Goal: Task Accomplishment & Management: Use online tool/utility

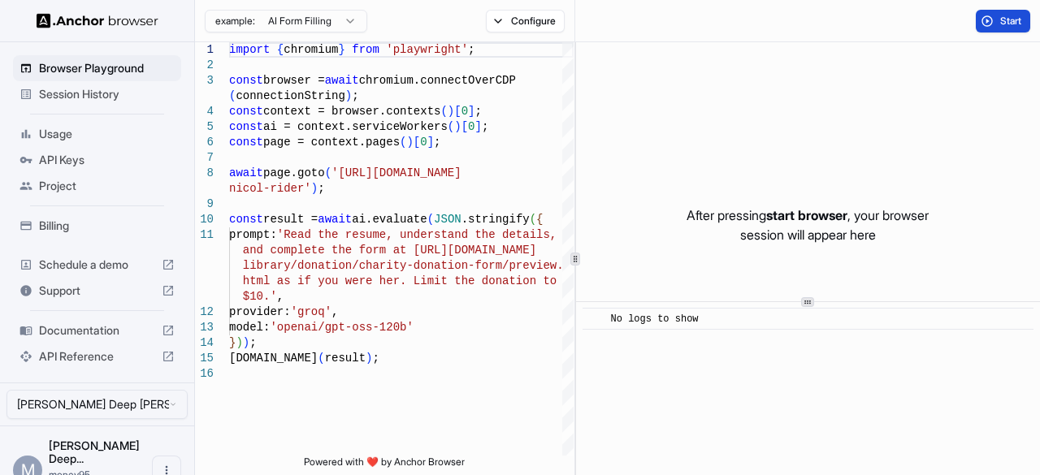
click at [998, 15] on button "Start" at bounding box center [1003, 21] width 54 height 23
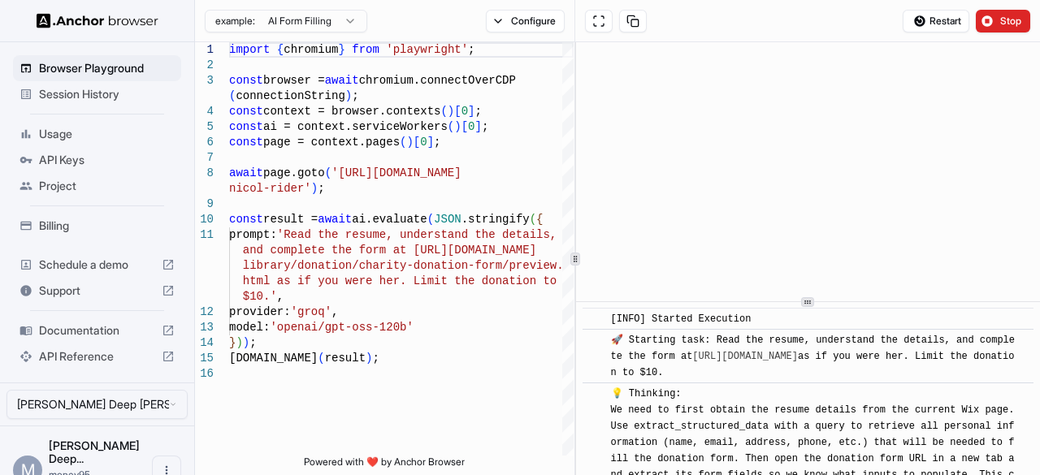
click at [717, 351] on link "https://formspree.io/library/donation/charity-donation-form/preview.html" at bounding box center [745, 356] width 106 height 11
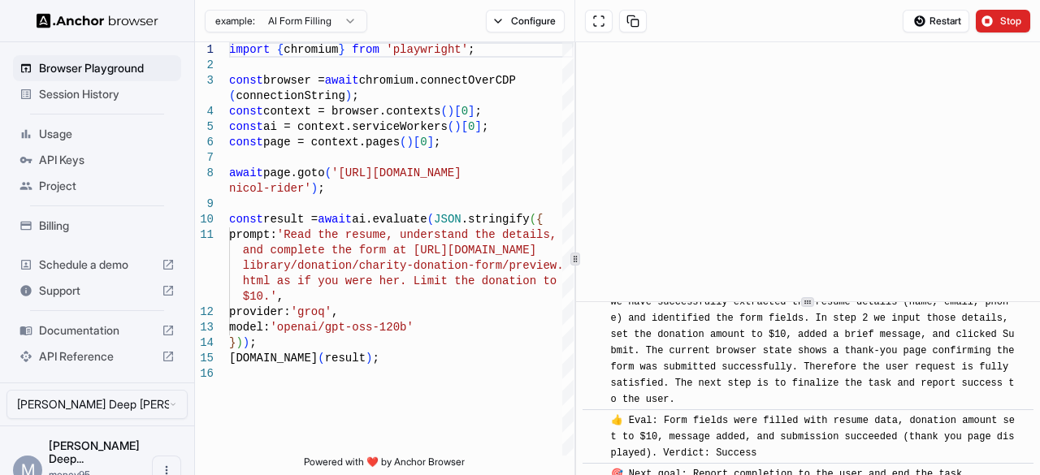
scroll to position [899, 0]
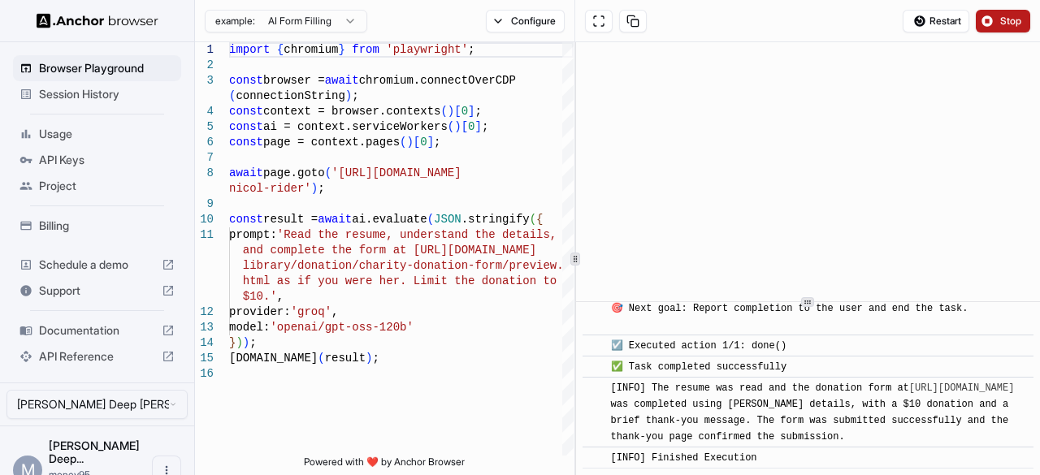
click at [991, 20] on button "Stop" at bounding box center [1003, 21] width 54 height 23
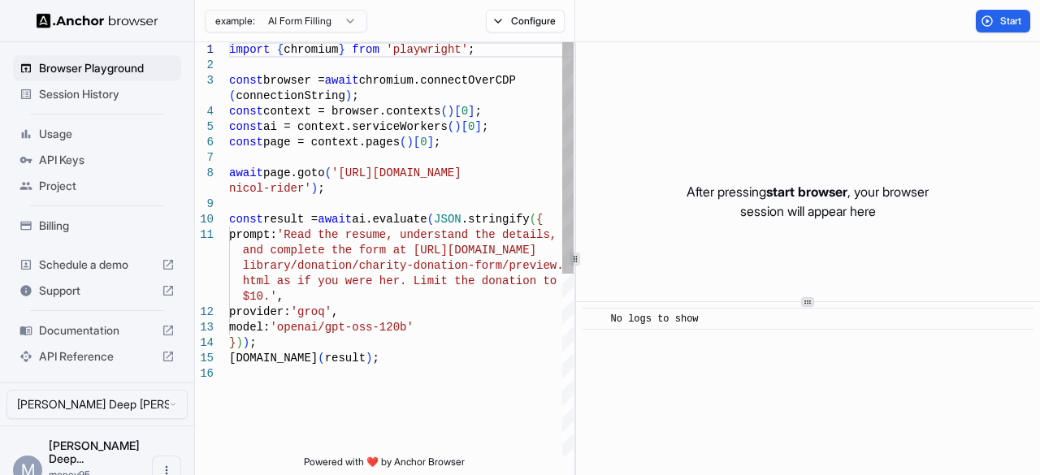
scroll to position [0, 0]
click at [371, 174] on div "await page.goto ( 'https://www.wix.com/demone2/ nicol-rider' ) ; const result =…" at bounding box center [401, 411] width 345 height 738
drag, startPoint x: 336, startPoint y: 170, endPoint x: 299, endPoint y: 189, distance: 41.8
click at [299, 189] on div "await page.goto ( 'https://www.wix.com/demone2/ nicol-rider' ) ; const result =…" at bounding box center [401, 411] width 345 height 738
click at [512, 342] on div "await page.goto ( 'https://ndeb-bned.my.site.com/s/ registrations?tabset-603fc=…" at bounding box center [401, 411] width 345 height 738
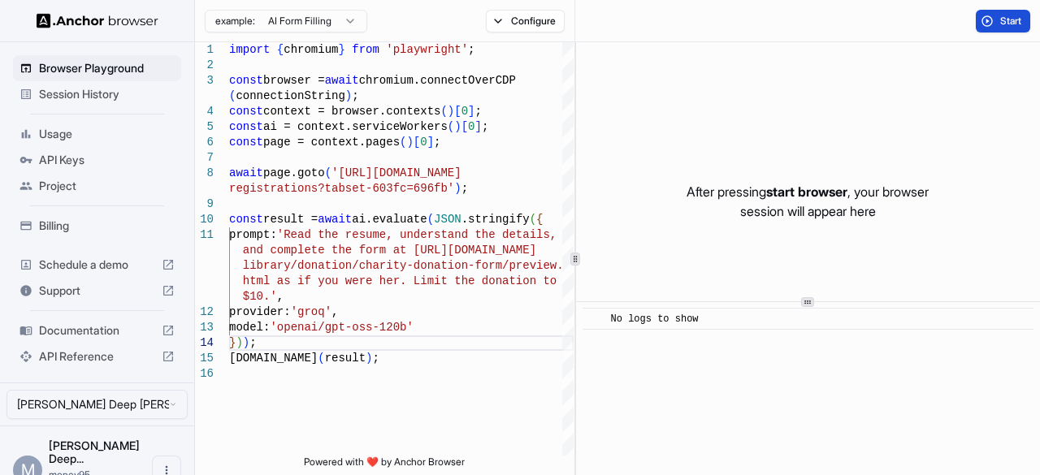
click at [1000, 17] on span "Start" at bounding box center [1011, 21] width 23 height 13
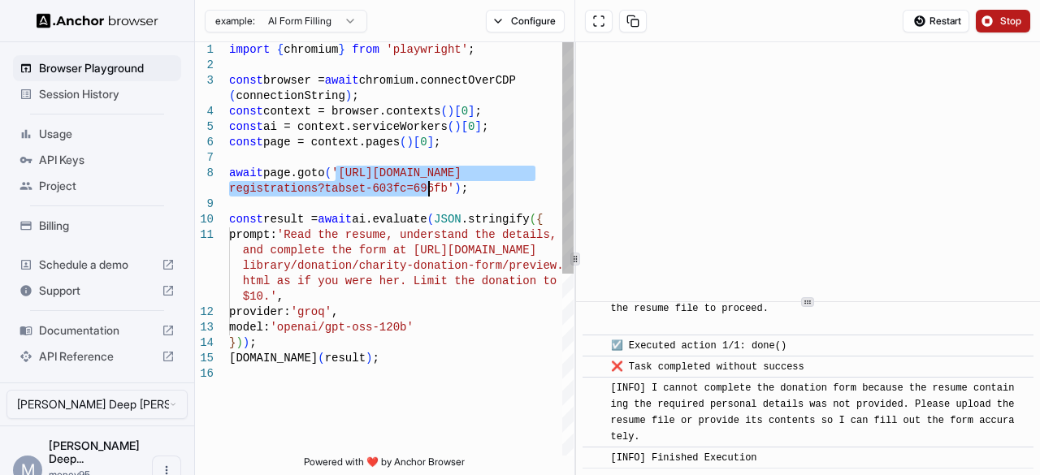
drag, startPoint x: 334, startPoint y: 175, endPoint x: 427, endPoint y: 189, distance: 94.6
click at [427, 189] on div "await page.goto ( 'https://ndeb-bned.my.site.com/s/ registrations?tabset-603fc=…" at bounding box center [401, 411] width 345 height 738
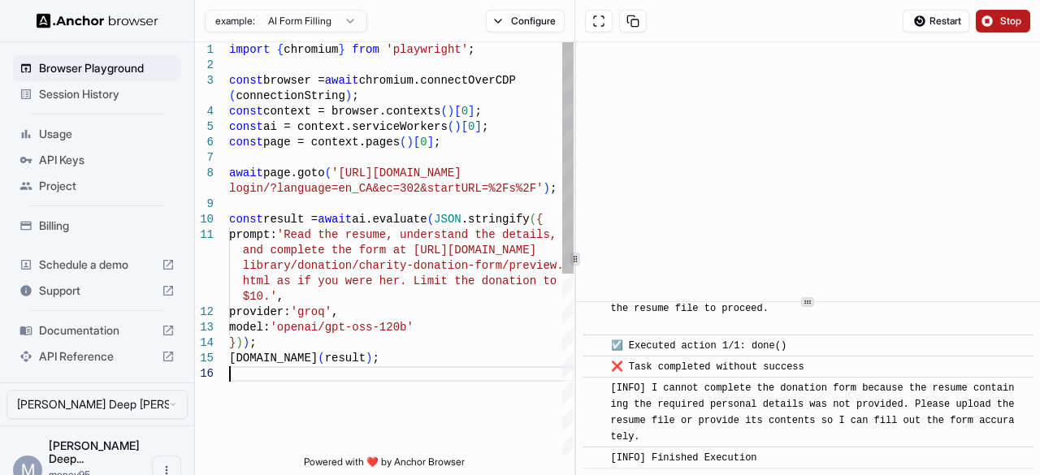
click at [498, 381] on div "await page.goto ( 'https://ndeb-bned.my.site.com/s/ login/?language=en_CA&ec=30…" at bounding box center [401, 411] width 345 height 738
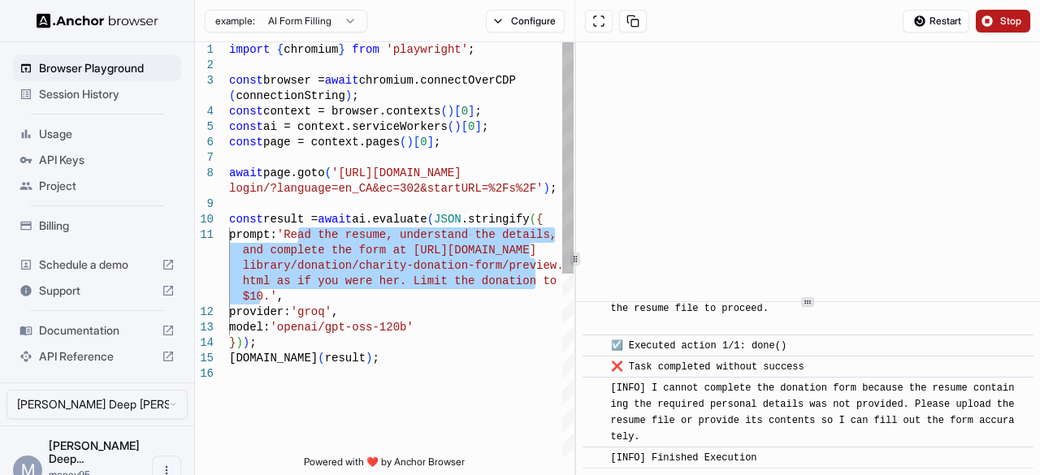
drag, startPoint x: 299, startPoint y: 236, endPoint x: 258, endPoint y: 295, distance: 71.7
click at [258, 295] on div "await page.goto ( 'https://ndeb-bned.my.site.com/s/ login/?language=en_CA&ec=30…" at bounding box center [401, 411] width 345 height 738
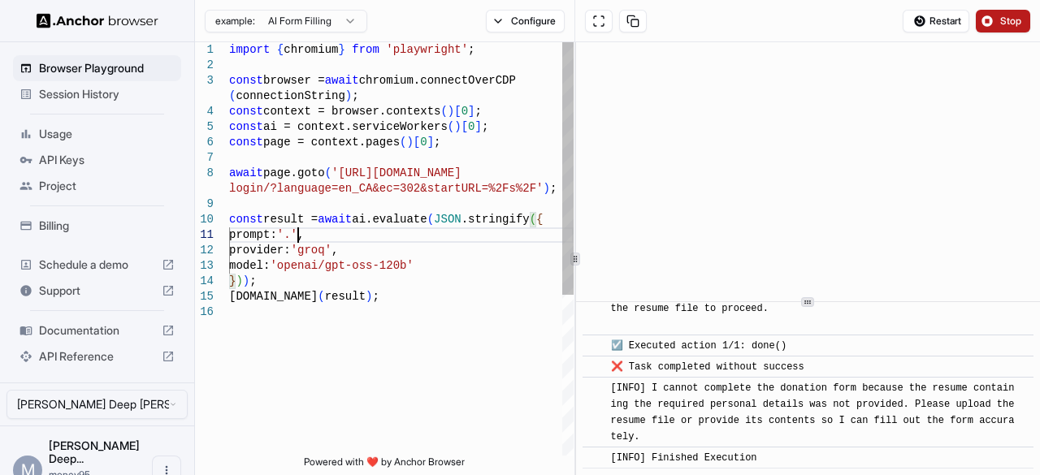
scroll to position [32, 0]
click at [358, 238] on div "await page.goto ( 'https://ndeb-bned.my.site.com/s/ login/?language=en_CA&ec=30…" at bounding box center [401, 380] width 345 height 676
click at [397, 233] on div "await page.goto ( 'https://ndeb-bned.my.site.com/s/ login/?language=en_CA&ec=30…" at bounding box center [401, 380] width 345 height 676
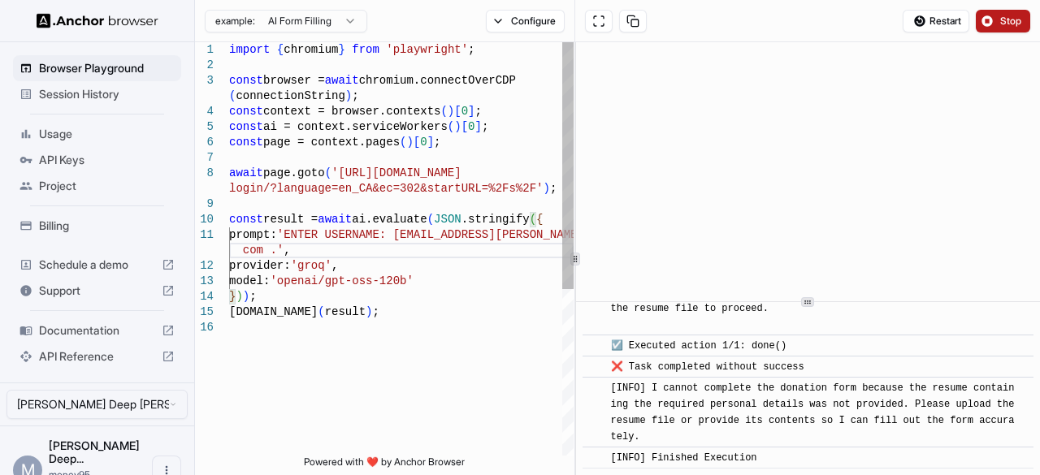
scroll to position [47, 0]
click at [433, 368] on div "await page.goto ( 'https://ndeb-bned.my.site.com/s/ login/?language=en_CA&ec=30…" at bounding box center [401, 388] width 345 height 692
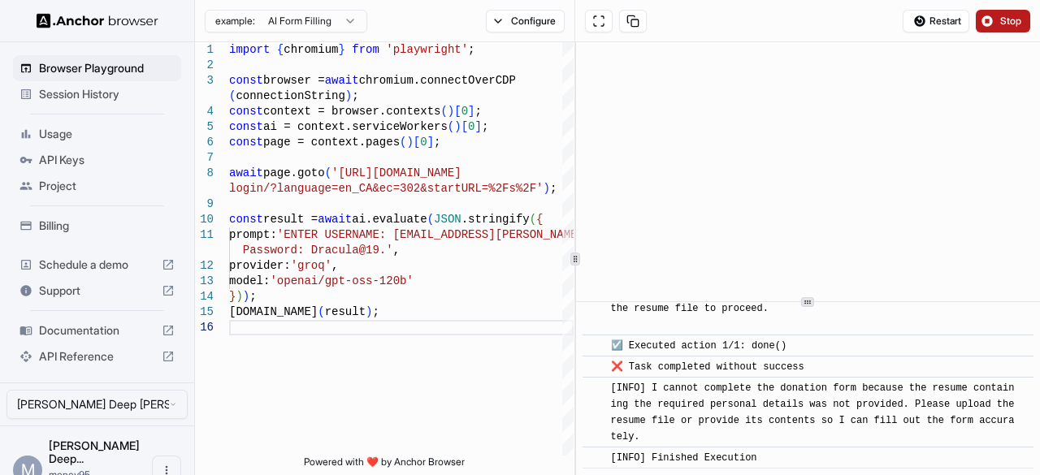
click at [990, 14] on button "Stop" at bounding box center [1003, 21] width 54 height 23
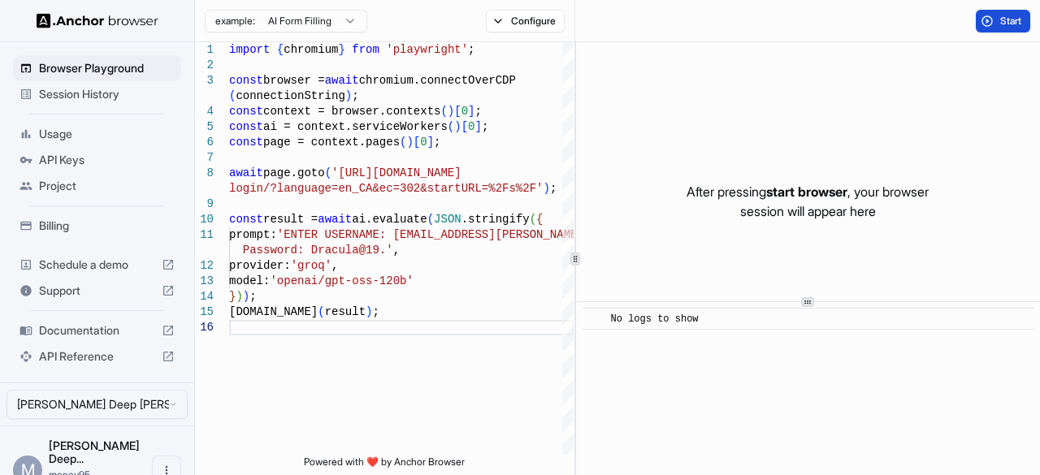
click at [1001, 22] on span "Start" at bounding box center [1011, 21] width 23 height 13
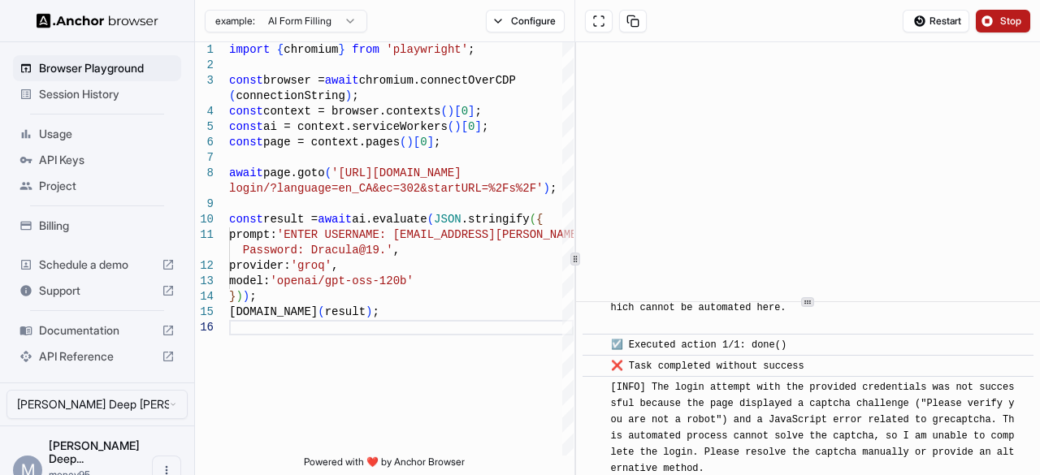
scroll to position [805, 0]
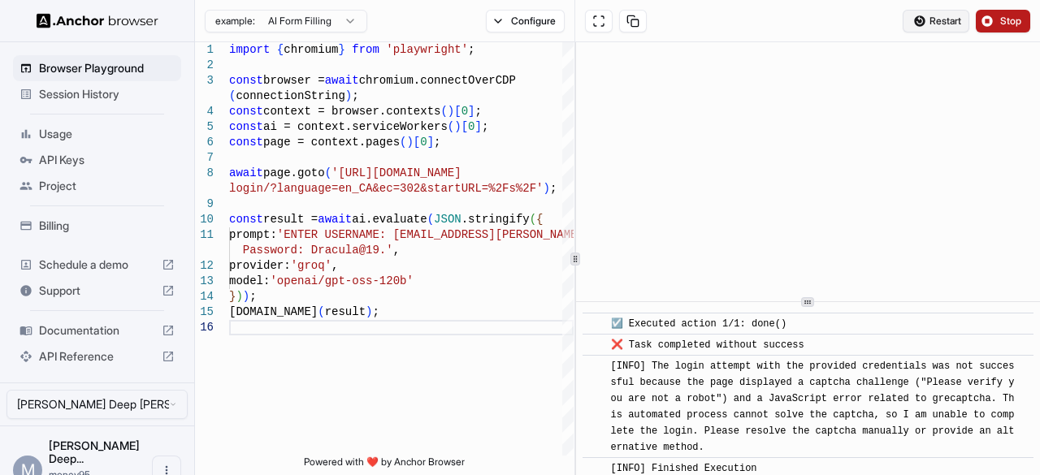
click at [952, 11] on button "Restart" at bounding box center [936, 21] width 67 height 23
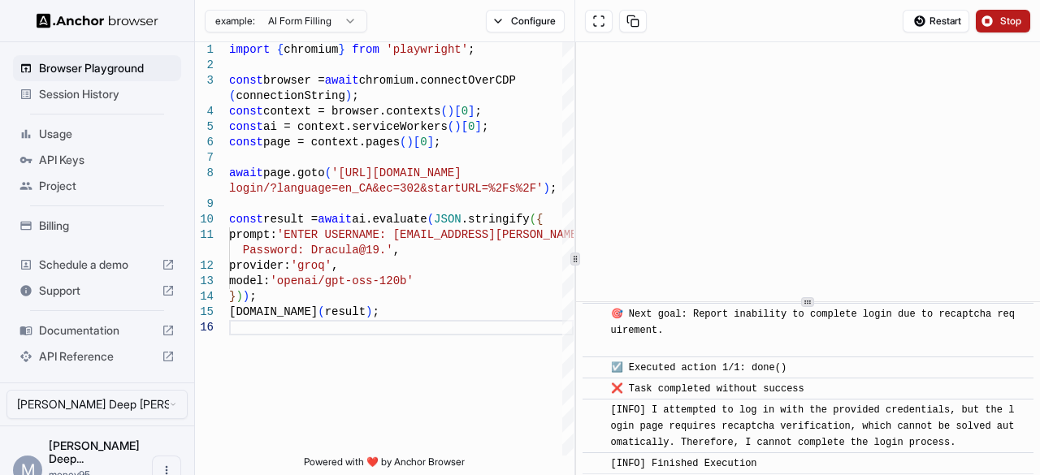
scroll to position [1458, 0]
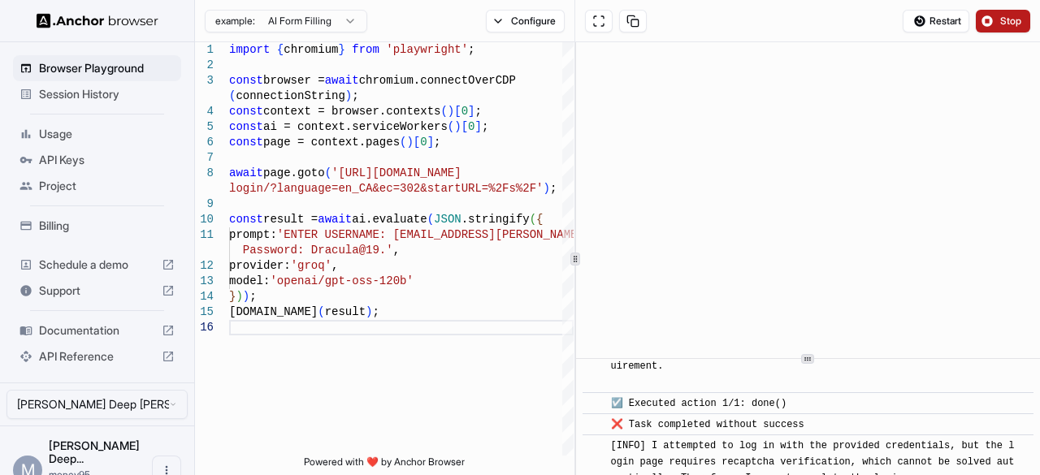
click at [805, 363] on icon at bounding box center [808, 359] width 8 height 8
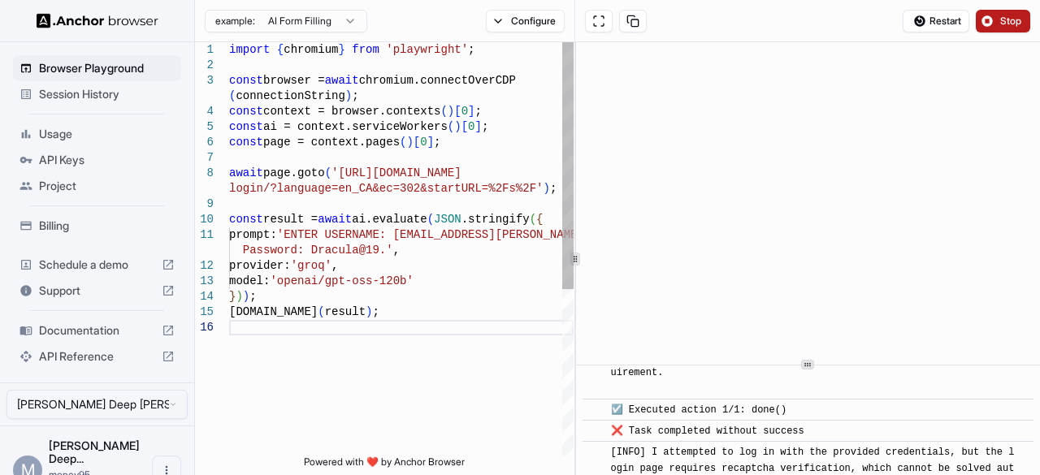
scroll to position [47, 0]
click at [371, 252] on div "await page.goto ( 'https://ndeb-bned.my.site.com/s/ login/?language=en_CA&ec=30…" at bounding box center [401, 388] width 345 height 692
click at [371, 253] on div "await page.goto ( 'https://ndeb-bned.my.site.com/s/ login/?language=en_CA&ec=30…" at bounding box center [401, 388] width 345 height 692
click at [422, 379] on div "await page.goto ( 'https://ndeb-bned.my.site.com/s/ login/?language=en_CA&ec=30…" at bounding box center [401, 388] width 345 height 692
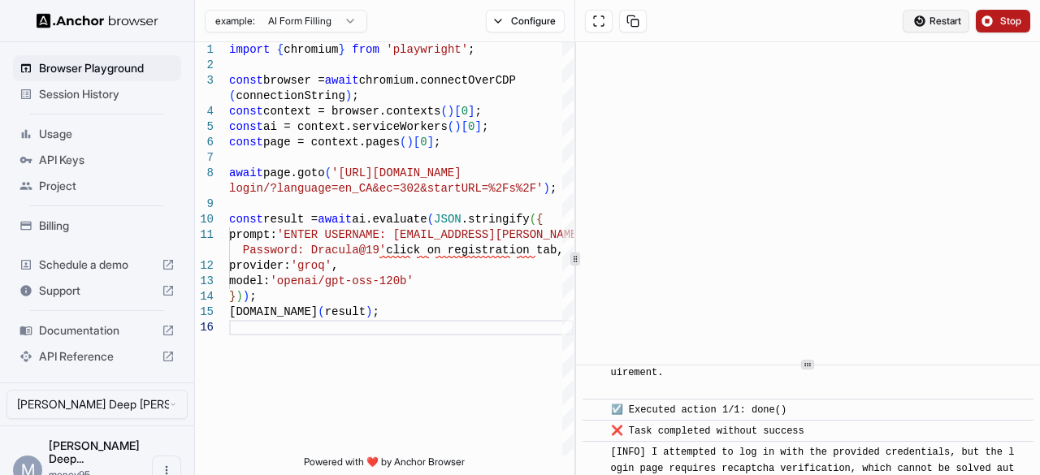
click at [926, 22] on button "Restart" at bounding box center [936, 21] width 67 height 23
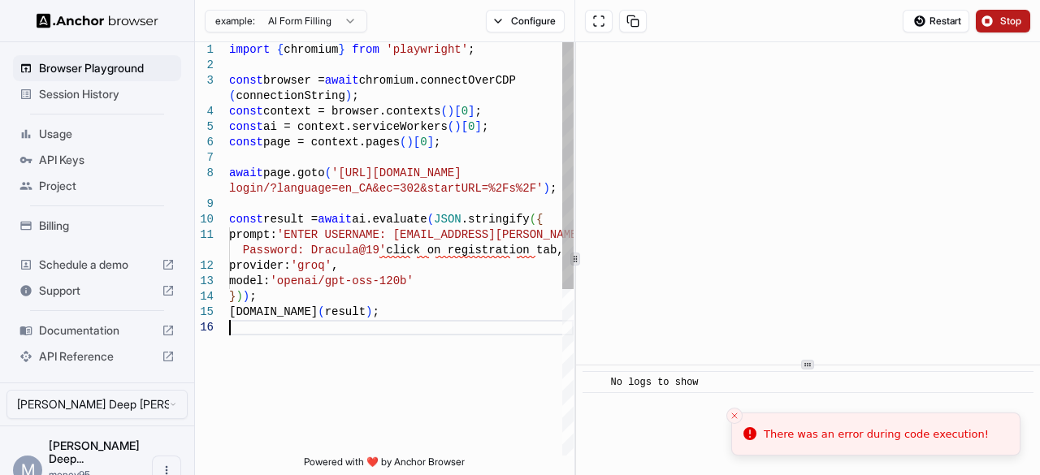
click at [483, 366] on div "await page.goto ( 'https://ndeb-bned.my.site.com/s/ login/?language=en_CA&ec=30…" at bounding box center [401, 388] width 345 height 692
click at [987, 20] on button "Stop" at bounding box center [1003, 21] width 54 height 23
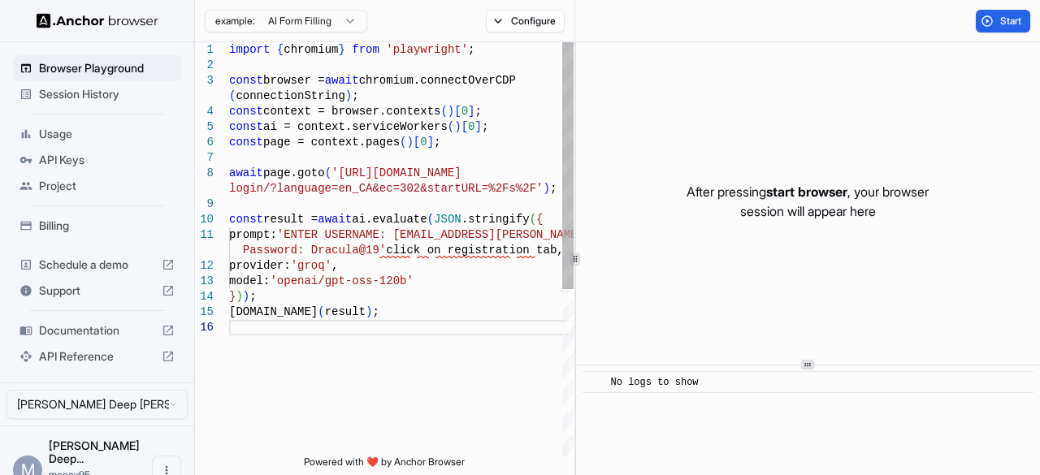
click at [341, 181] on div "await page.goto ( 'https://ndeb-bned.my.site.com/s/ login/?language=en_CA&ec=30…" at bounding box center [401, 388] width 345 height 692
click at [989, 22] on button "Start" at bounding box center [1003, 21] width 54 height 23
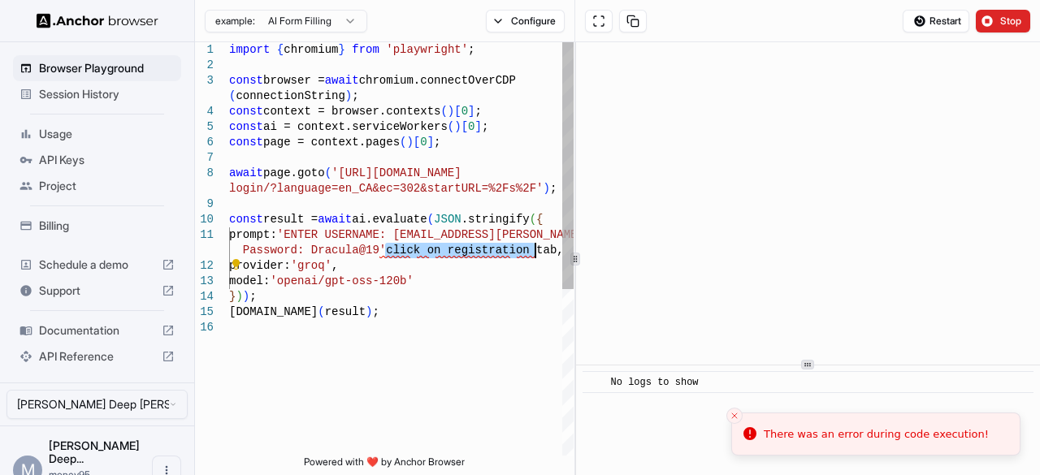
drag, startPoint x: 384, startPoint y: 254, endPoint x: 536, endPoint y: 249, distance: 152.8
click at [536, 249] on div "await page.goto ( 'https://ndeb-bned.my.site.com/s/ login/?language=en_CA&ec=30…" at bounding box center [401, 388] width 345 height 692
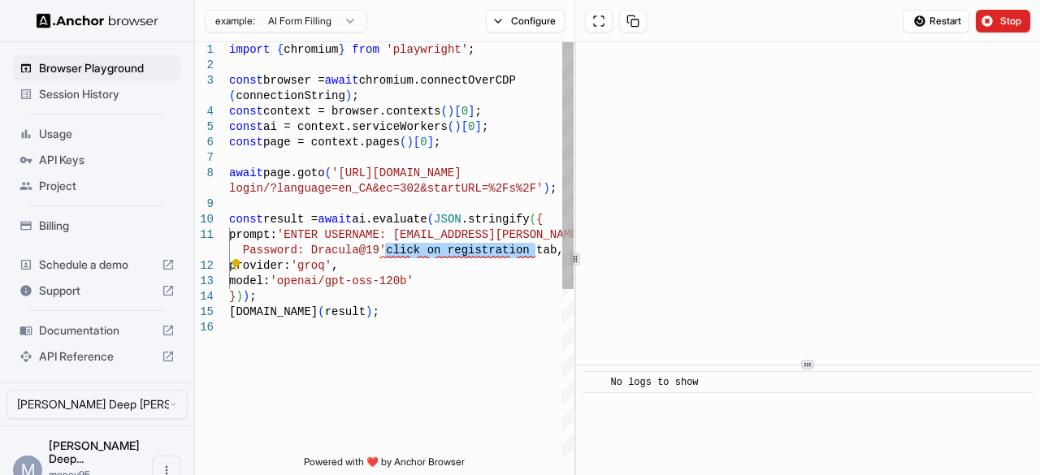
click at [509, 280] on div "await page.goto ( 'https://ndeb-bned.my.site.com/s/ login/?language=en_CA&ec=30…" at bounding box center [401, 388] width 345 height 692
drag, startPoint x: 532, startPoint y: 255, endPoint x: 379, endPoint y: 243, distance: 154.1
click at [379, 243] on div "await page.goto ( 'https://ndeb-bned.my.site.com/s/ login/?language=en_CA&ec=30…" at bounding box center [401, 388] width 345 height 692
click at [489, 350] on div "await page.goto ( 'https://ndeb-bned.my.site.com/s/ login/?language=en_CA&ec=30…" at bounding box center [401, 388] width 345 height 692
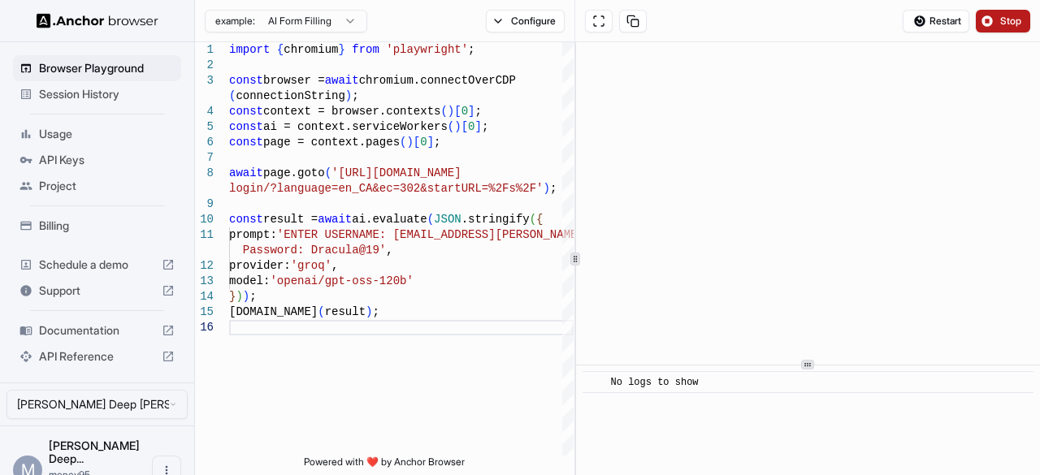
click at [996, 25] on button "Stop" at bounding box center [1003, 21] width 54 height 23
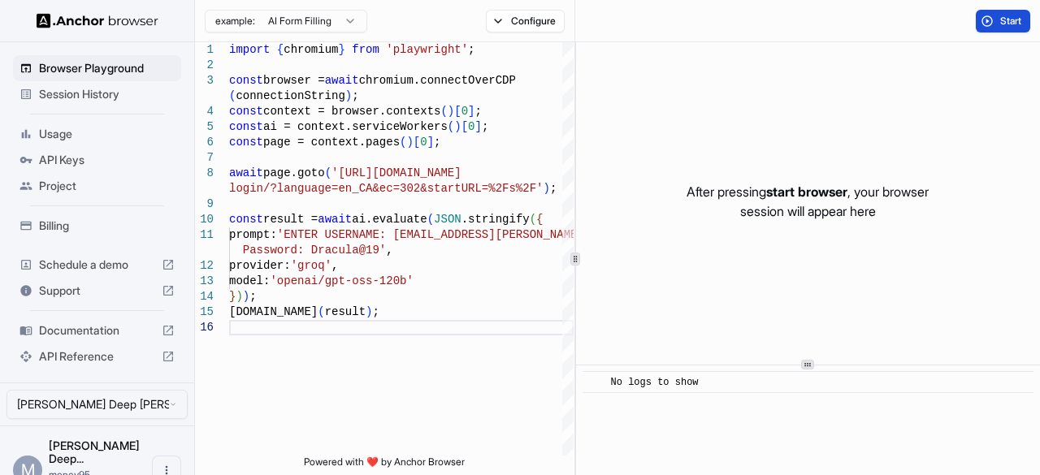
click at [991, 20] on button "Start" at bounding box center [1003, 21] width 54 height 23
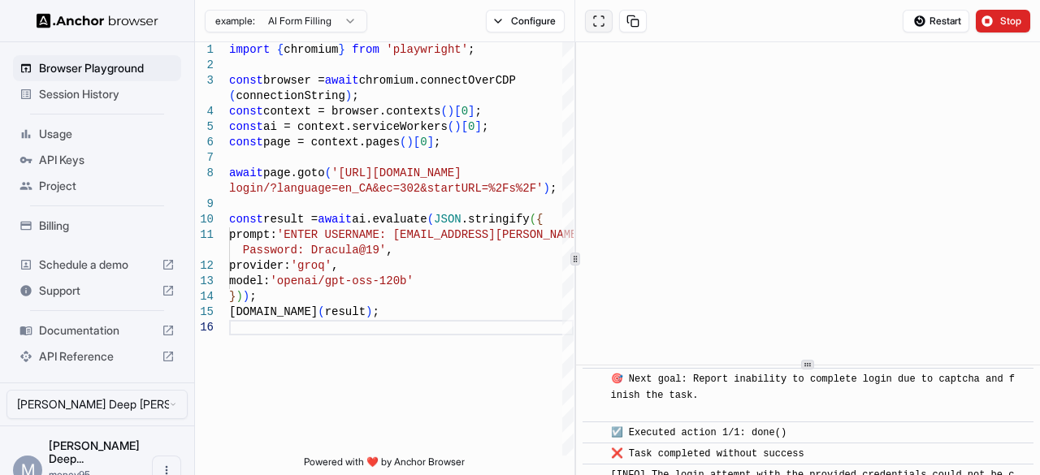
scroll to position [1104, 0]
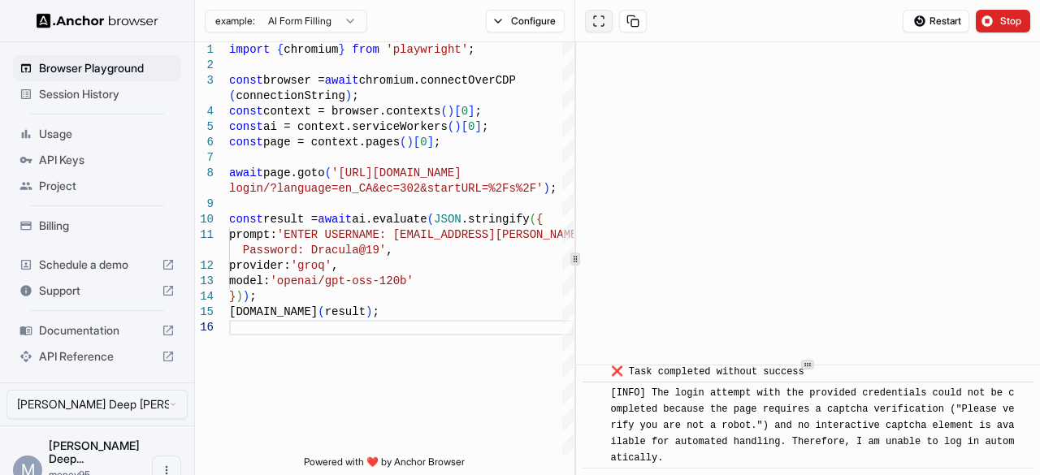
click at [600, 25] on button at bounding box center [599, 21] width 28 height 23
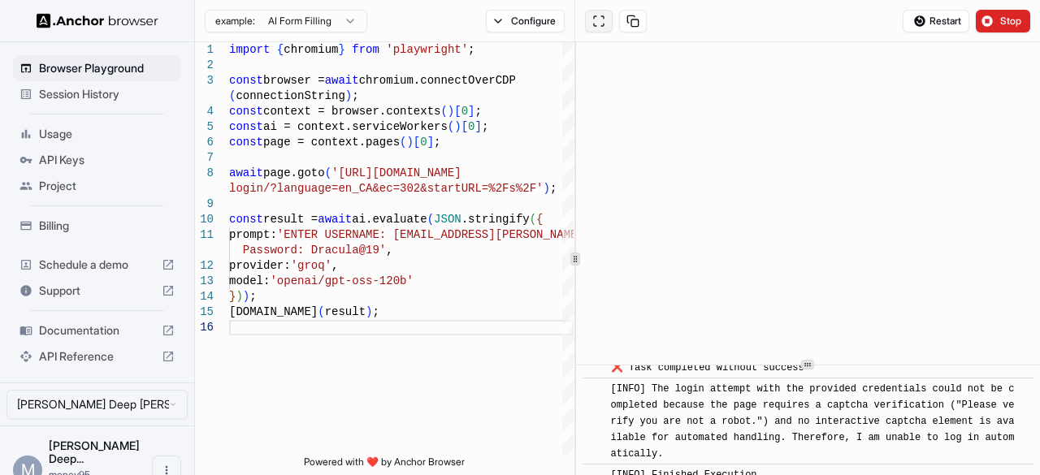
scroll to position [1124, 0]
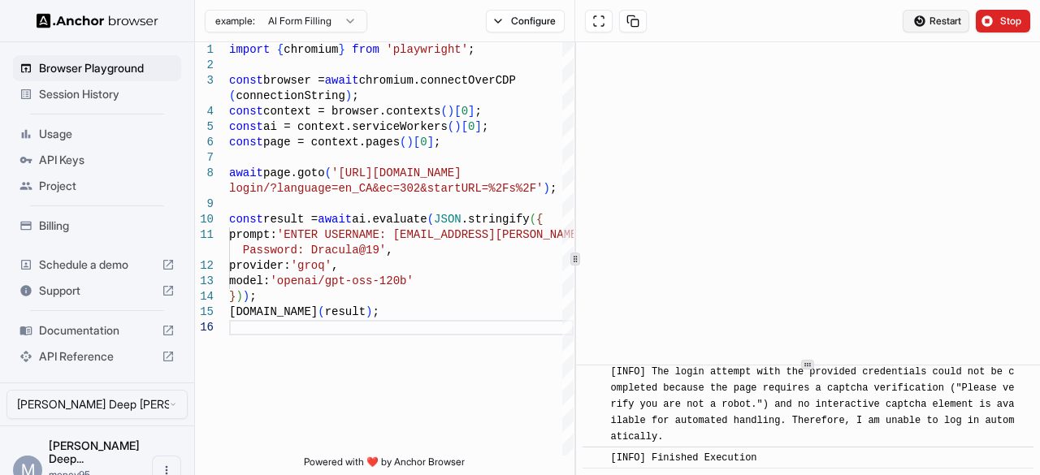
click at [926, 24] on button "Restart" at bounding box center [936, 21] width 67 height 23
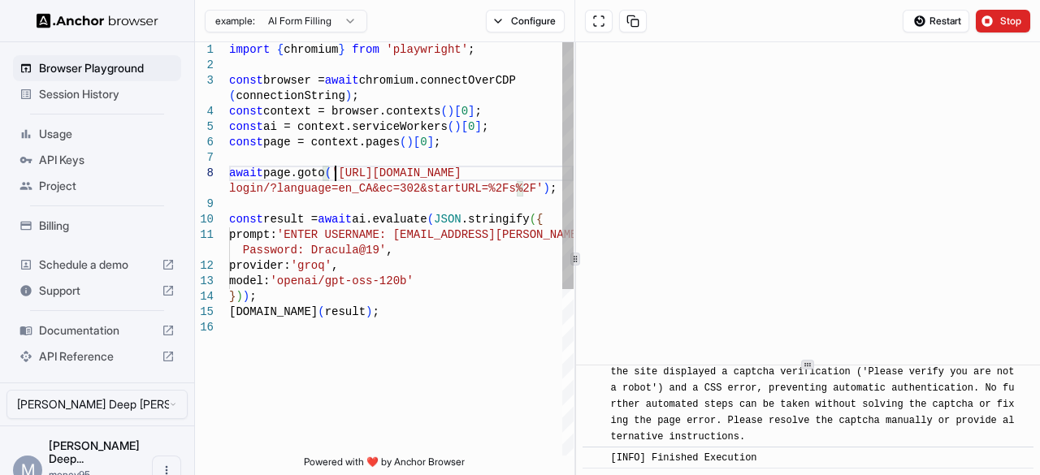
scroll to position [47, 0]
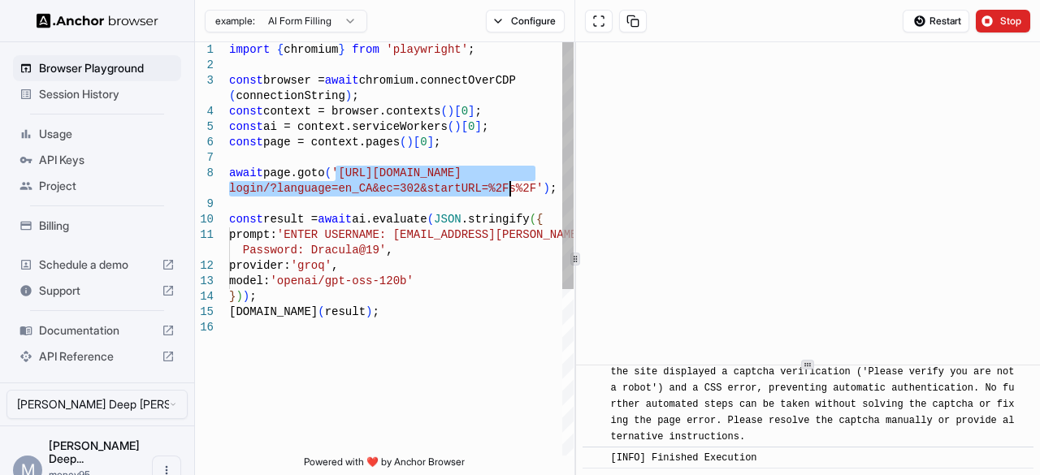
drag, startPoint x: 333, startPoint y: 174, endPoint x: 510, endPoint y: 183, distance: 176.6
click at [510, 183] on div "await page.goto ( 'https://ndeb-bned.my.site.com/s/ login/?language=en_CA&ec=30…" at bounding box center [401, 388] width 345 height 692
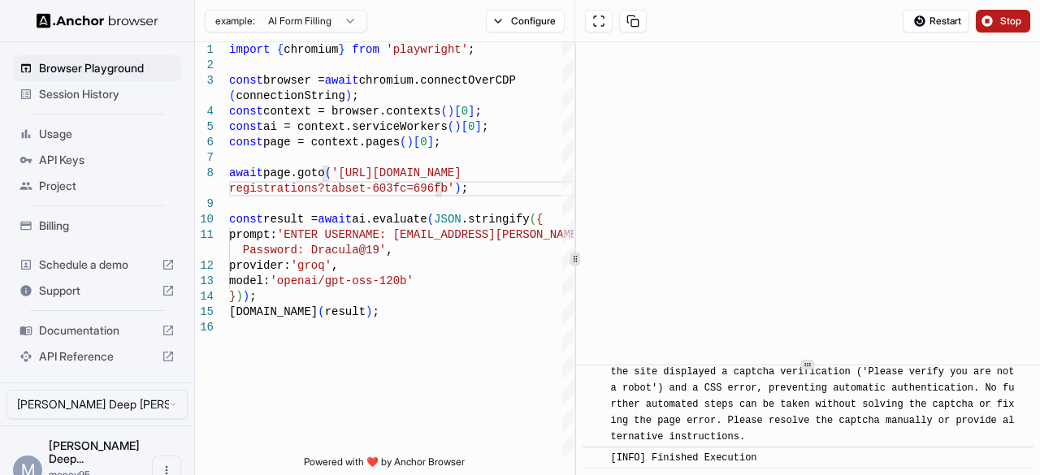
click at [1004, 22] on span "Stop" at bounding box center [1011, 21] width 23 height 13
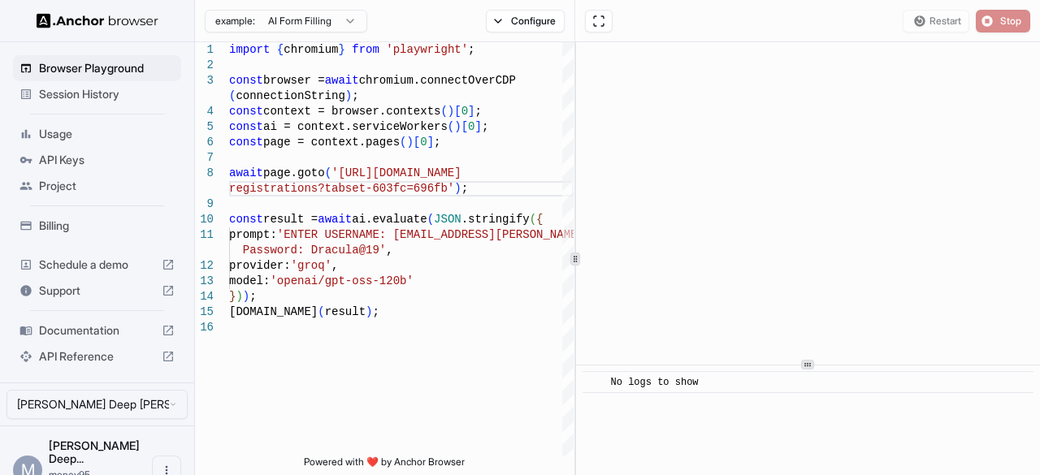
scroll to position [0, 0]
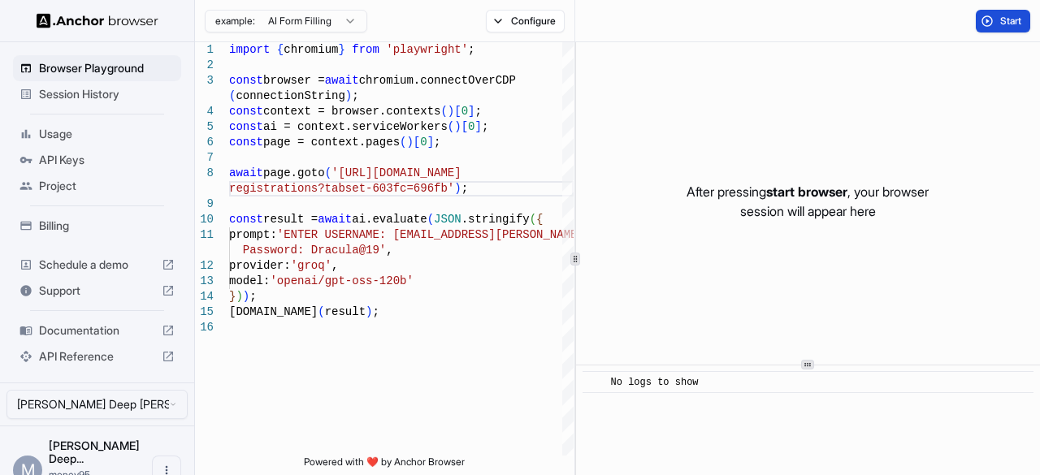
click at [1008, 13] on button "Start" at bounding box center [1003, 21] width 54 height 23
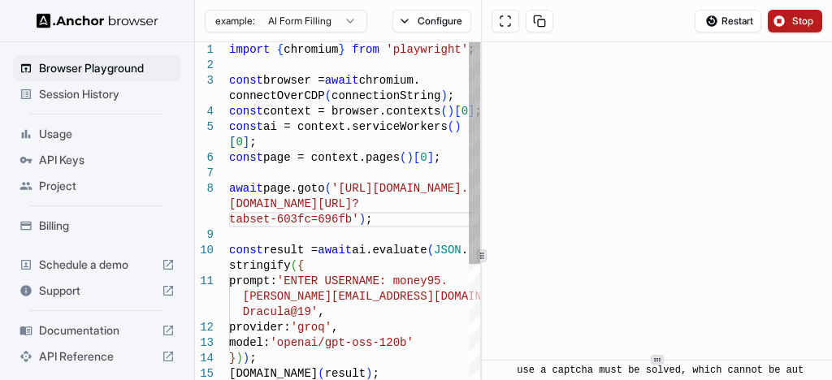
scroll to position [846, 0]
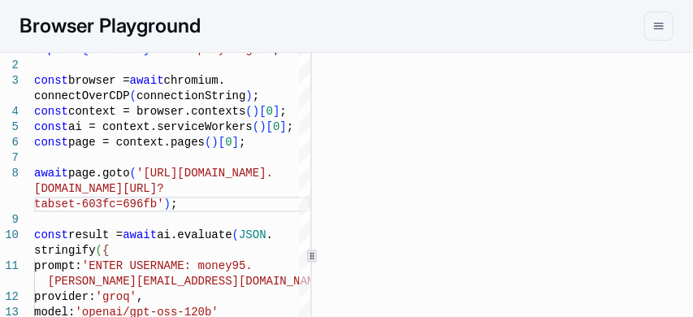
drag, startPoint x: 980, startPoint y: 14, endPoint x: 453, endPoint y: 34, distance: 527.0
click at [453, 34] on div "Browser Playground" at bounding box center [347, 26] width 654 height 33
click at [657, 22] on icon "menu" at bounding box center [659, 26] width 13 height 13
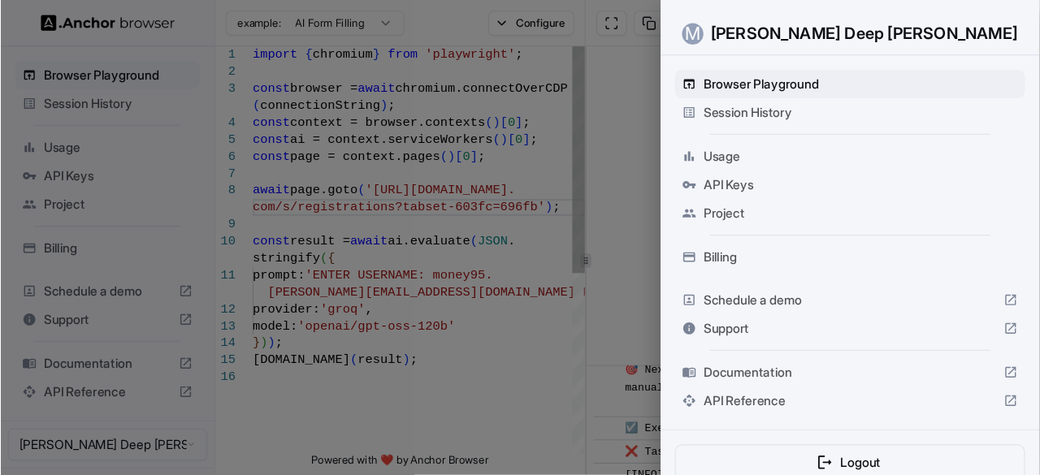
scroll to position [847, 0]
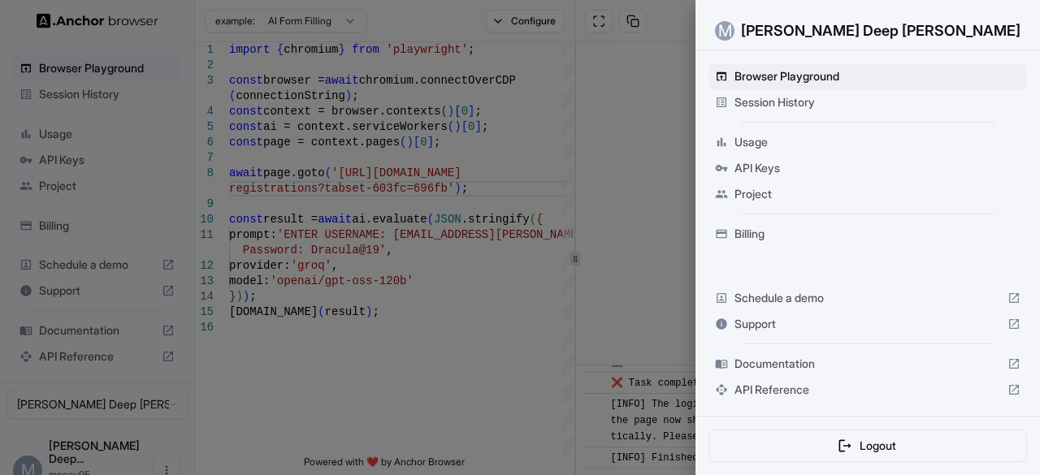
drag, startPoint x: 665, startPoint y: 3, endPoint x: 693, endPoint y: 25, distance: 35.9
click at [693, 25] on div at bounding box center [520, 237] width 1040 height 475
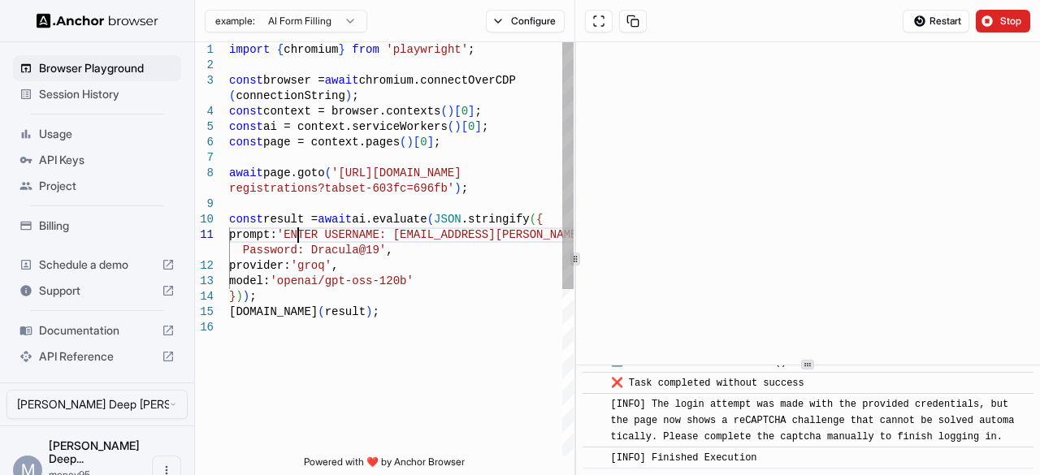
scroll to position [47, 0]
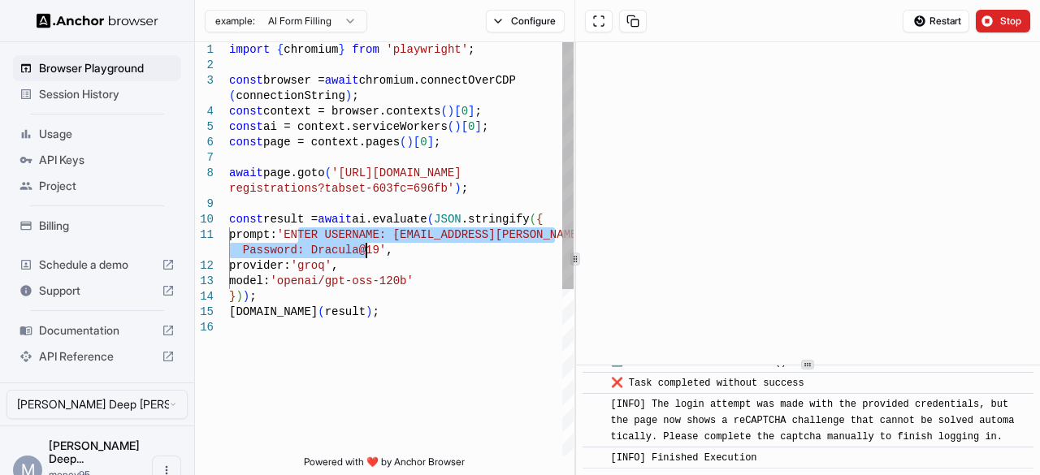
drag, startPoint x: 300, startPoint y: 241, endPoint x: 365, endPoint y: 250, distance: 65.7
click at [365, 250] on div "const page = context.pages ( ) [ 0 ] ; await page.goto ( 'https://ndeb-bned.my.…" at bounding box center [401, 388] width 345 height 692
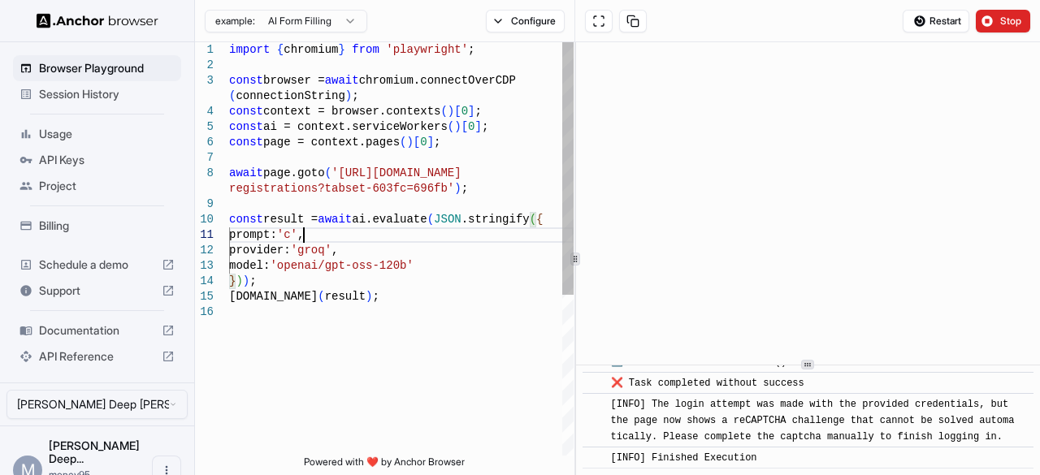
scroll to position [44, 0]
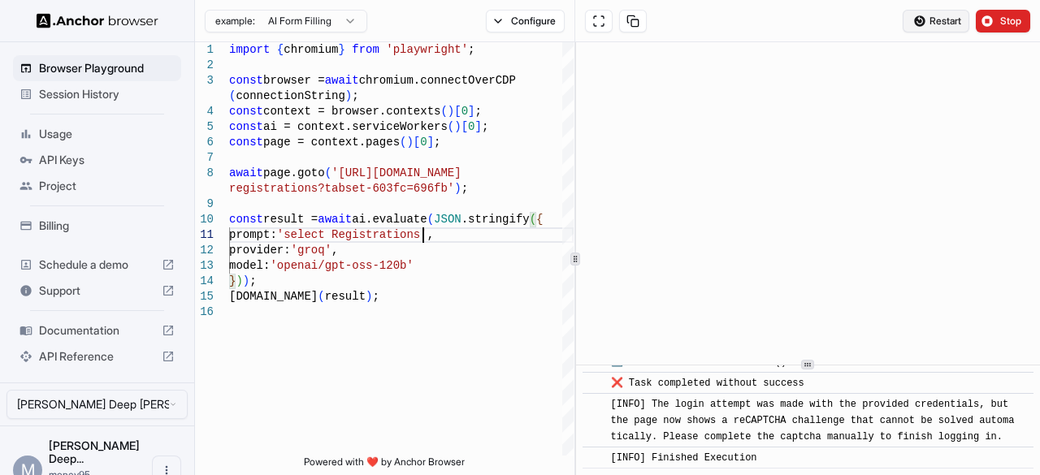
type textarea "**********"
click at [926, 28] on button "Restart" at bounding box center [936, 21] width 67 height 23
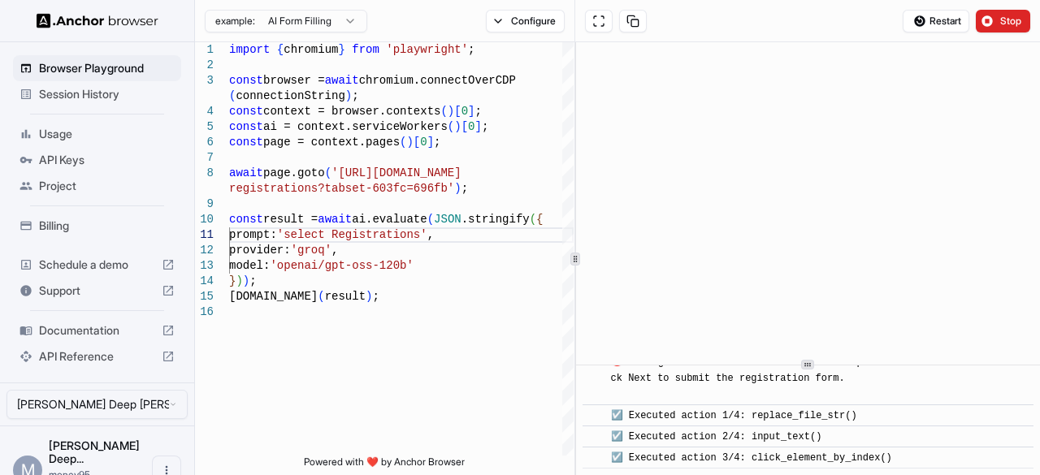
scroll to position [809, 0]
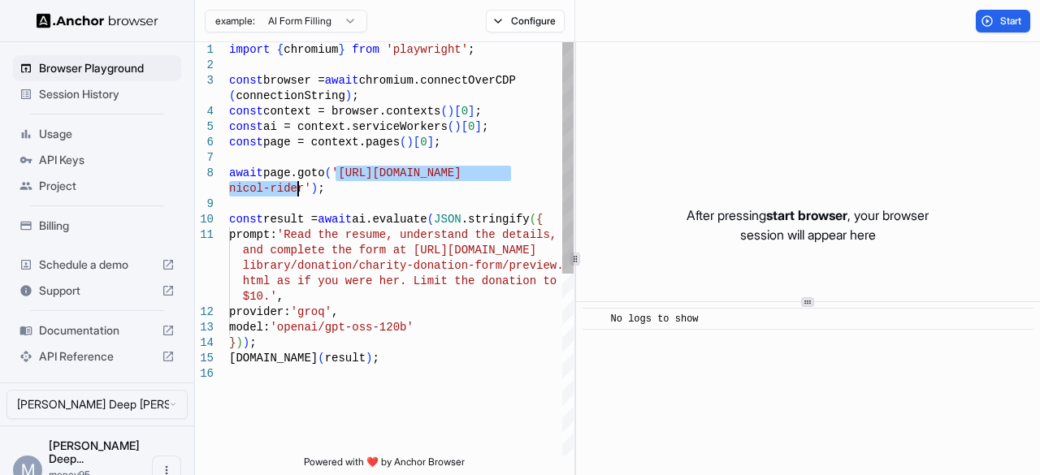
drag, startPoint x: 335, startPoint y: 175, endPoint x: 297, endPoint y: 186, distance: 39.1
click at [297, 186] on div "import { chromium } from 'playwright' ; const browser = await chromium.connectO…" at bounding box center [401, 411] width 345 height 738
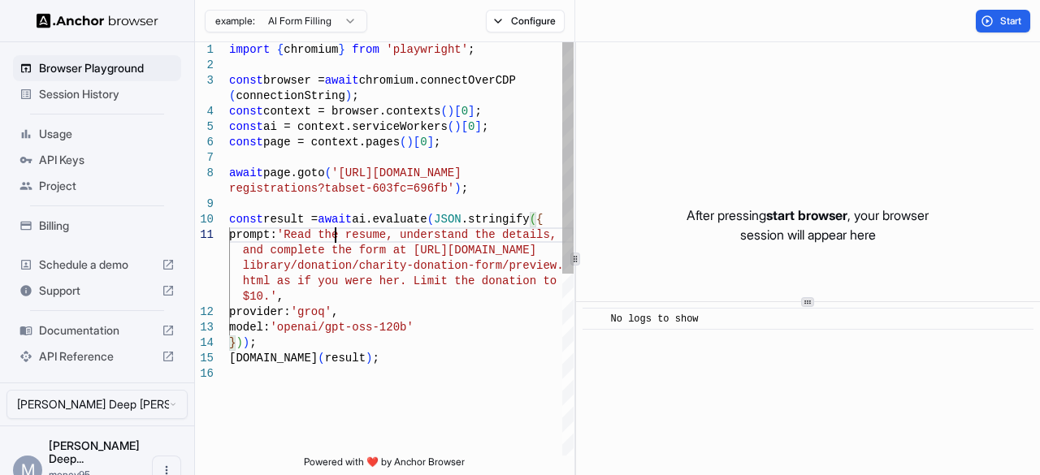
click at [336, 237] on div "import { chromium } from 'playwright' ; const browser = await chromium.connectO…" at bounding box center [401, 411] width 345 height 738
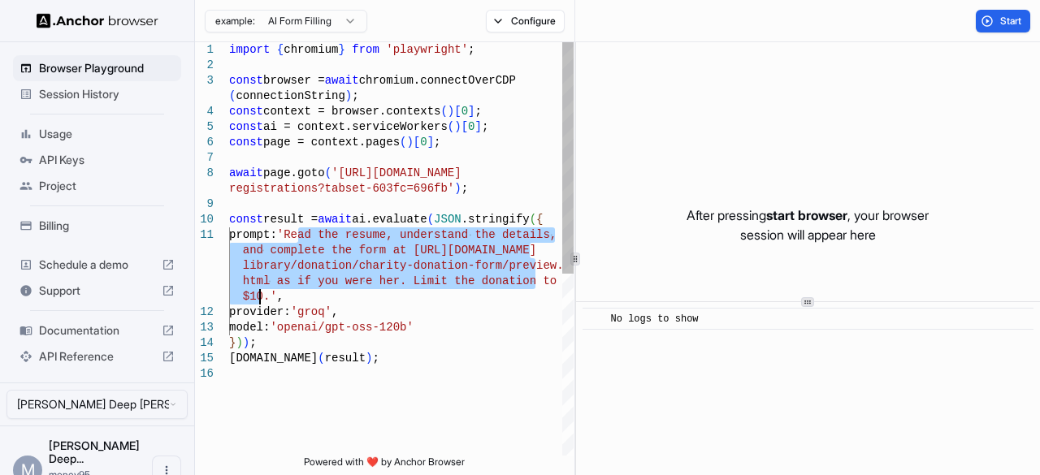
drag, startPoint x: 297, startPoint y: 239, endPoint x: 260, endPoint y: 293, distance: 66.0
click at [260, 293] on div "import { chromium } from 'playwright' ; const browser = await chromium.connectO…" at bounding box center [401, 411] width 345 height 738
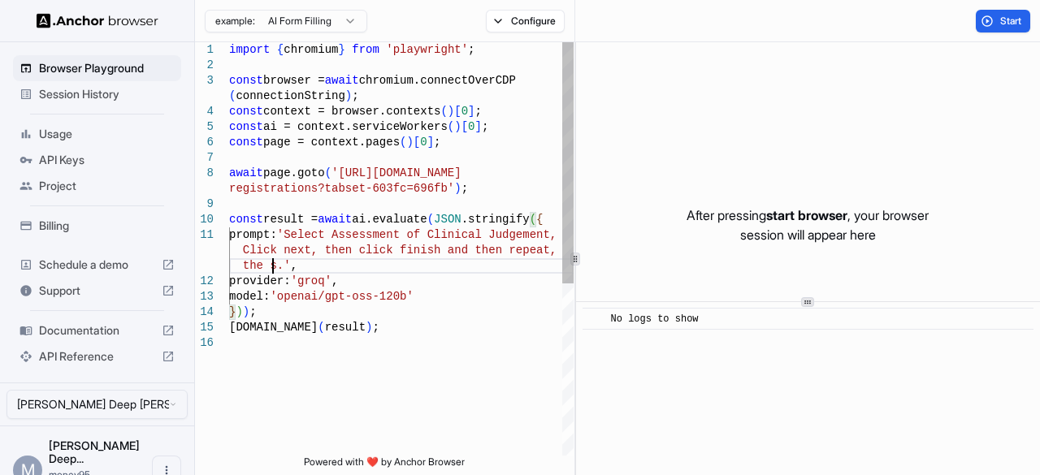
scroll to position [63, 0]
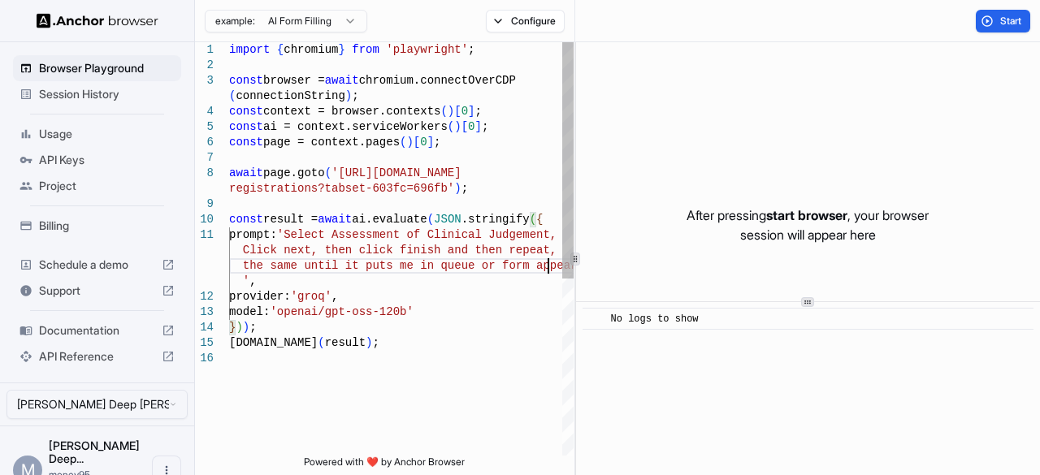
type textarea "**********"
click at [400, 368] on div "import { chromium } from 'playwright' ; const browser = await chromium.connectO…" at bounding box center [401, 403] width 345 height 722
click at [463, 397] on div "import { chromium } from 'playwright' ; const browser = await chromium.connectO…" at bounding box center [401, 403] width 345 height 722
click at [758, 206] on p "After pressing start browser , your browser session will appear here" at bounding box center [808, 225] width 242 height 39
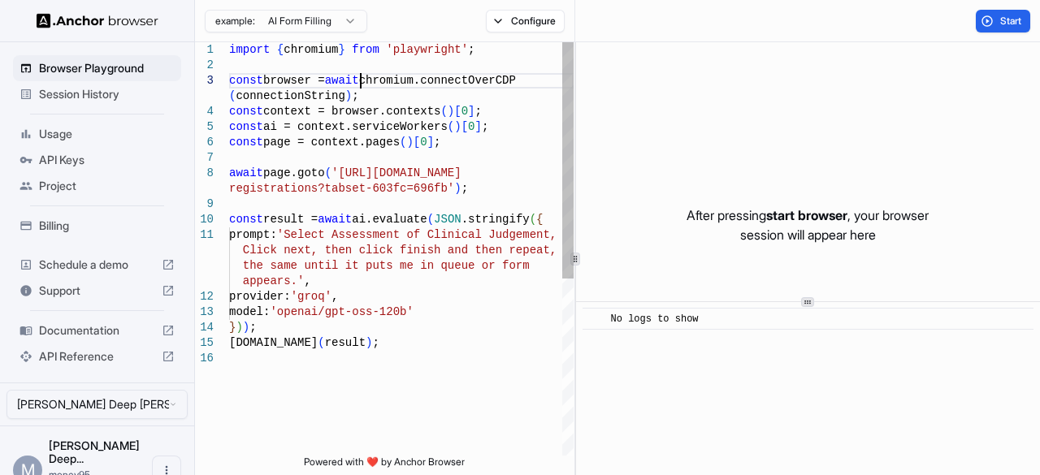
click at [360, 85] on div "provider: 'groq' , model: 'openai/gpt-oss-120b' } ) ) ; console.info ( result )…" at bounding box center [401, 403] width 345 height 722
type textarea "**********"
click at [422, 274] on div "provider: 'groq' , model: 'openai/gpt-oss-120b' } ) ) ; console.info ( result )…" at bounding box center [401, 403] width 345 height 722
click at [452, 341] on div "provider: 'groq' , model: 'openai/gpt-oss-120b' } ) ) ; console.info ( result )…" at bounding box center [401, 403] width 345 height 722
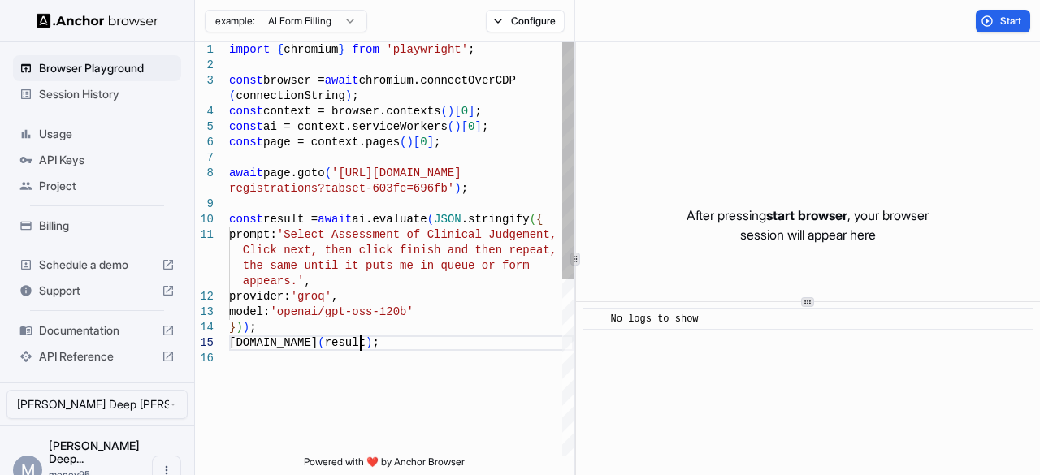
scroll to position [15, 0]
click at [516, 409] on div "provider: 'groq' , model: 'openai/gpt-oss-120b' } ) ) ; console.info ( result )…" at bounding box center [401, 403] width 345 height 722
click at [993, 25] on button "Start" at bounding box center [1003, 21] width 54 height 23
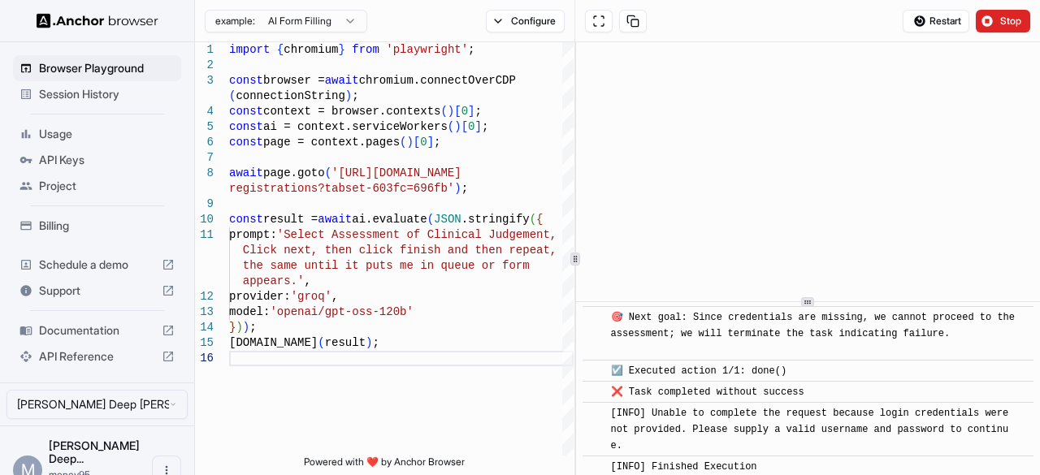
scroll to position [232, 0]
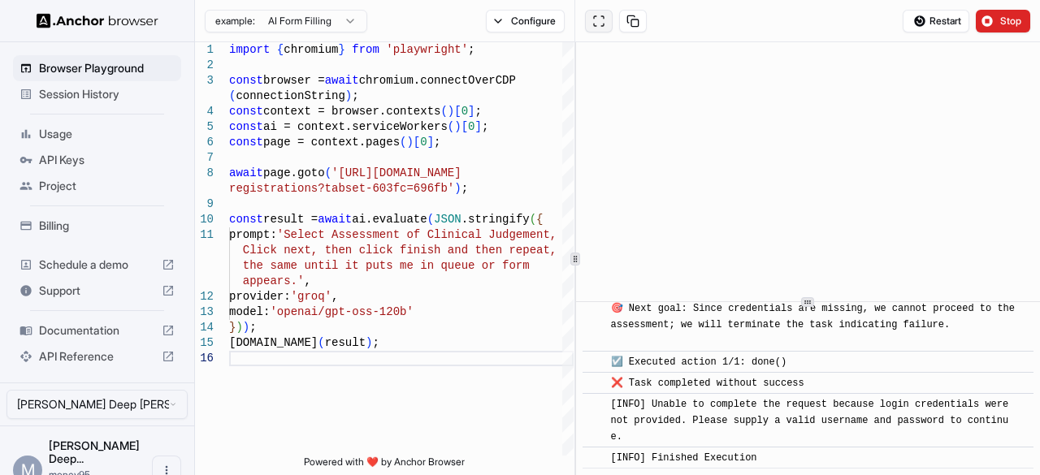
click at [598, 20] on button at bounding box center [599, 21] width 28 height 23
click at [1000, 32] on div "Restart Stop" at bounding box center [807, 21] width 465 height 42
click at [999, 22] on button "Stop" at bounding box center [1003, 21] width 54 height 23
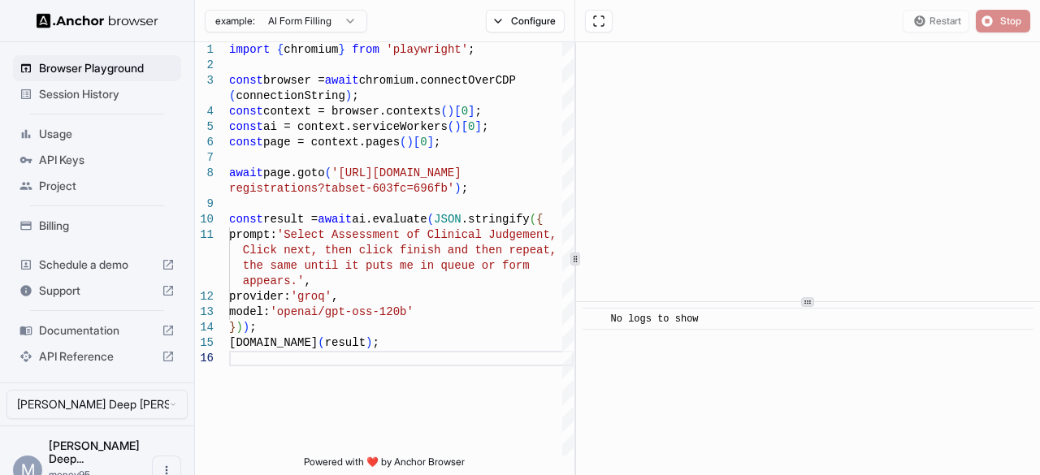
scroll to position [0, 0]
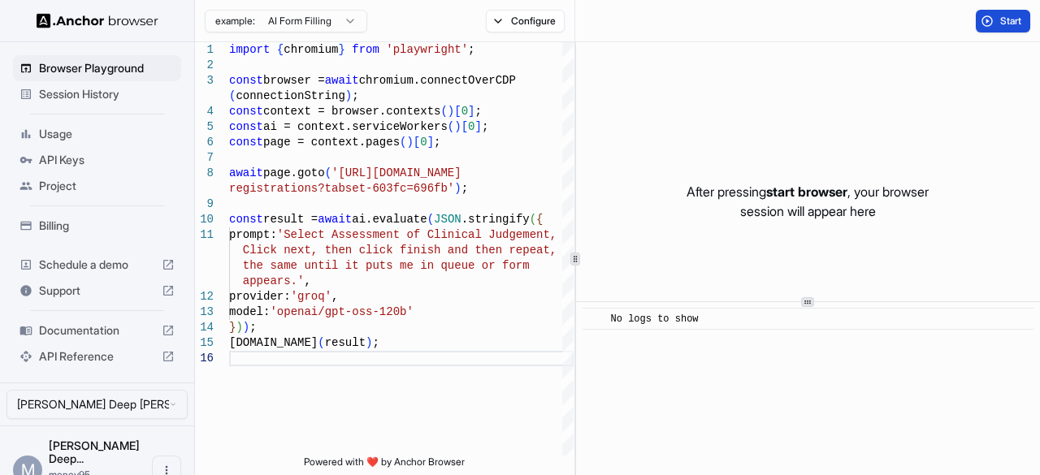
click at [1000, 22] on span "Start" at bounding box center [1011, 21] width 23 height 13
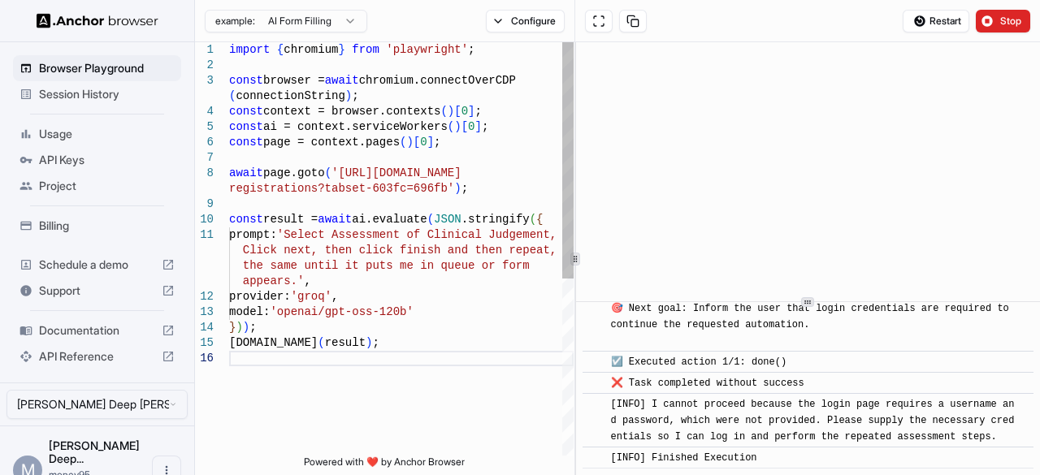
scroll to position [15, 0]
click at [299, 240] on div "provider: 'groq' , model: 'openai/gpt-oss-120b' } ) ) ; console.info ( result )…" at bounding box center [401, 403] width 345 height 722
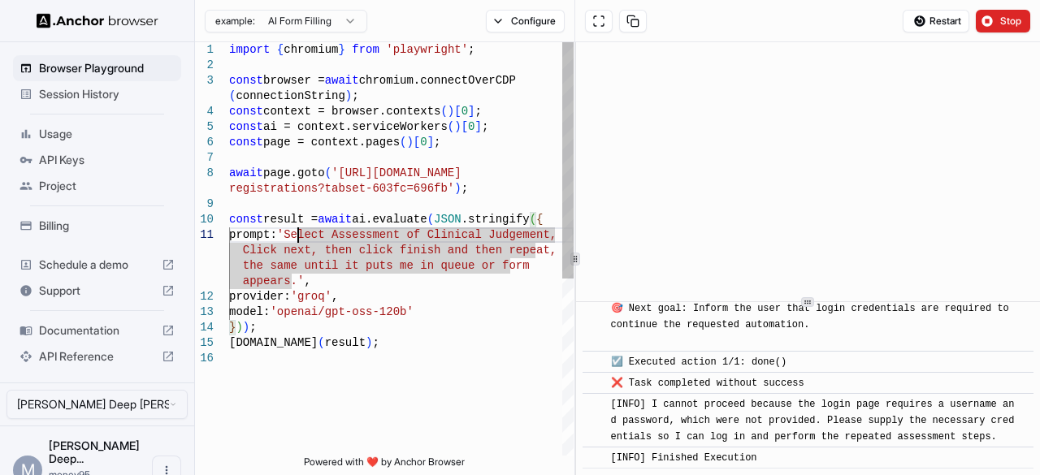
scroll to position [32, 0]
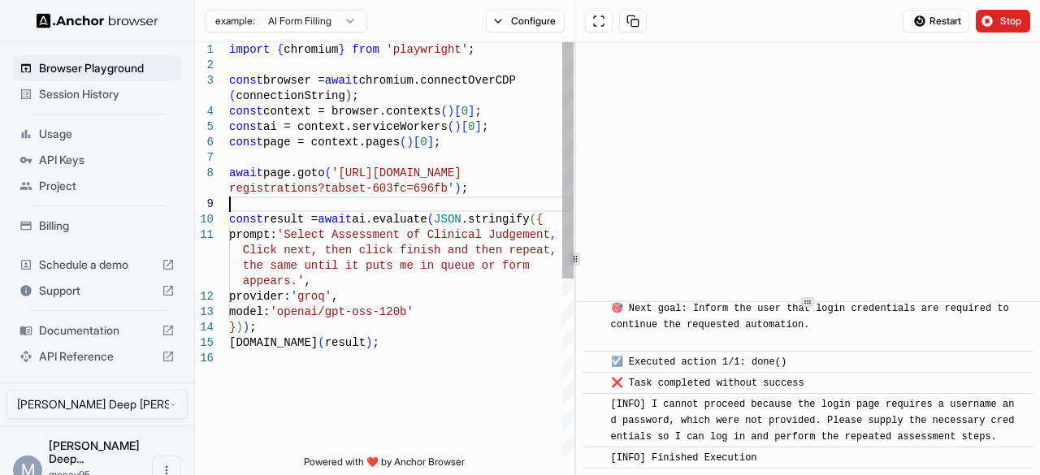
click at [386, 201] on div "provider: 'groq' , model: 'openai/gpt-oss-120b' } ) ) ; console.info ( result )…" at bounding box center [401, 403] width 345 height 722
click at [390, 141] on div "provider: 'groq' , model: 'openai/gpt-oss-120b' } ) ) ; console.info ( result )…" at bounding box center [401, 403] width 345 height 722
click at [380, 191] on div "provider: 'groq' , model: 'openai/gpt-oss-120b' } ) ) ; console.info ( result )…" at bounding box center [401, 403] width 345 height 722
click at [403, 233] on div "provider: 'groq' , model: 'openai/gpt-oss-120b' } ) ) ; console.info ( result )…" at bounding box center [401, 403] width 345 height 722
click at [450, 319] on div "provider: 'groq' , model: 'openai/gpt-oss-120b' } ) ) ; console.info ( result )…" at bounding box center [401, 403] width 345 height 722
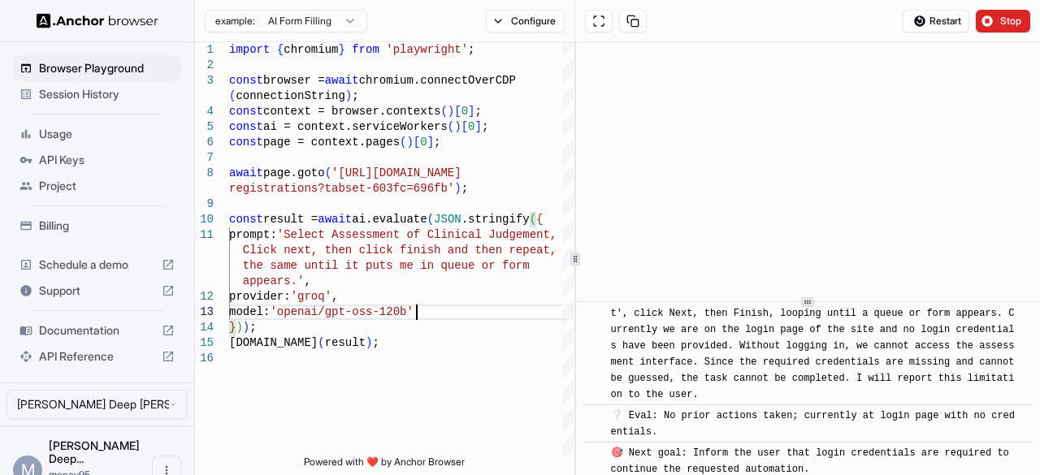
scroll to position [0, 0]
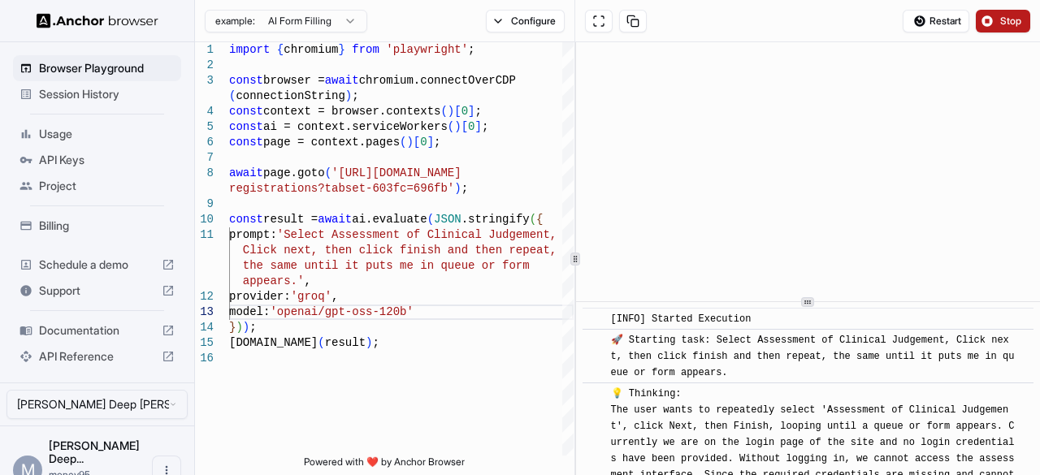
click at [1005, 28] on button "Stop" at bounding box center [1003, 21] width 54 height 23
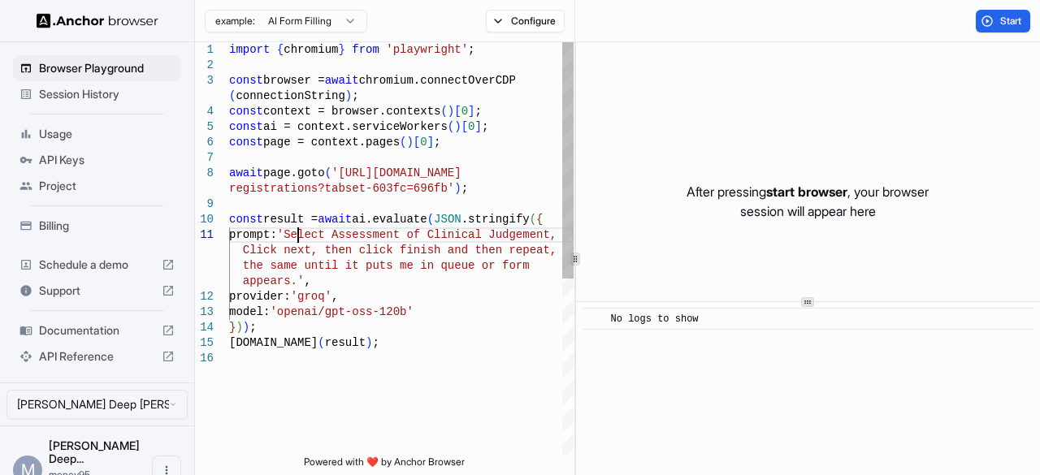
scroll to position [32, 0]
click at [297, 233] on div "provider: 'groq' , model: 'openai/gpt-oss-120b' } ) ) ; console.info ( result )…" at bounding box center [401, 403] width 345 height 722
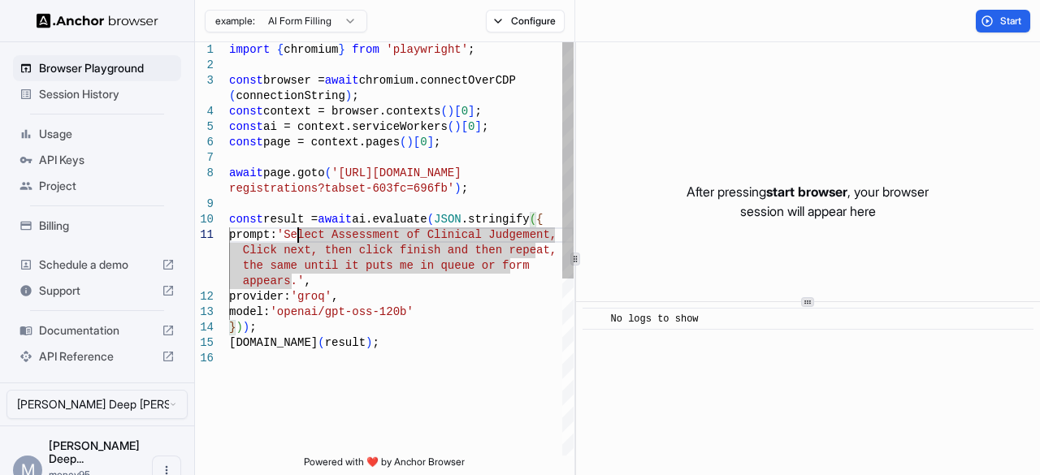
click at [297, 233] on div "provider: 'groq' , model: 'openai/gpt-oss-120b' } ) ) ; console.info ( result )…" at bounding box center [401, 403] width 345 height 722
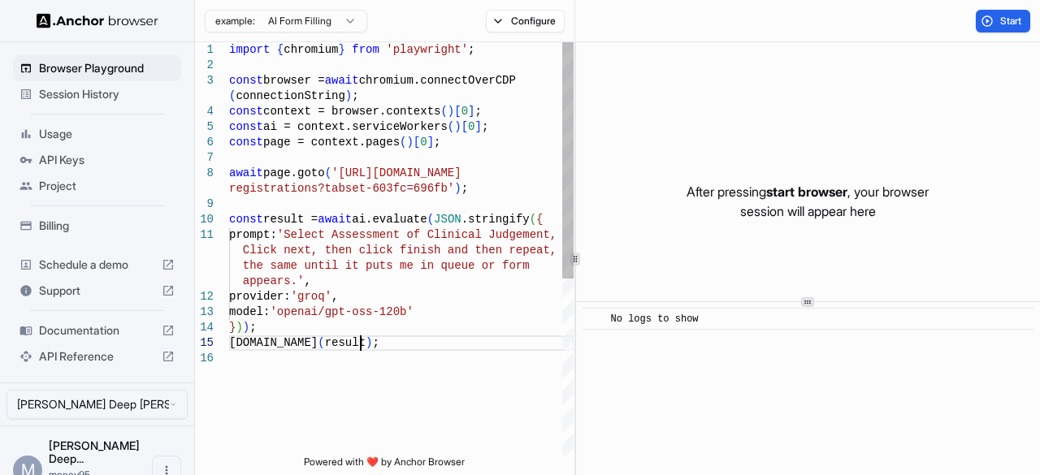
click at [388, 342] on div "provider: 'groq' , model: 'openai/gpt-oss-120b' } ) ) ; console.info ( result )…" at bounding box center [401, 403] width 345 height 722
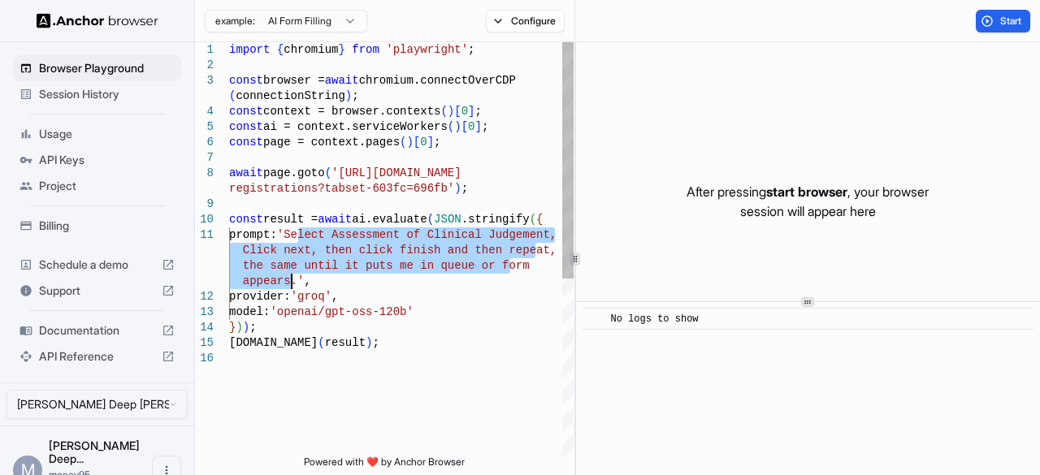
drag, startPoint x: 299, startPoint y: 233, endPoint x: 289, endPoint y: 277, distance: 45.0
click at [289, 277] on div "provider: 'groq' , model: 'openai/gpt-oss-120b' } ) ) ; console.info ( result )…" at bounding box center [401, 403] width 345 height 722
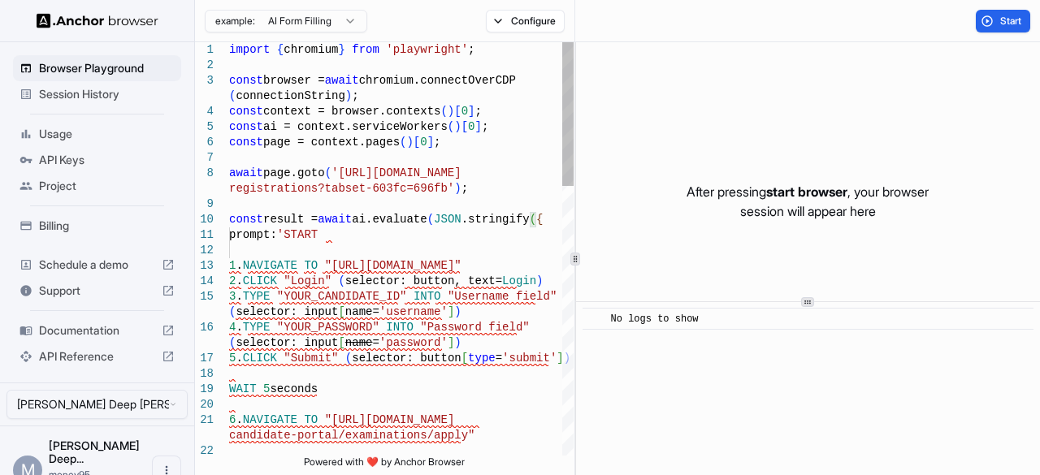
type textarea "**********"
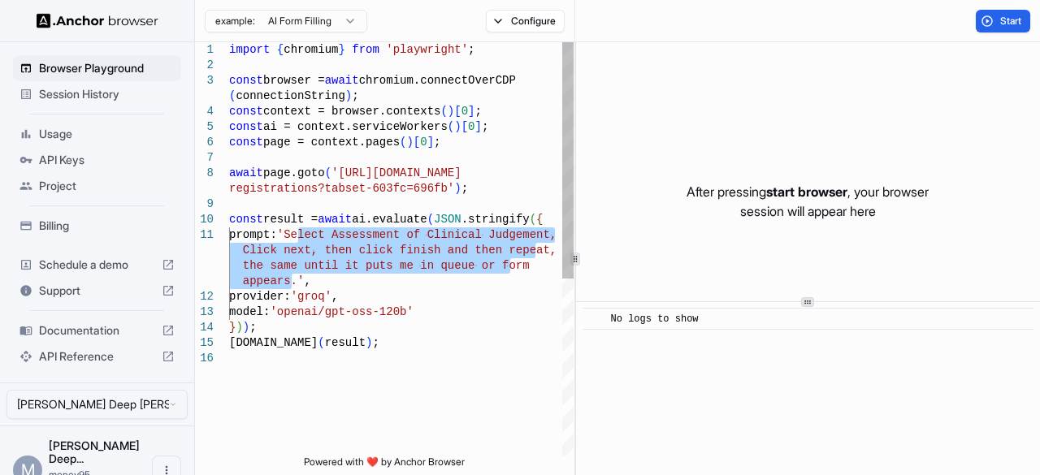
scroll to position [15, 0]
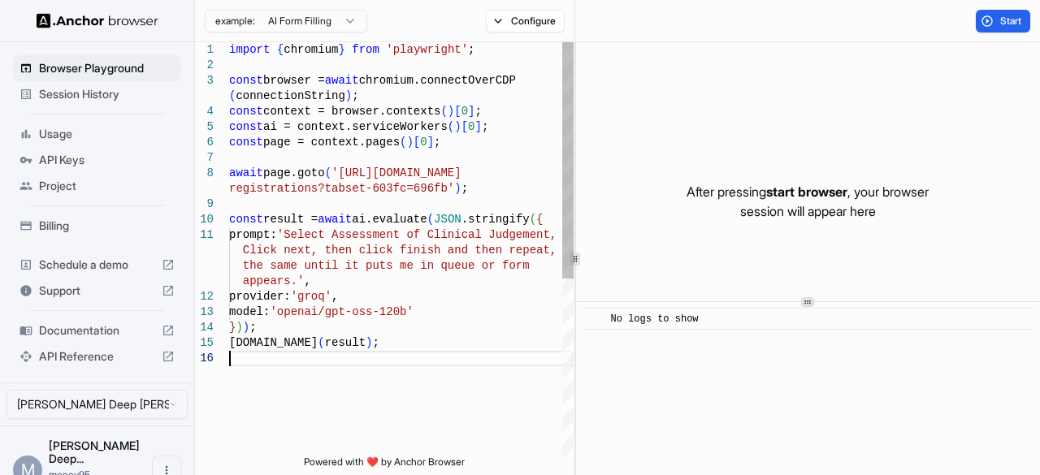
click at [444, 355] on div "prompt: 'Select Assessment of Clinical Judgement, const result = await ai.evalu…" at bounding box center [401, 403] width 345 height 722
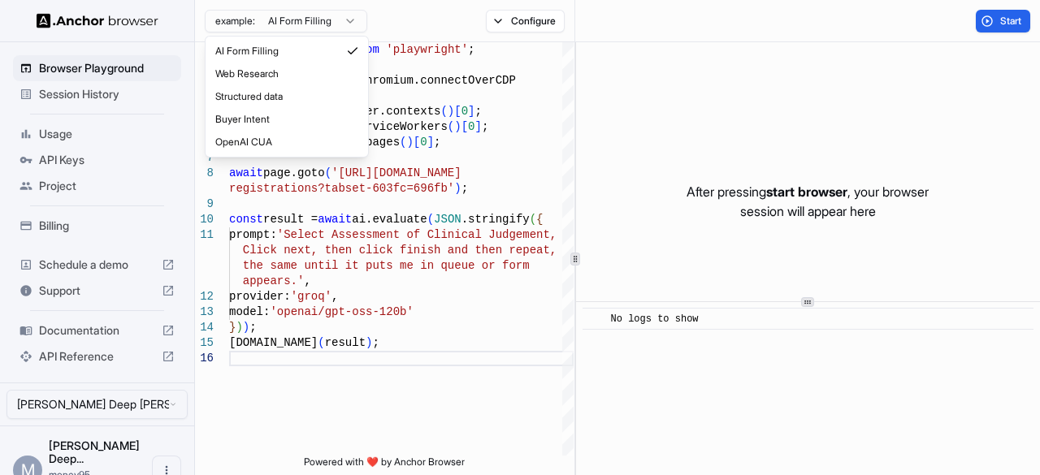
click at [327, 24] on html "Browser Playground Session History Usage API Keys Project Billing Schedule a de…" at bounding box center [520, 237] width 1040 height 475
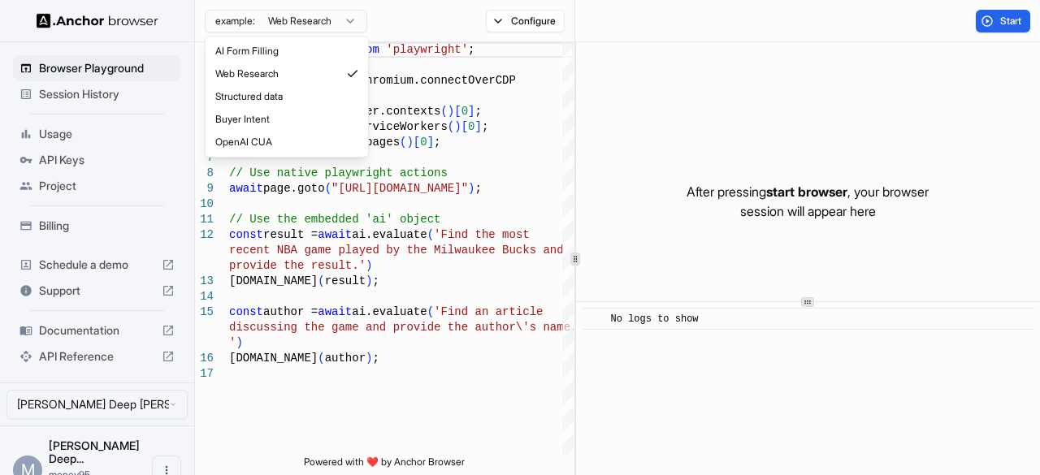
click at [310, 26] on html "Browser Playground Session History Usage API Keys Project Billing Schedule a de…" at bounding box center [520, 237] width 1040 height 475
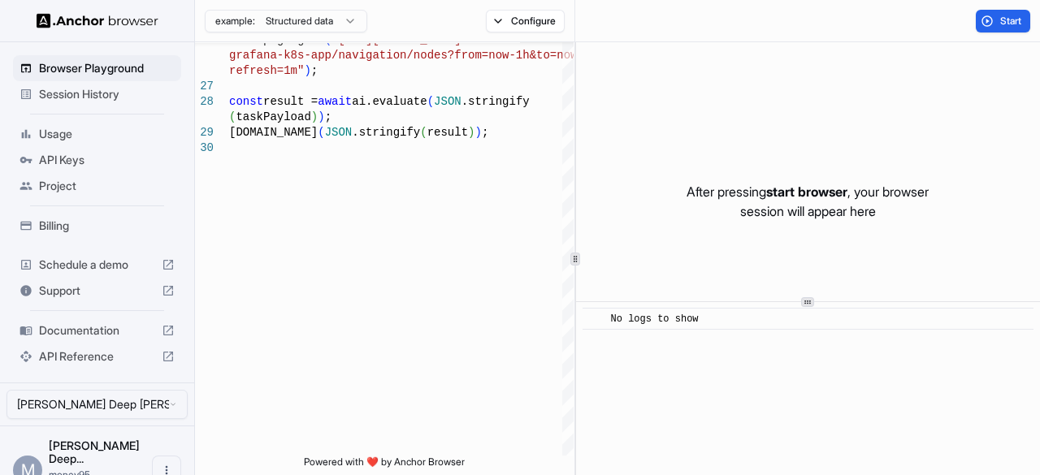
click at [293, 24] on html "**********" at bounding box center [520, 237] width 1040 height 475
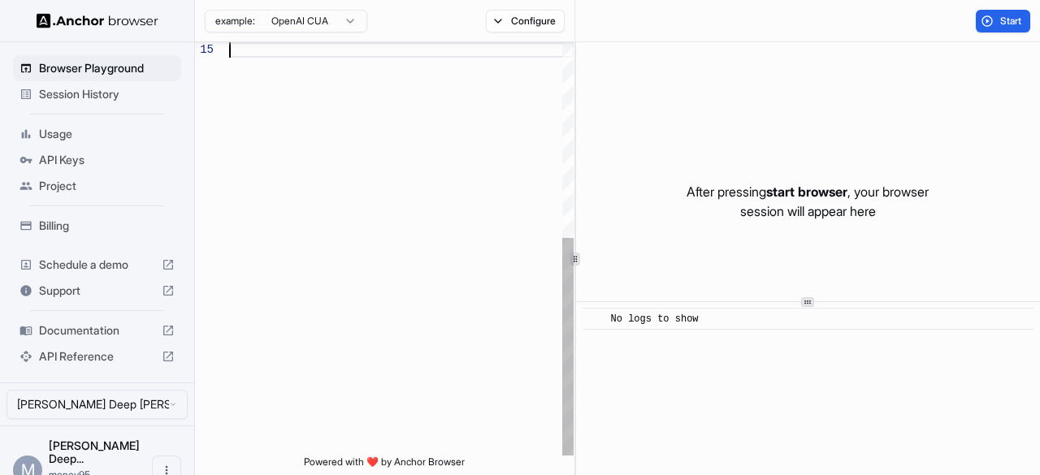
click at [288, 138] on div at bounding box center [401, 64] width 345 height 784
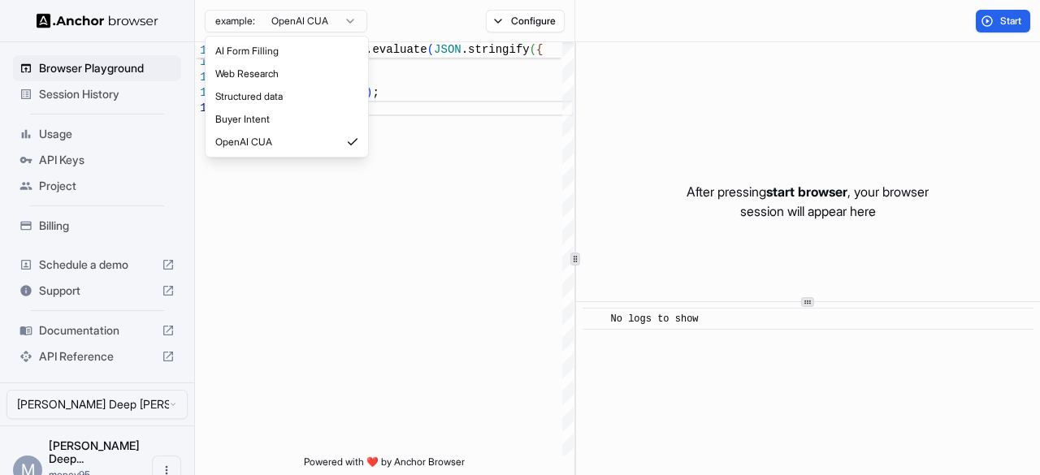
click at [286, 20] on html "**********" at bounding box center [520, 237] width 1040 height 475
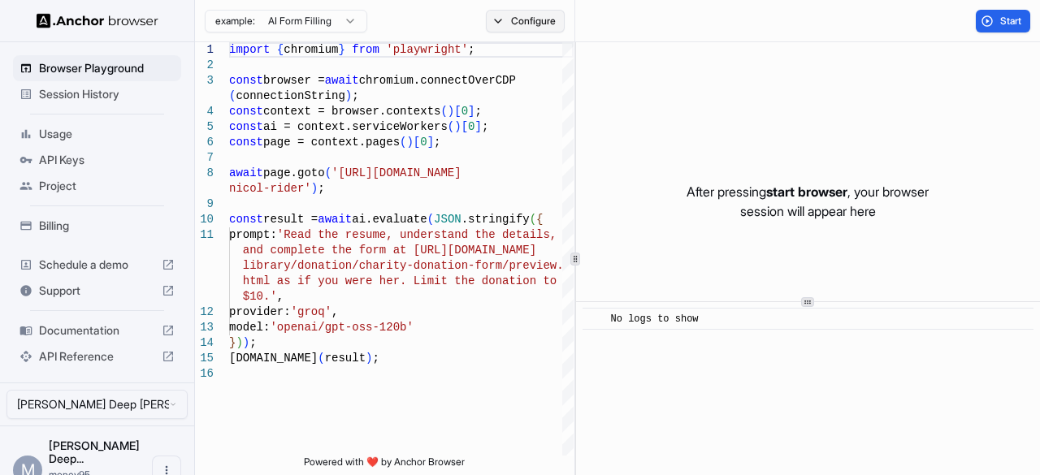
click at [501, 25] on button "Configure" at bounding box center [525, 21] width 79 height 23
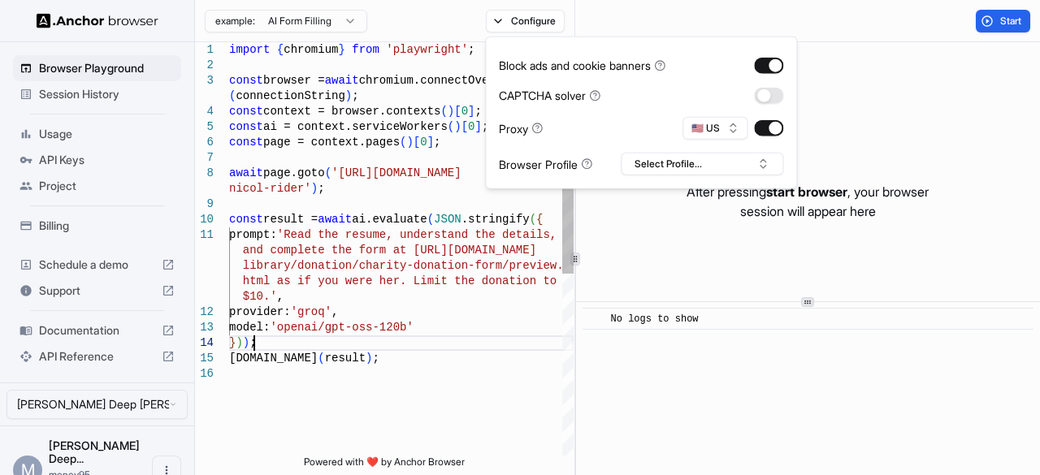
click at [475, 349] on div "console.info ( result ) ; } ) ) ; model: 'openai/gpt-oss-120b' provider: 'groq'…" at bounding box center [401, 411] width 345 height 738
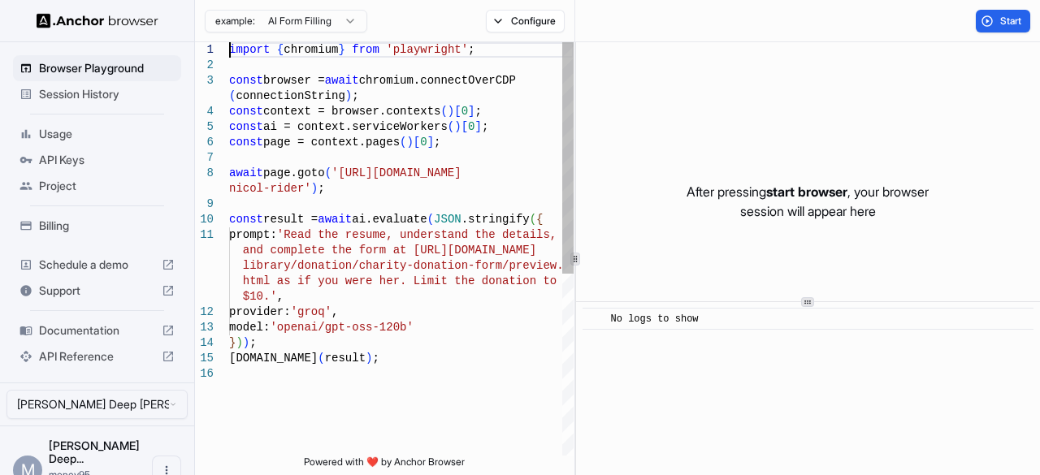
type textarea "**********"
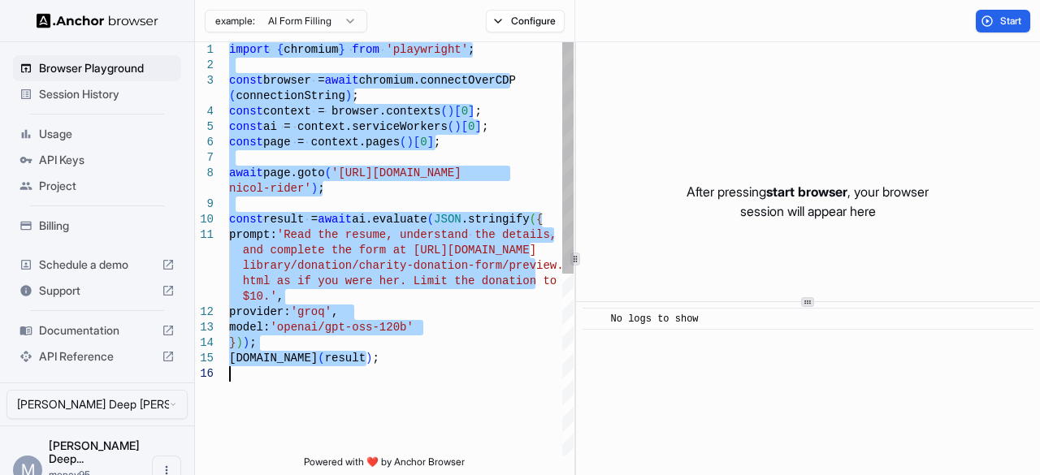
drag, startPoint x: 229, startPoint y: 52, endPoint x: 484, endPoint y: 445, distance: 468.2
click at [484, 445] on div "console.info ( result ) ; } ) ) ; model: 'openai/gpt-oss-120b' provider: 'groq'…" at bounding box center [401, 411] width 345 height 738
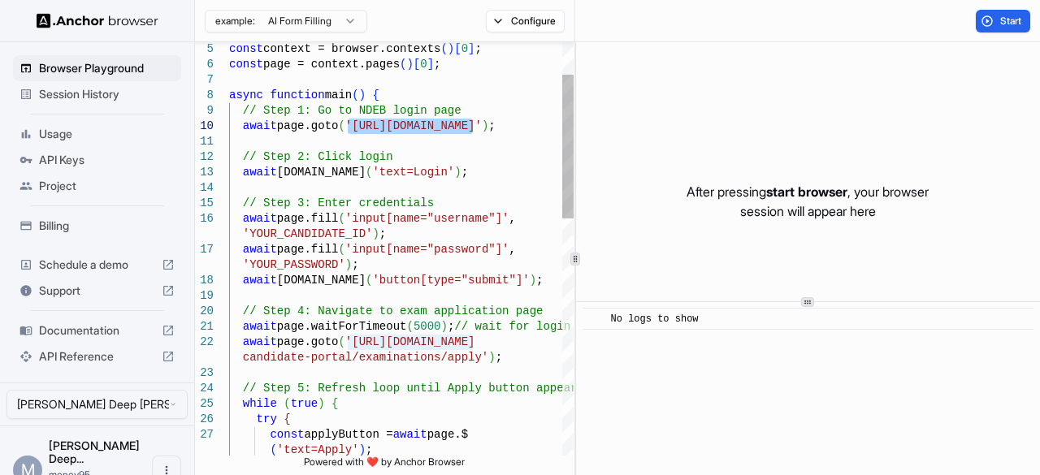
drag, startPoint x: 350, startPoint y: 129, endPoint x: 475, endPoint y: 133, distance: 124.4
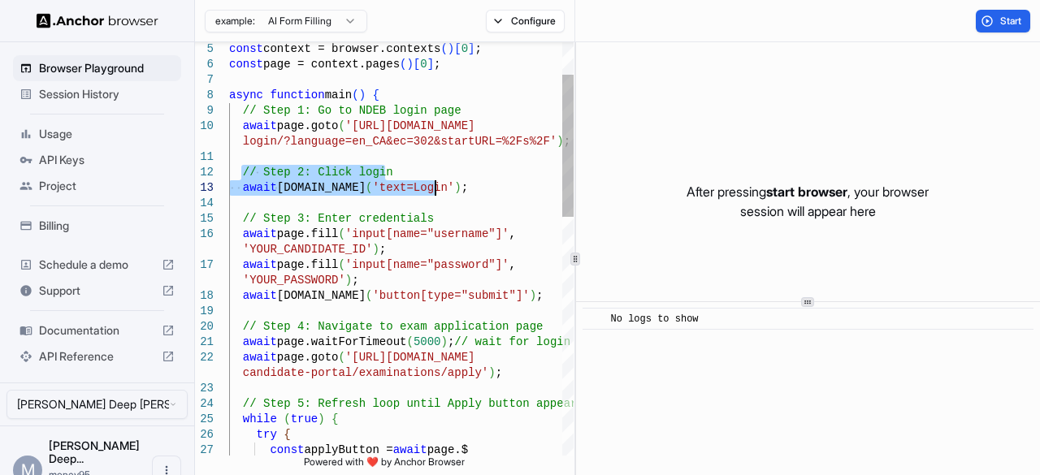
drag, startPoint x: 241, startPoint y: 174, endPoint x: 437, endPoint y: 193, distance: 197.6
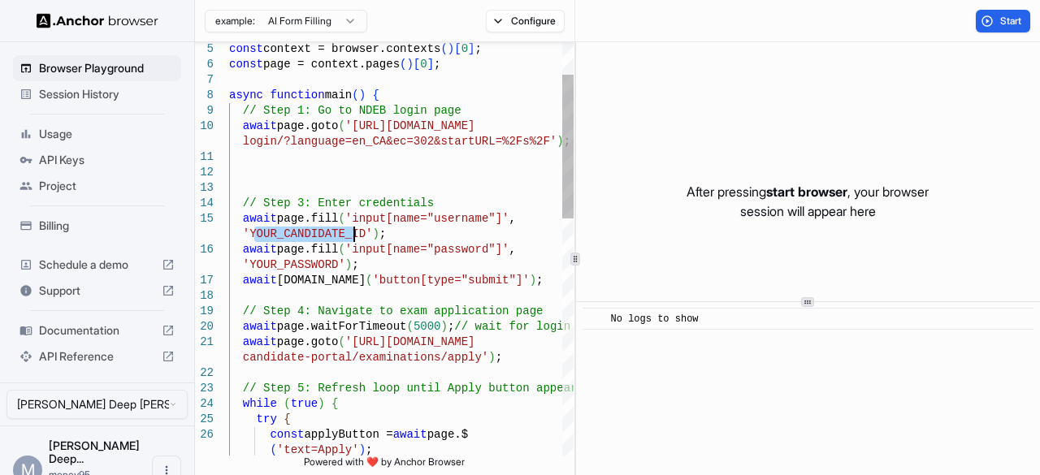
drag, startPoint x: 251, startPoint y: 236, endPoint x: 356, endPoint y: 232, distance: 104.9
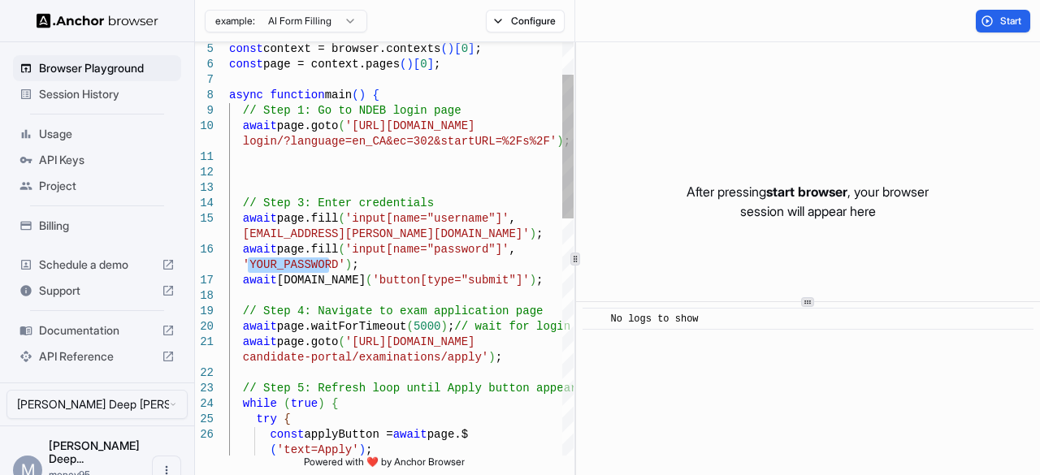
drag, startPoint x: 247, startPoint y: 269, endPoint x: 331, endPoint y: 269, distance: 83.7
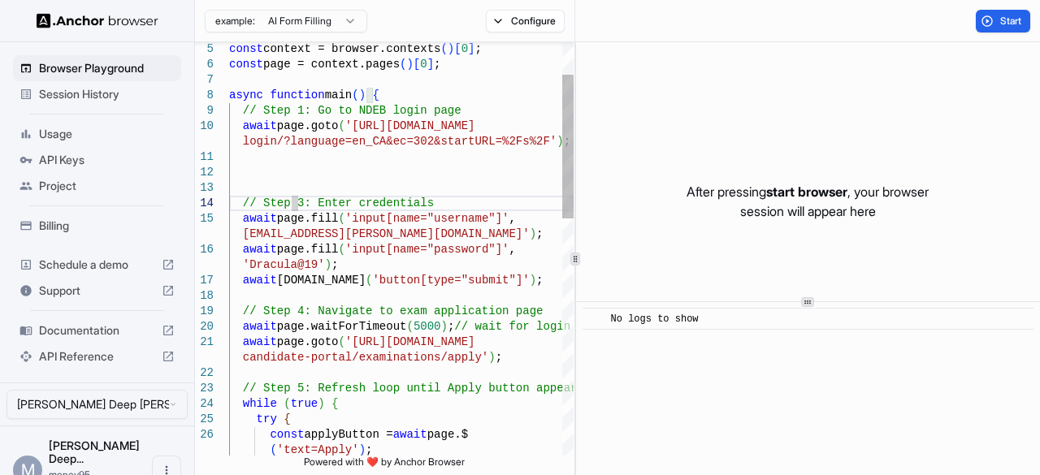
scroll to position [109, 0]
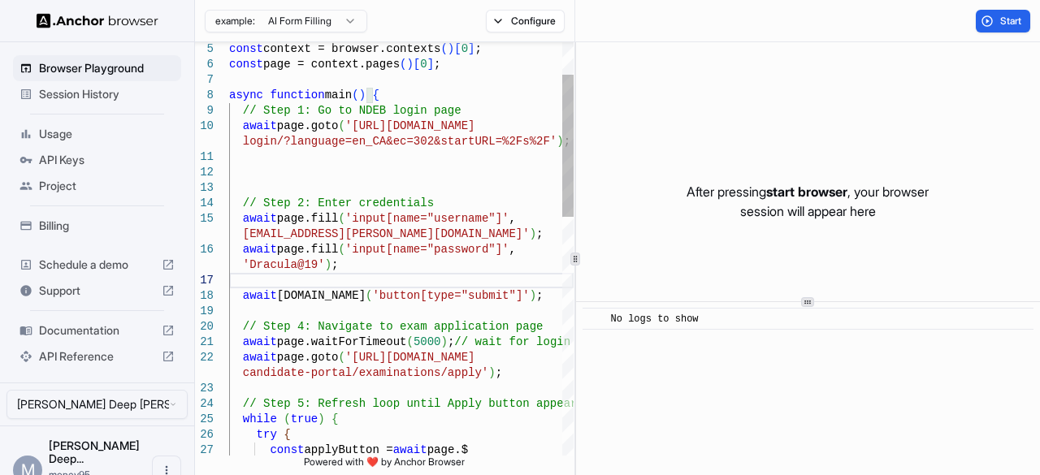
scroll to position [32, 0]
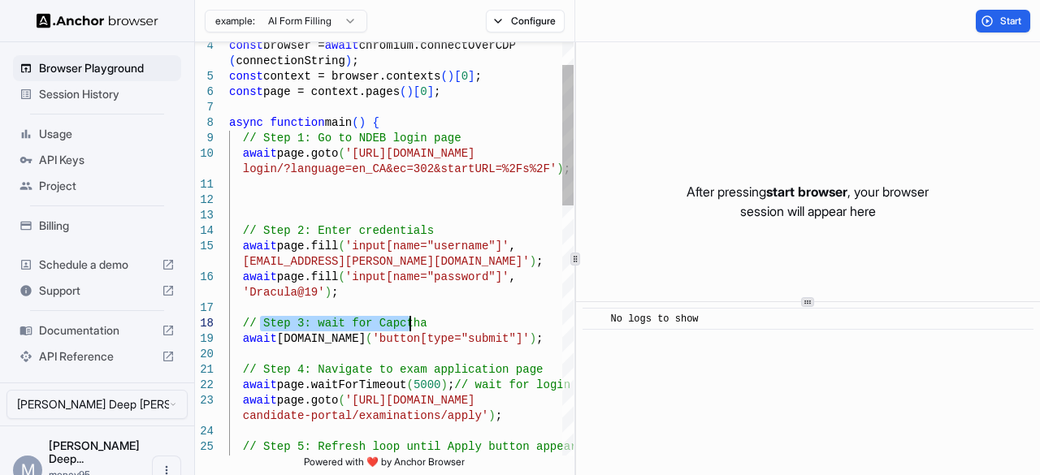
drag, startPoint x: 262, startPoint y: 324, endPoint x: 412, endPoint y: 321, distance: 150.4
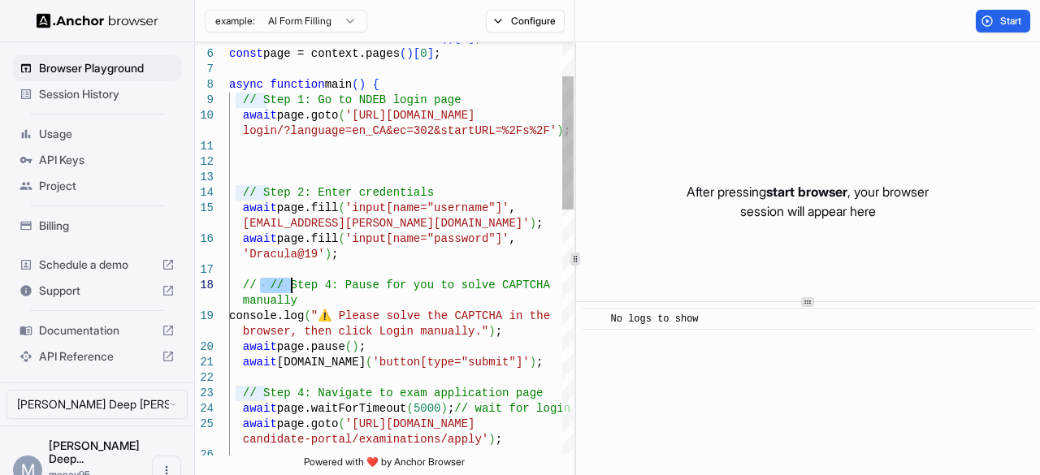
drag, startPoint x: 261, startPoint y: 284, endPoint x: 290, endPoint y: 282, distance: 29.3
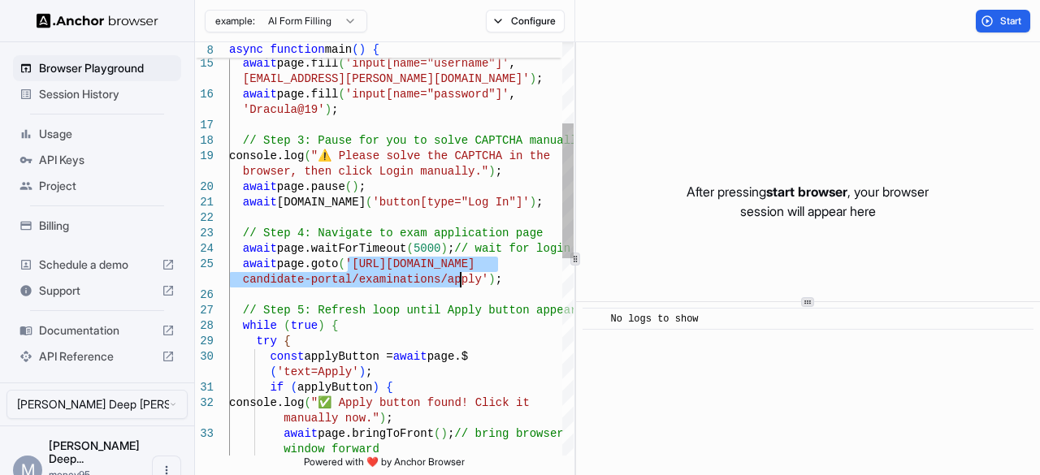
drag, startPoint x: 349, startPoint y: 263, endPoint x: 460, endPoint y: 282, distance: 112.9
click at [460, 282] on div "await page.click ( 'button[type="Log In"]' ) ; // Step 3: Pause for you to solv…" at bounding box center [401, 425] width 345 height 1263
type textarea "**********"
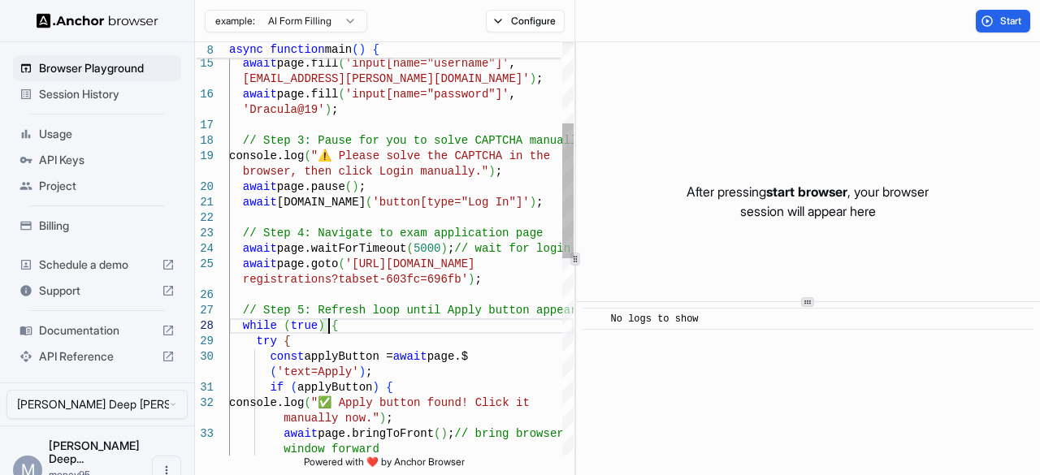
click at [479, 331] on div "await page.click ( 'button[type="Log In"]' ) ; // Step 3: Pause for you to solv…" at bounding box center [401, 425] width 345 height 1263
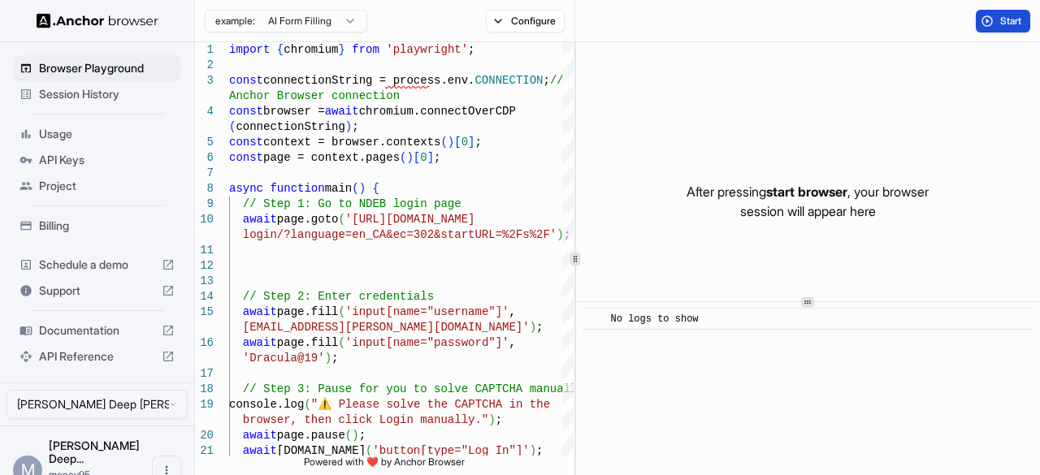
click at [983, 19] on button "Start" at bounding box center [1003, 21] width 54 height 23
click at [1006, 24] on span "Start" at bounding box center [1011, 21] width 23 height 13
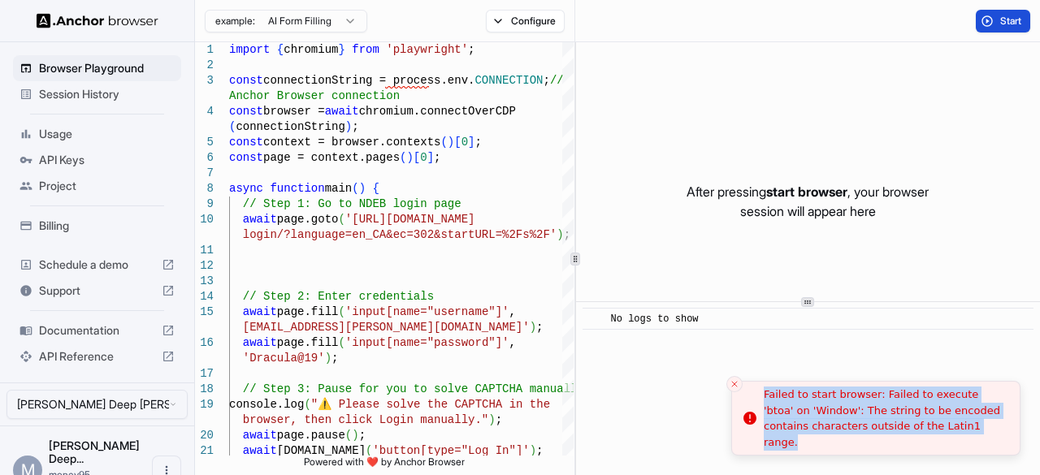
drag, startPoint x: 762, startPoint y: 402, endPoint x: 962, endPoint y: 443, distance: 204.0
click at [962, 443] on li "Failed to start browser: Failed to execute 'btoa' on 'Window': The string to be…" at bounding box center [875, 418] width 289 height 75
copy div "Failed to start browser: Failed to execute 'btoa' on 'Window': The string to be…"
click at [731, 383] on icon "Close toast" at bounding box center [735, 385] width 10 height 10
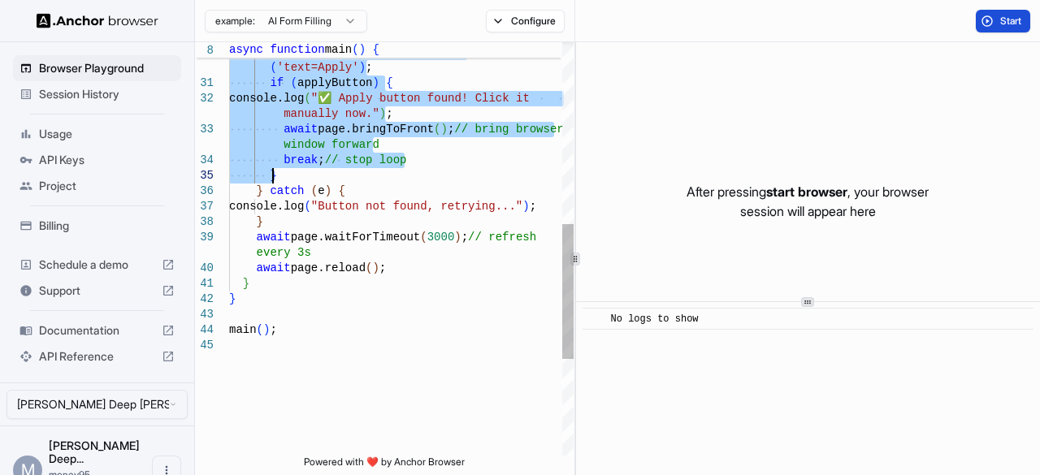
drag, startPoint x: 241, startPoint y: 206, endPoint x: 434, endPoint y: 178, distance: 195.4
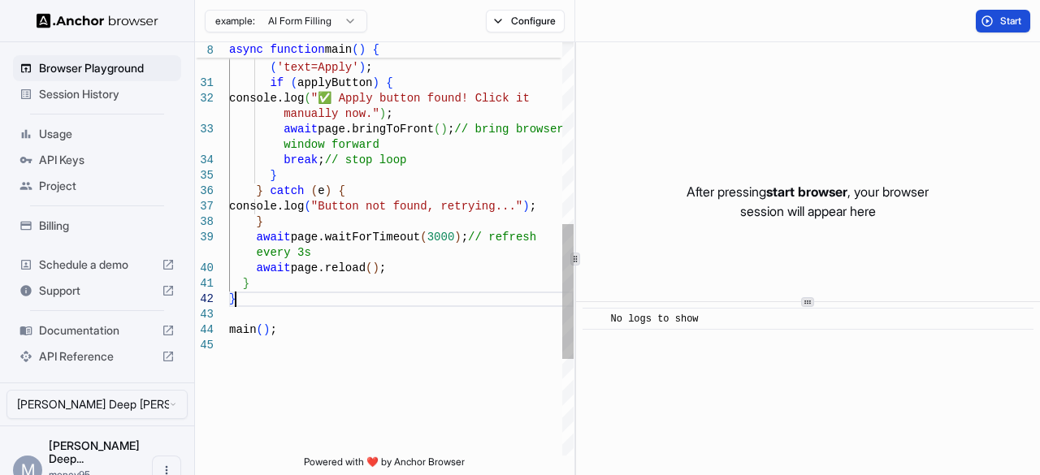
scroll to position [91, 0]
click at [415, 303] on div "try { const applyButton = await page.$ ( 'text=Apply' ) ; if ( applyButton ) { …" at bounding box center [401, 120] width 345 height 1263
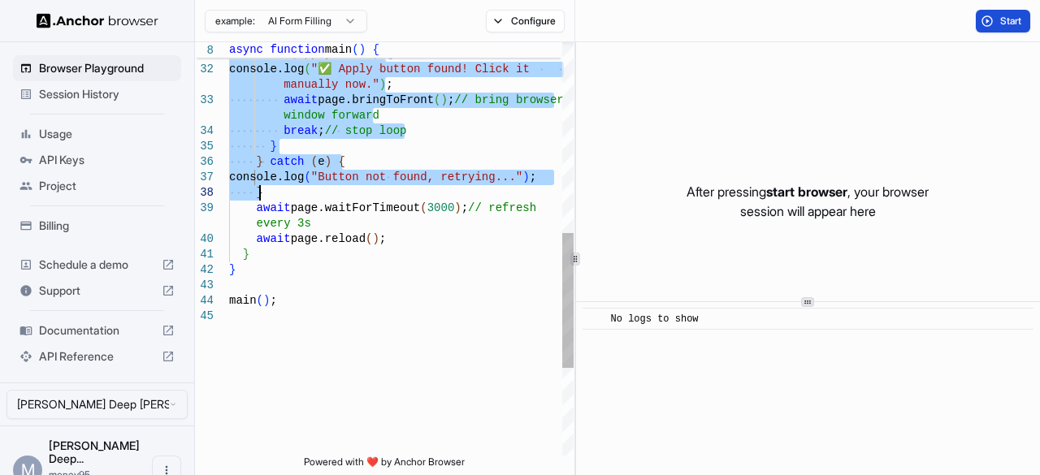
drag, startPoint x: 236, startPoint y: 202, endPoint x: 428, endPoint y: 188, distance: 193.2
type textarea "**********"
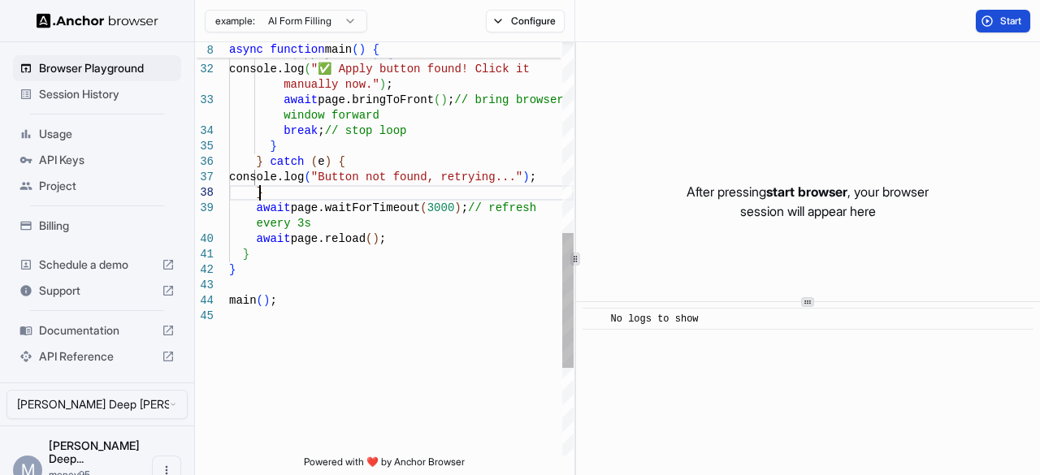
click at [428, 188] on div "( 'text=Apply' ) ; if ( applyButton ) { console.log ( "✅ Apply button found! Cl…" at bounding box center [401, 91] width 345 height 1263
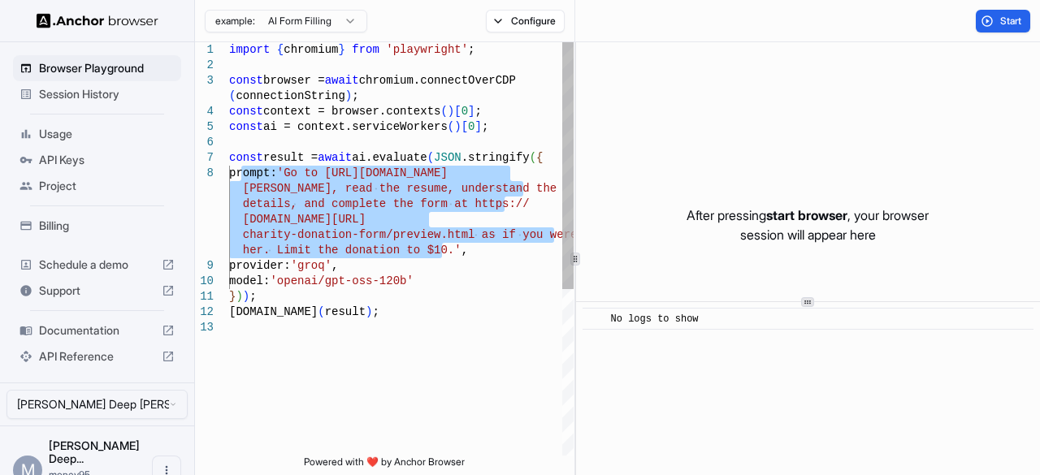
drag, startPoint x: 241, startPoint y: 178, endPoint x: 442, endPoint y: 245, distance: 211.5
click at [442, 245] on div "import { chromium } from 'playwright' ; const browser = await chromium.connectO…" at bounding box center [401, 388] width 345 height 692
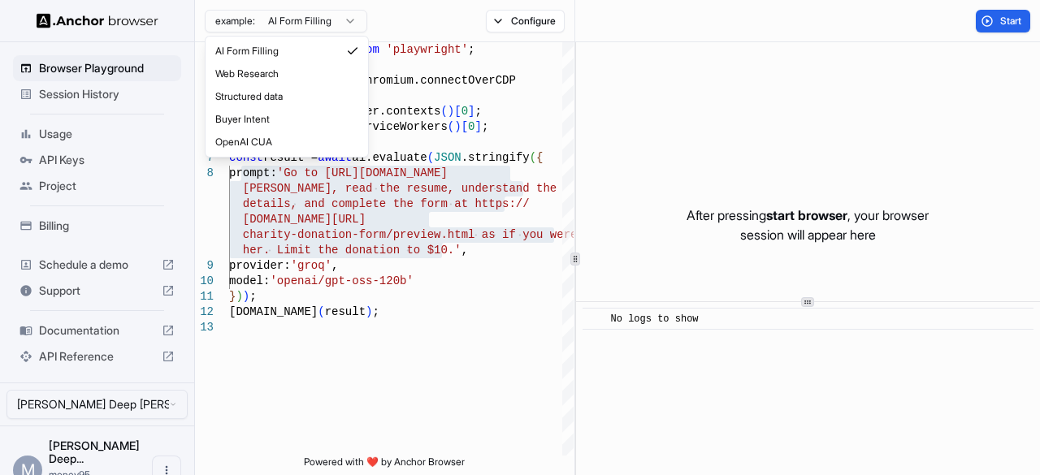
click at [309, 25] on html "Browser Playground Session History Usage API Keys Project Billing Schedule a de…" at bounding box center [520, 237] width 1040 height 475
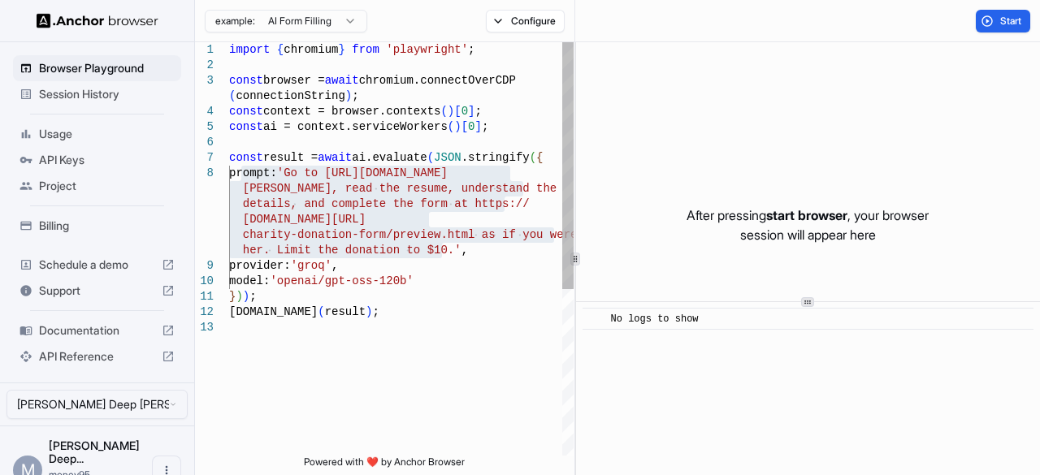
click at [463, 289] on html "Browser Playground Session History Usage API Keys Project Billing Schedule a de…" at bounding box center [520, 237] width 1040 height 475
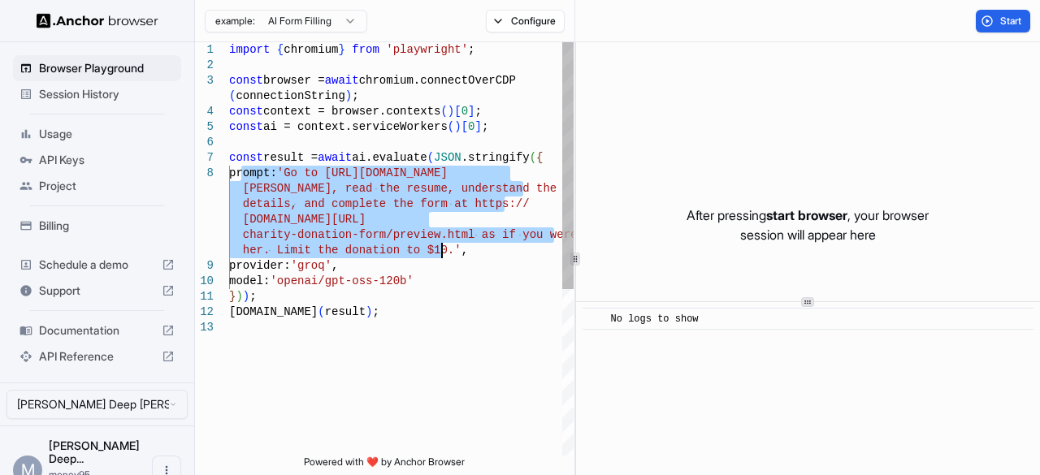
click at [272, 193] on div "import { chromium } from 'playwright' ; const browser = await chromium.connectO…" at bounding box center [401, 388] width 345 height 692
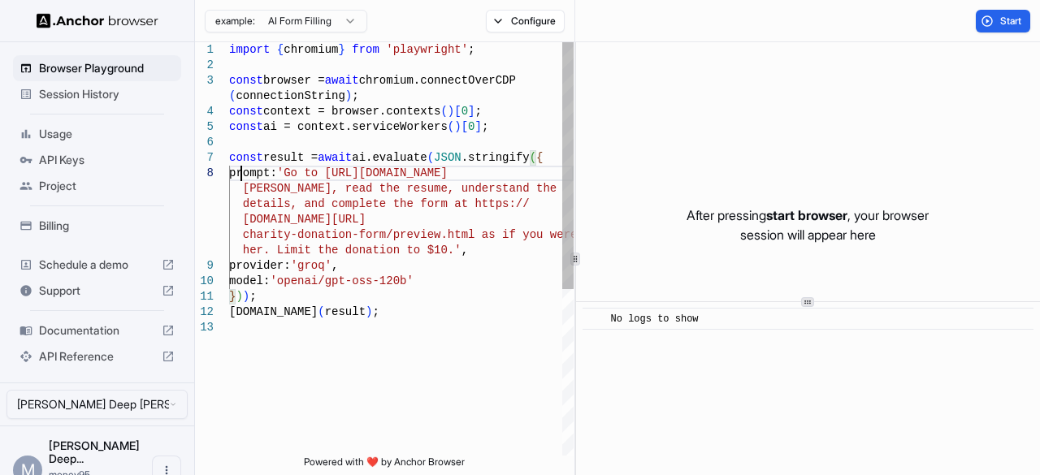
click at [242, 176] on div "import { chromium } from 'playwright' ; const browser = await chromium.connectO…" at bounding box center [401, 388] width 345 height 692
click at [293, 173] on div "import { chromium } from 'playwright' ; const browser = await chromium.connectO…" at bounding box center [401, 388] width 345 height 692
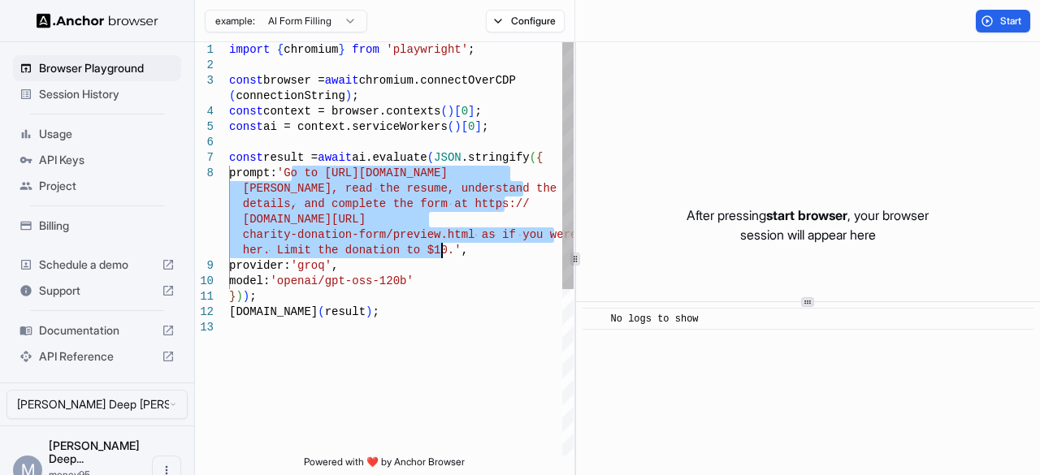
drag, startPoint x: 293, startPoint y: 173, endPoint x: 442, endPoint y: 246, distance: 165.7
click at [442, 246] on div "import { chromium } from 'playwright' ; const browser = await chromium.connectO…" at bounding box center [401, 388] width 345 height 692
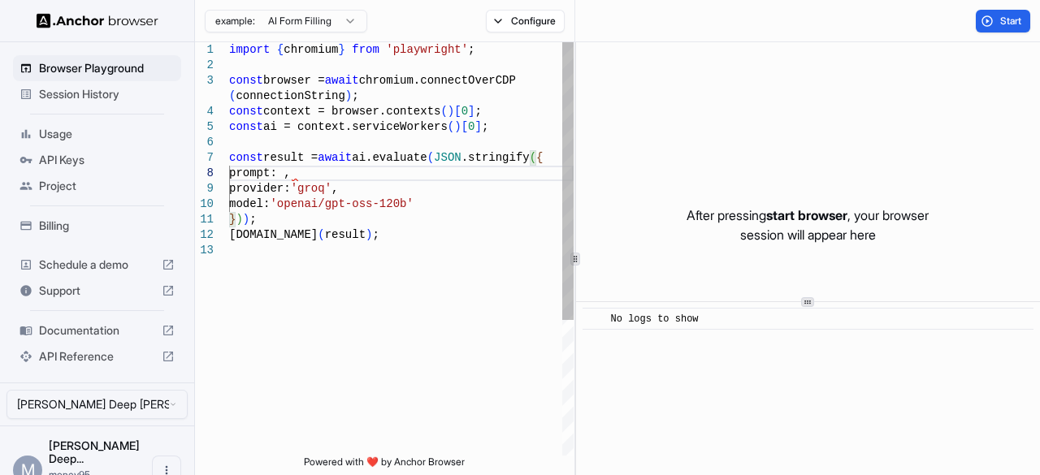
type textarea "**********"
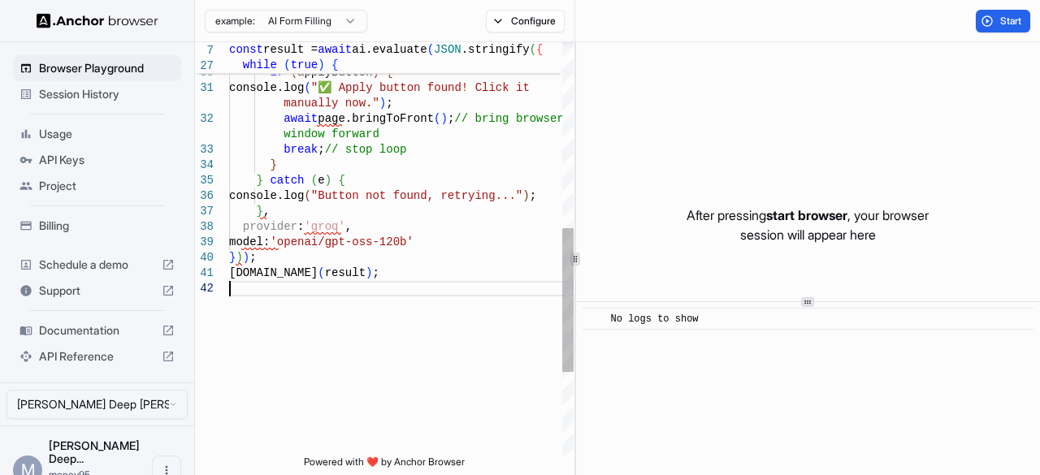
click at [436, 326] on div "const applyButton = await page.$ ( 'text=Apply' ) ; if ( applyButton ) { consol…" at bounding box center [401, 102] width 345 height 1186
click at [1012, 22] on span "Start" at bounding box center [1011, 21] width 23 height 13
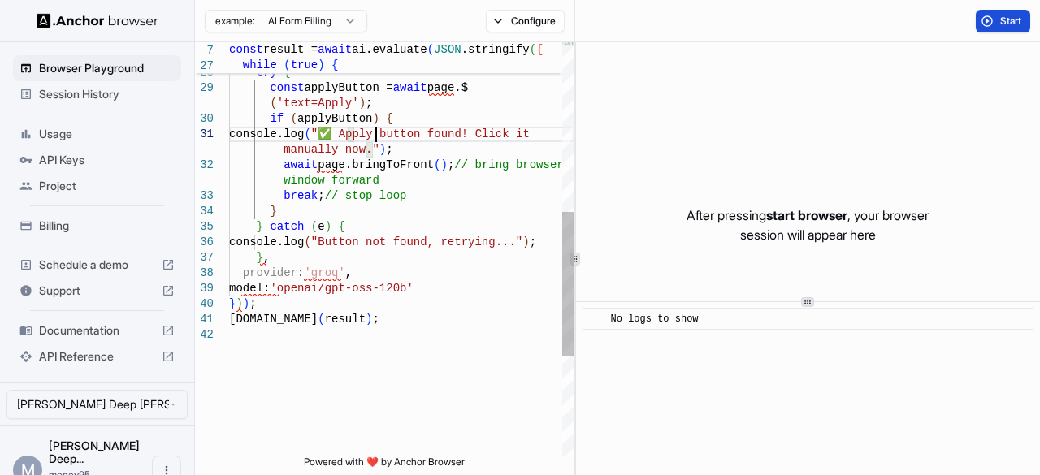
click at [377, 137] on div "const applyButton = await page.$ ( 'text=Apply' ) ; if ( applyButton ) { consol…" at bounding box center [401, 148] width 345 height 1186
click at [422, 245] on div "const applyButton = await page.$ ( 'text=Apply' ) ; if ( applyButton ) { consol…" at bounding box center [401, 148] width 345 height 1186
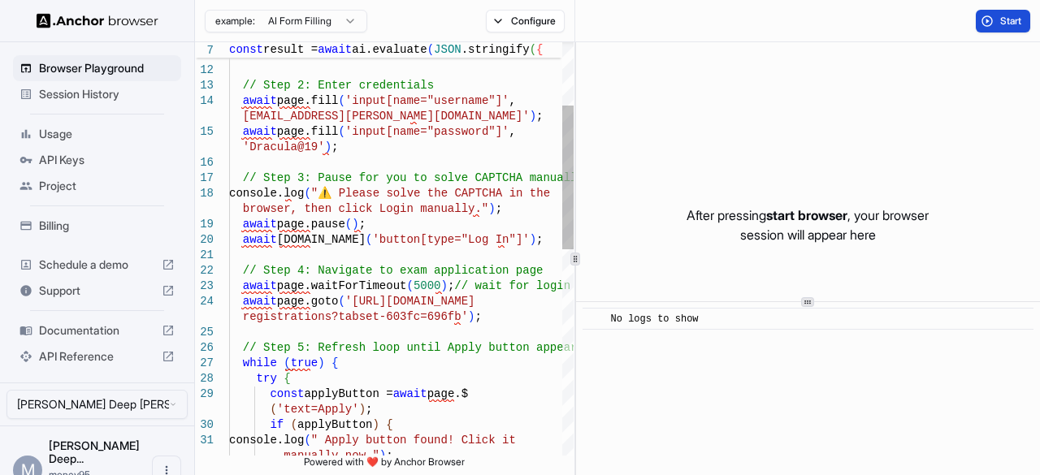
click at [346, 196] on div "const applyButton = await page.$ ( 'text=Apply' ) ; if ( applyButton ) { consol…" at bounding box center [401, 455] width 345 height 1186
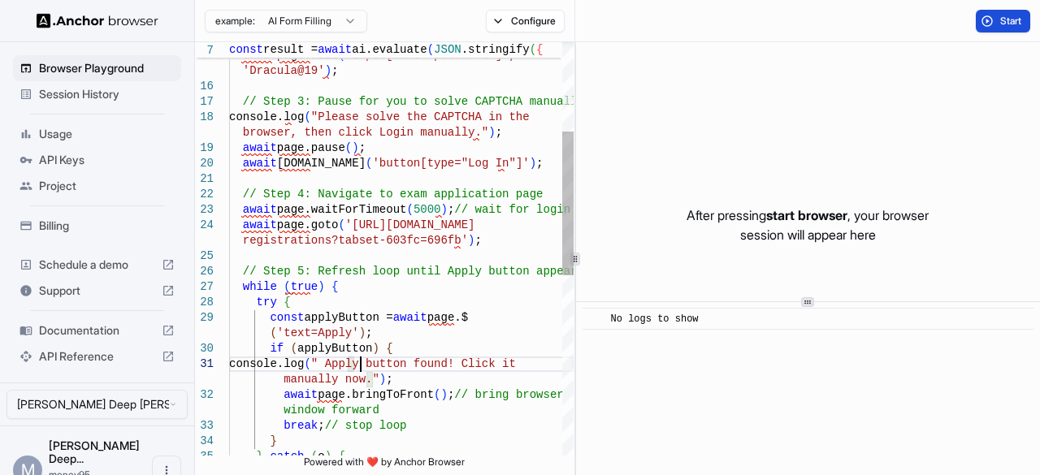
click at [361, 368] on div "const applyButton = await page.$ ( 'text=Apply' ) ; if ( applyButton ) { consol…" at bounding box center [401, 378] width 345 height 1186
type textarea "**********"
click at [475, 275] on div "const applyButton = await page.$ ( 'text=Apply' ) ; if ( applyButton ) { consol…" at bounding box center [401, 378] width 345 height 1186
click at [468, 324] on div "const applyButton = await page.$ ( 'text=Apply' ) ; if ( applyButton ) { consol…" at bounding box center [401, 378] width 345 height 1186
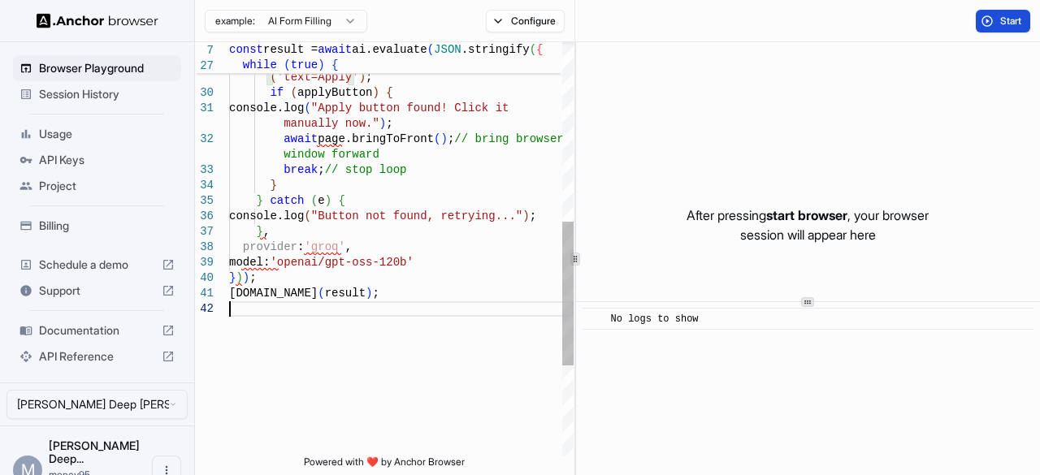
click at [437, 308] on div "console.info ( result ) ; model: 'openai/gpt-oss-120b' } ) ) ; console.log ( "B…" at bounding box center [401, 122] width 345 height 1186
click at [335, 250] on div "console.info ( result ) ; model: 'openai/gpt-oss-120b' } ) ) ; console.log ( "B…" at bounding box center [401, 122] width 345 height 1186
click at [373, 267] on div "console.info ( result ) ; model: 'openai/gpt-oss-120b' } ) ) ; console.log ( "B…" at bounding box center [401, 122] width 345 height 1186
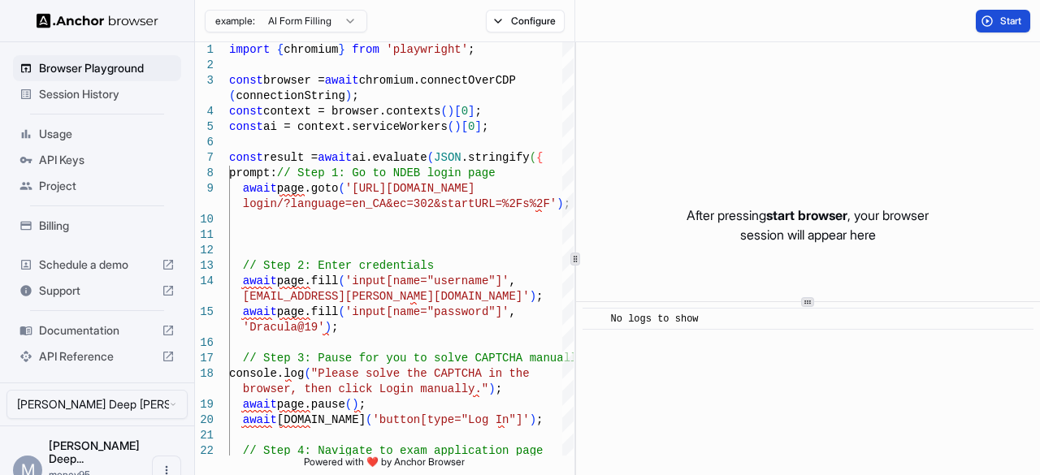
click at [998, 11] on button "Start" at bounding box center [1003, 21] width 54 height 23
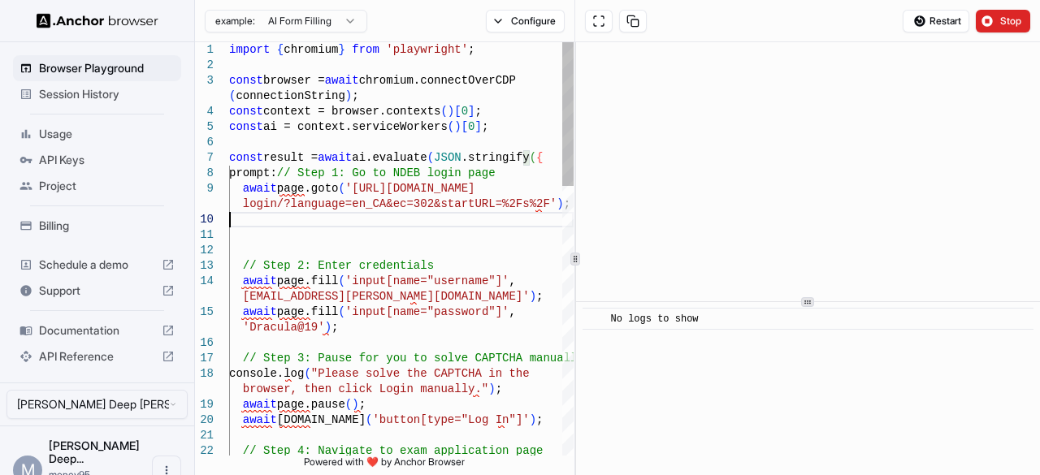
drag, startPoint x: 298, startPoint y: 175, endPoint x: 363, endPoint y: 171, distance: 65.1
type textarea "**********"
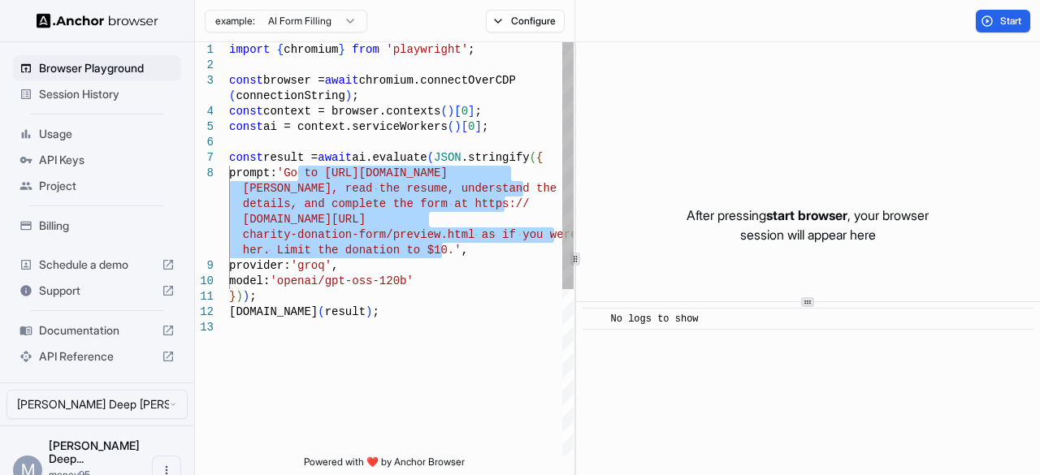
drag, startPoint x: 297, startPoint y: 171, endPoint x: 444, endPoint y: 254, distance: 168.1
click at [444, 254] on div "const browser = await chromium.connectOverCDP ( connectionString ) ; const cont…" at bounding box center [401, 388] width 345 height 692
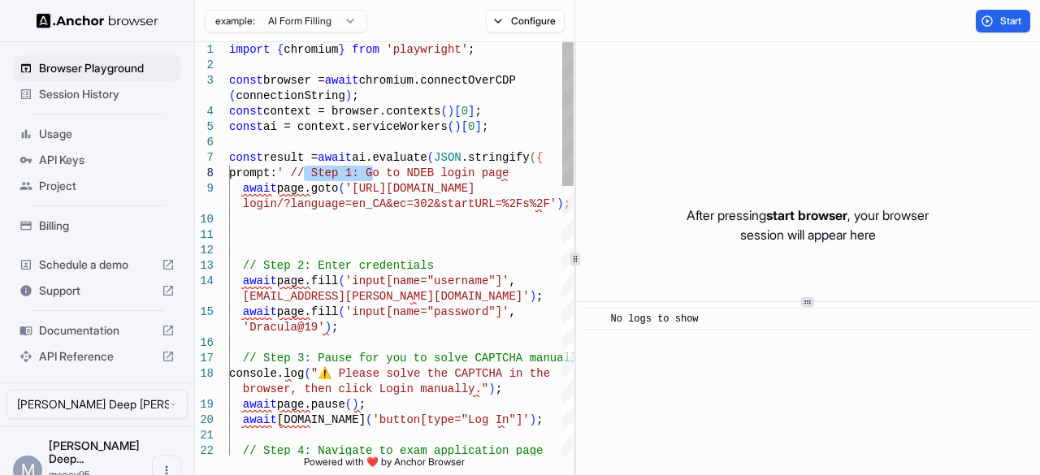
drag, startPoint x: 304, startPoint y: 174, endPoint x: 372, endPoint y: 175, distance: 68.3
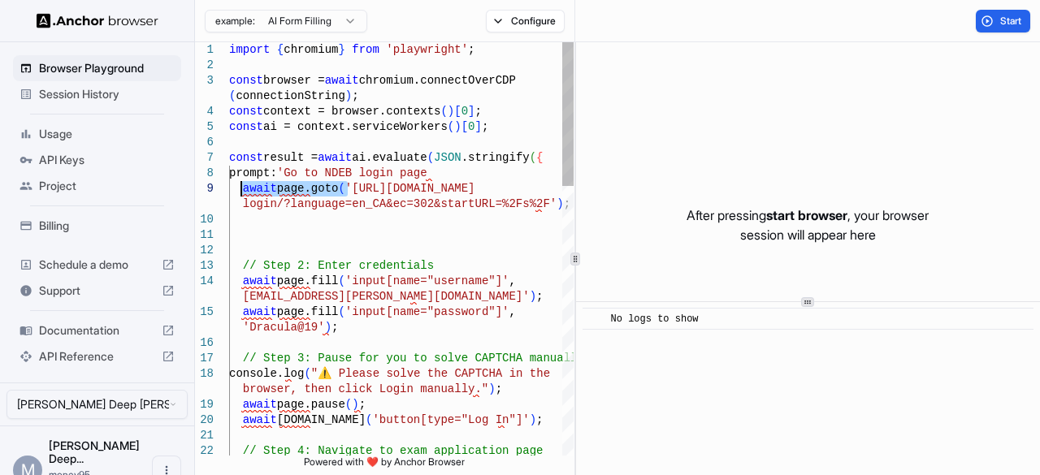
drag, startPoint x: 346, startPoint y: 189, endPoint x: 241, endPoint y: 188, distance: 105.7
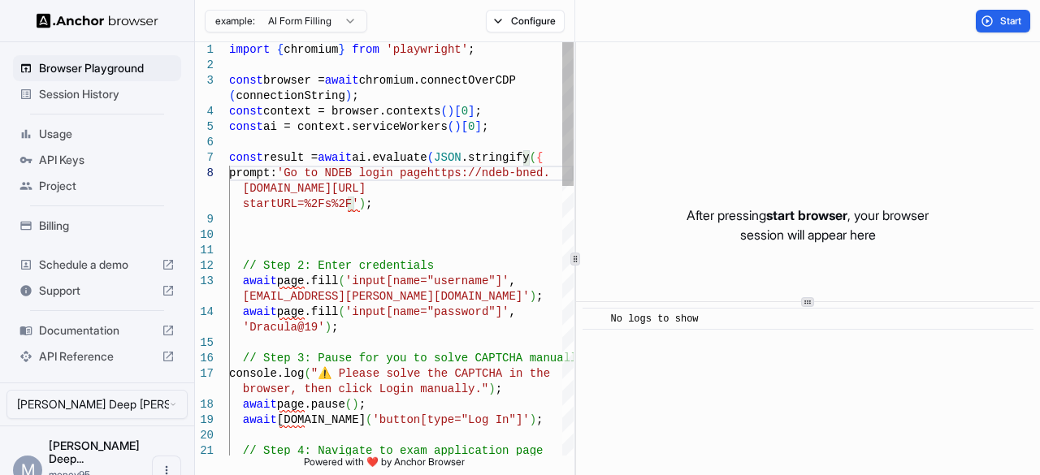
scroll to position [124, 0]
drag, startPoint x: 348, startPoint y: 206, endPoint x: 358, endPoint y: 206, distance: 9.8
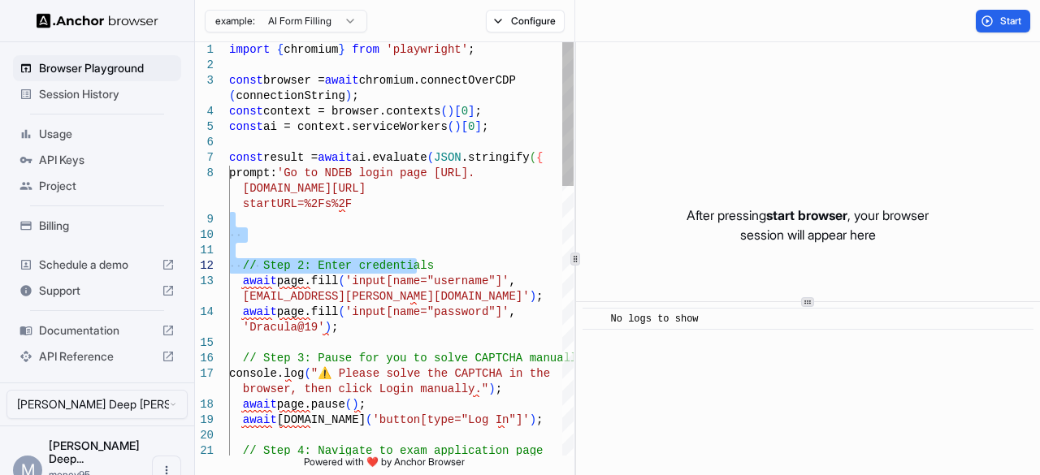
drag, startPoint x: 237, startPoint y: 222, endPoint x: 440, endPoint y: 262, distance: 206.2
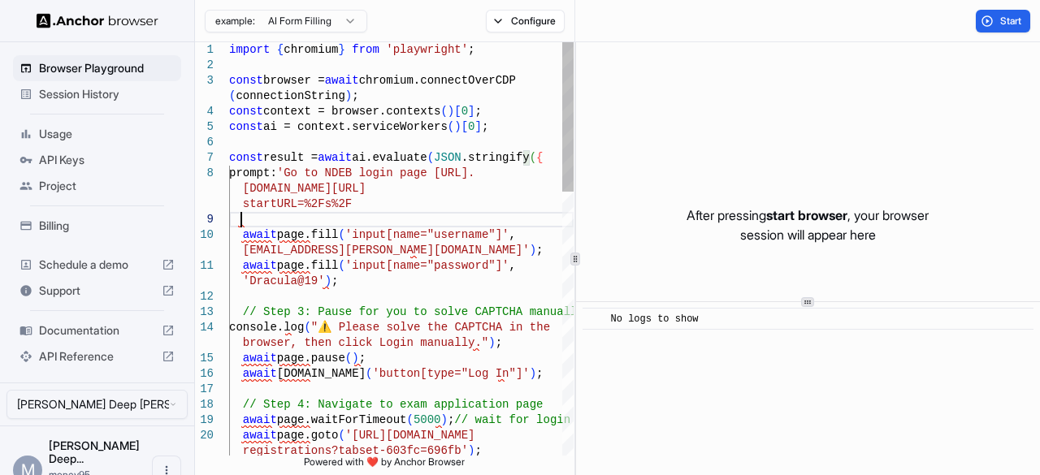
scroll to position [29, 0]
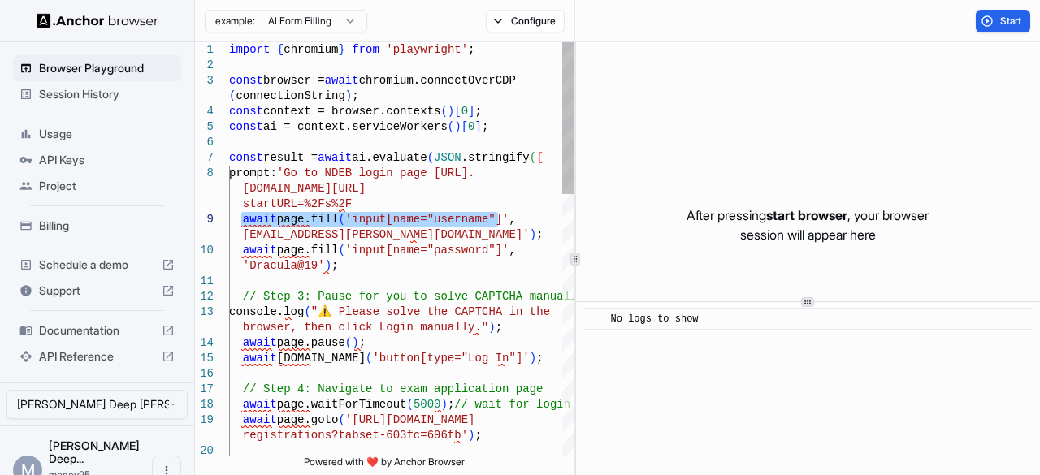
drag, startPoint x: 244, startPoint y: 223, endPoint x: 499, endPoint y: 224, distance: 255.2
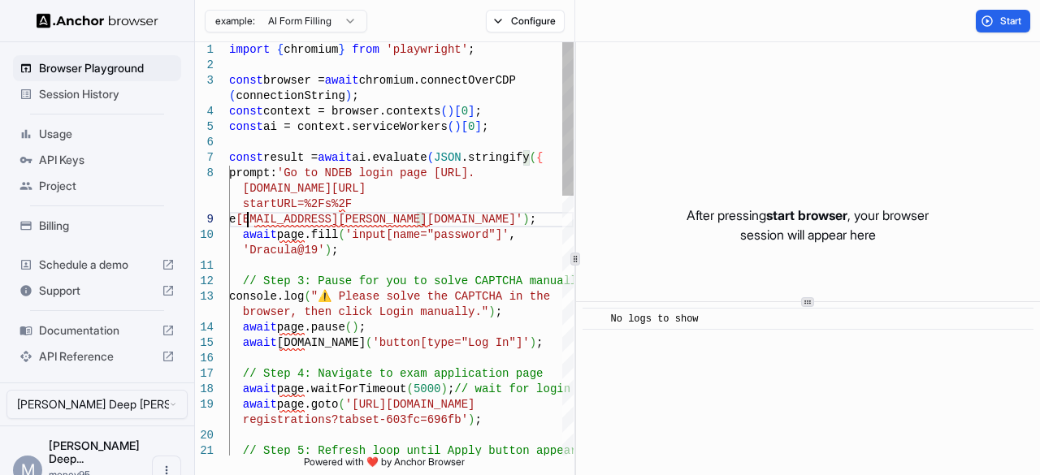
scroll to position [28, 0]
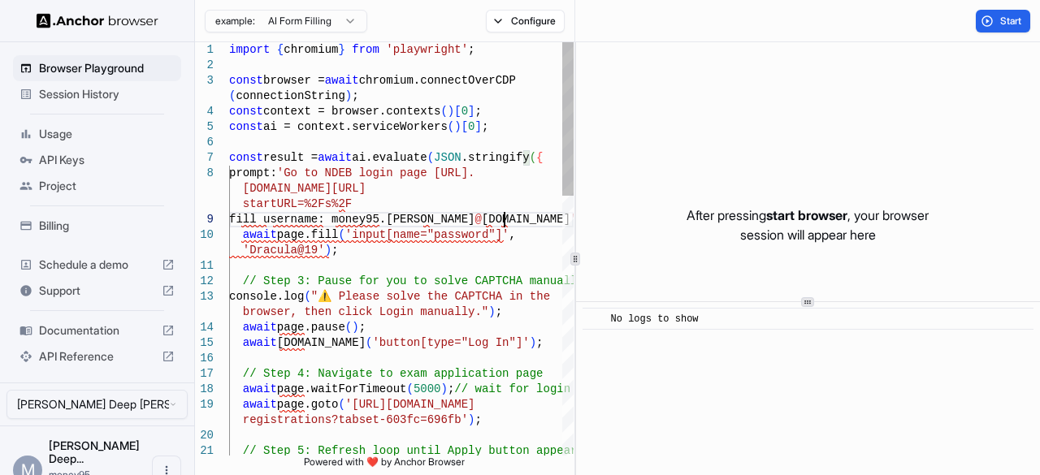
drag, startPoint x: 245, startPoint y: 236, endPoint x: 507, endPoint y: 237, distance: 261.7
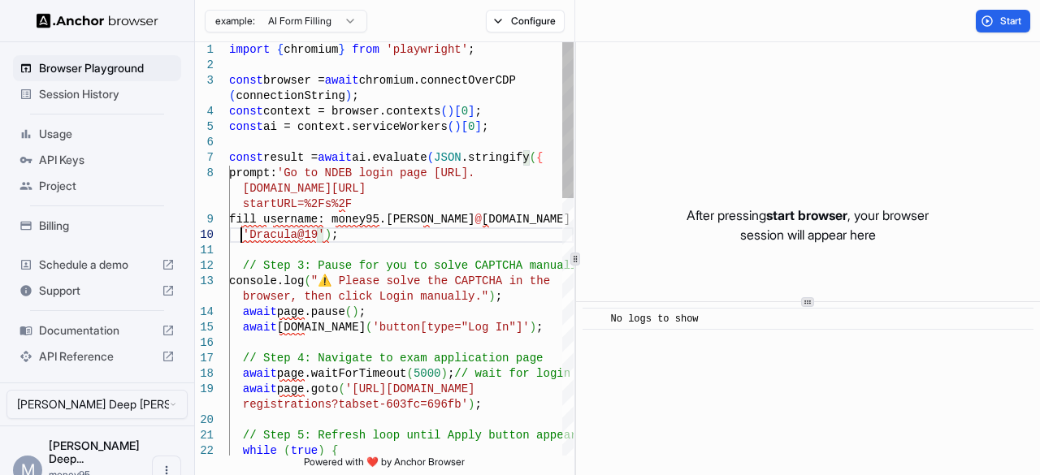
scroll to position [32, 0]
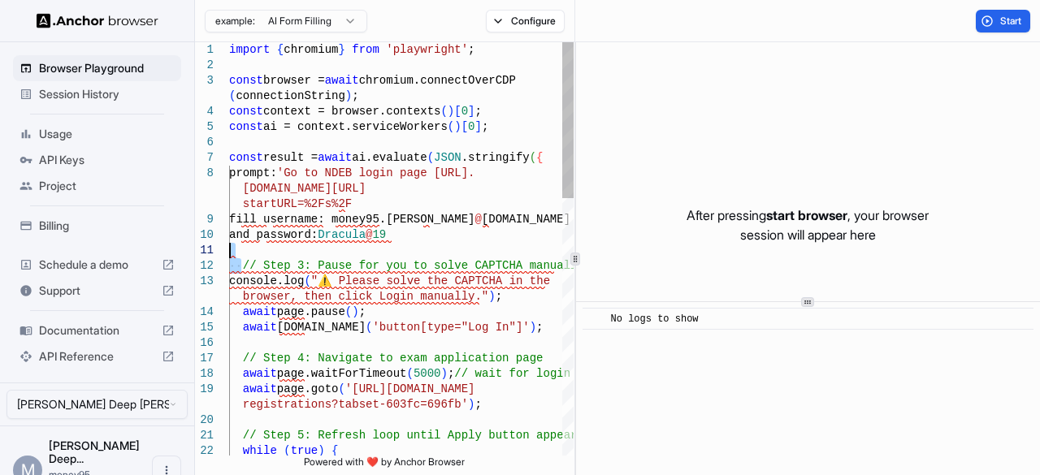
drag, startPoint x: 242, startPoint y: 267, endPoint x: 377, endPoint y: 256, distance: 135.3
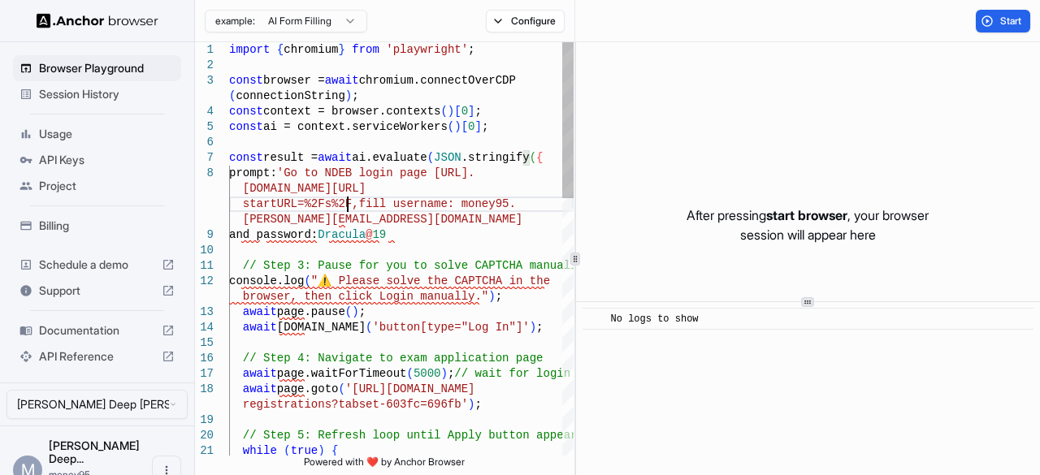
scroll to position [13, 0]
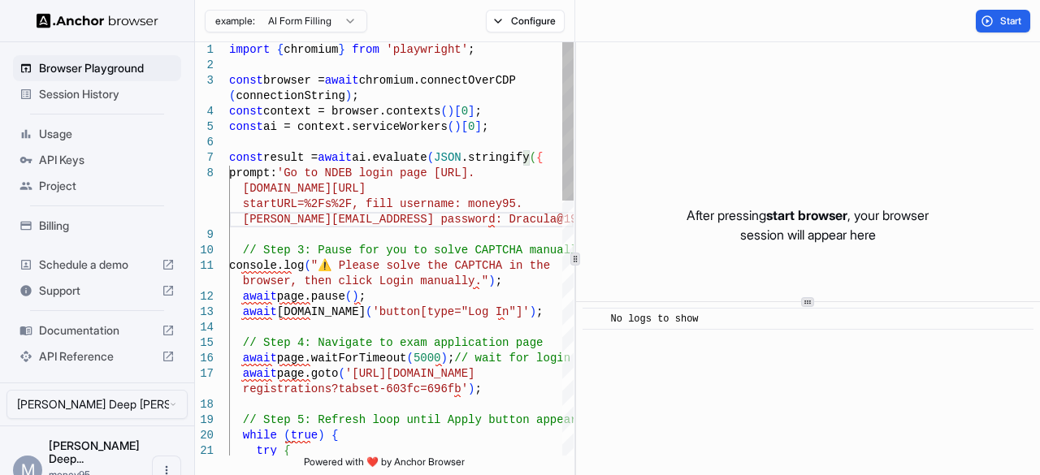
scroll to position [16, 0]
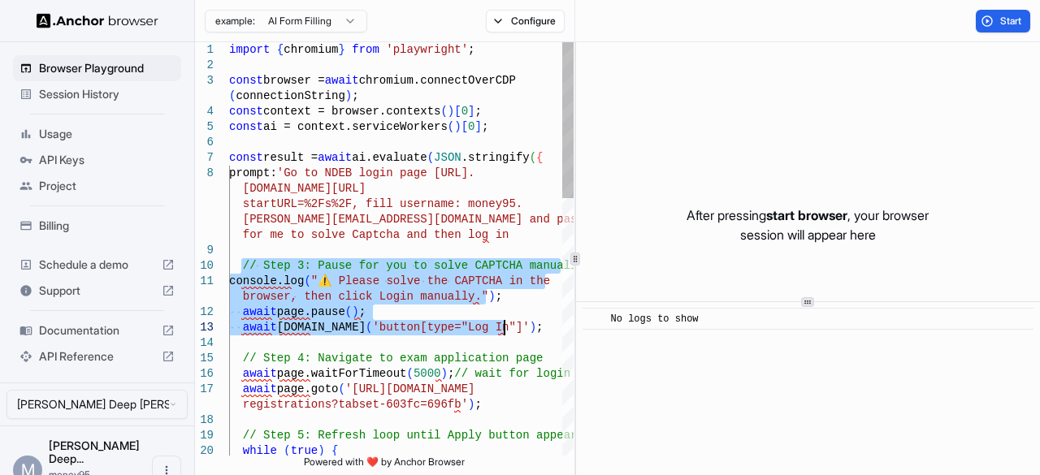
drag, startPoint x: 239, startPoint y: 267, endPoint x: 510, endPoint y: 332, distance: 279.1
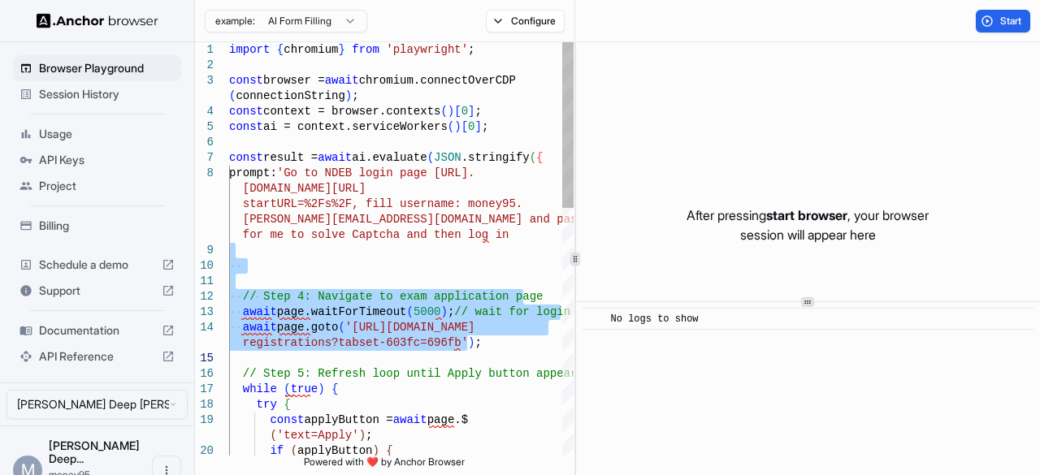
drag, startPoint x: 247, startPoint y: 249, endPoint x: 486, endPoint y: 361, distance: 263.9
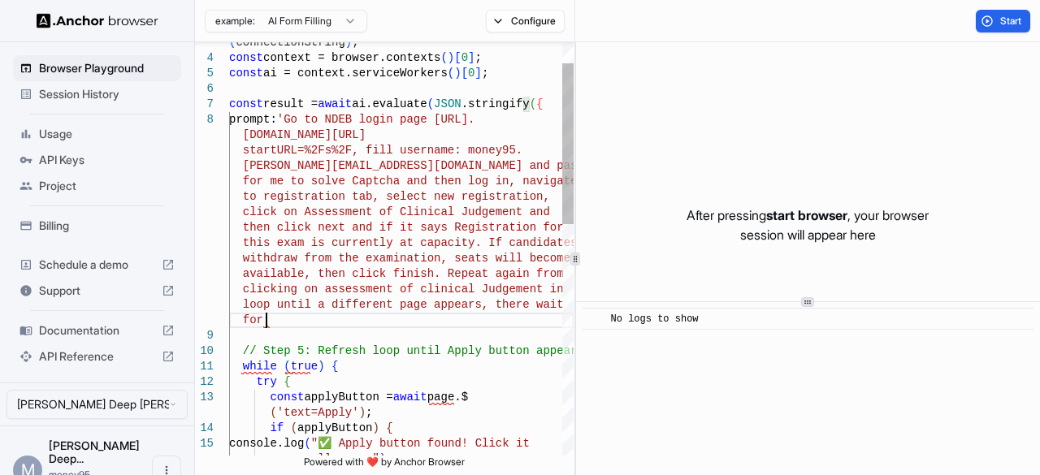
scroll to position [16, 0]
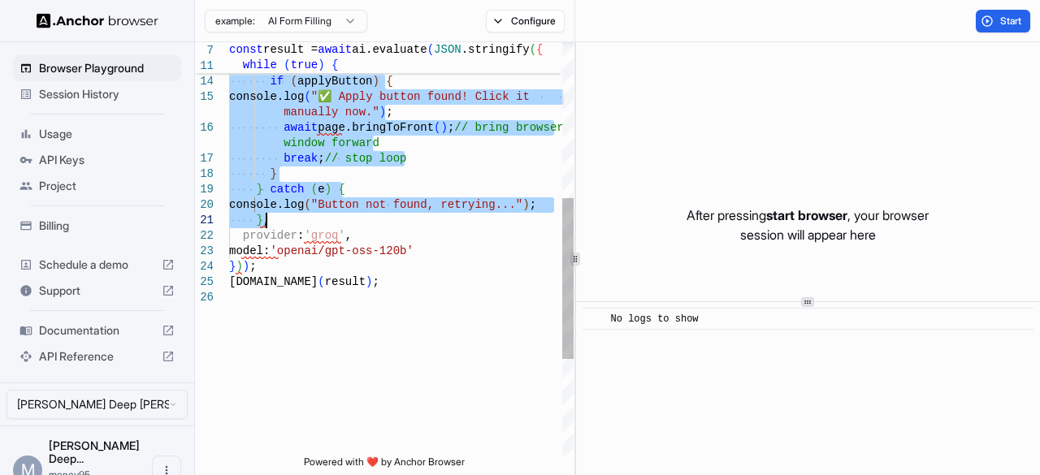
drag, startPoint x: 238, startPoint y: 324, endPoint x: 289, endPoint y: 219, distance: 117.4
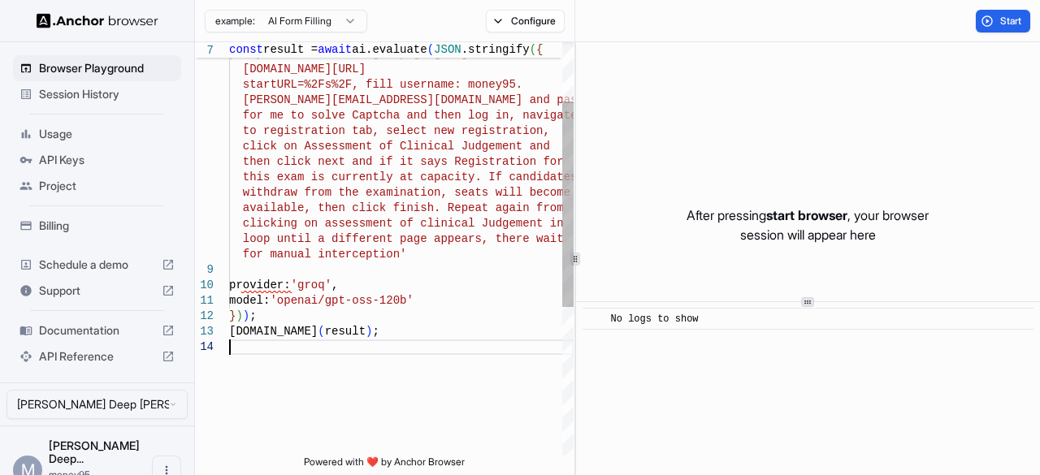
click at [383, 360] on div "provider: 'groq' , model: 'openai/gpt-oss-120b' } ) ) ; console.info ( result )…" at bounding box center [401, 338] width 345 height 831
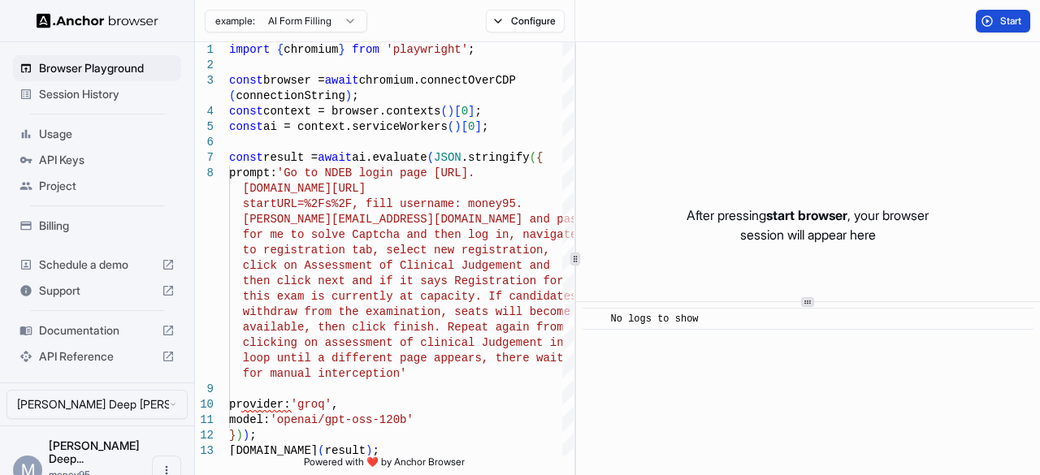
click at [1013, 20] on span "Start" at bounding box center [1011, 21] width 23 height 13
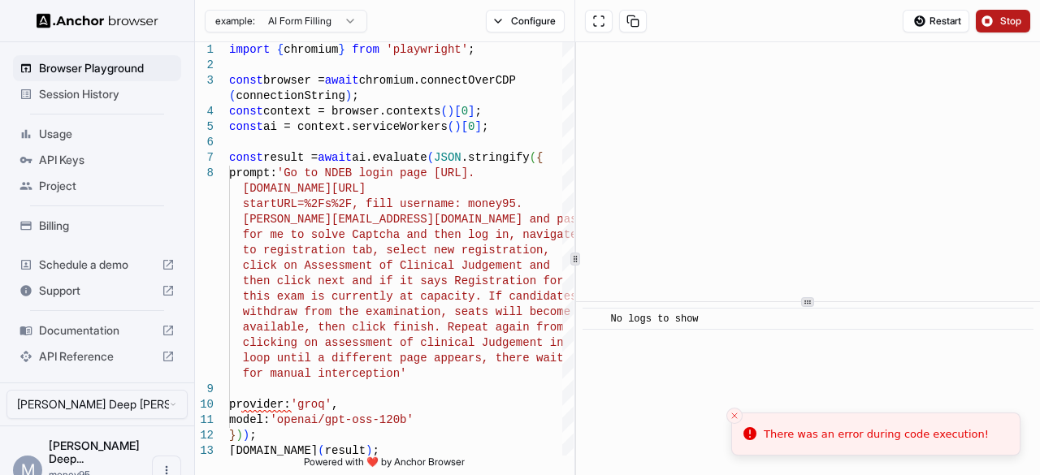
type textarea "**********"
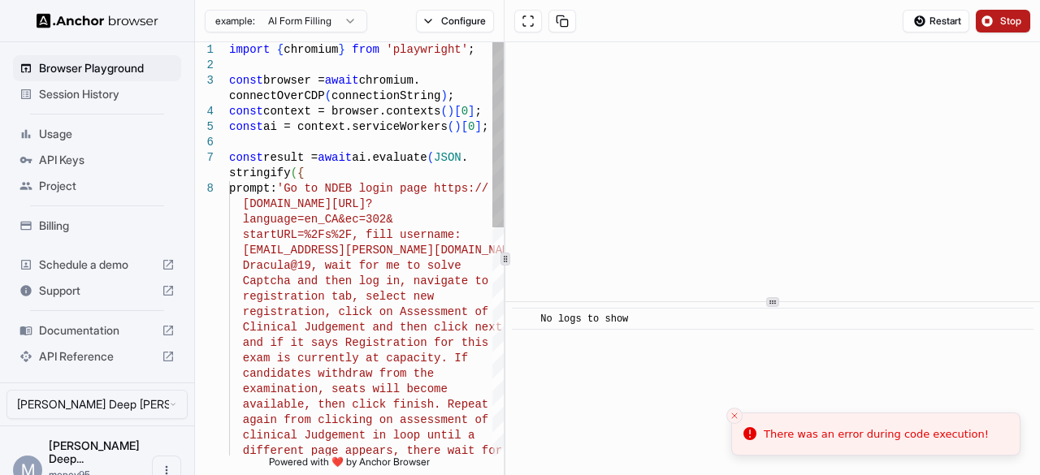
type textarea "**********"
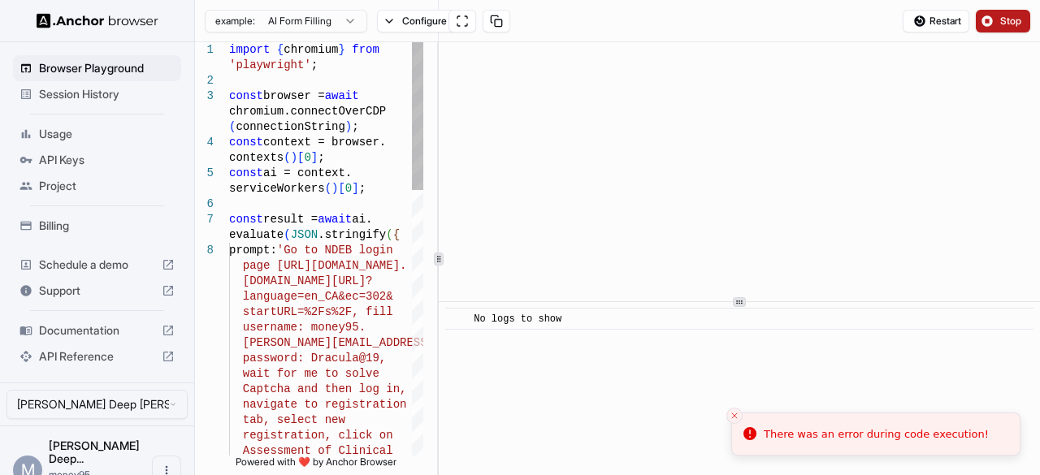
type textarea "**********"
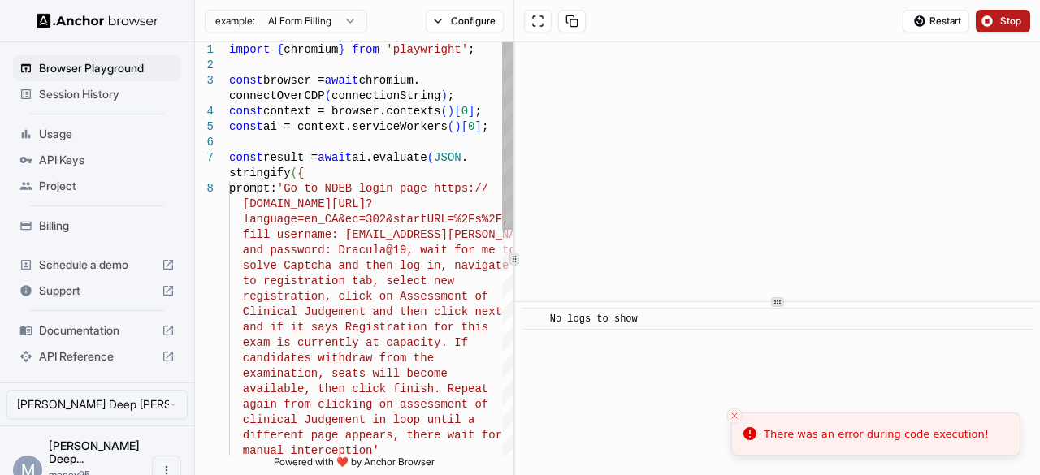
click at [514, 259] on icon at bounding box center [514, 259] width 8 height 8
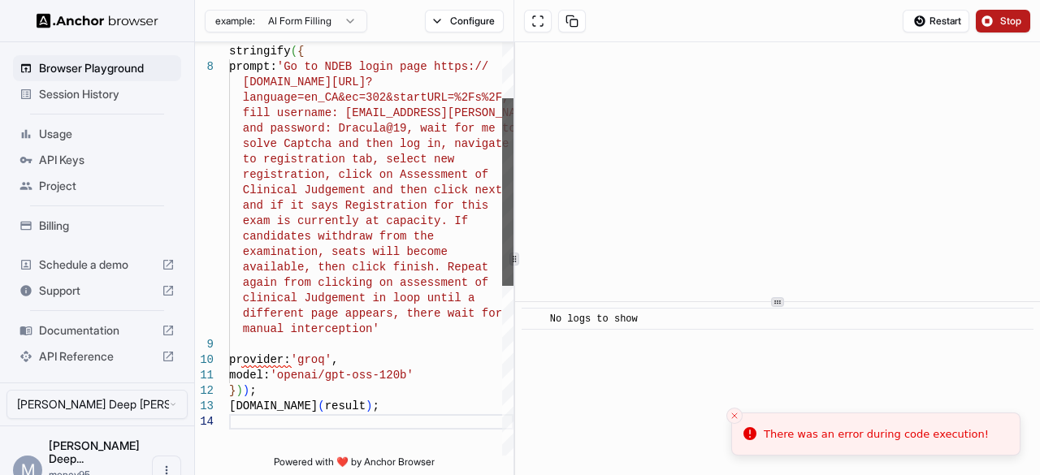
click at [510, 243] on div at bounding box center [507, 192] width 11 height 188
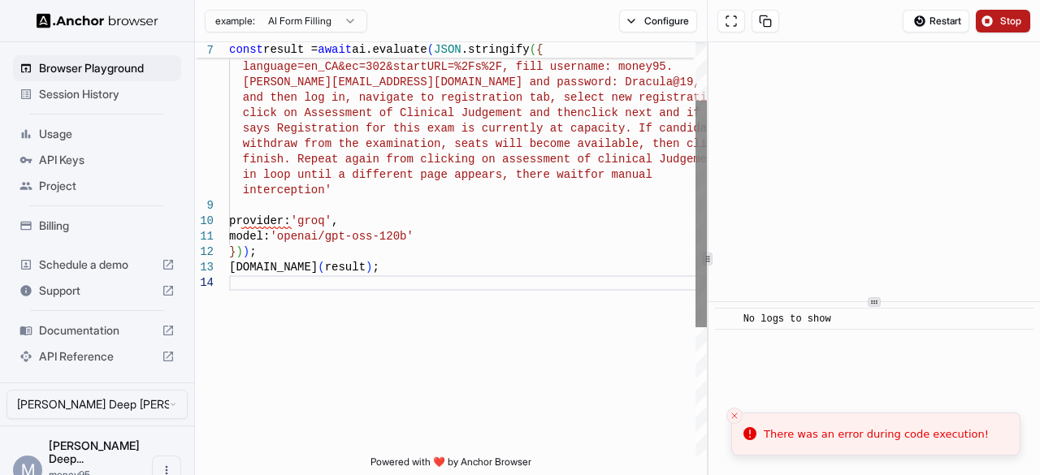
click at [705, 228] on div "**********" at bounding box center [617, 258] width 845 height 433
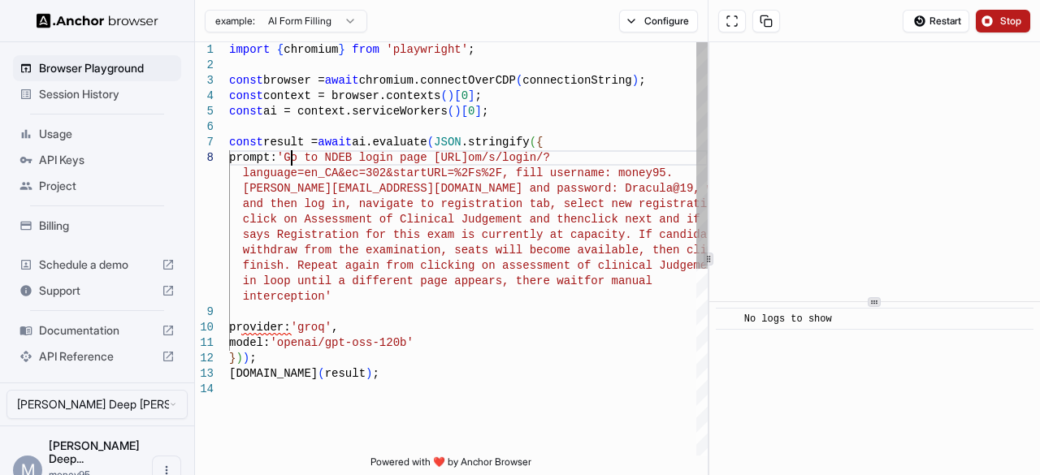
type textarea "**********"
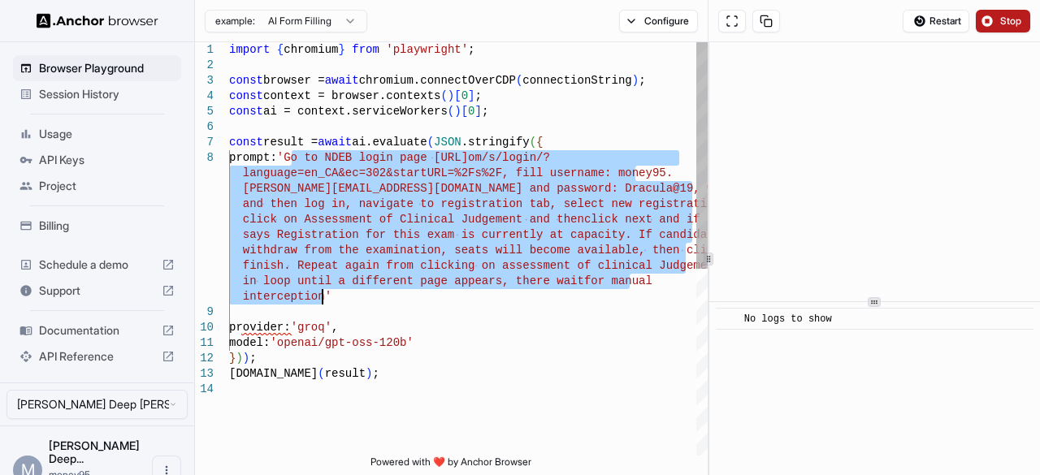
drag, startPoint x: 293, startPoint y: 157, endPoint x: 339, endPoint y: 297, distance: 147.3
click at [339, 297] on div "const result = await ai.evaluate ( JSON .stringify ( { prompt: 'Go to NDEB logi…" at bounding box center [468, 418] width 479 height 753
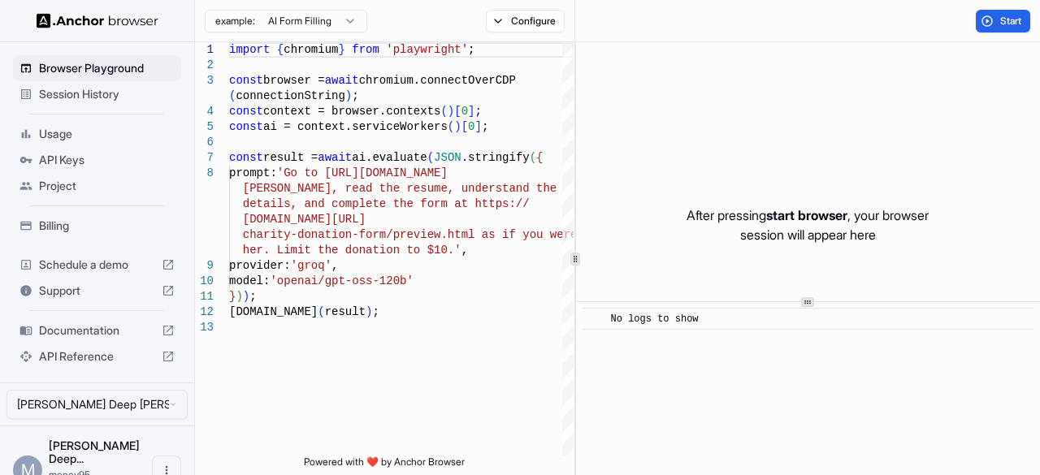
click at [72, 13] on img at bounding box center [98, 20] width 122 height 15
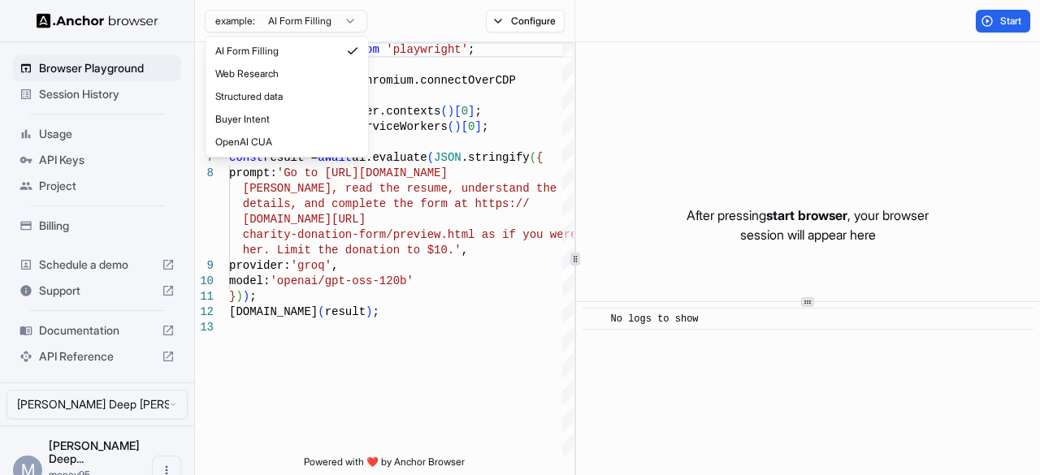
click at [337, 22] on html "Browser Playground Session History Usage API Keys Project Billing Schedule a de…" at bounding box center [520, 237] width 1040 height 475
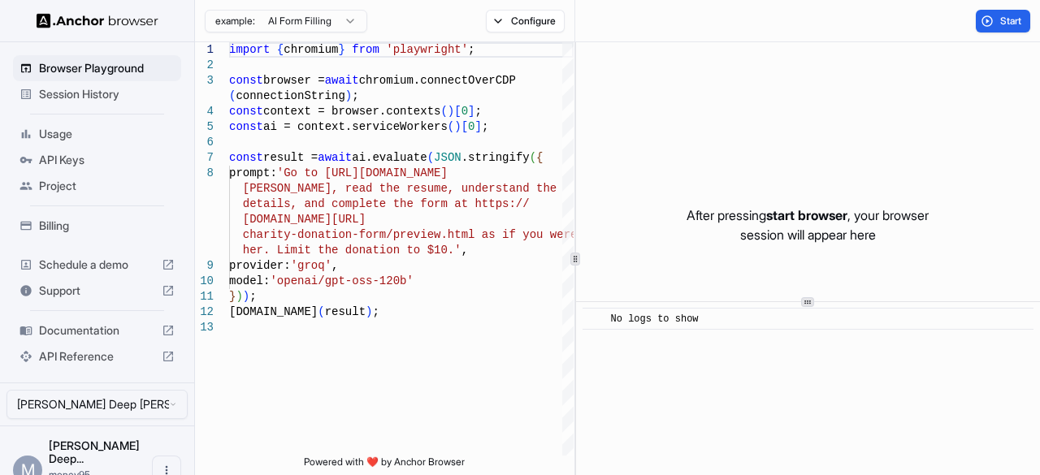
click at [337, 22] on html "Browser Playground Session History Usage API Keys Project Billing Schedule a de…" at bounding box center [520, 237] width 1040 height 475
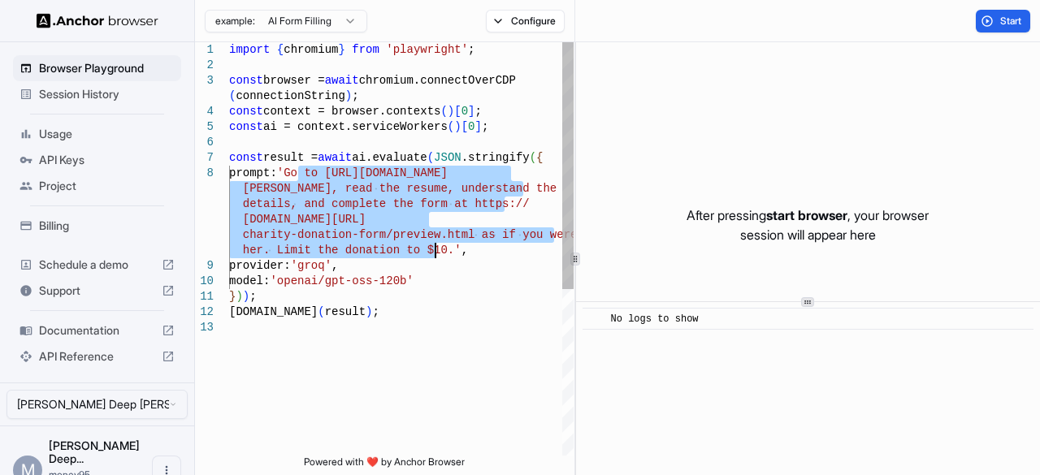
drag, startPoint x: 296, startPoint y: 173, endPoint x: 432, endPoint y: 246, distance: 154.9
click at [432, 246] on div "import { chromium } from 'playwright' ; const browser = await chromium.connectO…" at bounding box center [401, 388] width 345 height 692
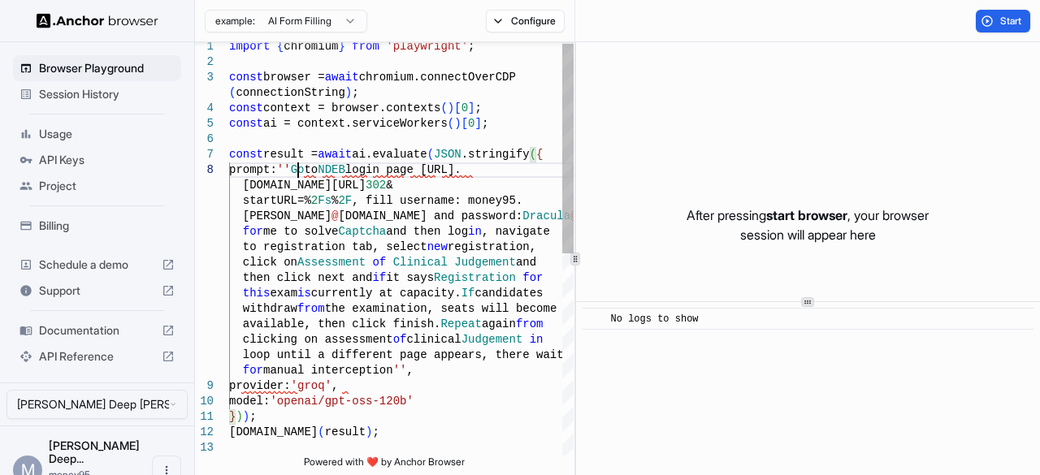
click at [301, 171] on div "import { chromium } from 'playwright' ; const browser = await chromium.connectO…" at bounding box center [401, 446] width 345 height 815
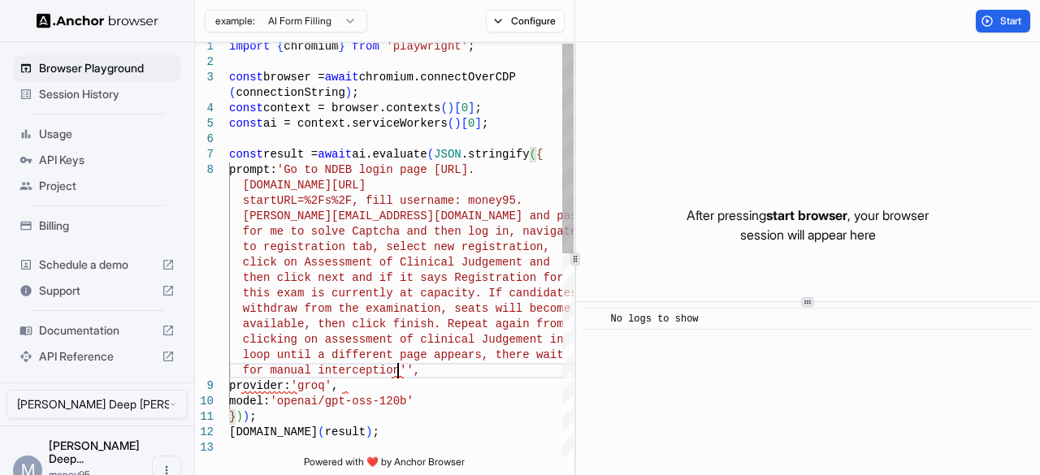
click at [397, 369] on div "import { chromium } from 'playwright' ; const browser = await chromium.connectO…" at bounding box center [401, 446] width 345 height 815
click at [451, 386] on div "import { chromium } from 'playwright' ; const browser = await chromium.connectO…" at bounding box center [401, 446] width 345 height 815
click at [1016, 17] on span "Start" at bounding box center [1011, 21] width 23 height 13
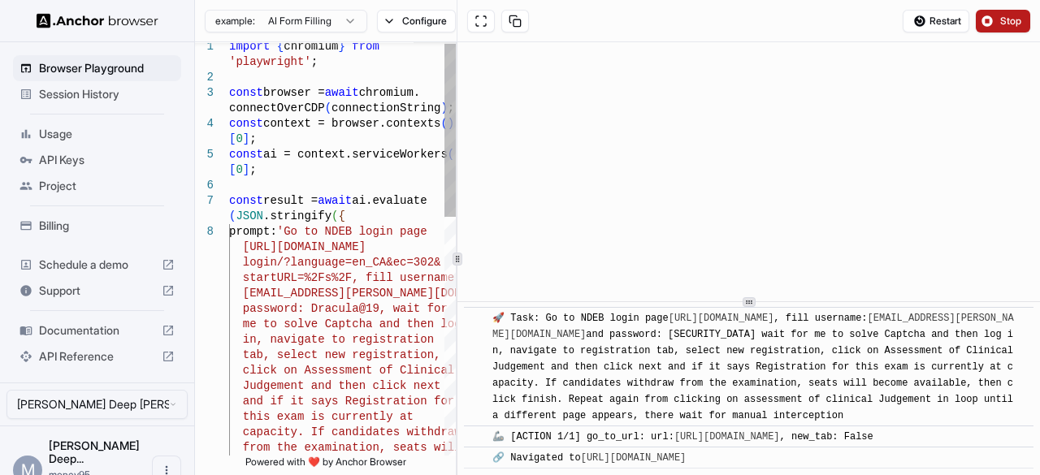
scroll to position [36, 0]
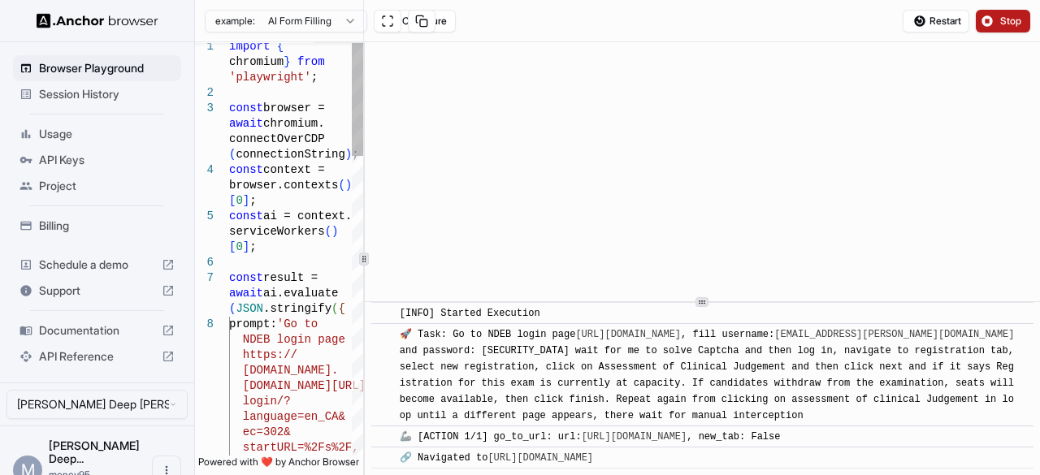
click at [304, 248] on div "**********" at bounding box center [617, 258] width 845 height 433
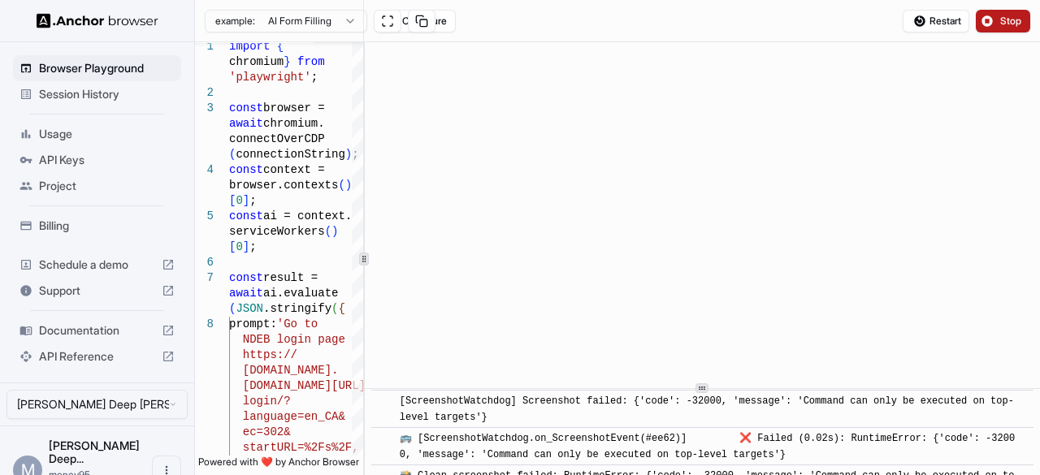
scroll to position [20, 0]
click at [712, 398] on div "​ [INFO] Started Execution ​ 🚀 Task: Go to NDEB login page [URL][DOMAIN_NAME] ,…" at bounding box center [702, 258] width 675 height 433
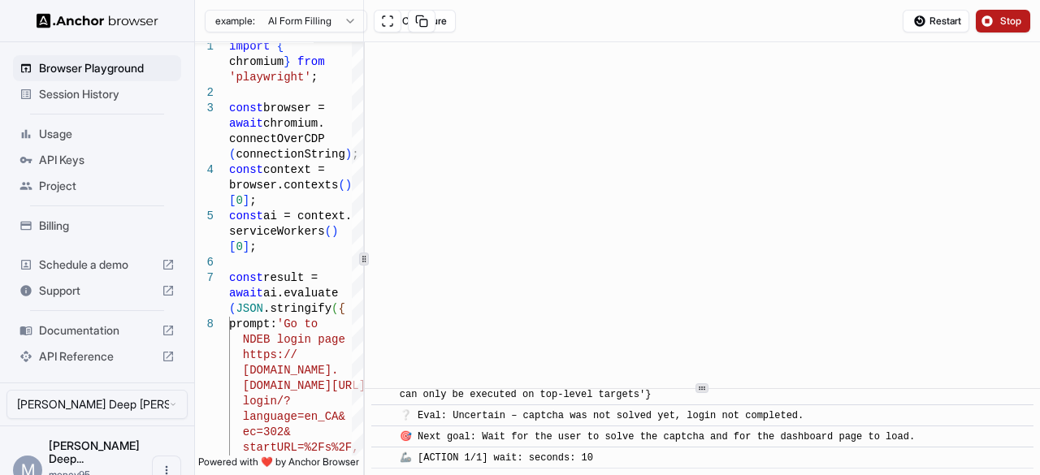
scroll to position [24, 0]
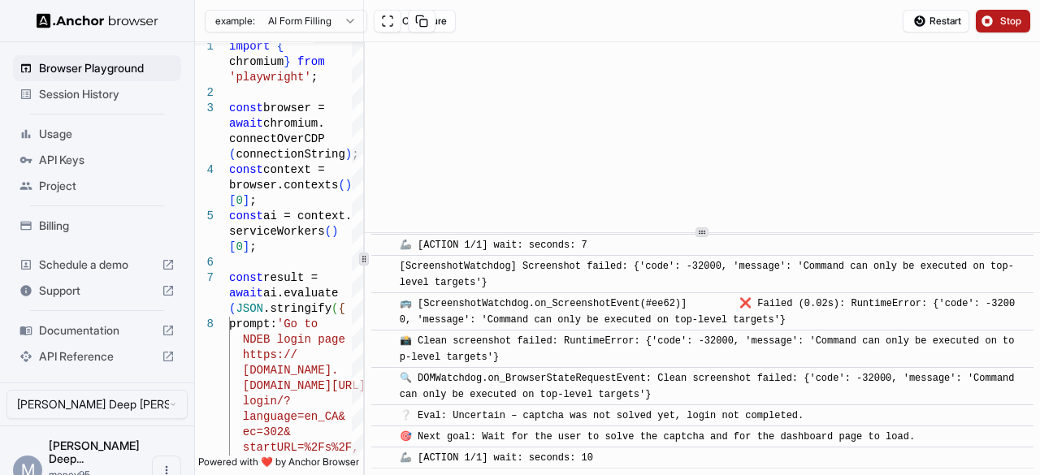
click at [679, 232] on div at bounding box center [702, 232] width 675 height 1
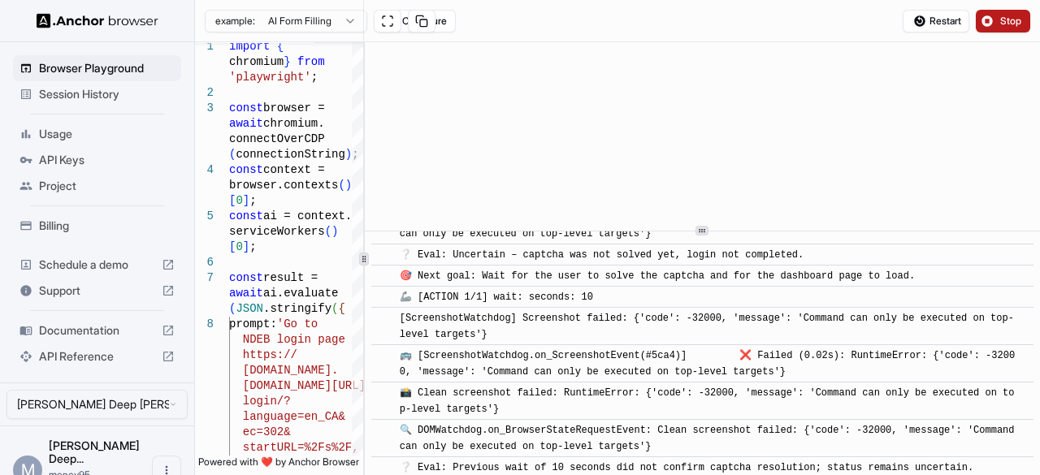
scroll to position [1008, 0]
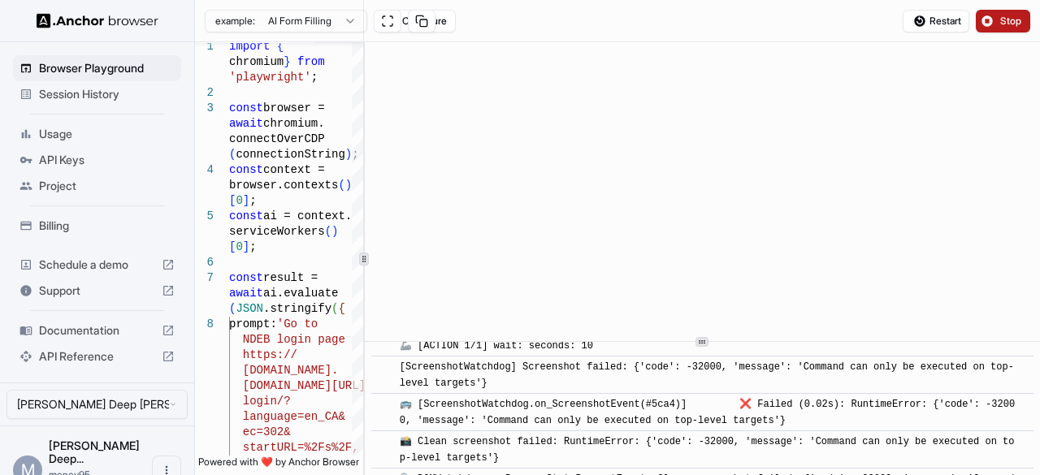
click at [709, 342] on div at bounding box center [702, 341] width 675 height 1
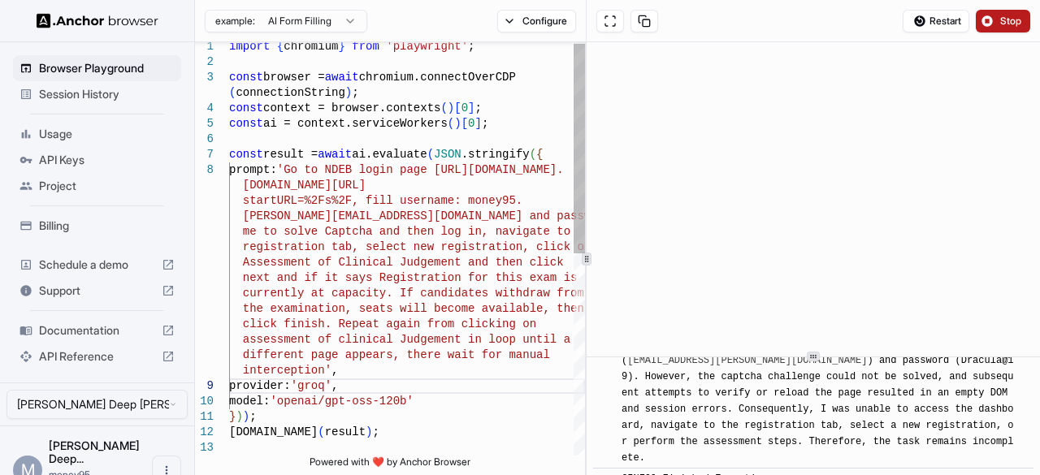
scroll to position [4318, 0]
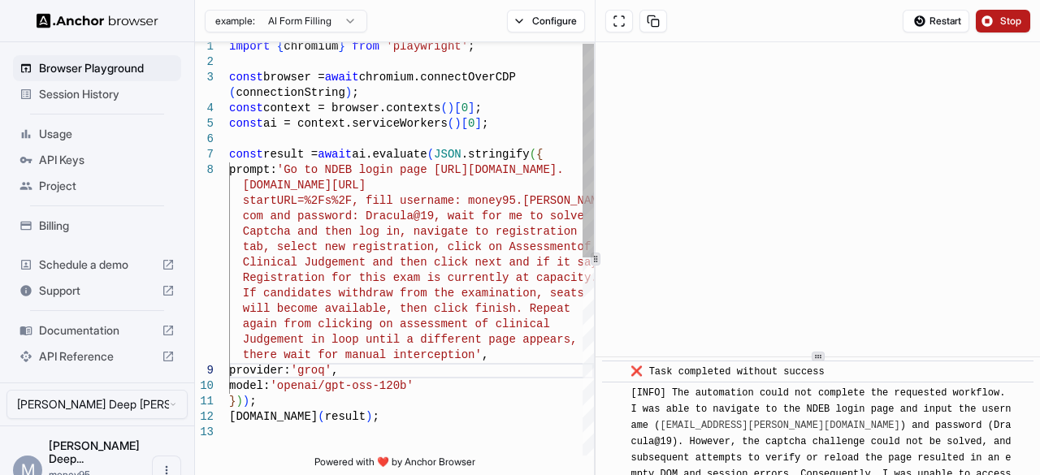
click at [595, 241] on div at bounding box center [595, 258] width 1 height 433
click at [346, 236] on div "import { chromium } from 'playwright' ; const browser = await chromium.connectO…" at bounding box center [411, 439] width 364 height 800
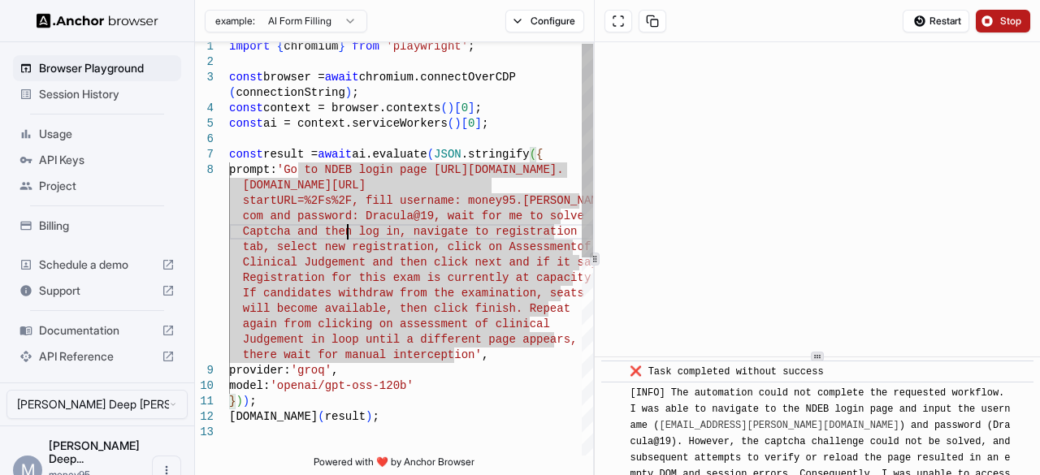
click at [346, 236] on div "import { chromium } from 'playwright' ; const browser = await chromium.connectO…" at bounding box center [411, 439] width 364 height 800
click at [341, 255] on div "import { chromium } from 'playwright' ; const browser = await chromium.connectO…" at bounding box center [411, 439] width 364 height 800
click at [336, 231] on div "import { chromium } from 'playwright' ; const browser = await chromium.connectO…" at bounding box center [411, 439] width 364 height 800
click at [342, 231] on div "import { chromium } from 'playwright' ; const browser = await chromium.connectO…" at bounding box center [411, 439] width 364 height 800
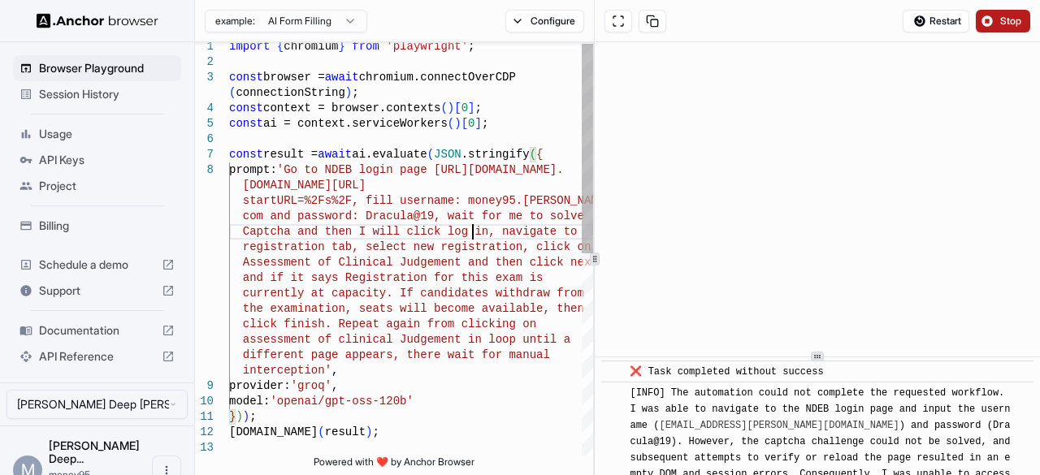
click at [474, 233] on div "import { chromium } from 'playwright' ; const browser = await chromium.connectO…" at bounding box center [411, 446] width 364 height 815
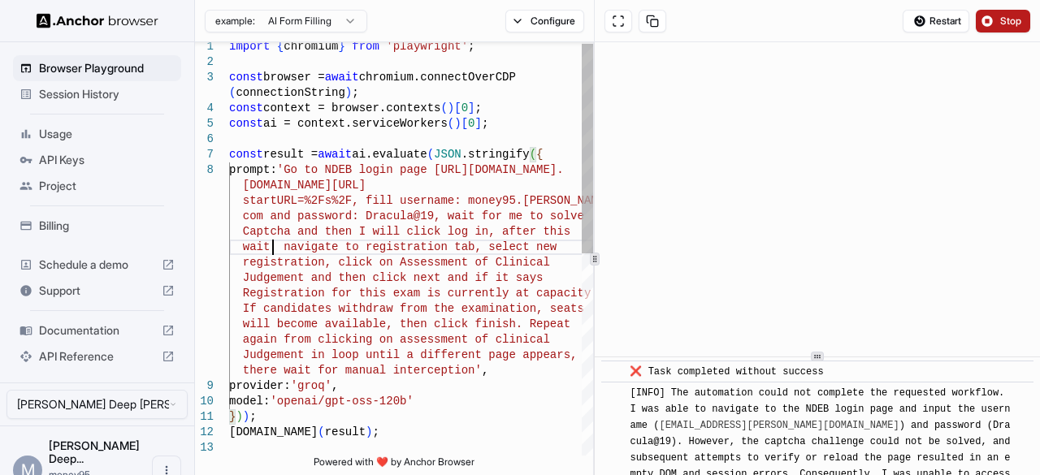
scroll to position [47, 0]
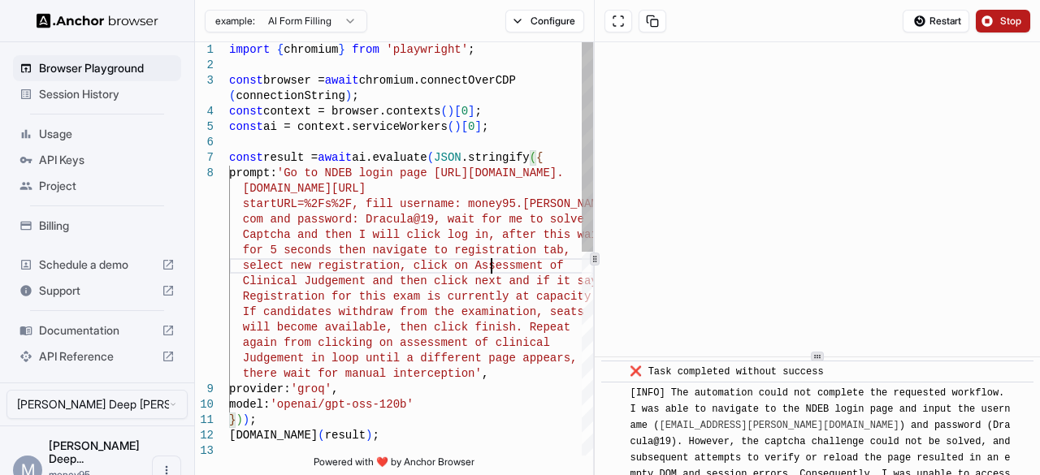
click at [491, 273] on div "const context = browser.contexts ( ) [ 0 ] ; const ai = context.serviceWorkers …" at bounding box center [411, 449] width 364 height 815
click at [504, 371] on div "const context = browser.contexts ( ) [ 0 ] ; const ai = context.serviceWorkers …" at bounding box center [411, 449] width 364 height 815
click at [1000, 21] on button "Stop" at bounding box center [1003, 21] width 54 height 23
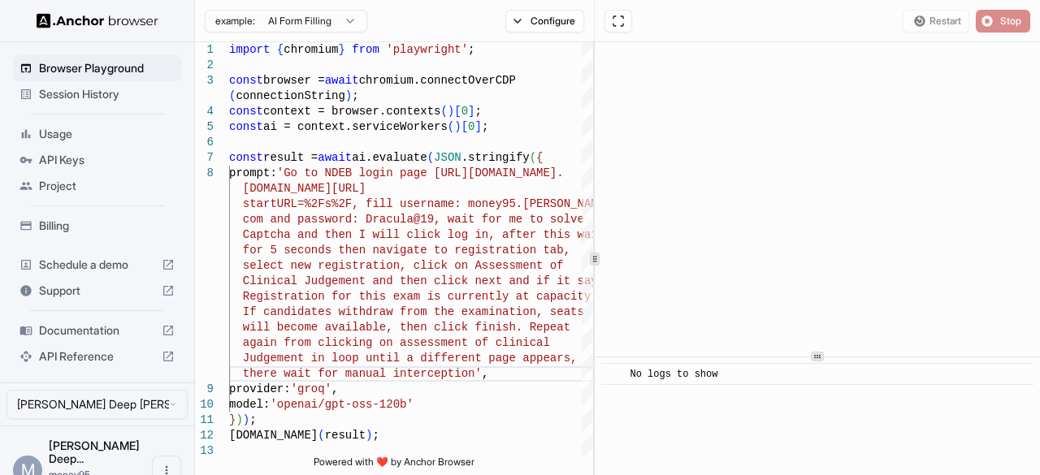
scroll to position [0, 0]
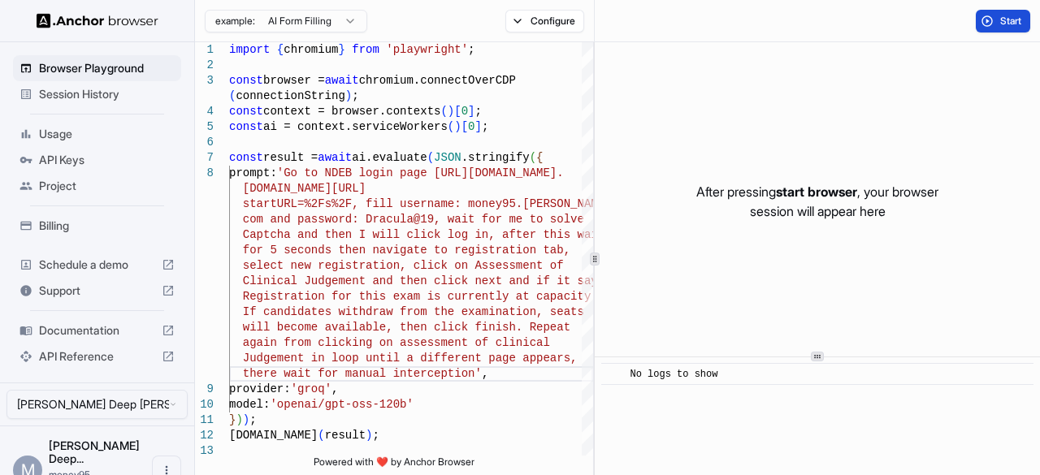
click at [990, 27] on button "Start" at bounding box center [1003, 21] width 54 height 23
click at [1000, 13] on button "Start" at bounding box center [1003, 21] width 54 height 23
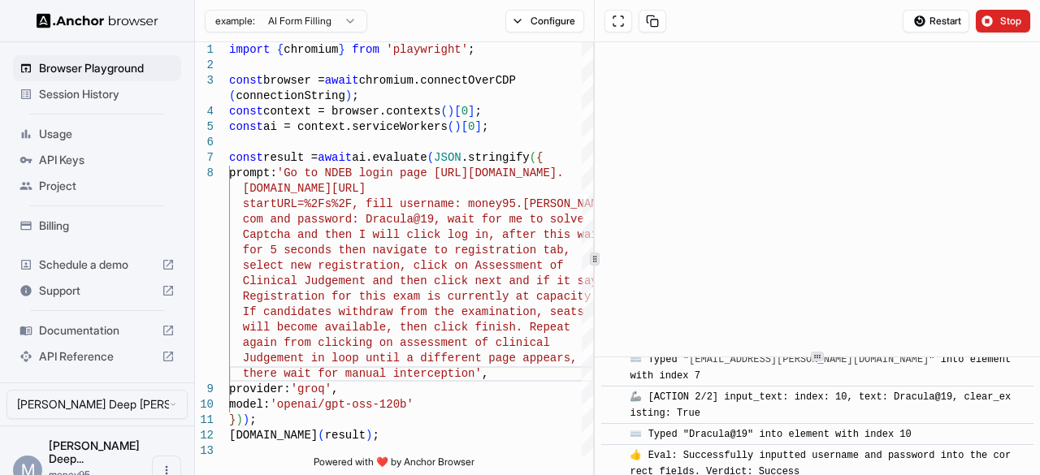
scroll to position [899, 0]
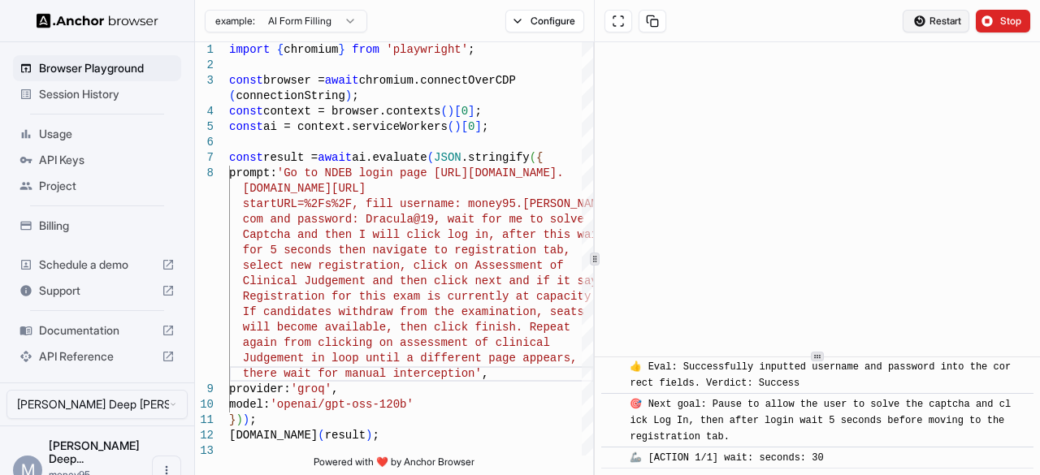
click at [926, 27] on button "Restart" at bounding box center [936, 21] width 67 height 23
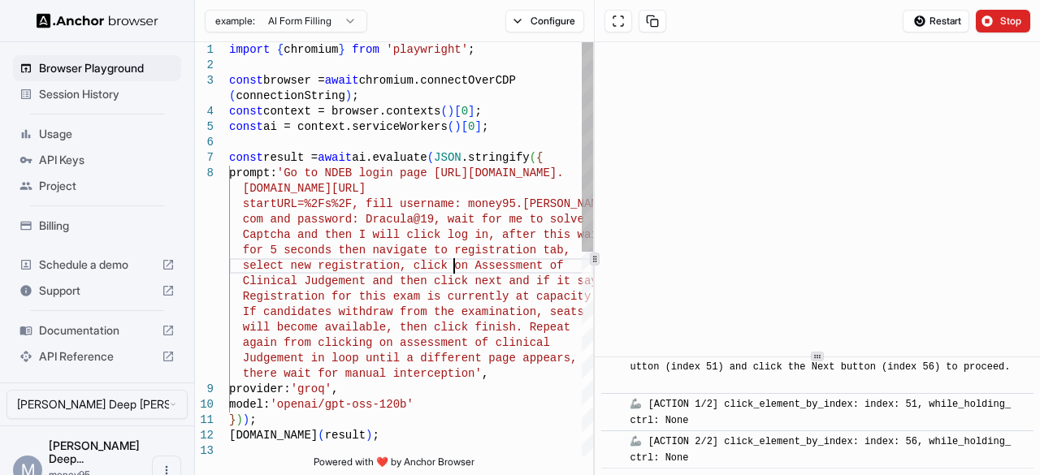
scroll to position [47, 0]
click at [453, 271] on div "const result = await ai.evaluate ( JSON .stringify ( { prompt: 'Go to NDEB logi…" at bounding box center [411, 449] width 364 height 815
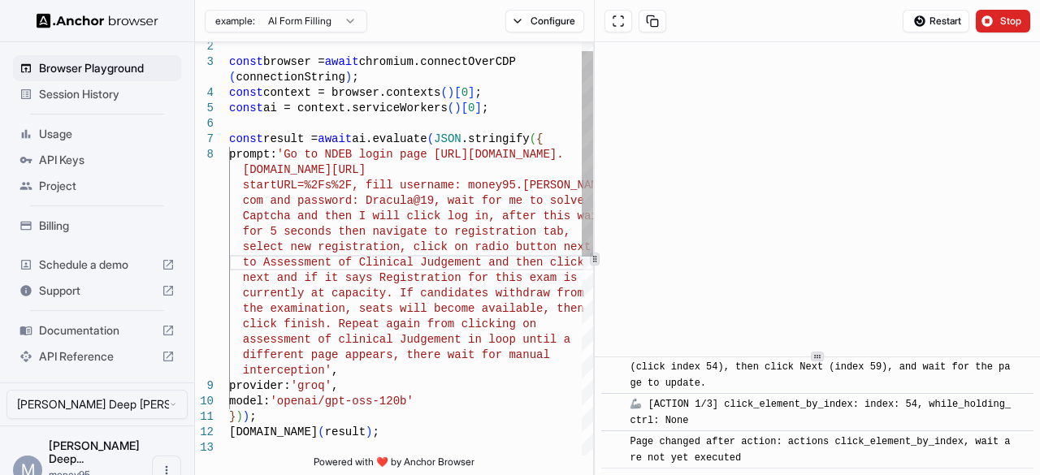
scroll to position [4831, 0]
click at [244, 342] on div "const result = await ai.evaluate ( JSON .stringify ( { prompt: 'Go to NDEB logi…" at bounding box center [411, 439] width 364 height 831
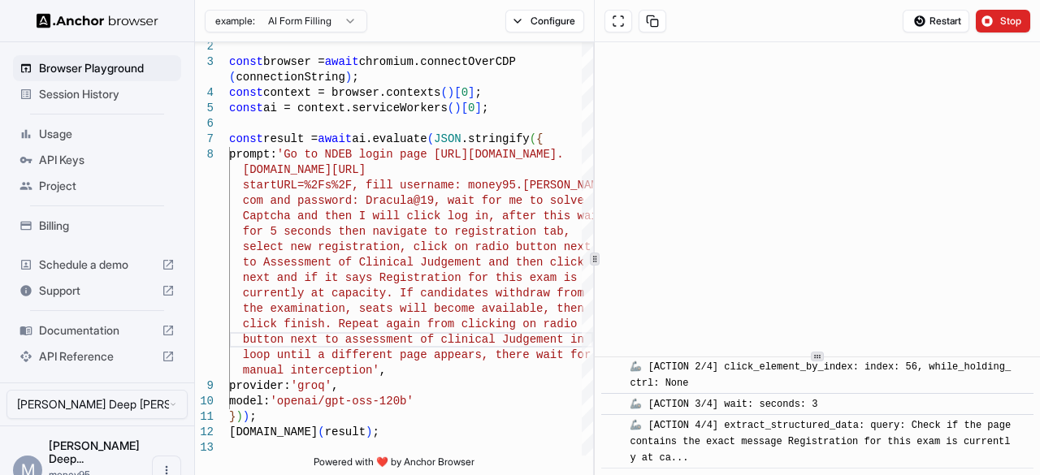
scroll to position [5484, 0]
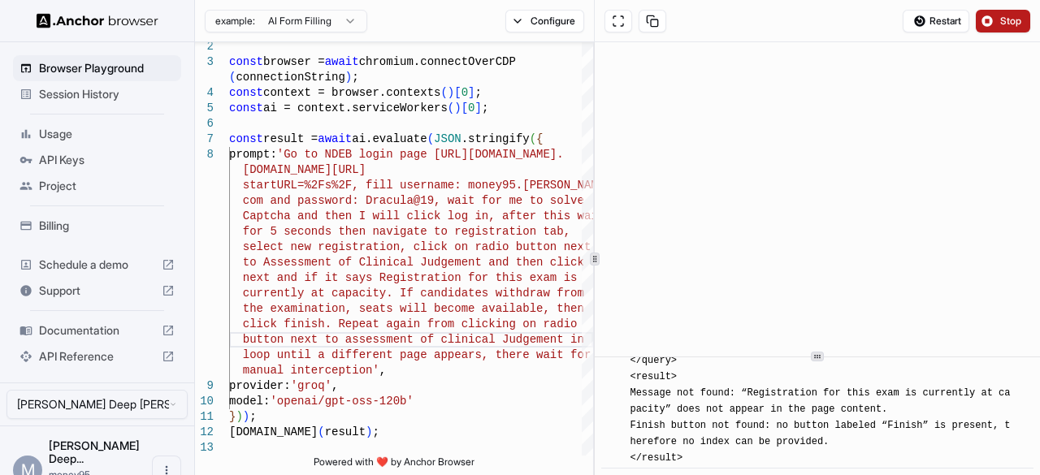
click at [1003, 15] on span "Stop" at bounding box center [1011, 21] width 23 height 13
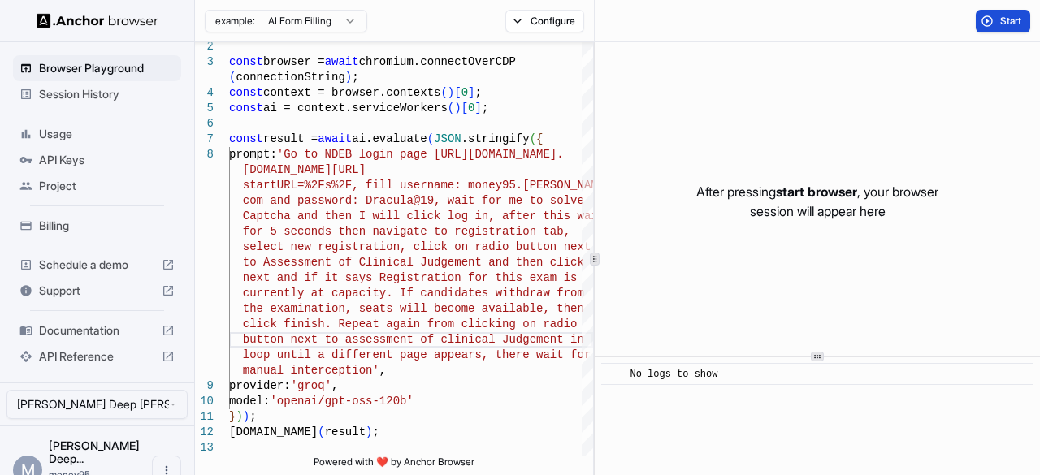
click at [999, 28] on button "Start" at bounding box center [1003, 21] width 54 height 23
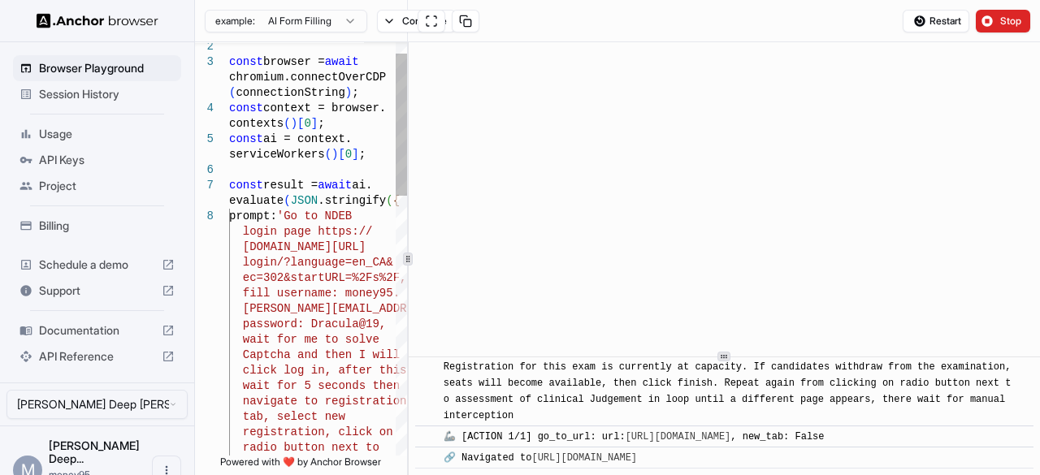
scroll to position [107, 0]
click at [408, 287] on div at bounding box center [408, 258] width 1 height 433
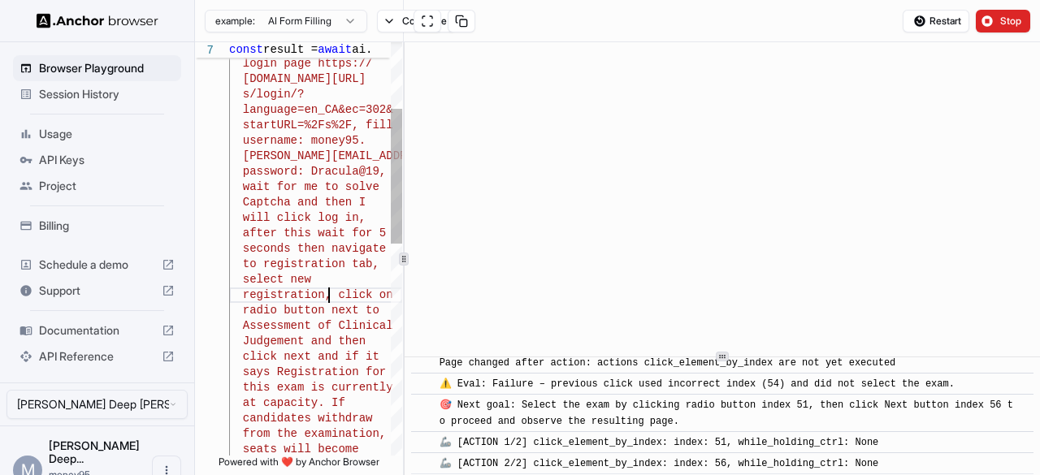
scroll to position [13, 0]
click at [330, 297] on div "prompt: 'Go to NDEB login page https:// ndeb-bned.my.site.com/ s/login/? langua…" at bounding box center [315, 471] width 173 height 1263
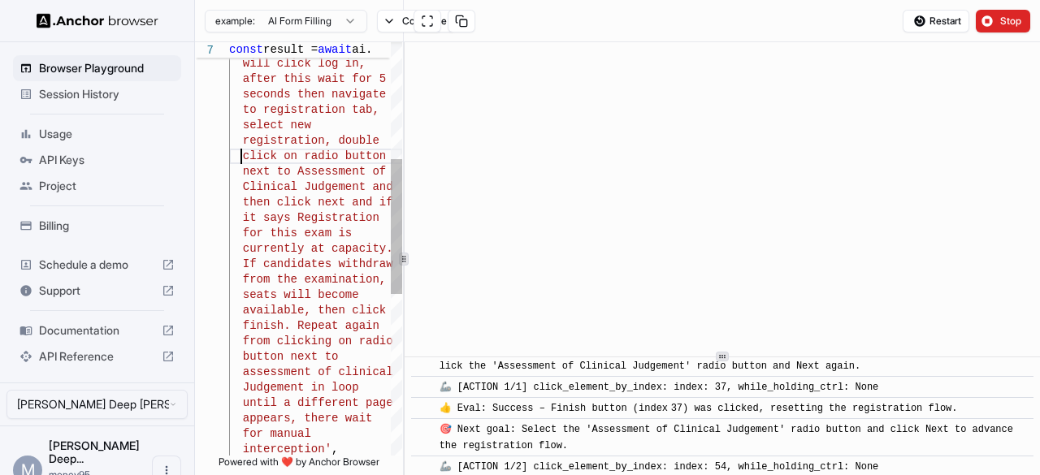
scroll to position [1756, 0]
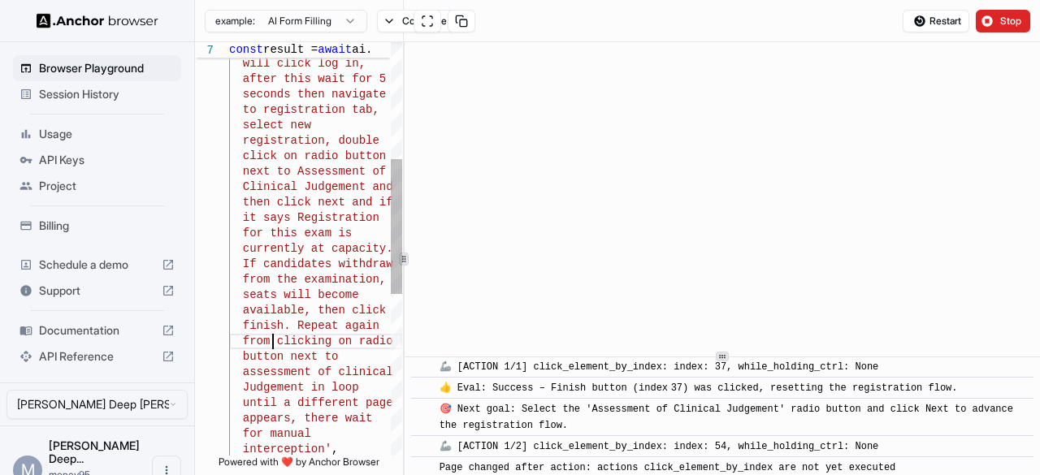
click at [275, 344] on div "Captcha and then I will click log in, after this wait for 5 seconds then naviga…" at bounding box center [315, 316] width 173 height 1263
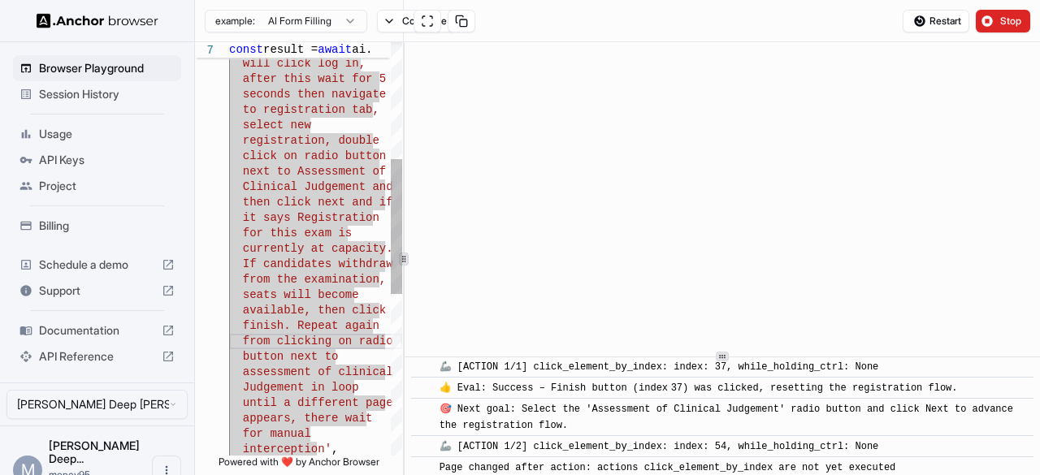
scroll to position [1834, 0]
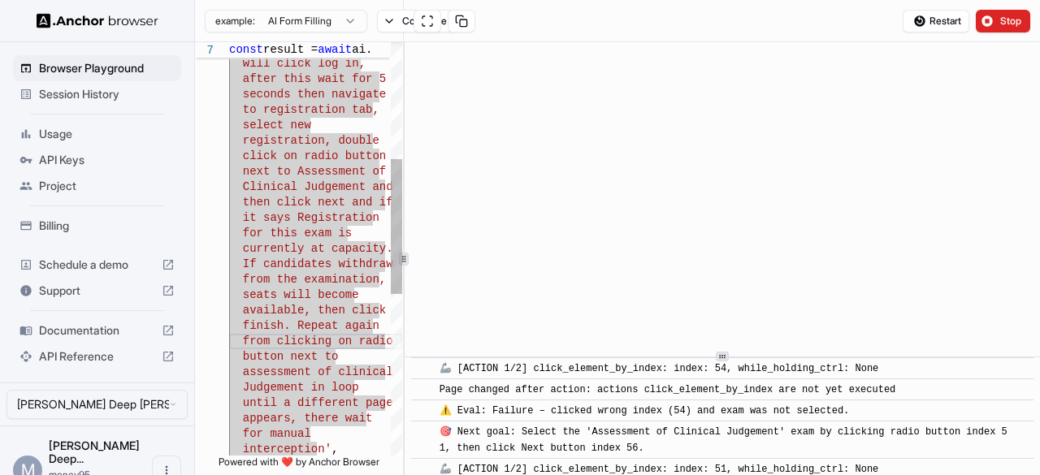
click at [275, 344] on div "Captcha and then I will click log in, after this wait for 5 seconds then naviga…" at bounding box center [315, 316] width 173 height 1263
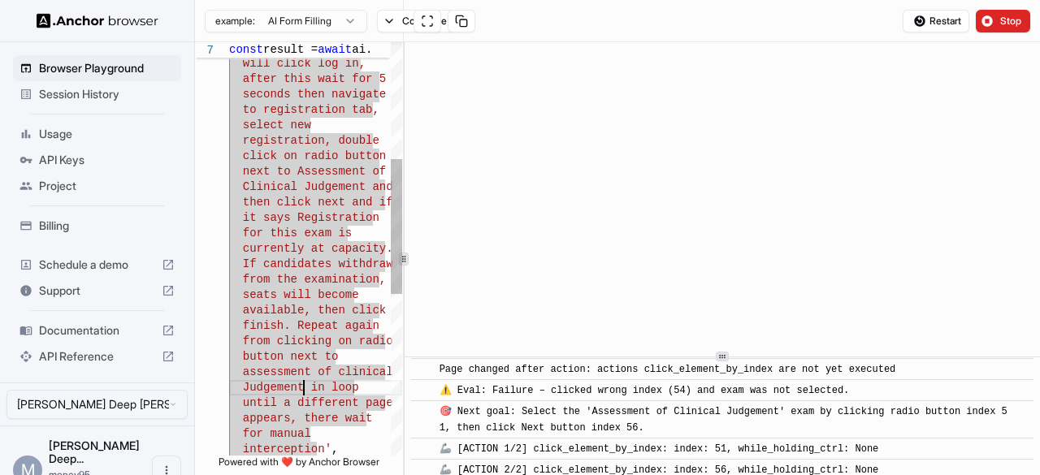
click at [302, 393] on div "Captcha and then I will click log in, after this wait for 5 seconds then naviga…" at bounding box center [315, 316] width 173 height 1263
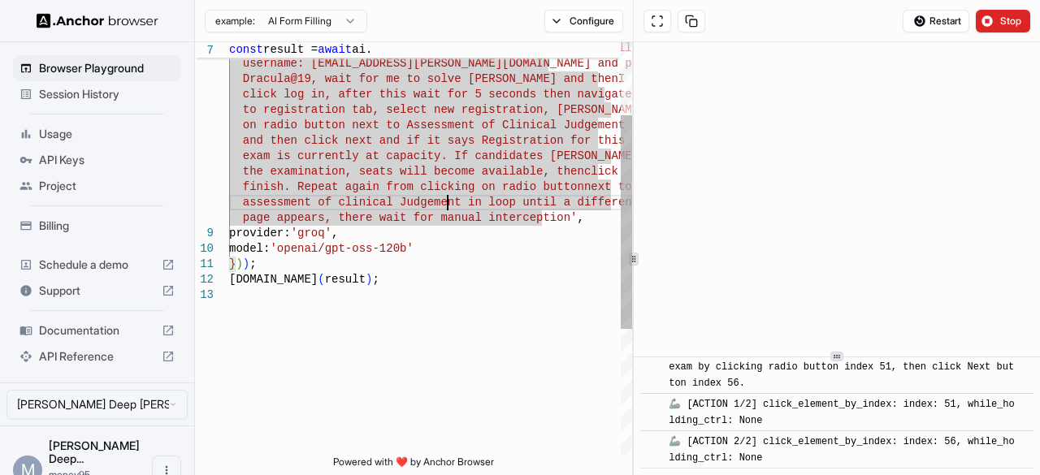
click at [634, 266] on div at bounding box center [633, 258] width 1 height 433
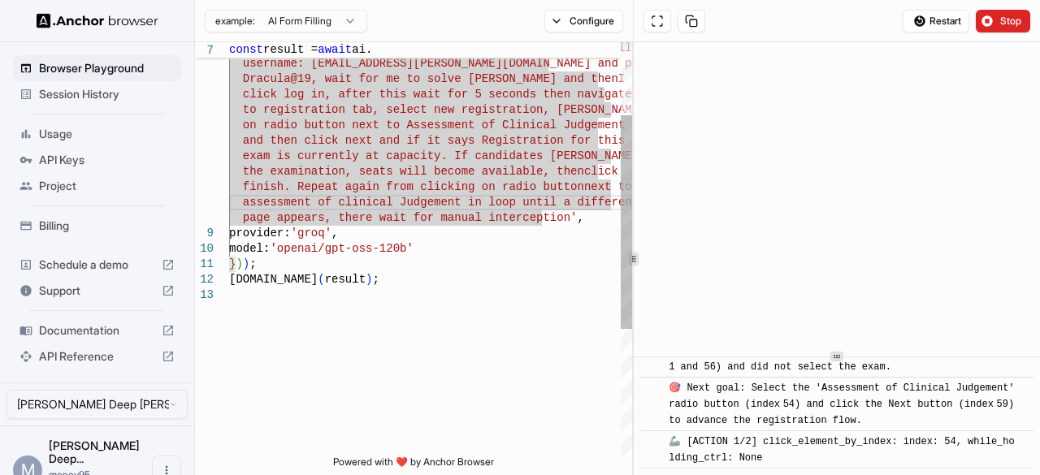
click at [486, 271] on div "com/s/login/?language=en_CA&ec=302&startURL=%2Fs%2 F, fill username: money95.sa…" at bounding box center [430, 302] width 403 height 800
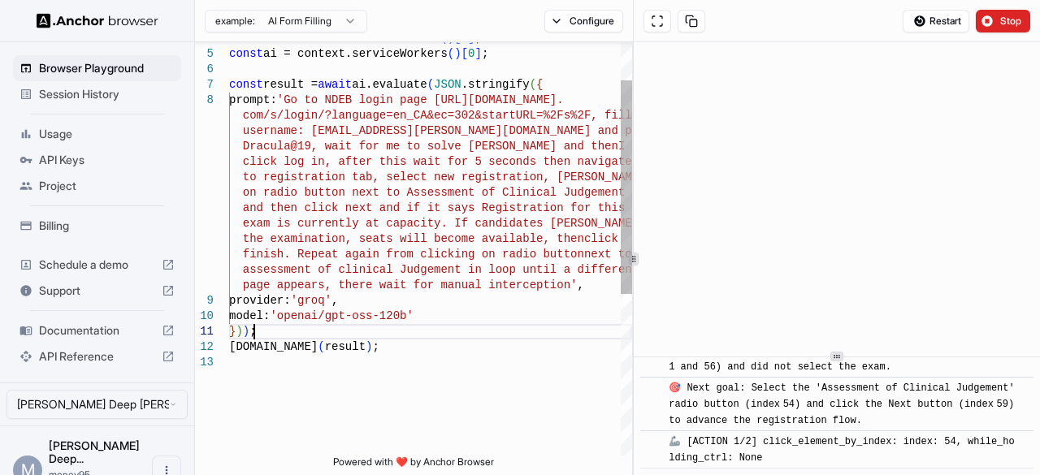
scroll to position [2815, 0]
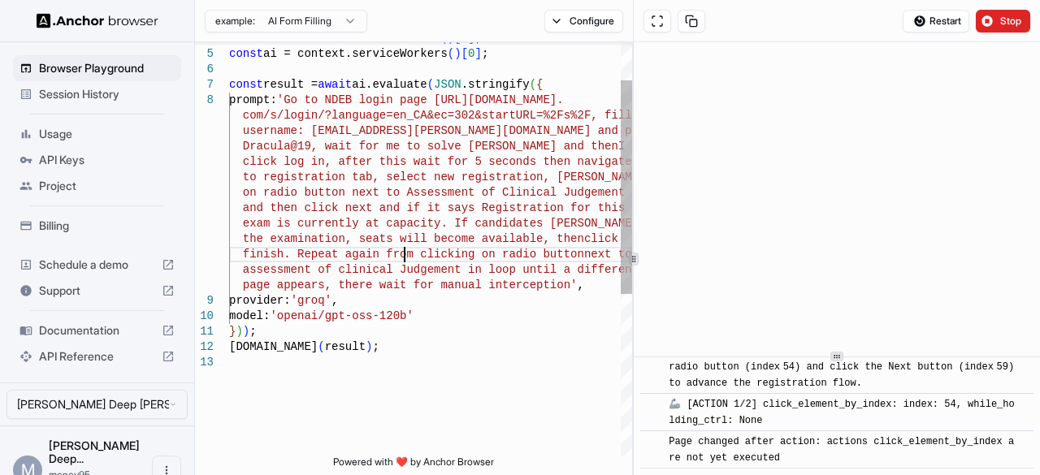
click at [405, 257] on div "com/s/login/?language=en_CA&ec=302&startURL=%2Fs%2 F, fill username: money95.sa…" at bounding box center [430, 369] width 403 height 800
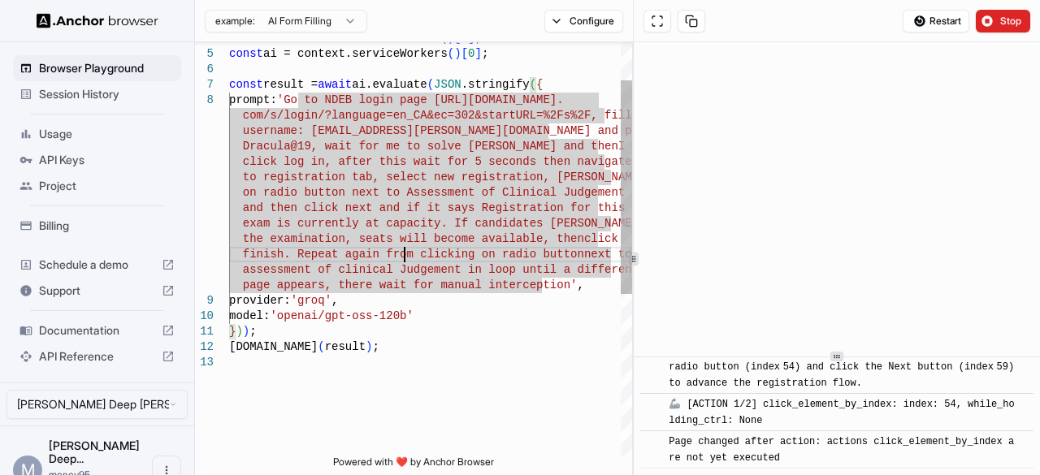
click at [405, 257] on div "com/s/login/?language=en_CA&ec=302&startURL=%2Fs%2 F, fill username: money95.sa…" at bounding box center [430, 369] width 403 height 800
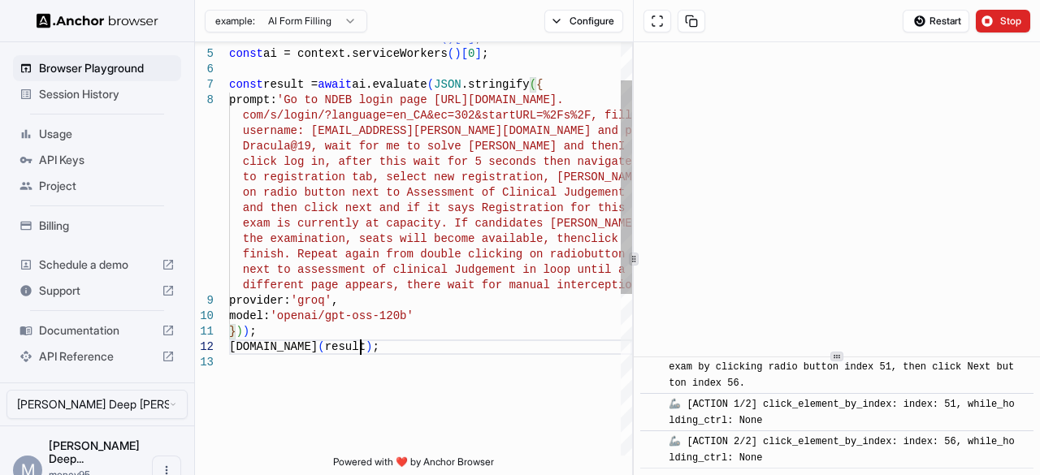
scroll to position [91, 0]
click at [482, 342] on div "com/s/login/?language=en_CA&ec=302&startURL=%2Fs%2 F, fill username: money95.sa…" at bounding box center [430, 369] width 403 height 800
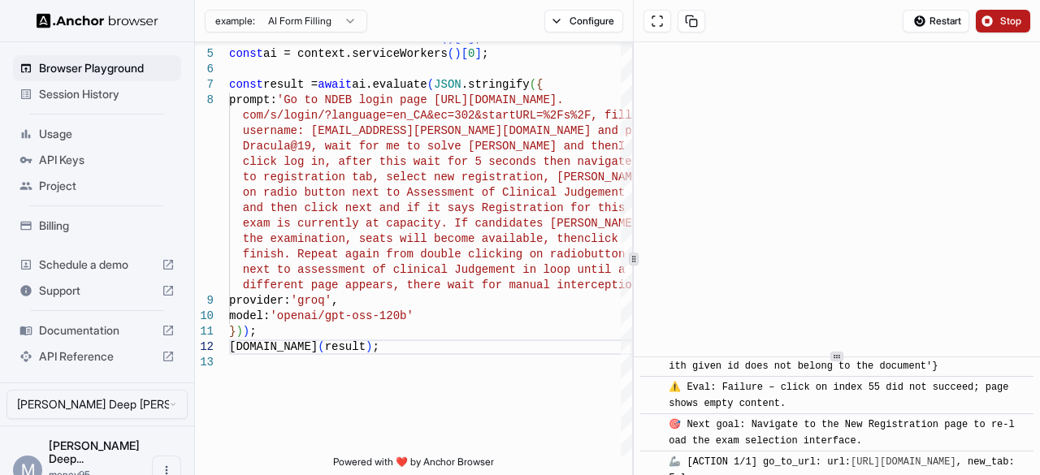
scroll to position [3555, 0]
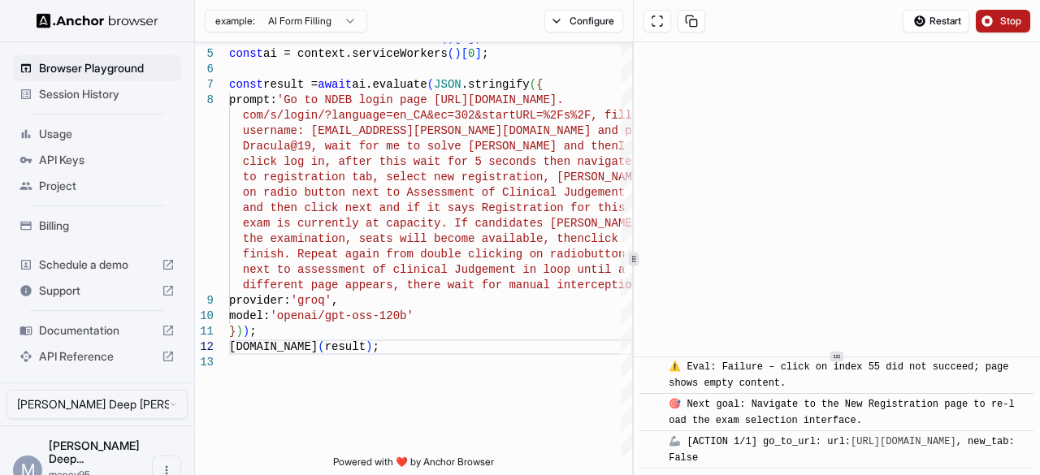
click at [1003, 17] on span "Stop" at bounding box center [1011, 21] width 23 height 13
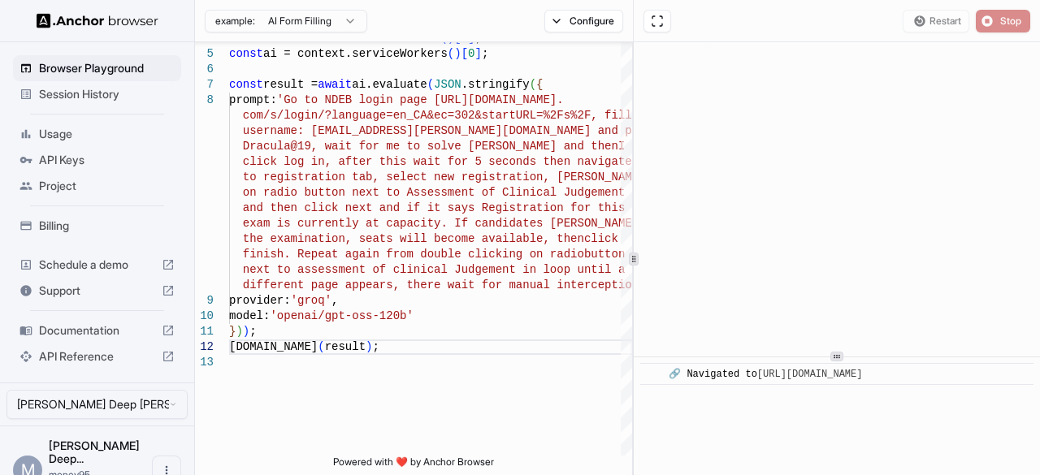
scroll to position [0, 0]
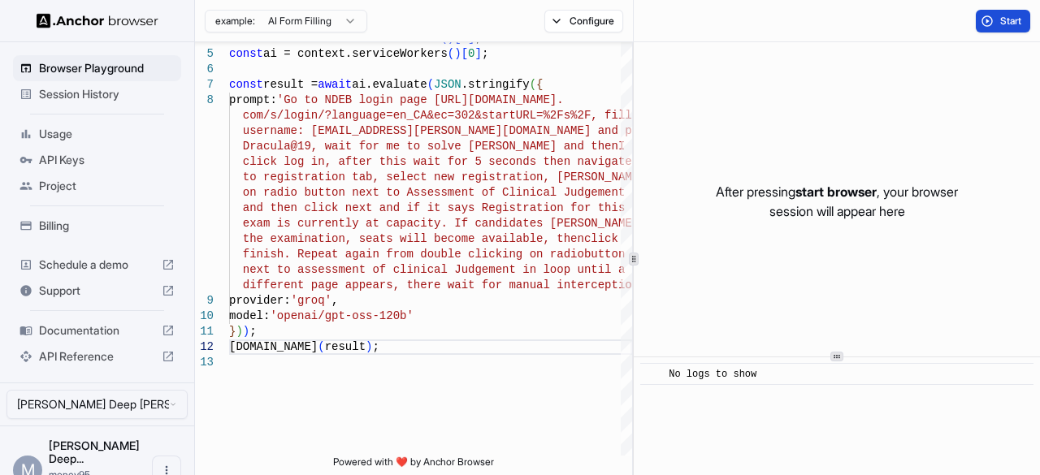
click at [991, 20] on button "Start" at bounding box center [1003, 21] width 54 height 23
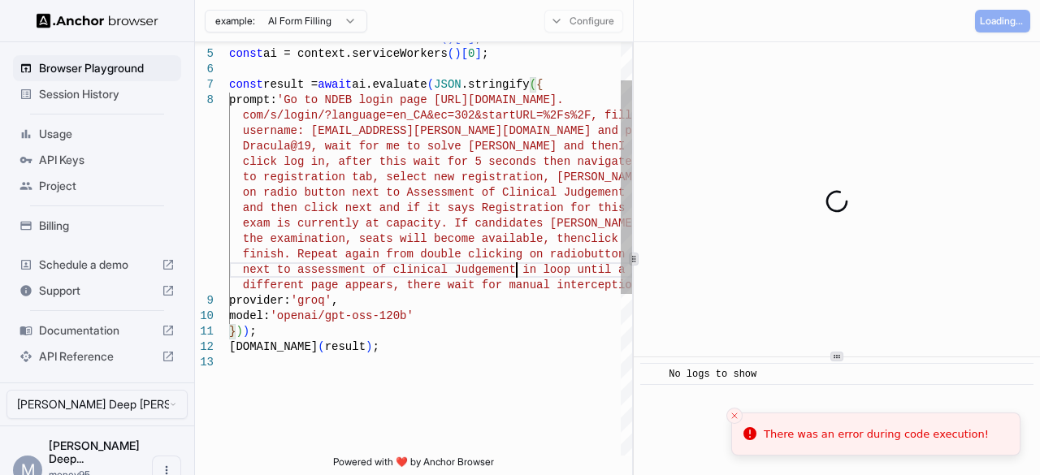
scroll to position [91, 0]
click at [518, 273] on div "com/s/login/?language=en_CA&ec=302&startURL=%2Fs%2 F, fill username: money95.sa…" at bounding box center [430, 369] width 403 height 800
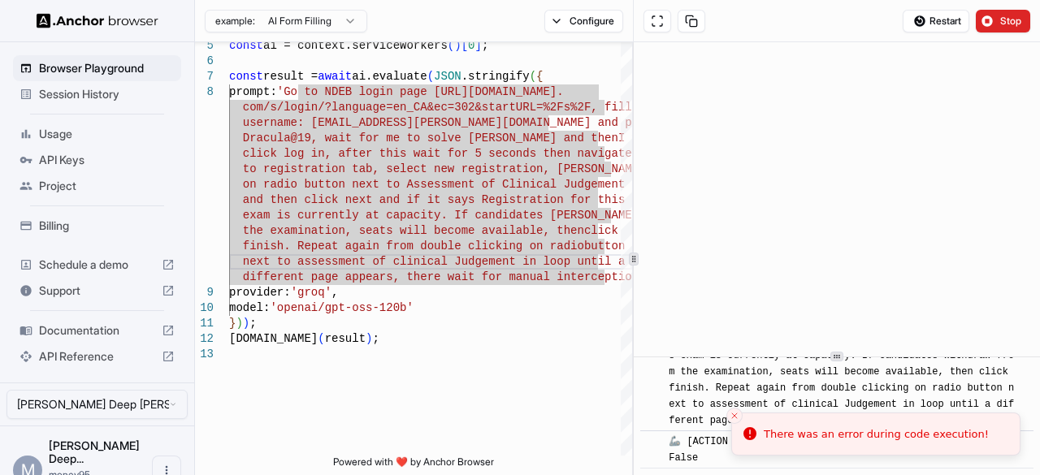
scroll to position [221, 0]
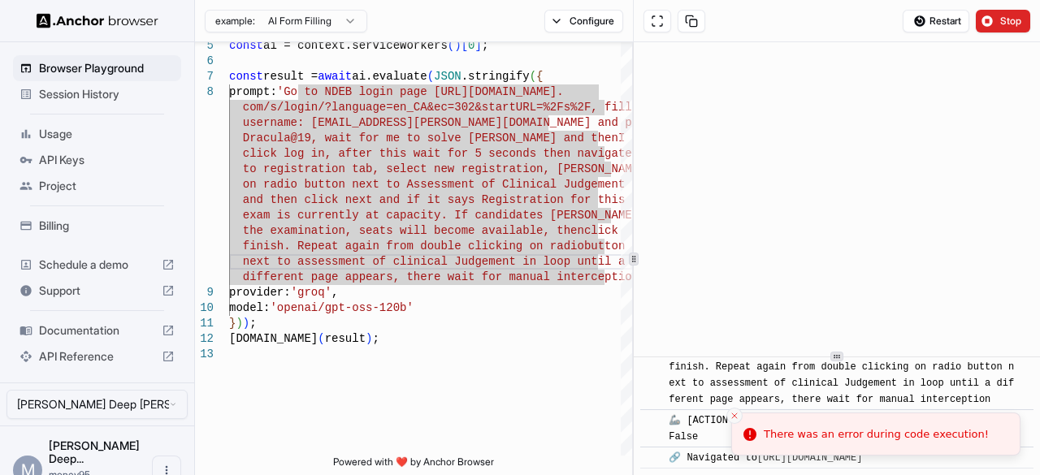
click at [735, 415] on icon "Close toast" at bounding box center [735, 416] width 10 height 10
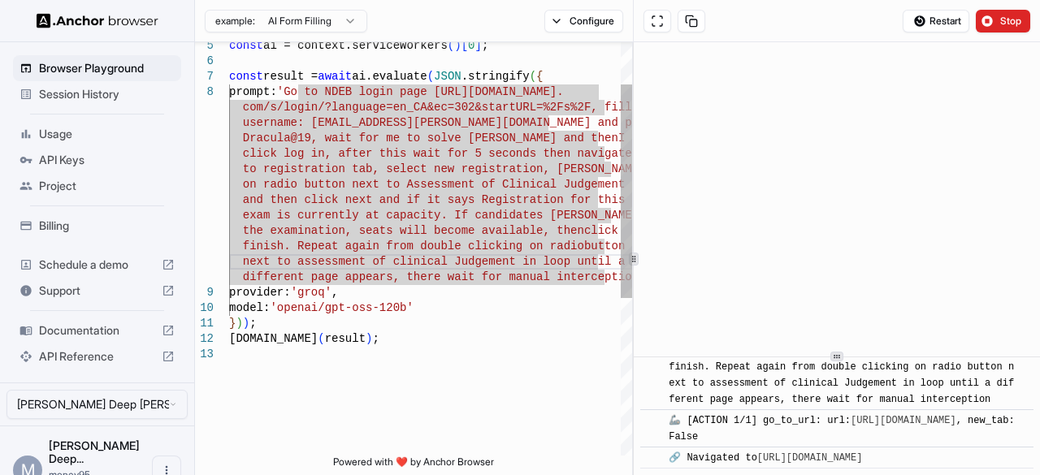
scroll to position [91, 0]
click at [559, 370] on div "com/s/login/?language=en_CA&ec=302&startURL=%2Fs%2 F, fill username: money95.sa…" at bounding box center [430, 361] width 403 height 800
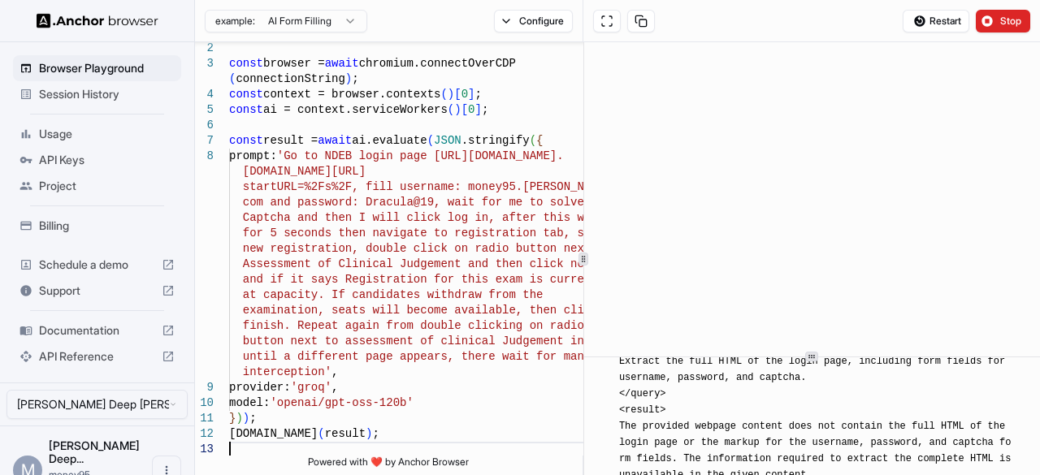
scroll to position [29, 0]
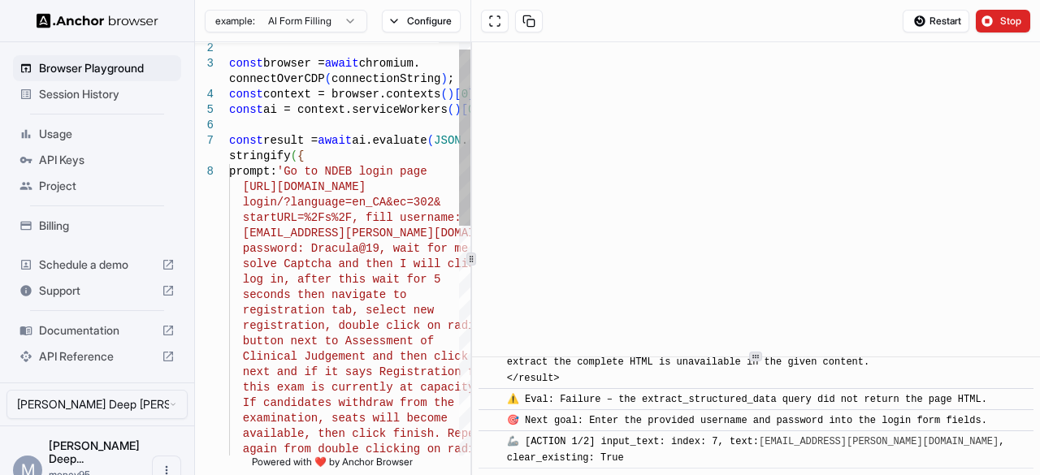
click at [440, 285] on div "2 3 4 5 6 7 8 const browser = await chromium. connectOverCDP ( connectionString…" at bounding box center [617, 258] width 845 height 433
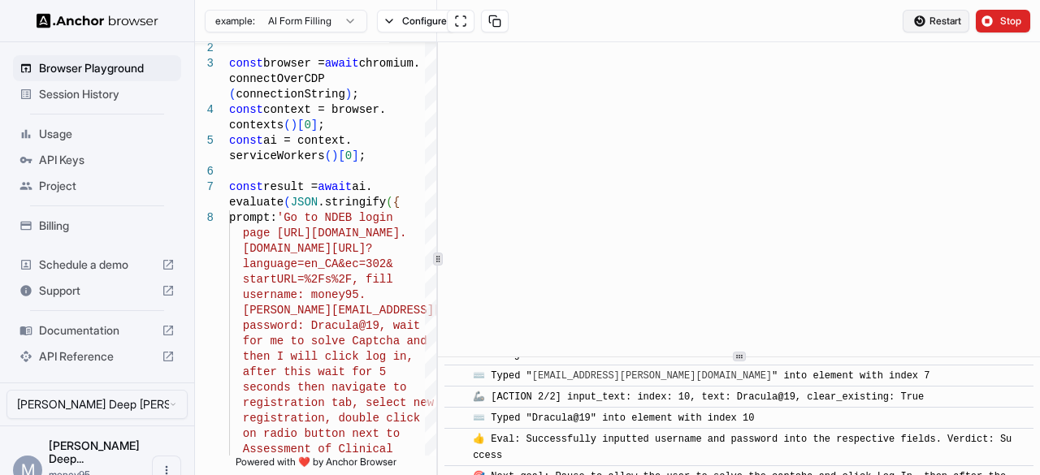
scroll to position [688, 0]
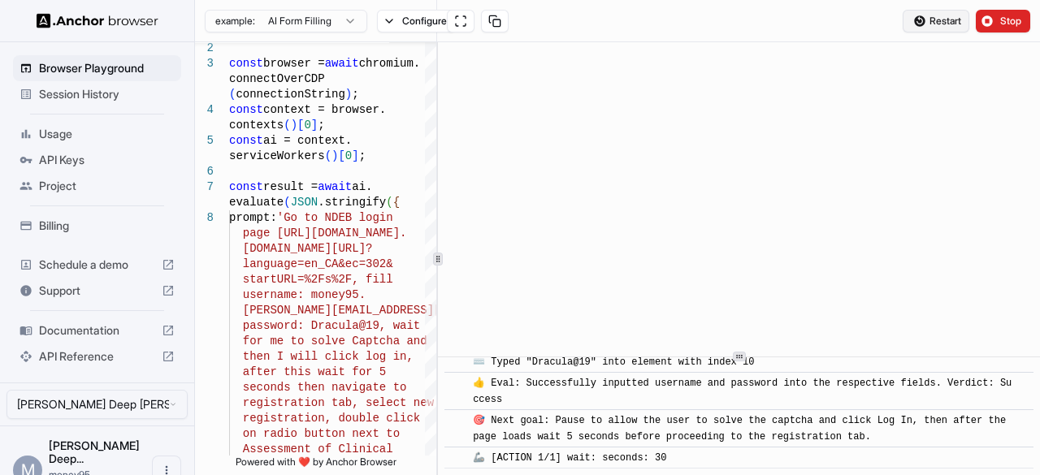
click at [934, 23] on span "Restart" at bounding box center [946, 21] width 32 height 13
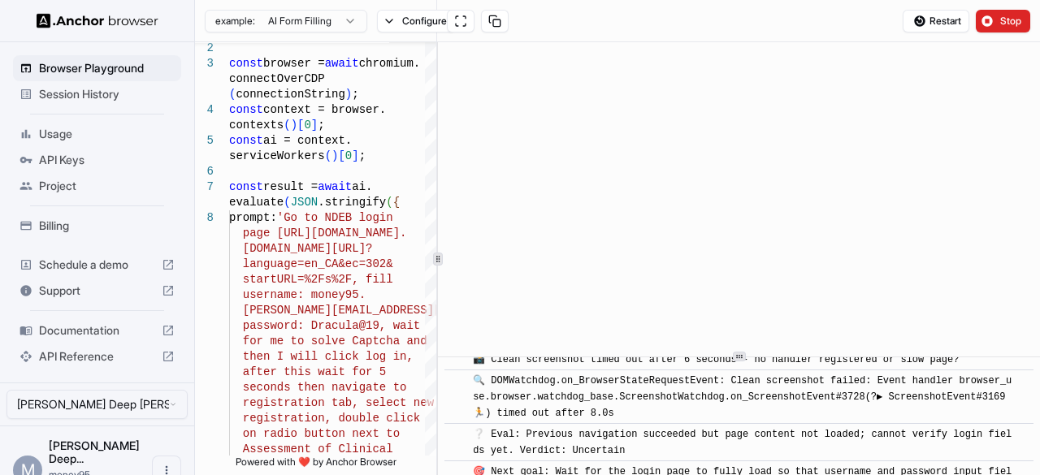
scroll to position [307, 0]
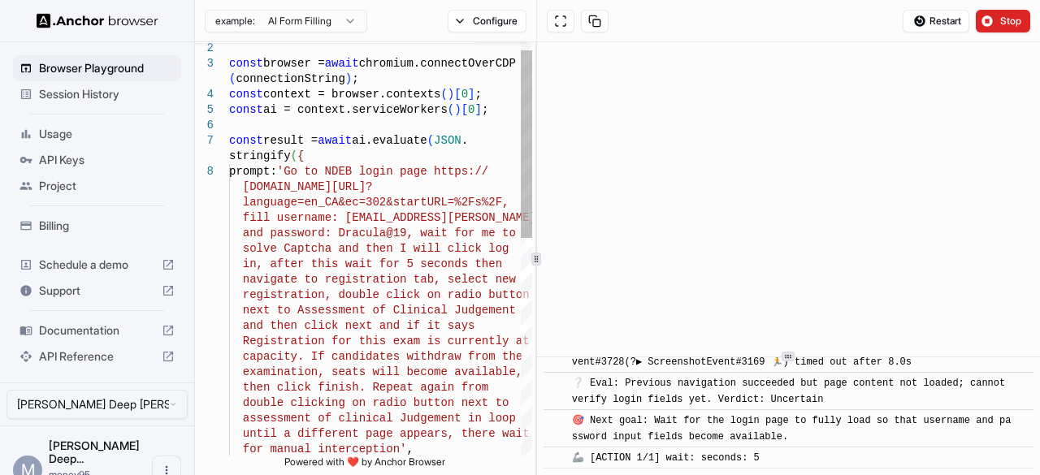
type textarea "**********"
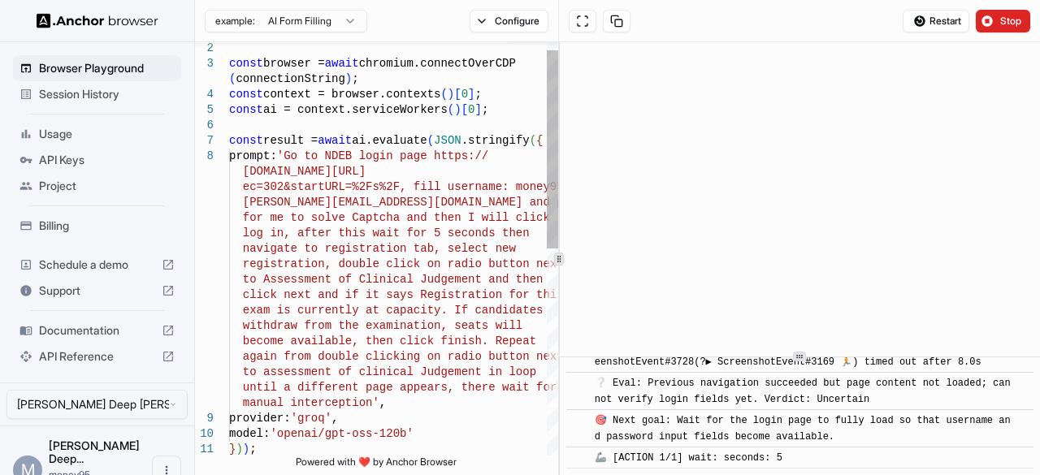
scroll to position [15, 0]
type textarea "**********"
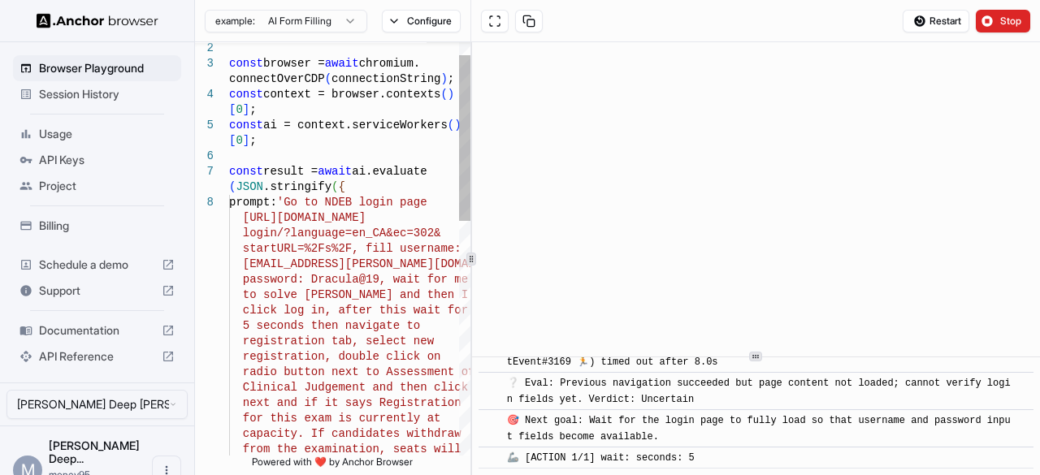
scroll to position [307, 0]
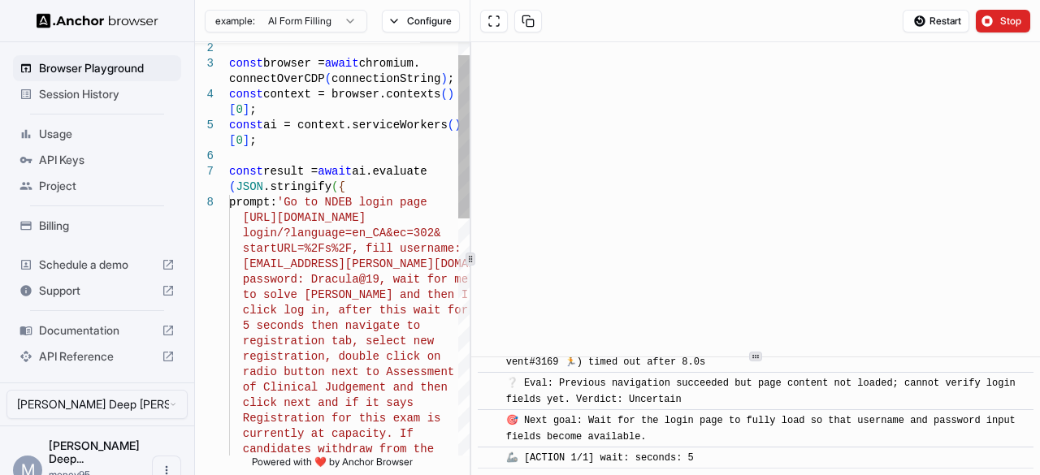
click at [473, 261] on icon at bounding box center [470, 259] width 8 height 8
click at [938, 14] on button "Restart" at bounding box center [936, 21] width 67 height 23
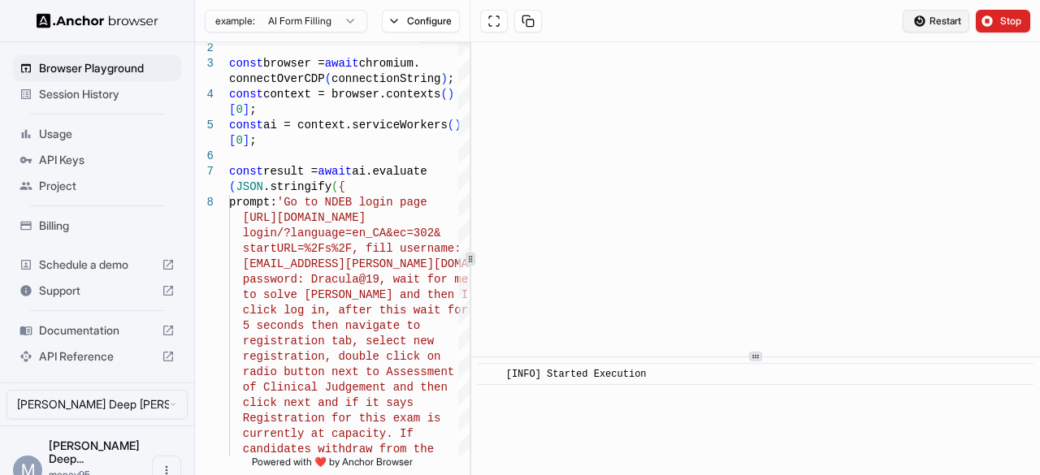
click at [922, 20] on button "Restart" at bounding box center [936, 21] width 67 height 23
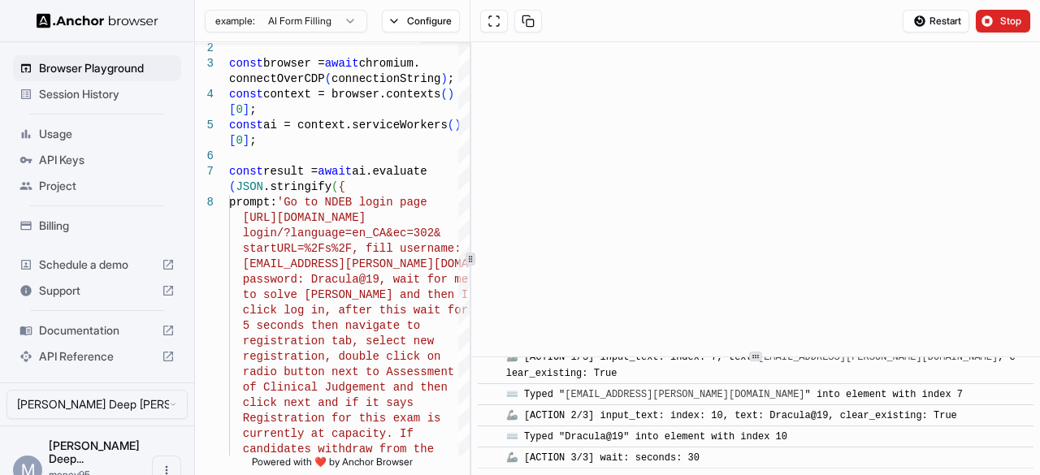
scroll to position [472, 0]
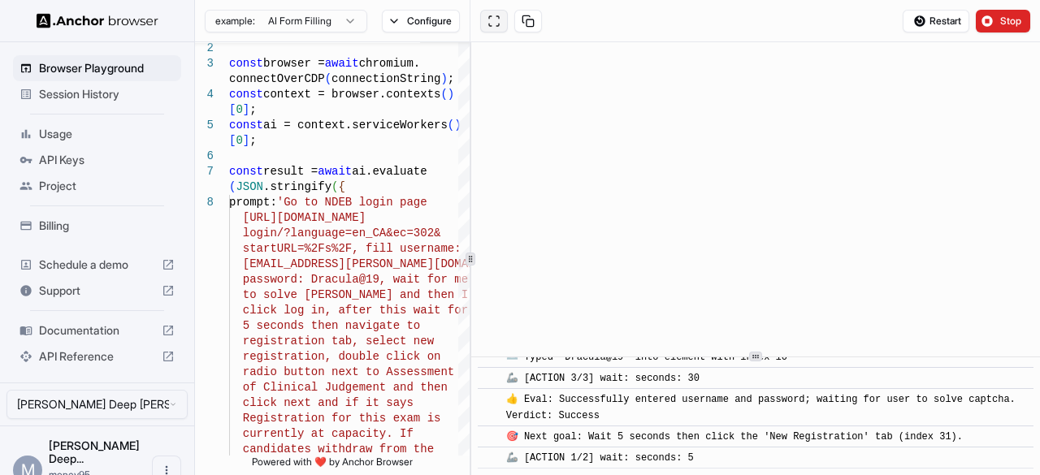
click at [487, 27] on button at bounding box center [494, 21] width 28 height 23
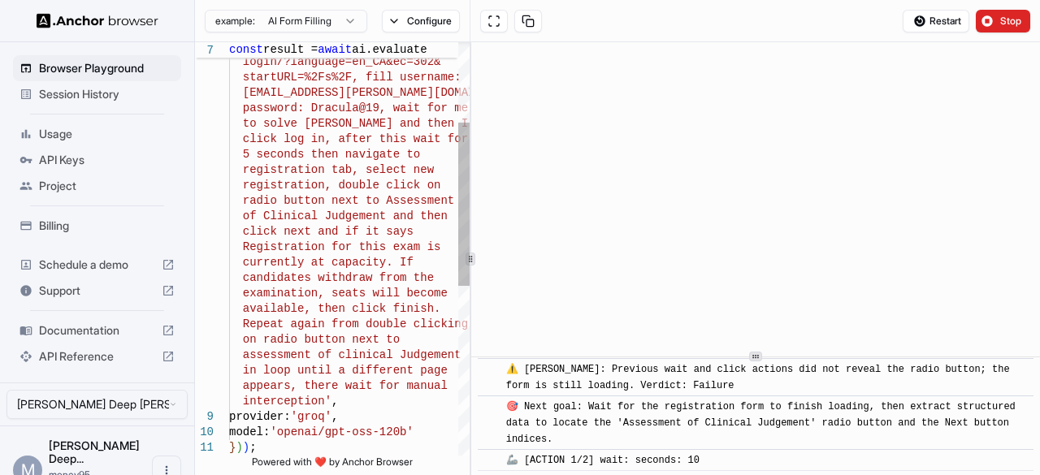
scroll to position [15, 0]
drag, startPoint x: 328, startPoint y: 187, endPoint x: 406, endPoint y: 187, distance: 78.0
click at [406, 187] on div "https://ndeb-bned.my.site.com/s/ login/?language=en_CA&ec=302& startURL=%2Fs%2F…" at bounding box center [349, 361] width 241 height 1047
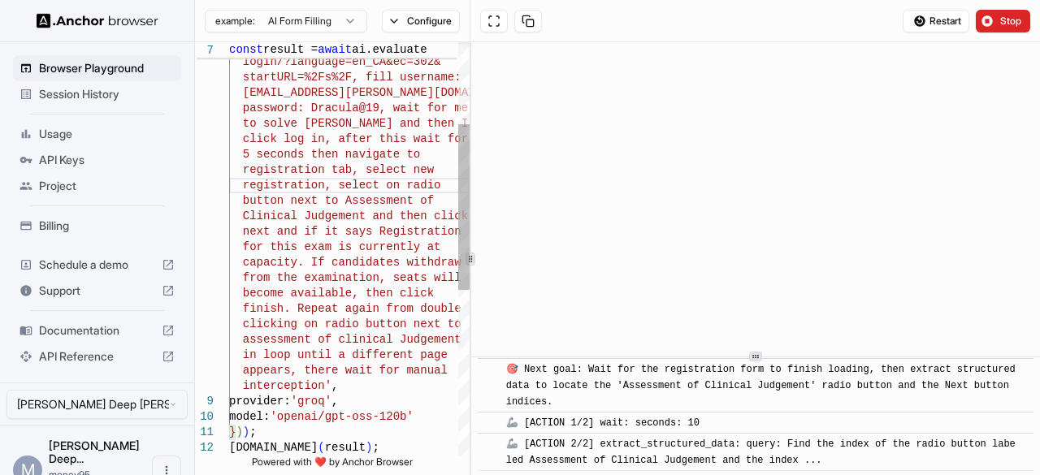
scroll to position [2614, 0]
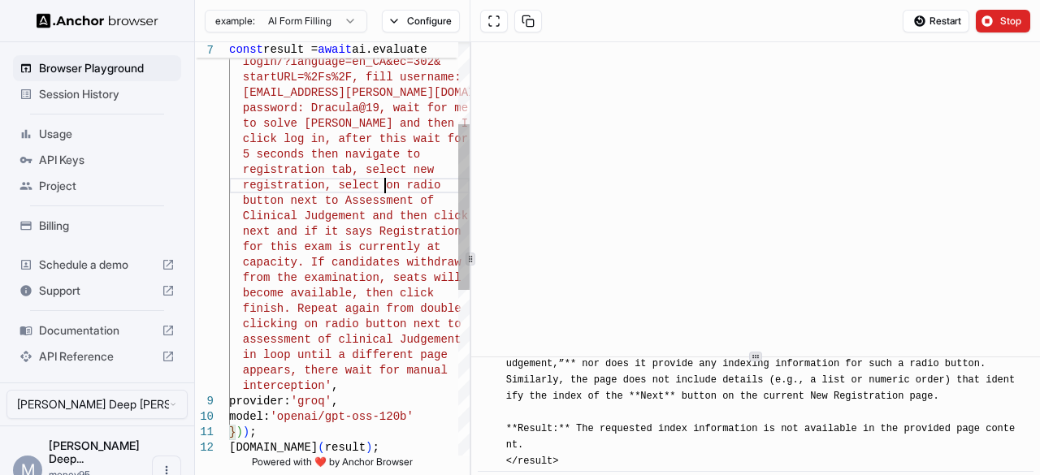
click at [387, 188] on div "https://ndeb-bned.my.site.com/s/ login/?language=en_CA&ec=302& startURL=%2Fs%2F…" at bounding box center [349, 353] width 241 height 1031
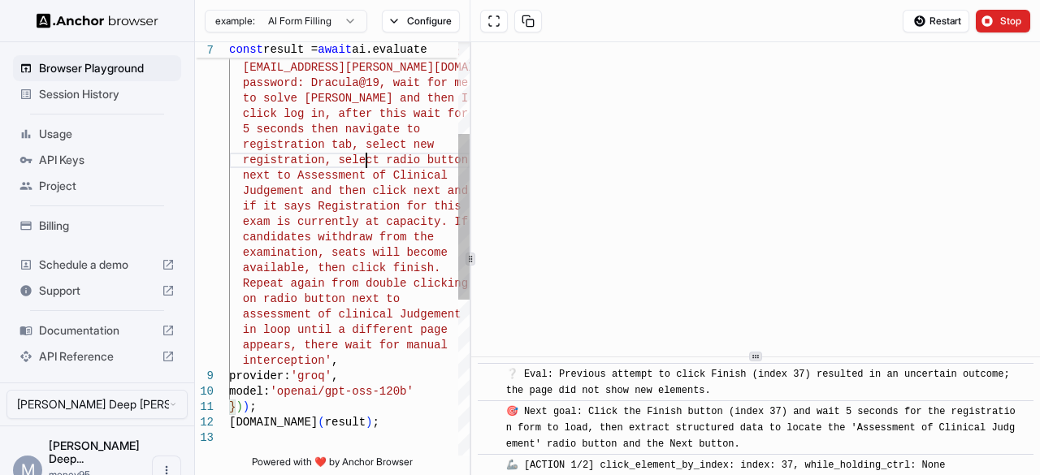
scroll to position [3109, 0]
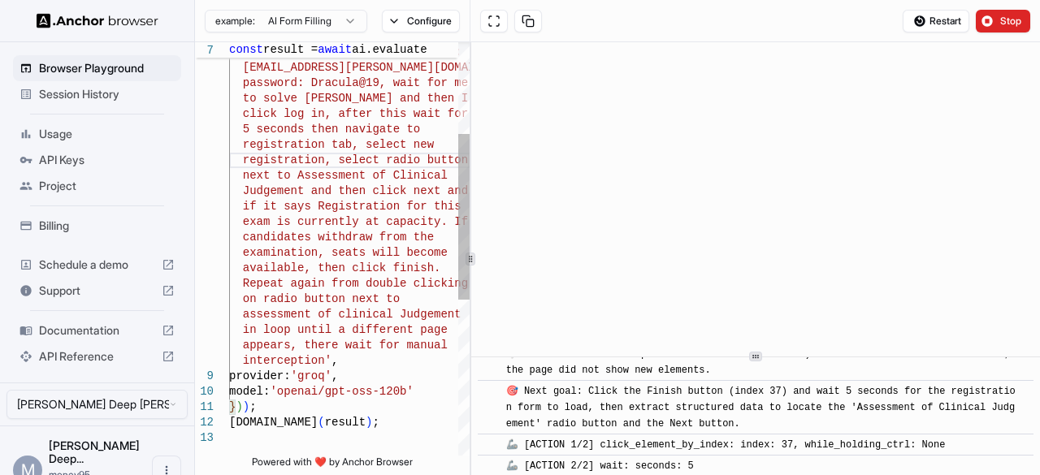
click at [359, 285] on div "login/?language=en_CA&ec=302& startURL=%2Fs%2F, fill username: money95.sandhu@g…" at bounding box center [349, 328] width 241 height 1031
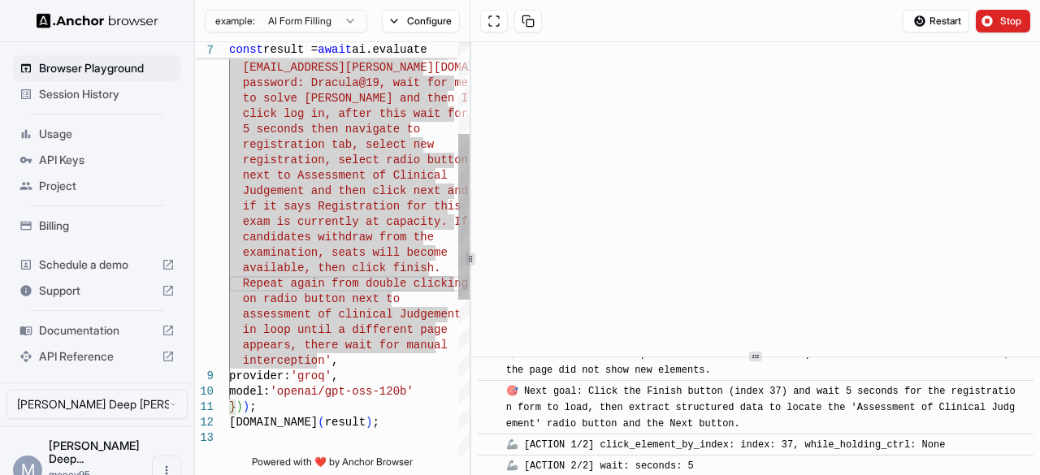
click at [357, 285] on div "login/?language=en_CA&ec=302& startURL=%2Fs%2F, fill username: money95.sandhu@g…" at bounding box center [349, 328] width 241 height 1031
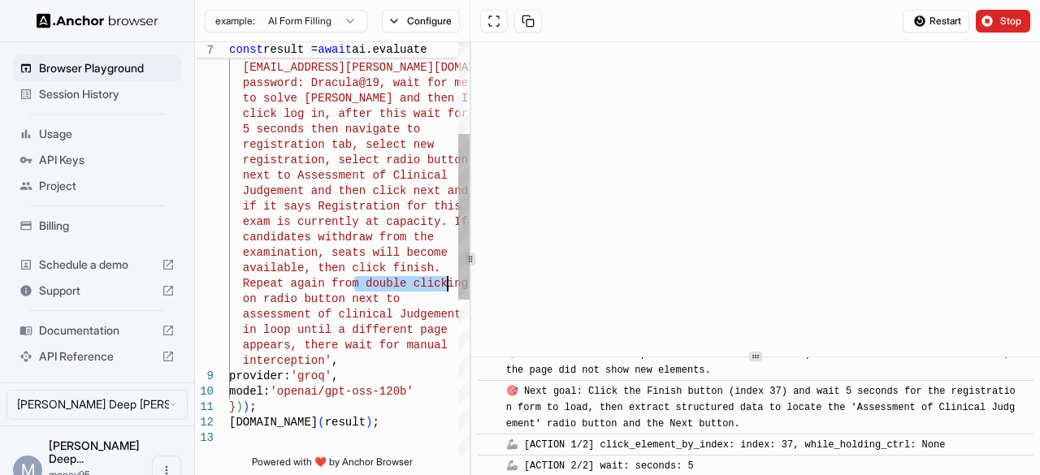
drag, startPoint x: 357, startPoint y: 285, endPoint x: 449, endPoint y: 284, distance: 91.8
click at [449, 284] on div "login/?language=en_CA&ec=302& startURL=%2Fs%2F, fill username: money95.sandhu@g…" at bounding box center [349, 328] width 241 height 1031
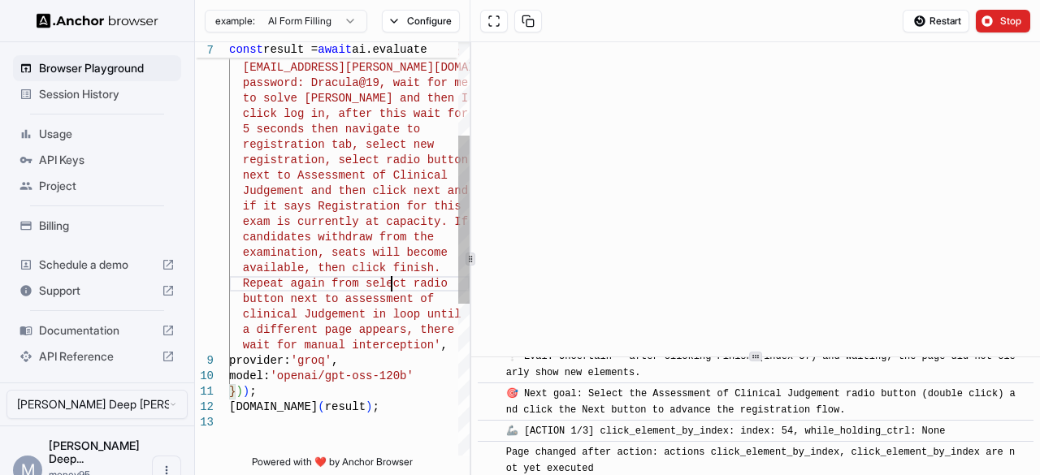
scroll to position [3334, 0]
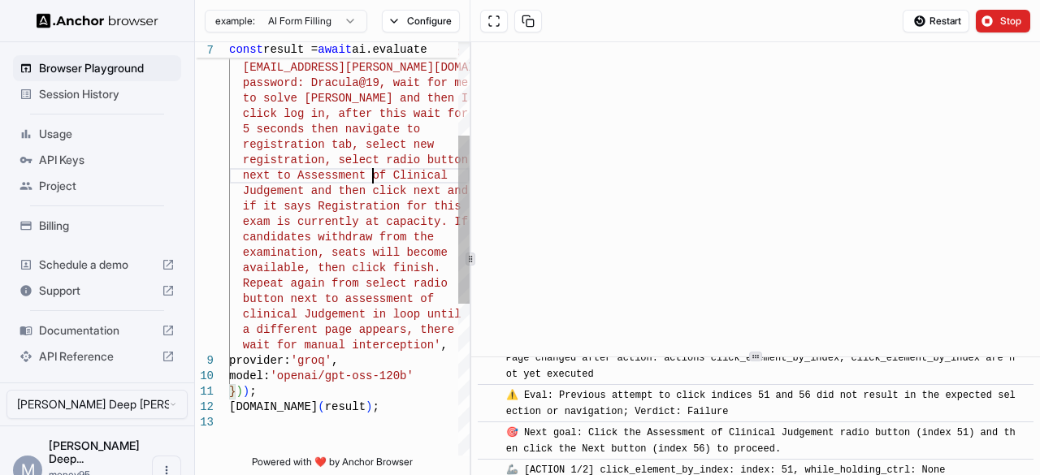
click at [372, 173] on div "login/?language=en_CA&ec=302& startURL=%2Fs%2F, fill username: money95.sandhu@g…" at bounding box center [349, 321] width 241 height 1016
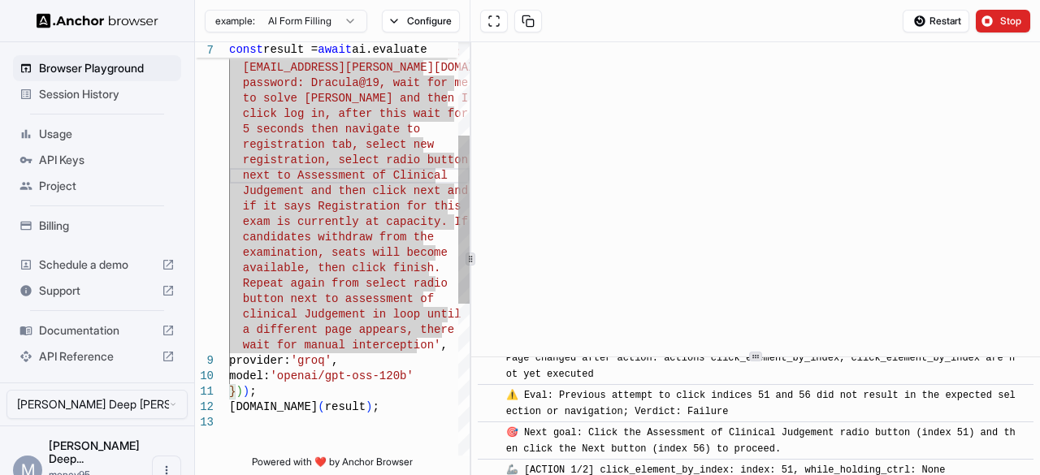
scroll to position [3355, 0]
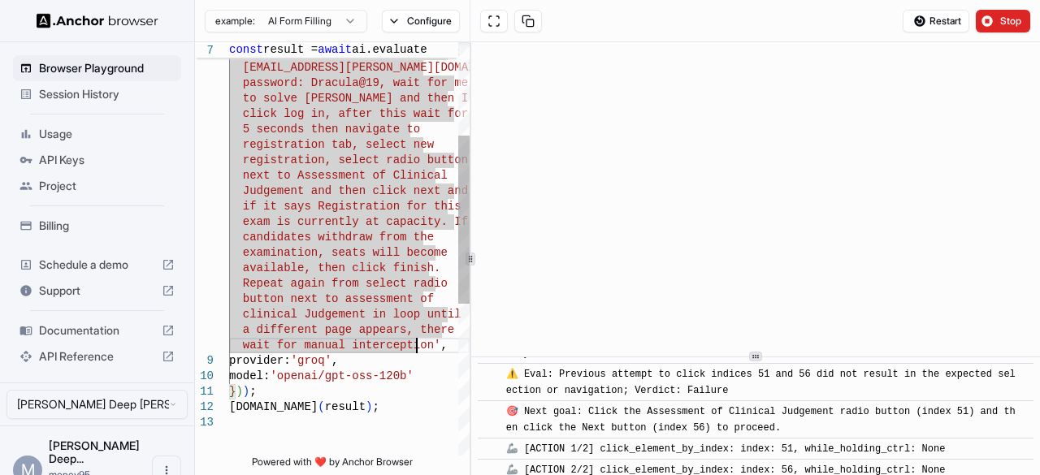
click at [418, 340] on div "login/?language=en_CA&ec=302& startURL=%2Fs%2F, fill username: money95.sandhu@g…" at bounding box center [349, 321] width 241 height 1016
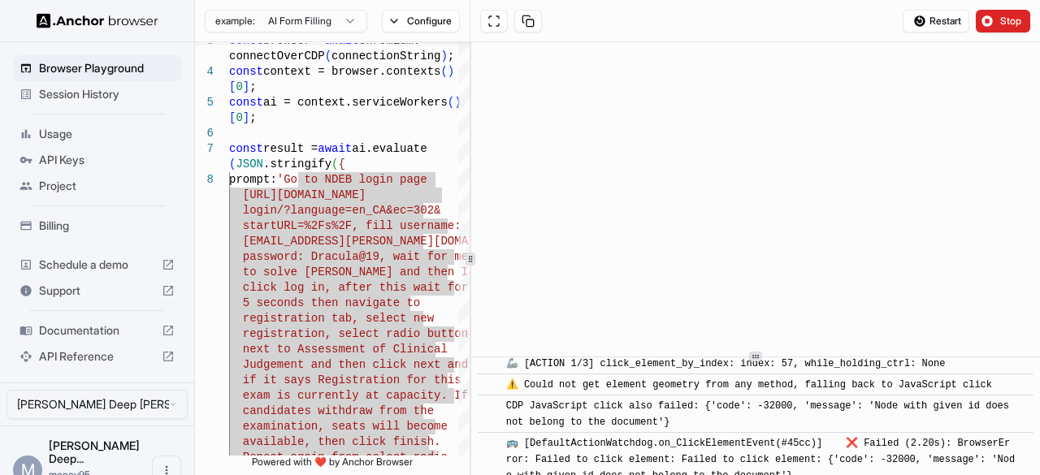
scroll to position [3768, 0]
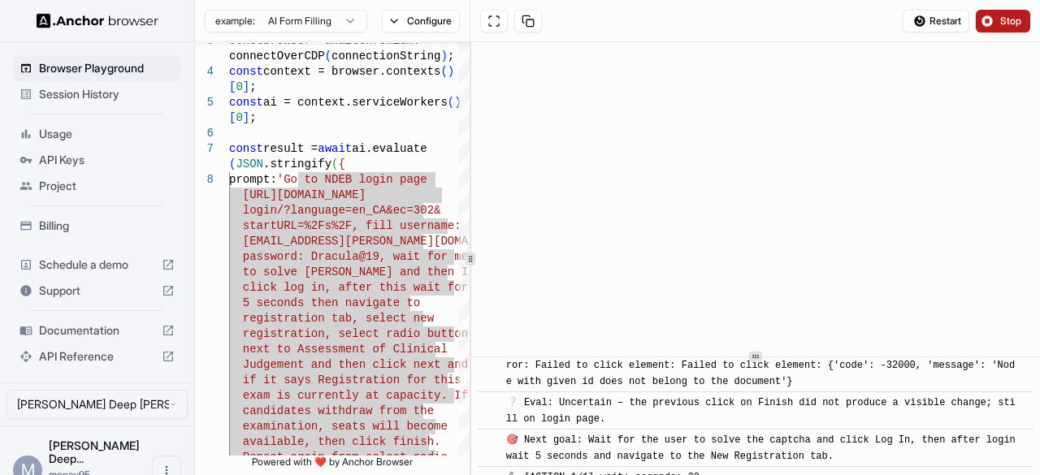
click at [1008, 24] on span "Stop" at bounding box center [1011, 21] width 23 height 13
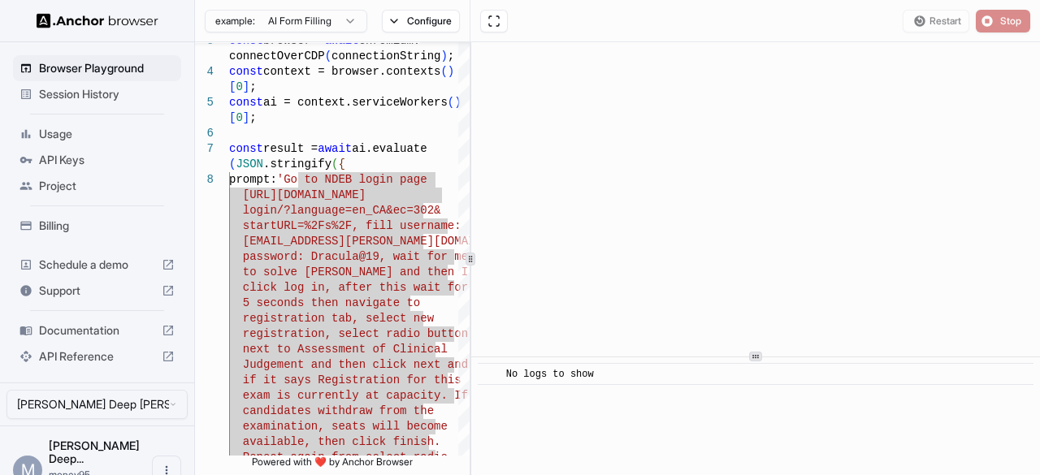
scroll to position [0, 0]
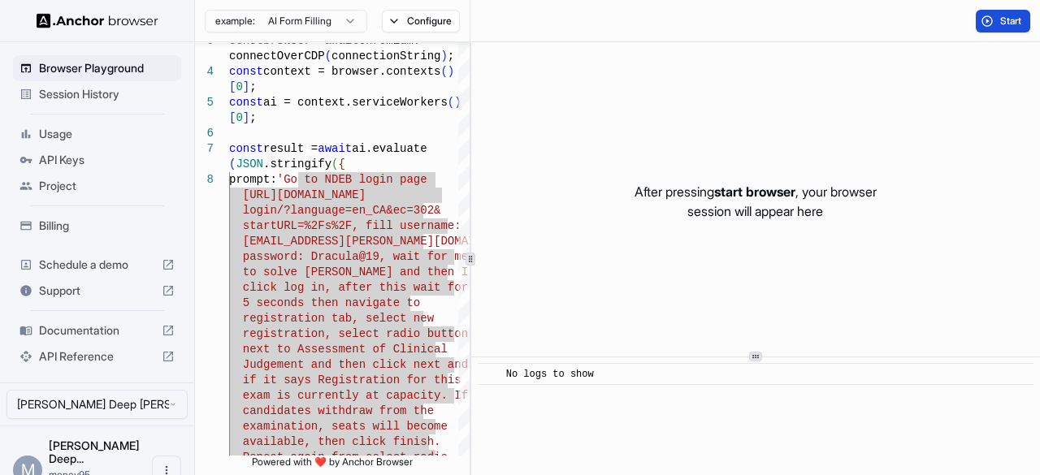
click at [1000, 24] on span "Start" at bounding box center [1011, 21] width 23 height 13
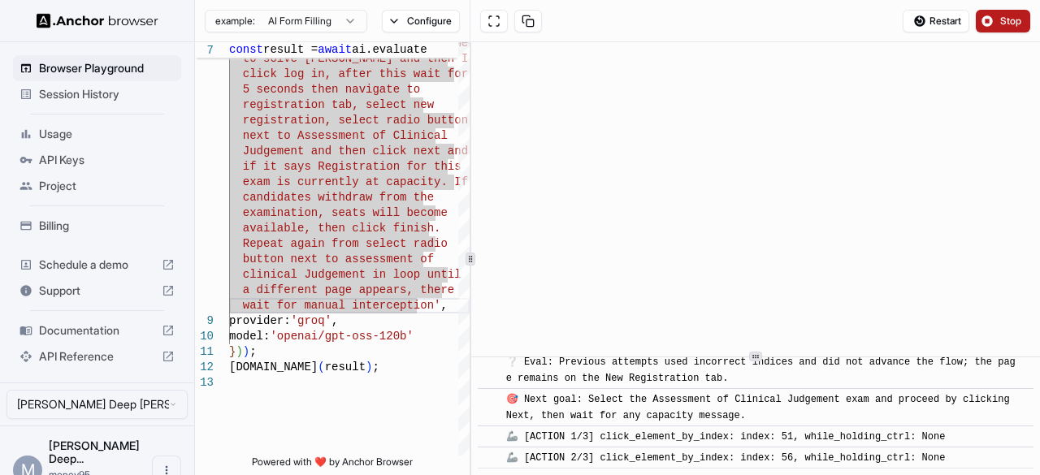
scroll to position [1937, 0]
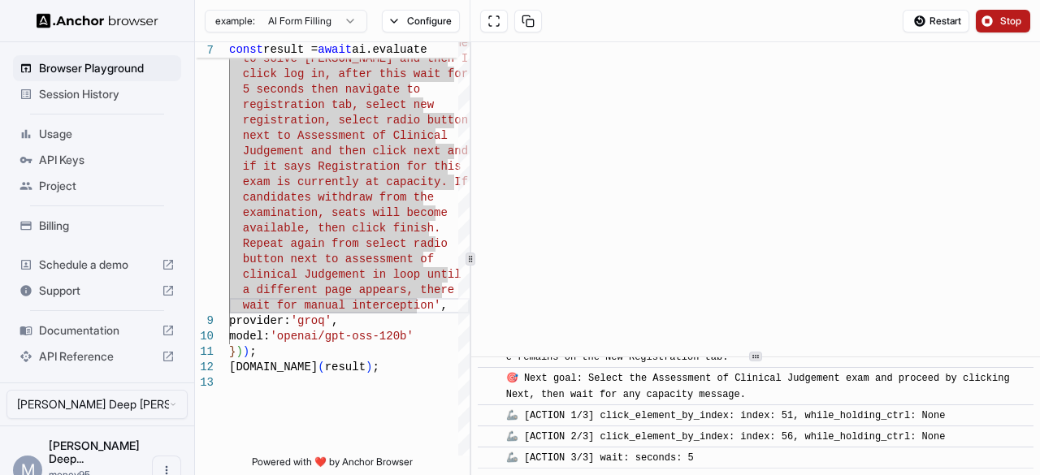
click at [1026, 6] on div "Restart Stop" at bounding box center [756, 21] width 570 height 42
click at [1013, 19] on span "Stop" at bounding box center [1011, 21] width 23 height 13
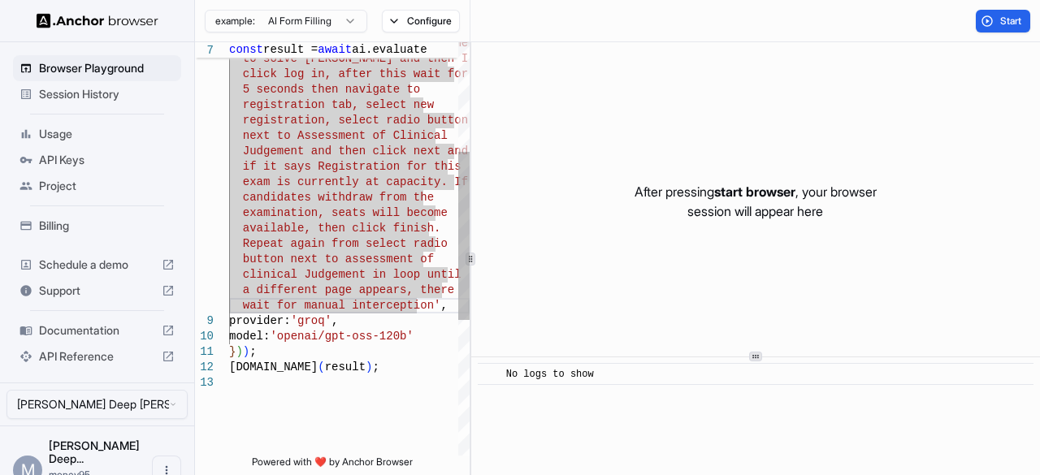
scroll to position [13, 0]
click at [384, 193] on div "password: Dracula@19, wait for me to solve Captcha and then I will click log in…" at bounding box center [349, 281] width 241 height 1016
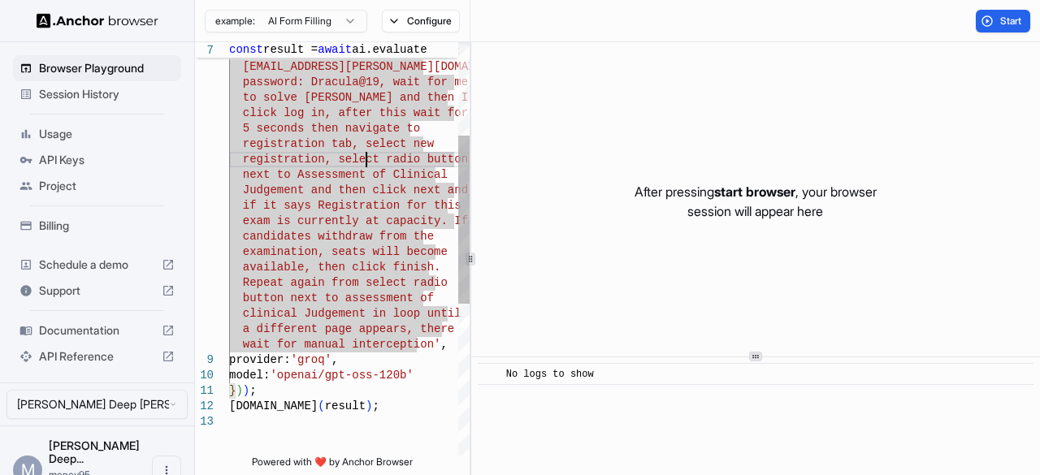
click at [368, 160] on div "password: Dracula@19, wait for me to solve Captcha and then I will click log in…" at bounding box center [349, 320] width 241 height 1016
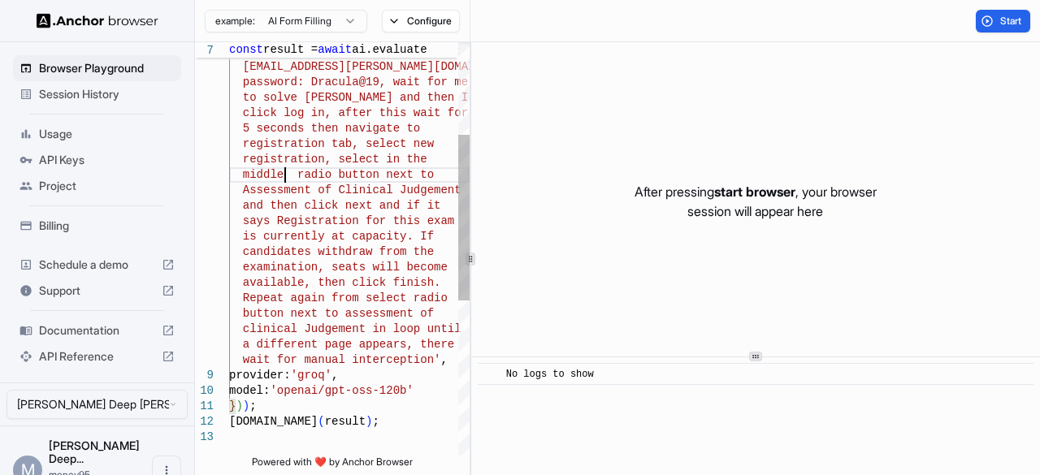
scroll to position [47, 0]
click at [381, 178] on div "password: Dracula@19, wait for me to solve Captcha and then I will click log in…" at bounding box center [349, 327] width 241 height 1031
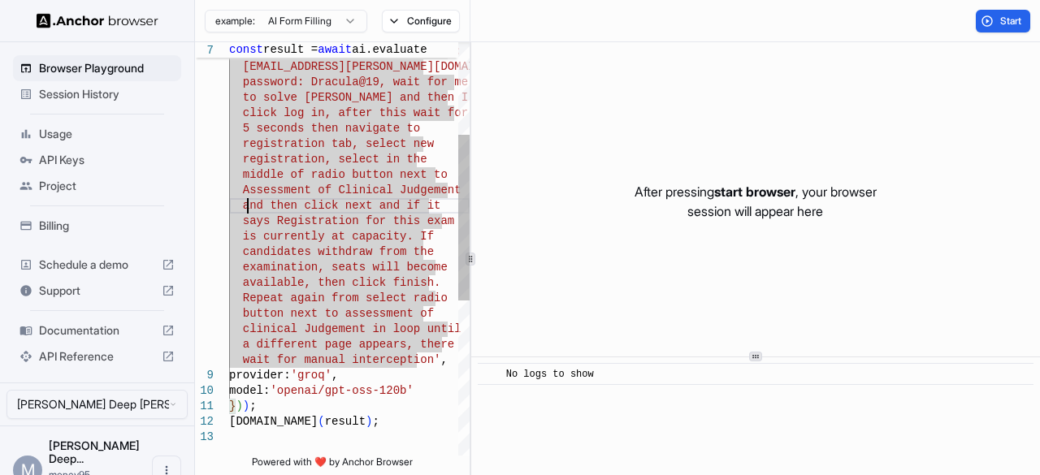
click at [245, 202] on div "password: Dracula@19, wait for me to solve Captcha and then I will click log in…" at bounding box center [349, 327] width 241 height 1031
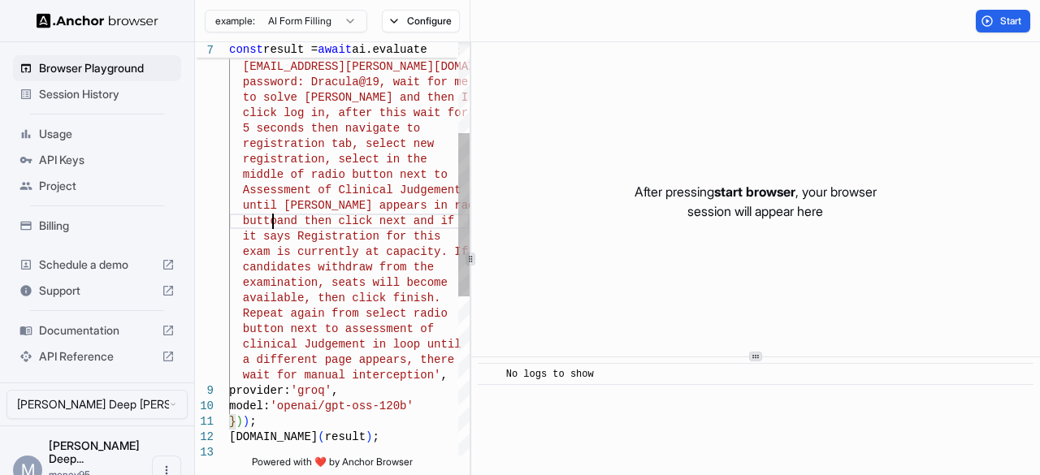
scroll to position [78, 0]
click at [395, 315] on div "password: Dracula@19, wait for me to solve Captcha and then I will click log in…" at bounding box center [349, 335] width 241 height 1047
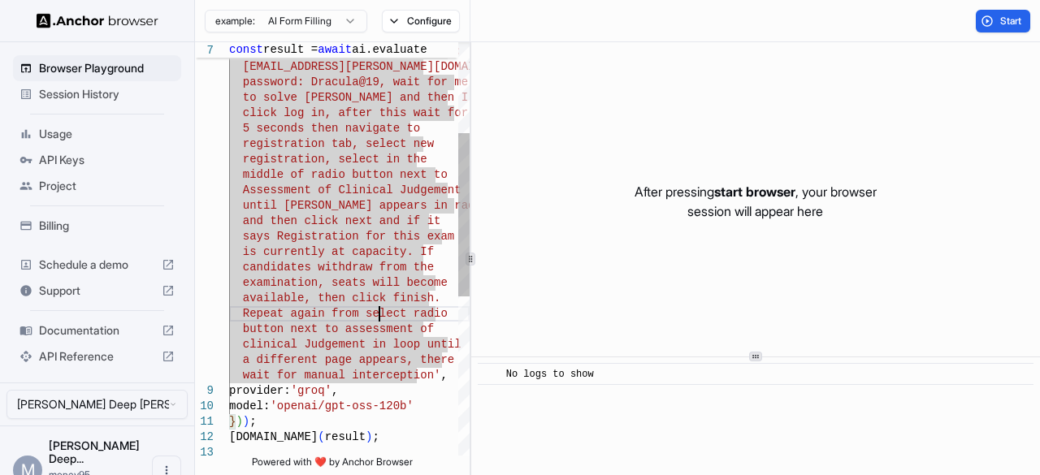
click at [379, 314] on div "password: Dracula@19, wait for me to solve Captcha and then I will click log in…" at bounding box center [349, 335] width 241 height 1047
click at [393, 317] on div "password: Dracula@19, wait for me to solve Captcha and then I will click log in…" at bounding box center [349, 335] width 241 height 1047
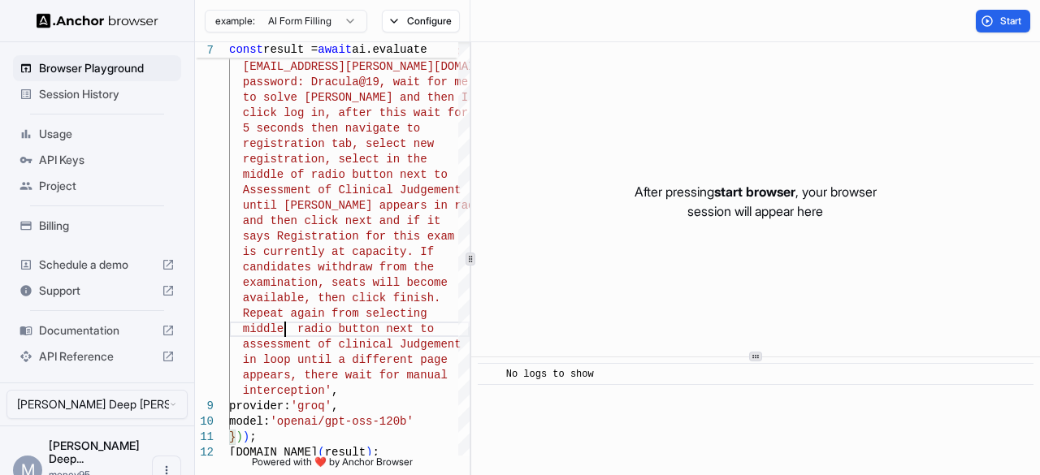
scroll to position [47, 0]
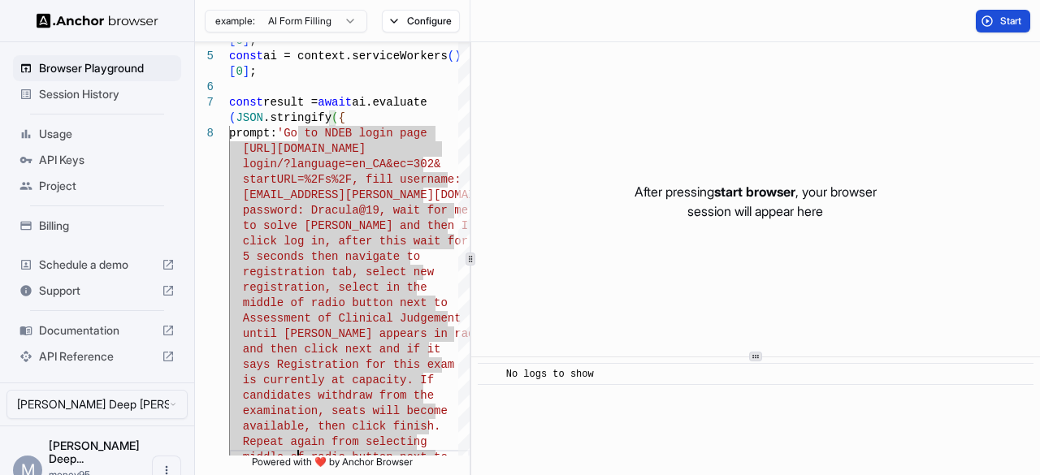
click at [1009, 30] on button "Start" at bounding box center [1003, 21] width 54 height 23
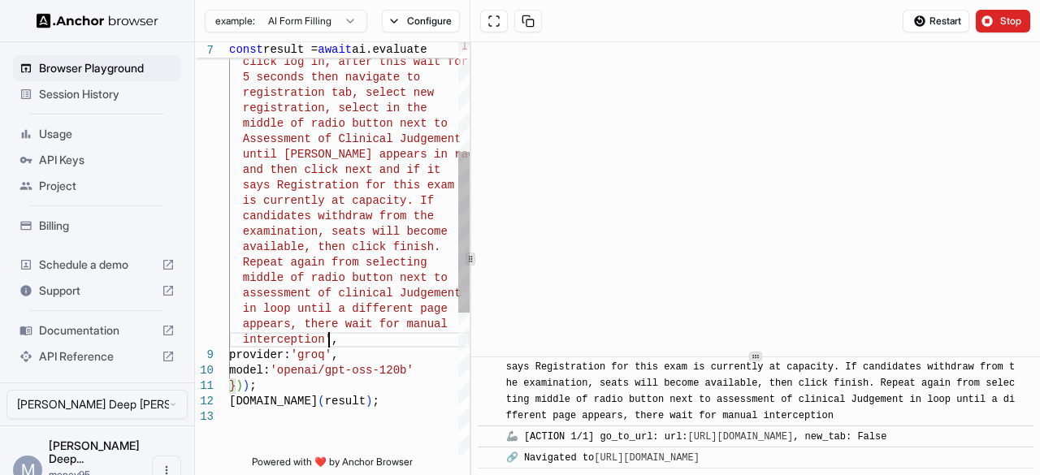
click at [413, 334] on div "registration, select in the middle of radio button next to Assessment of Clinic…" at bounding box center [349, 292] width 241 height 1062
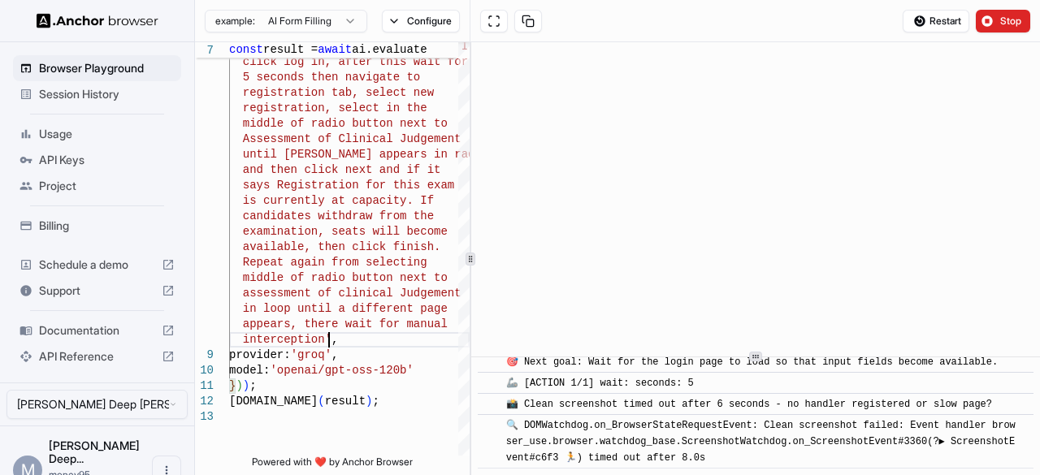
scroll to position [459, 0]
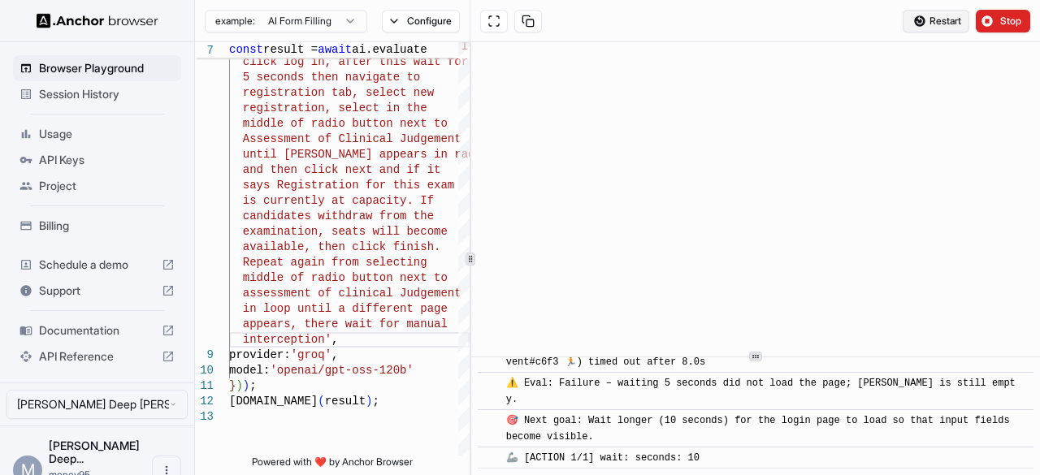
click at [920, 23] on button "Restart" at bounding box center [936, 21] width 67 height 23
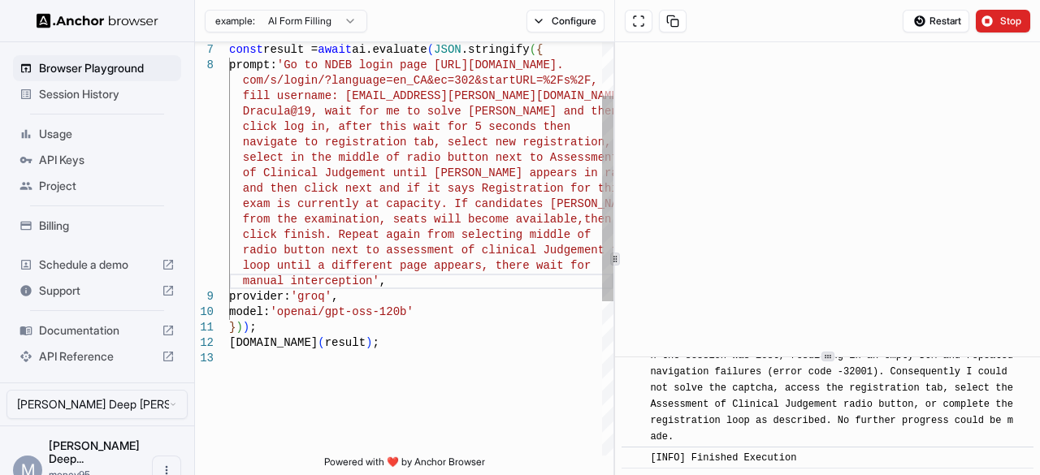
scroll to position [3475, 0]
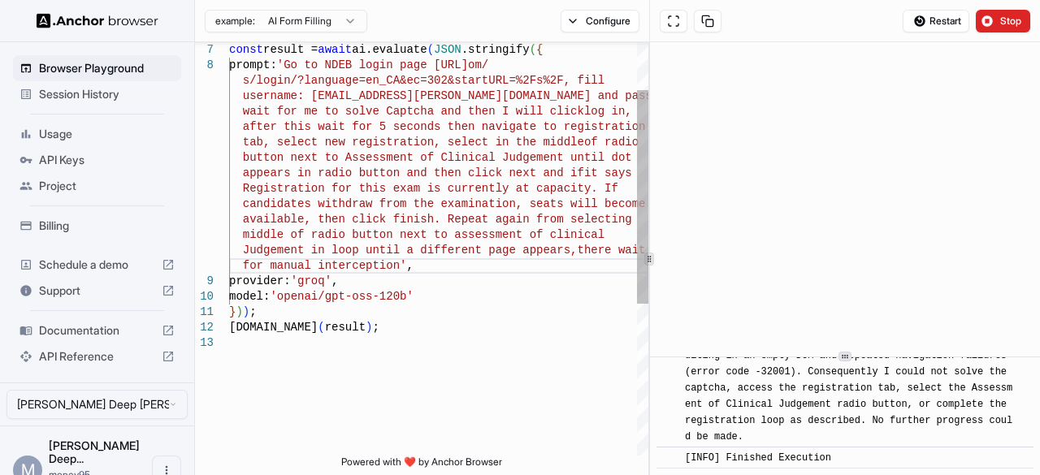
click at [652, 239] on div "7 8 9 10 11 12 13 const result = await ai.evaluate ( JSON .stringify ( { prompt…" at bounding box center [617, 258] width 845 height 433
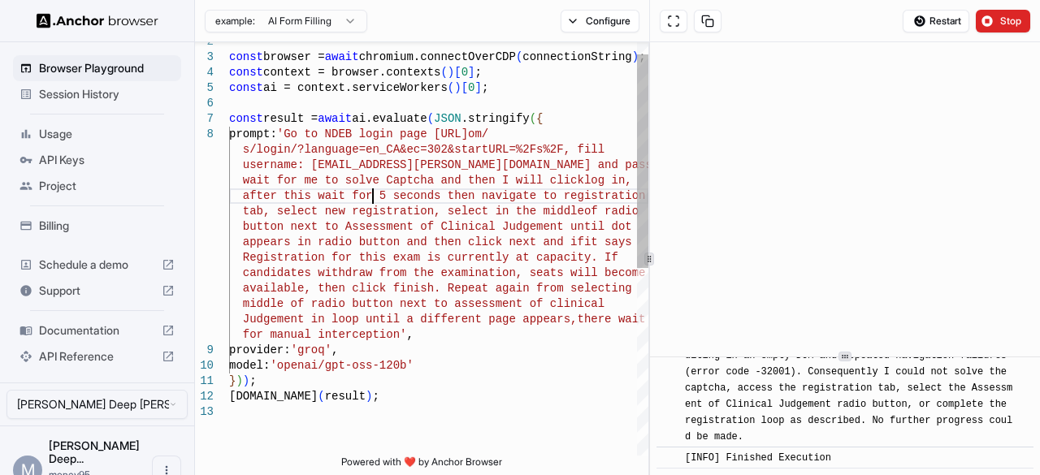
scroll to position [47, 0]
click at [372, 198] on div "const result = await ai.evaluate ( JSON .stringify ( { prompt: 'Go to NDEB logi…" at bounding box center [438, 419] width 419 height 800
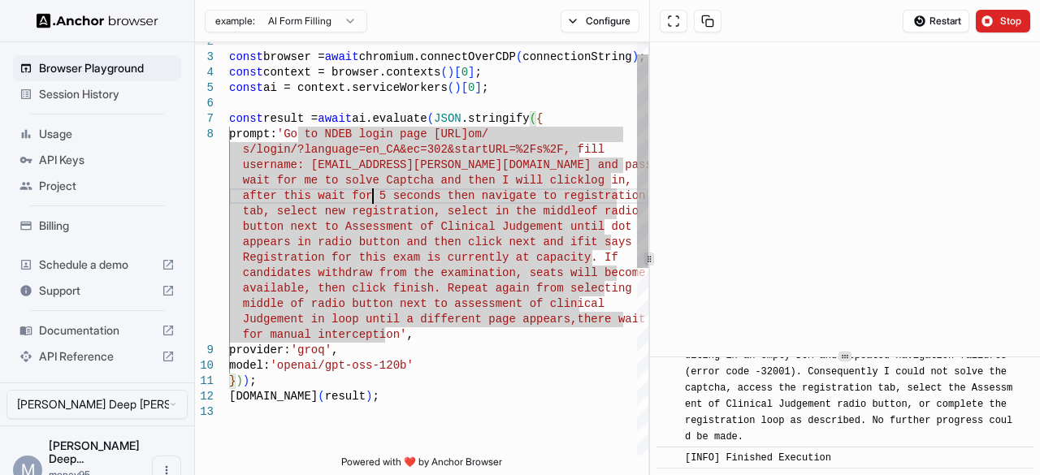
click at [372, 198] on div "const result = await ai.evaluate ( JSON .stringify ( { prompt: 'Go to NDEB logi…" at bounding box center [438, 419] width 419 height 800
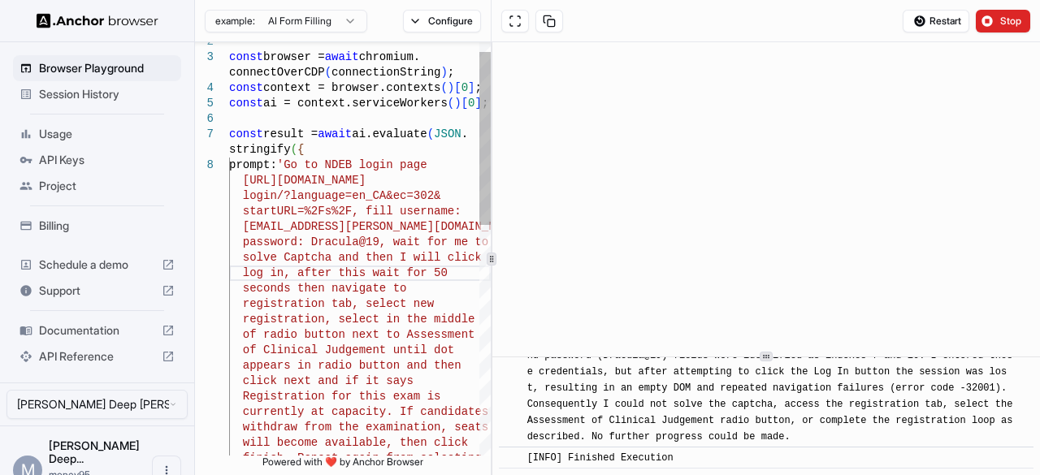
scroll to position [2614, 0]
click at [488, 292] on div "2 3 4 5 6 7 8 const browser = await chromium. connectOverCDP ( connectionString…" at bounding box center [617, 258] width 845 height 433
click at [994, 18] on button "Stop" at bounding box center [1003, 21] width 54 height 23
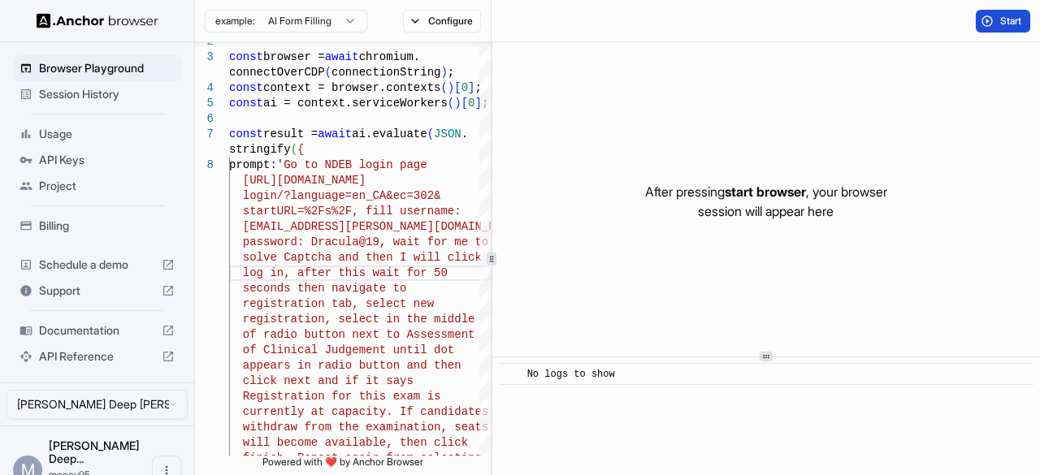
click at [991, 19] on button "Start" at bounding box center [1003, 21] width 54 height 23
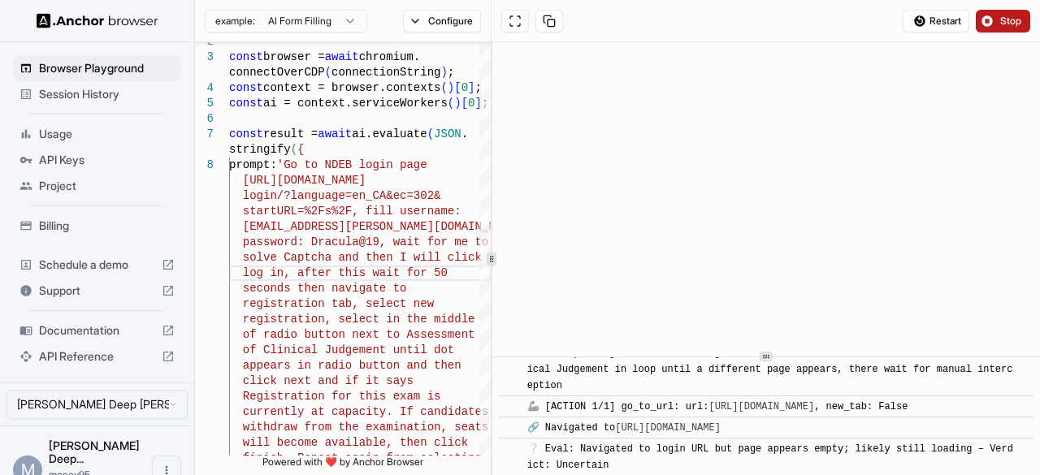
scroll to position [250, 0]
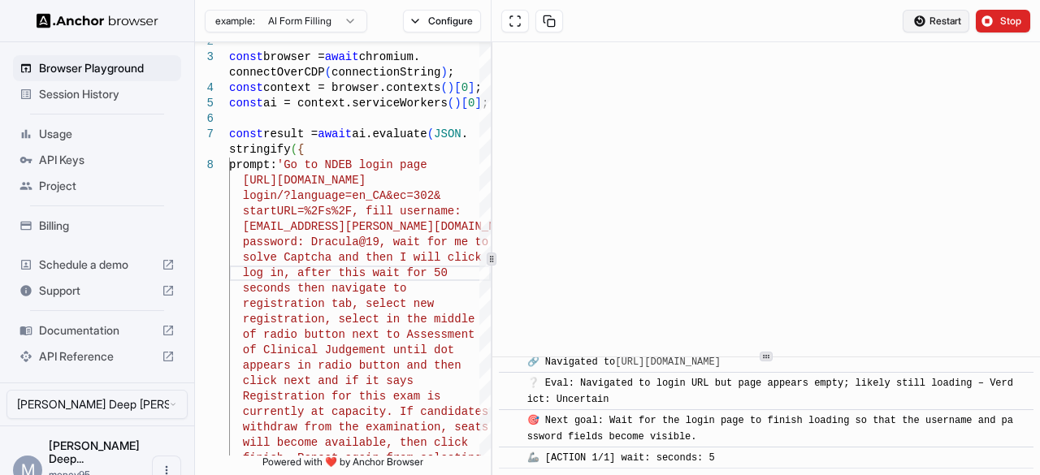
click at [944, 17] on span "Restart" at bounding box center [946, 21] width 32 height 13
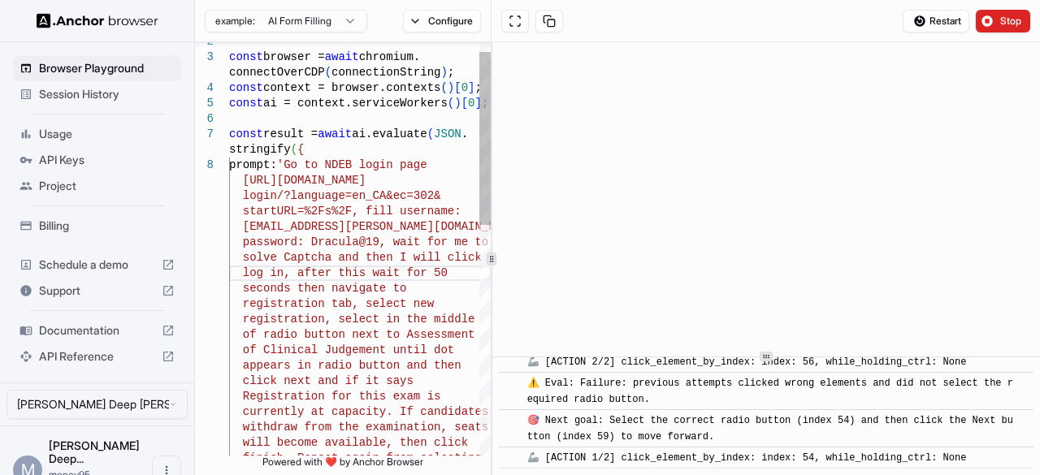
scroll to position [29, 0]
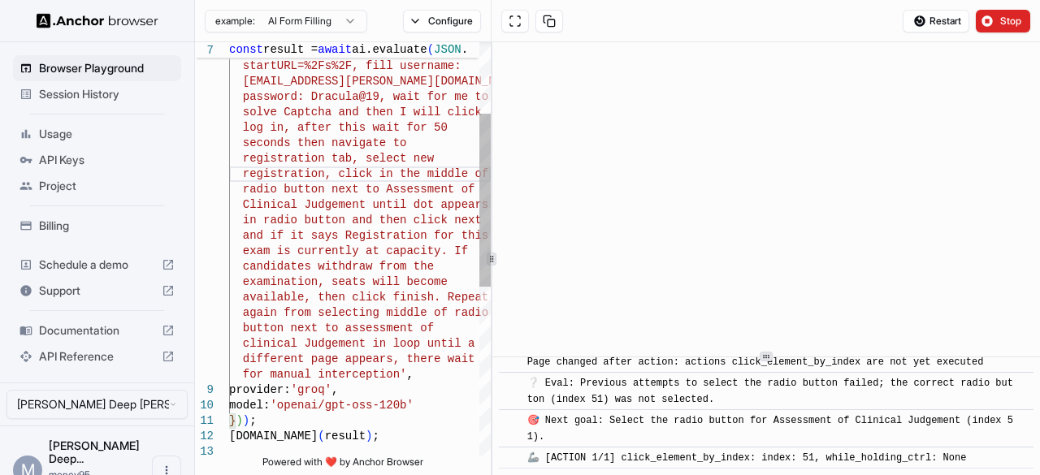
scroll to position [1612, 0]
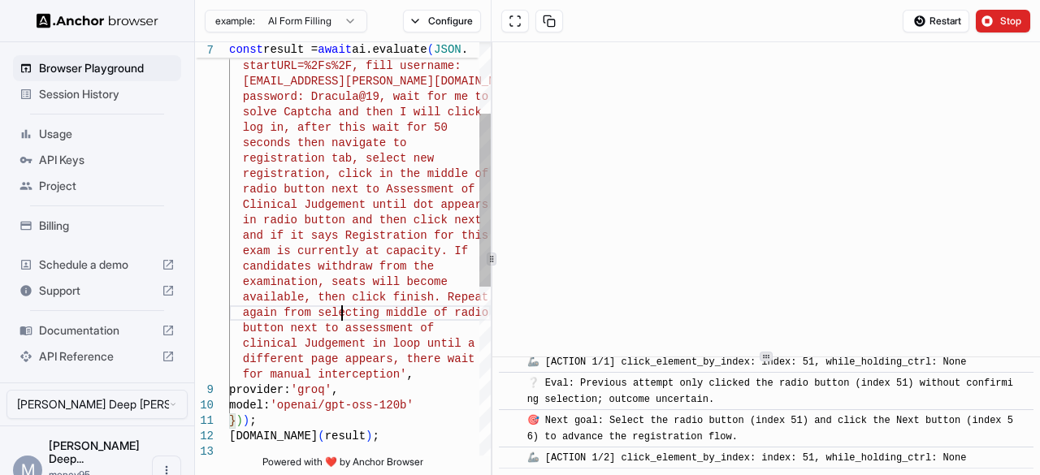
click at [344, 311] on div "https://ndeb-bned.my.site.com/s/ login/?language=en_CA&ec=302& startURL=%2Fs%2F…" at bounding box center [360, 365] width 262 height 985
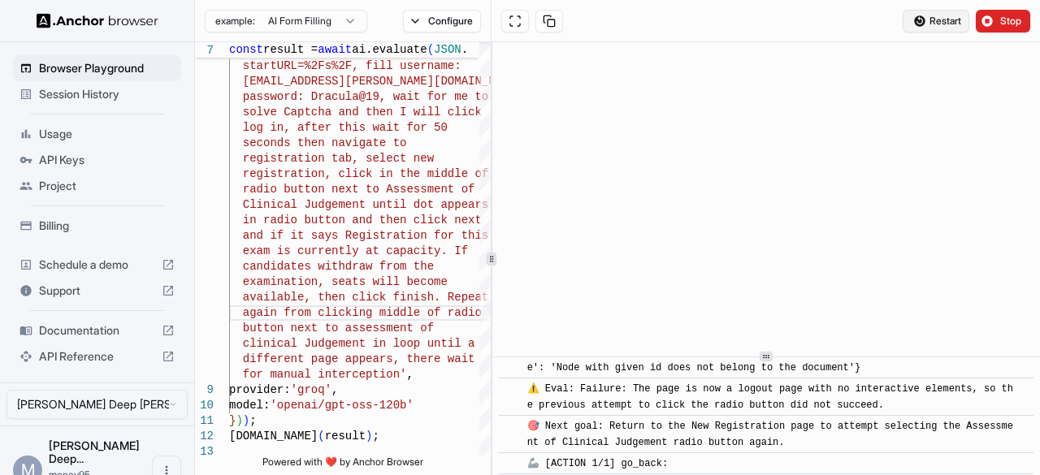
scroll to position [2104, 0]
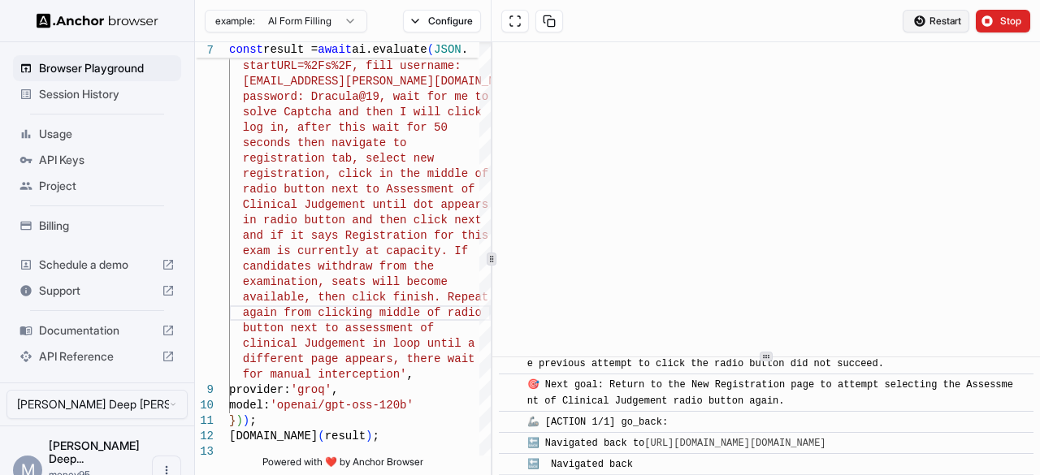
click at [941, 22] on span "Restart" at bounding box center [946, 21] width 32 height 13
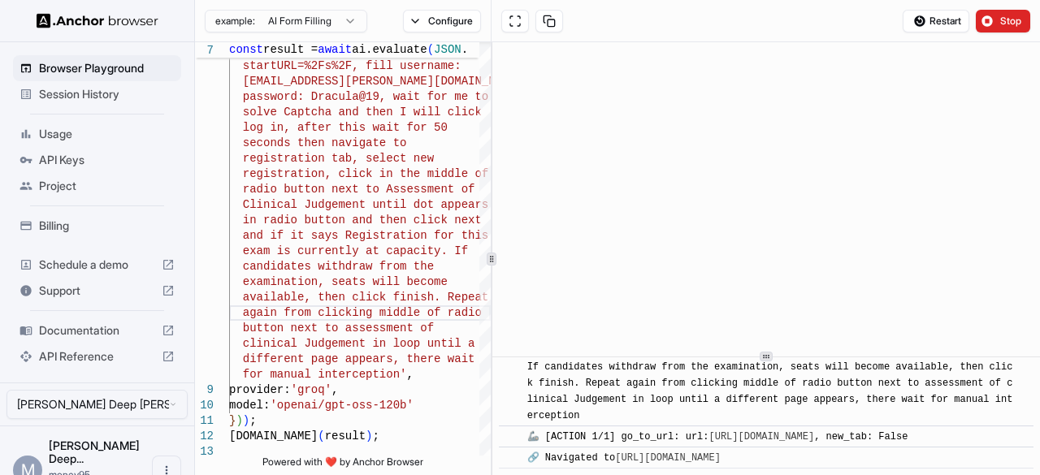
scroll to position [234, 0]
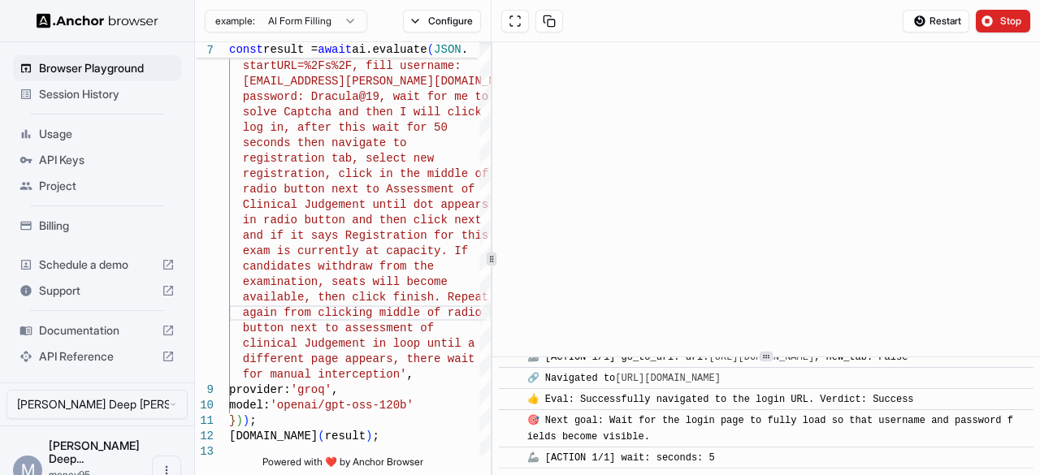
click at [941, 22] on span "Restart" at bounding box center [946, 21] width 32 height 13
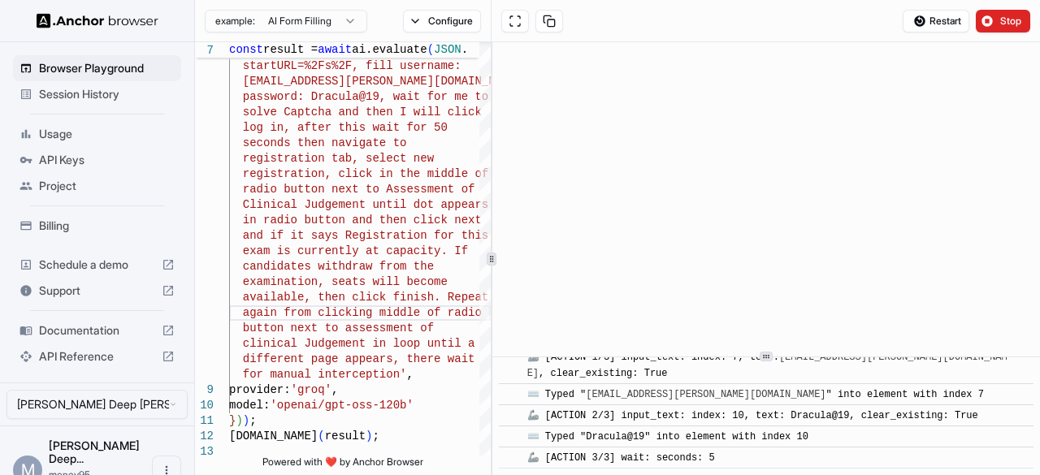
scroll to position [472, 0]
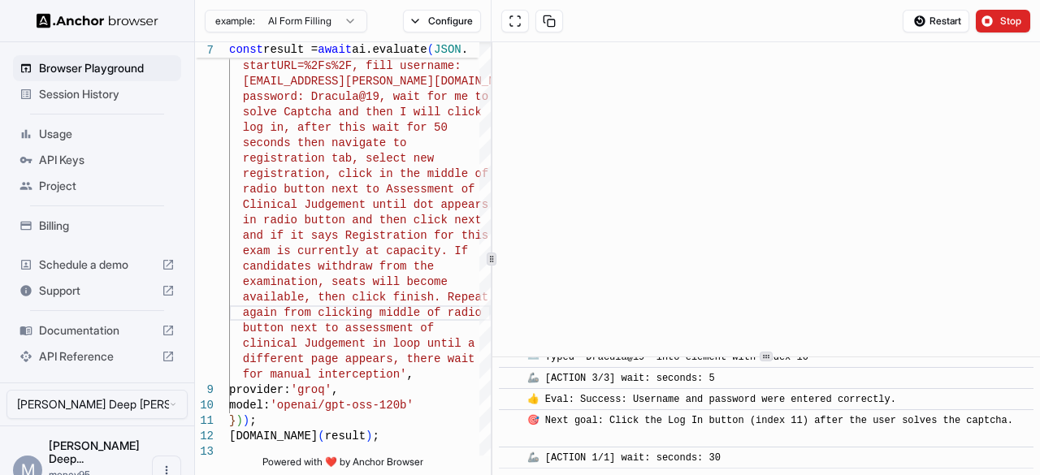
click at [865, 357] on div "⌨️ Typed "Dracula@19" into element with index 10" at bounding box center [771, 357] width 488 height 16
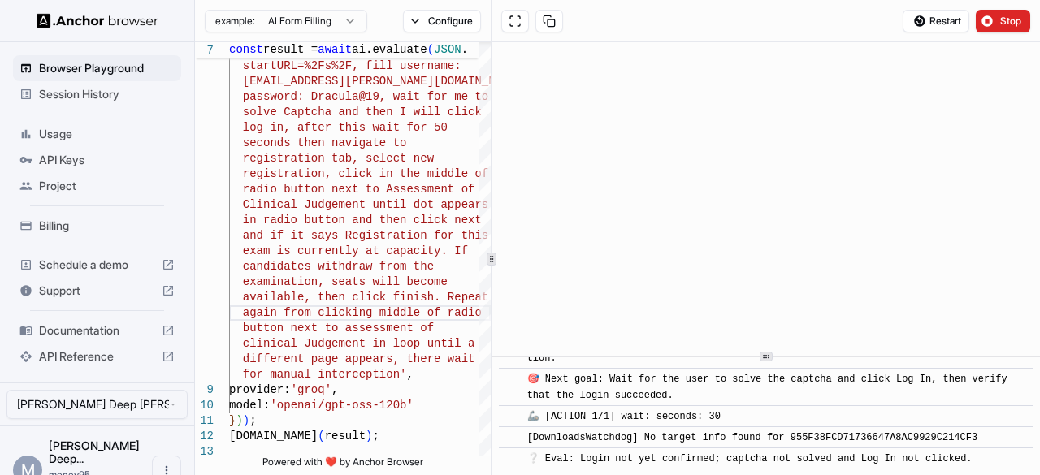
scroll to position [686, 0]
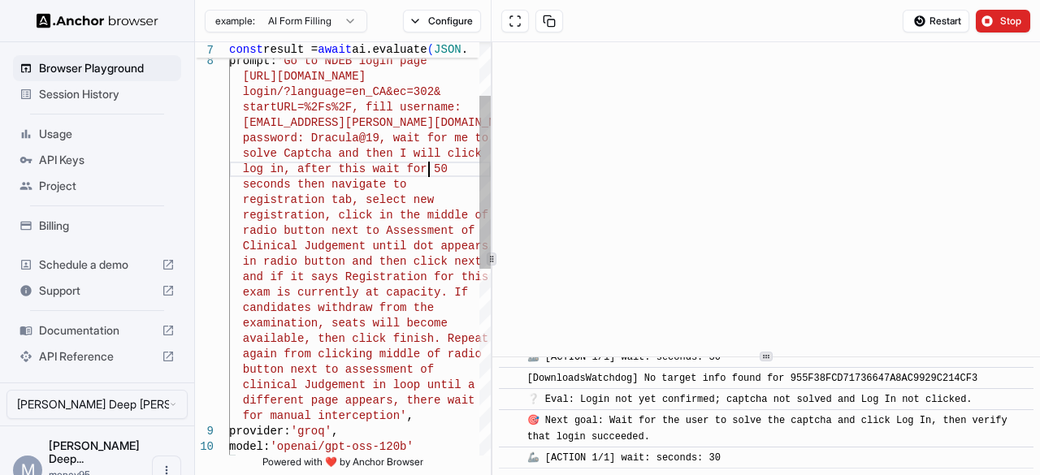
click at [431, 173] on div "https://ndeb-bned.my.site.com/s/ login/?language=en_CA&ec=302& startURL=%2Fs%2F…" at bounding box center [360, 407] width 262 height 985
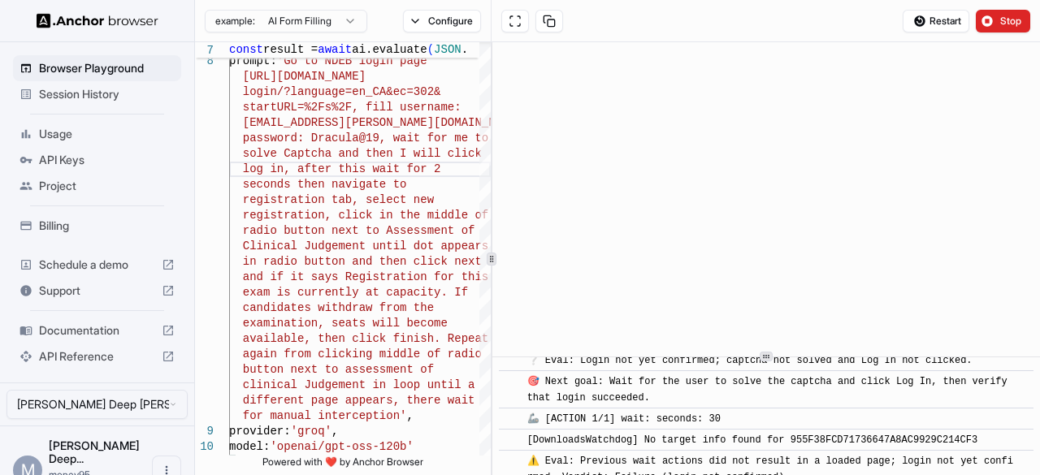
scroll to position [800, 0]
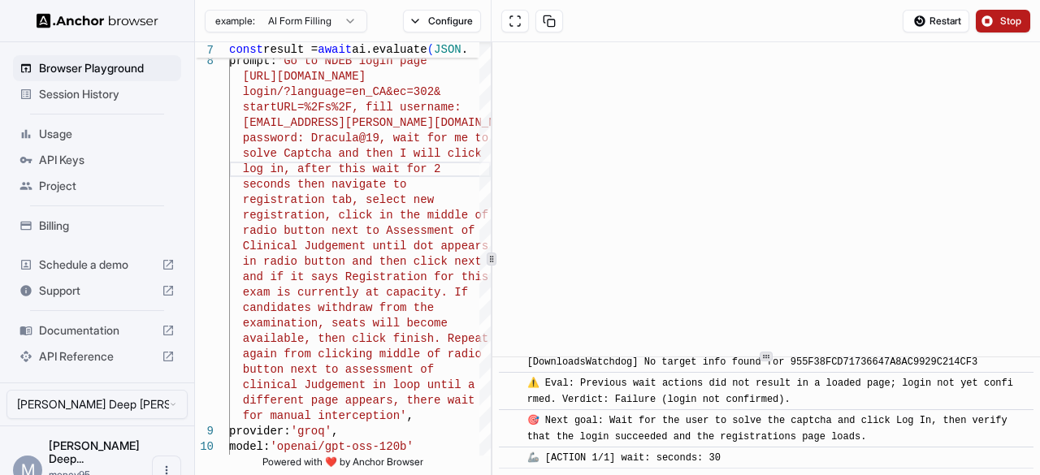
click at [1005, 25] on span "Stop" at bounding box center [1011, 21] width 23 height 13
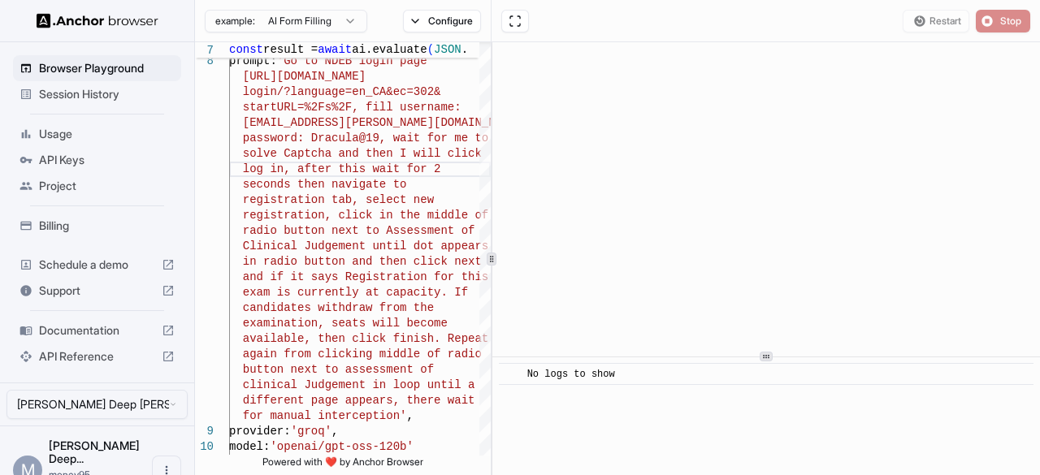
scroll to position [0, 0]
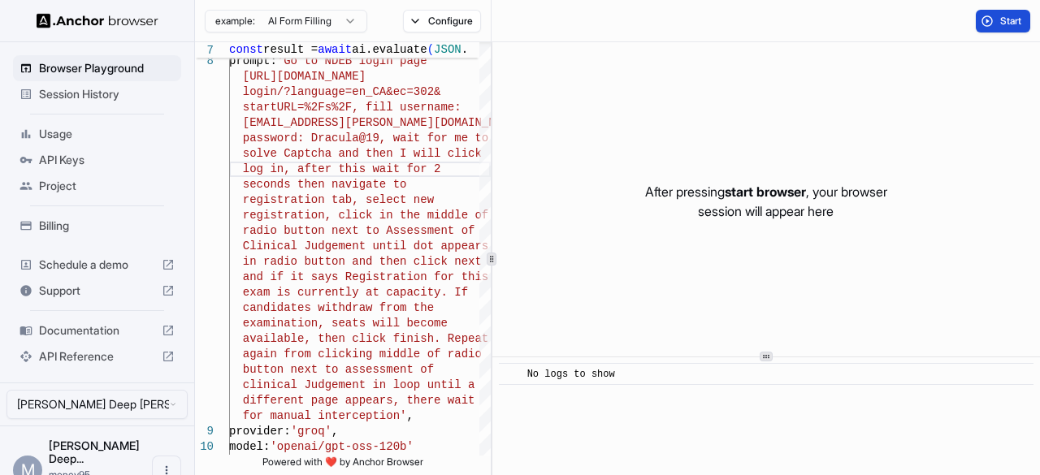
click at [987, 22] on button "Start" at bounding box center [1003, 21] width 54 height 23
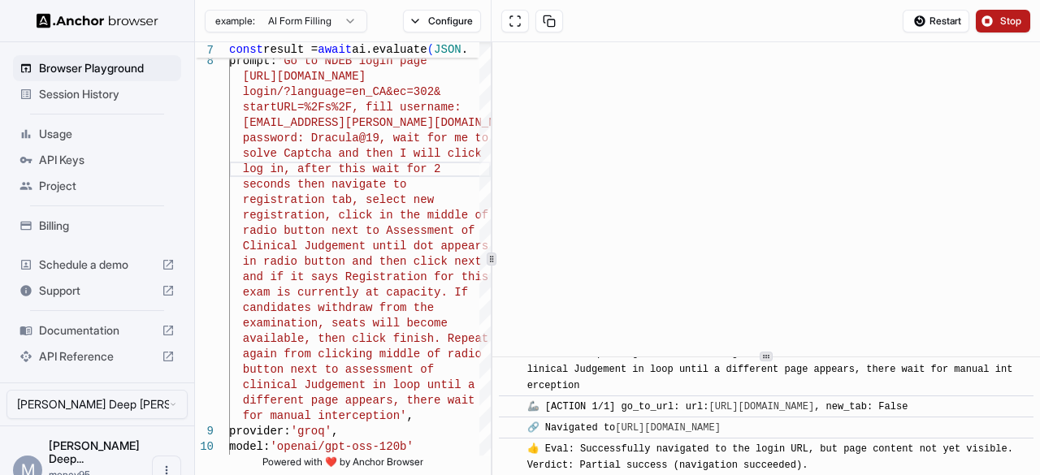
scroll to position [250, 0]
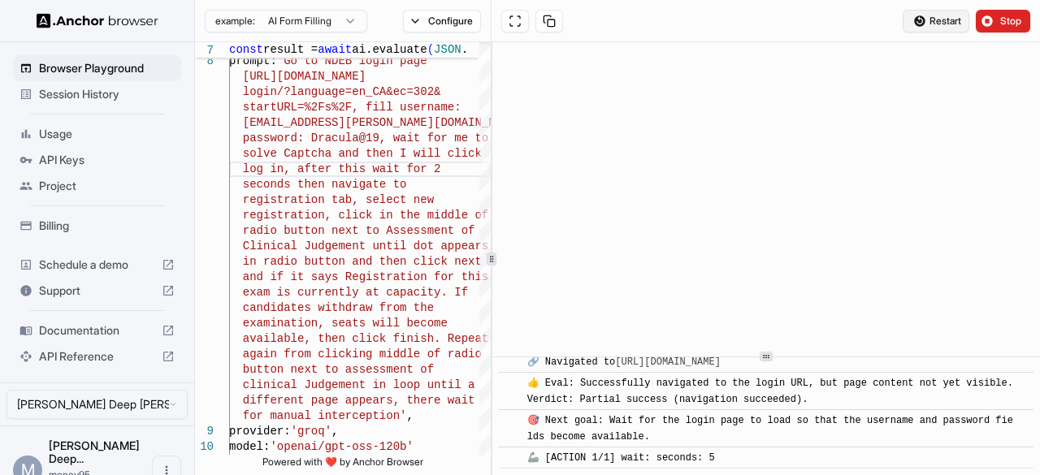
click at [938, 19] on span "Restart" at bounding box center [946, 21] width 32 height 13
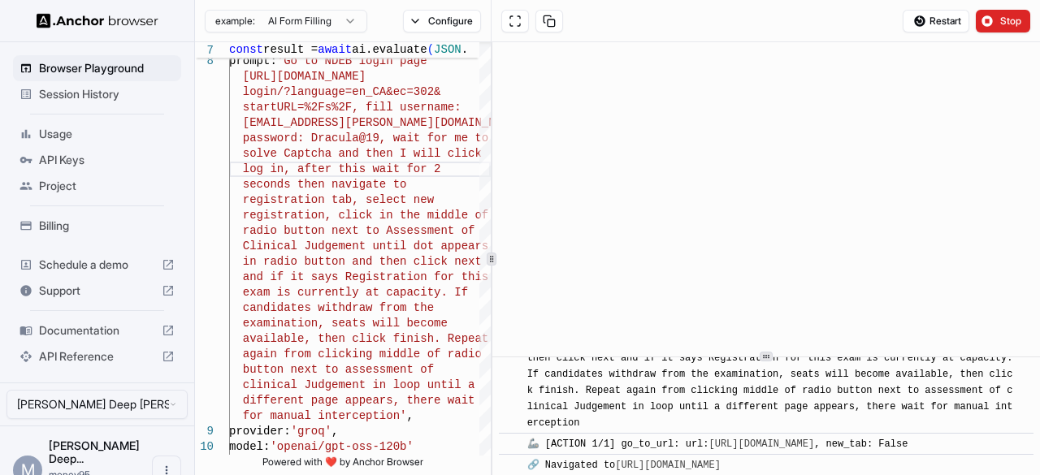
scroll to position [156, 0]
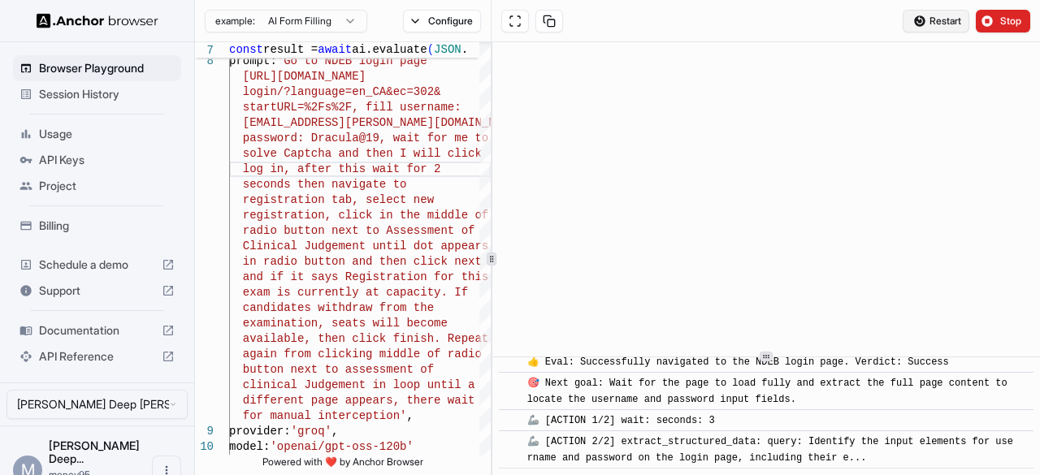
click at [919, 22] on button "Restart" at bounding box center [936, 21] width 67 height 23
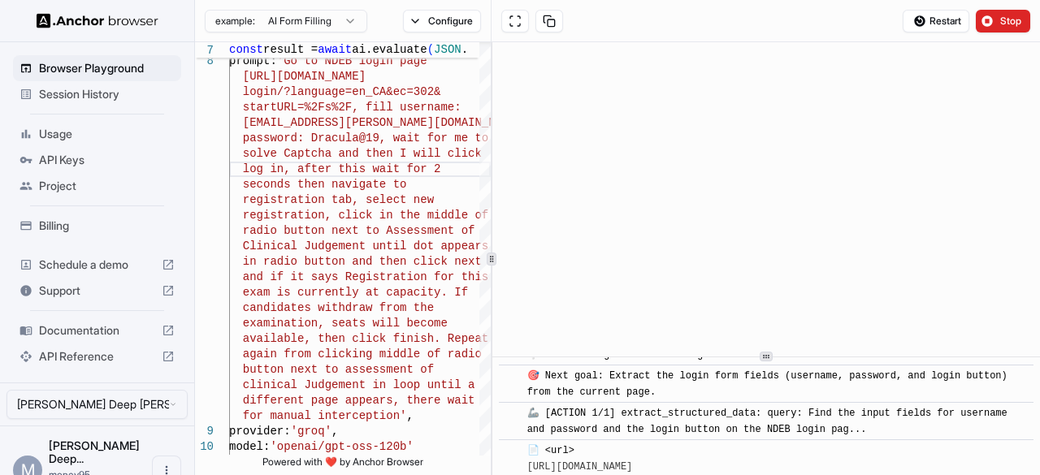
scroll to position [449, 0]
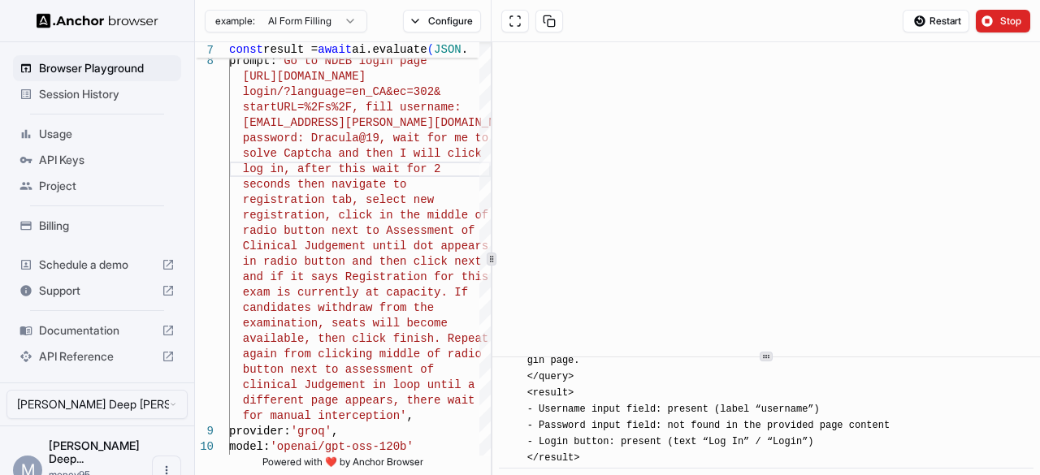
click at [919, 22] on button "Restart" at bounding box center [936, 21] width 67 height 23
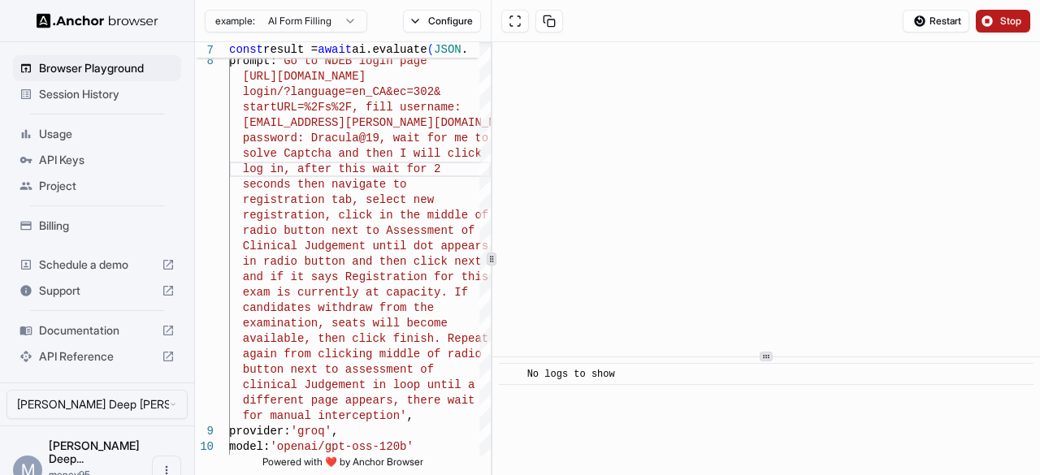
click at [1009, 14] on button "Stop" at bounding box center [1003, 21] width 54 height 23
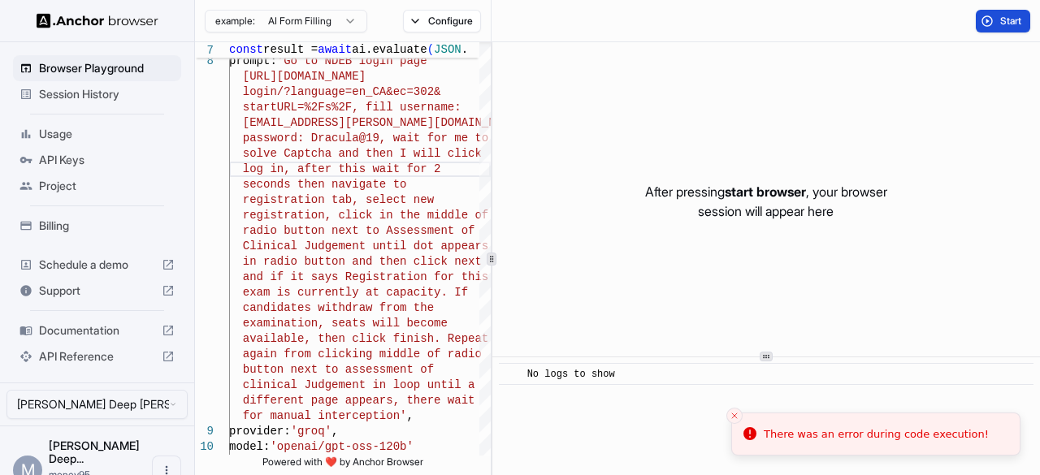
click at [1000, 24] on span "Start" at bounding box center [1011, 21] width 23 height 13
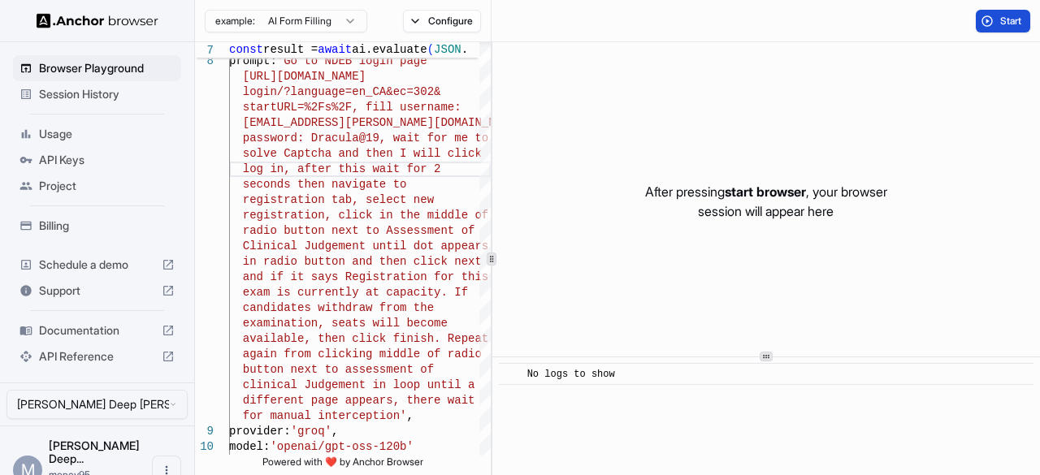
click at [1000, 24] on span "Start" at bounding box center [1011, 21] width 23 height 13
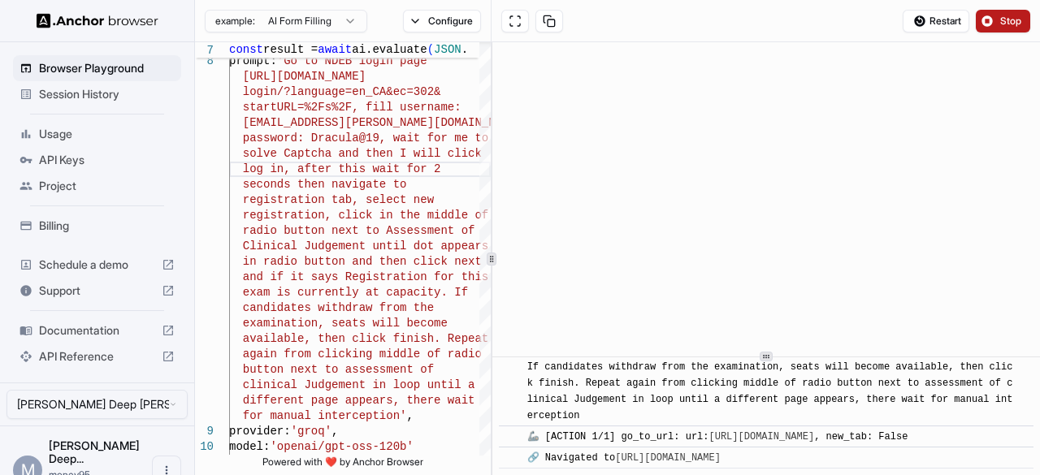
scroll to position [250, 0]
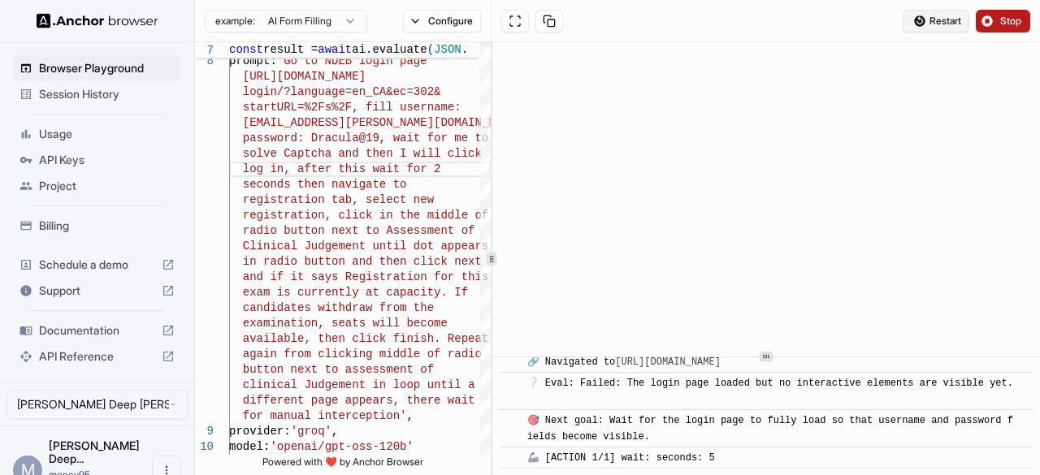
click at [944, 21] on span "Restart" at bounding box center [946, 21] width 32 height 13
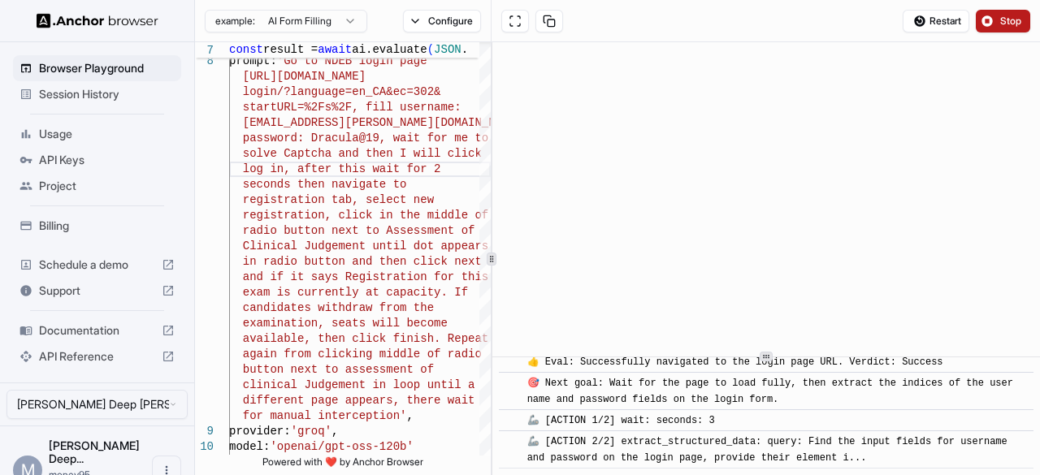
scroll to position [486, 0]
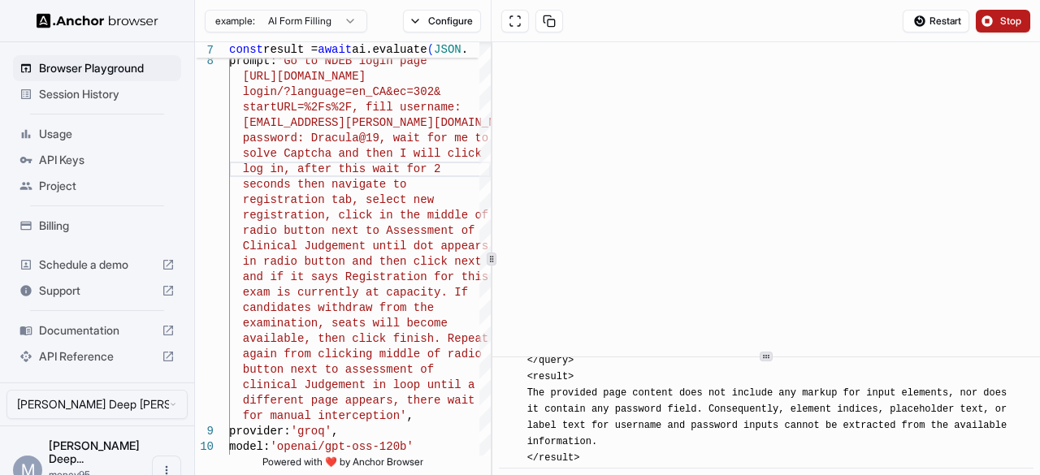
click at [991, 22] on button "Stop" at bounding box center [1003, 21] width 54 height 23
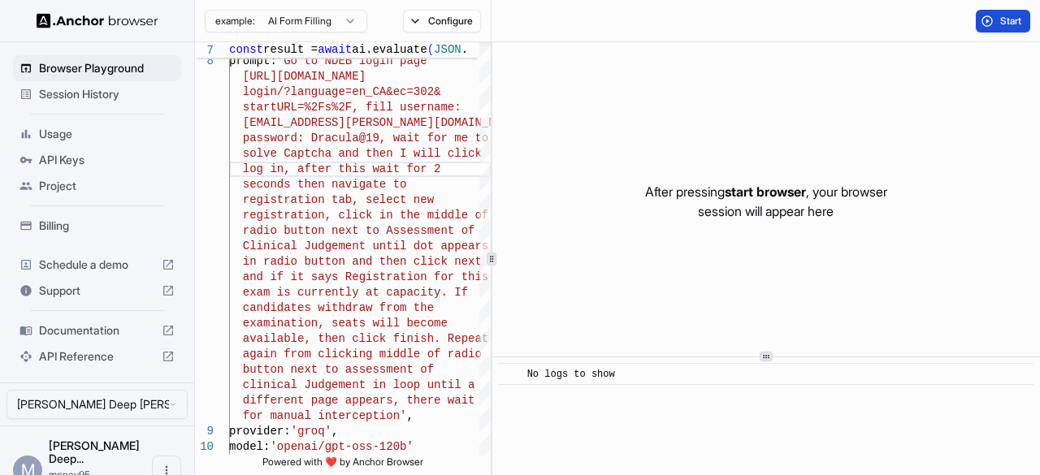
click at [988, 30] on button "Start" at bounding box center [1003, 21] width 54 height 23
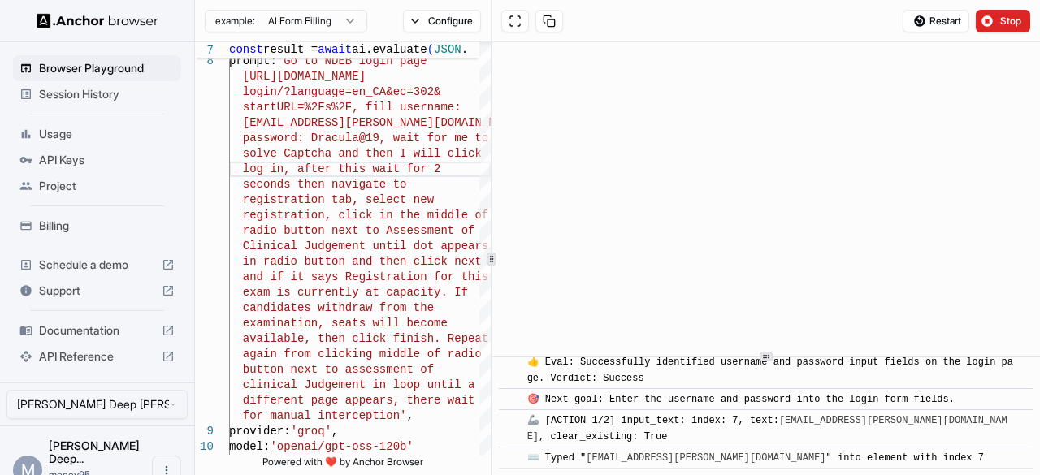
scroll to position [626, 0]
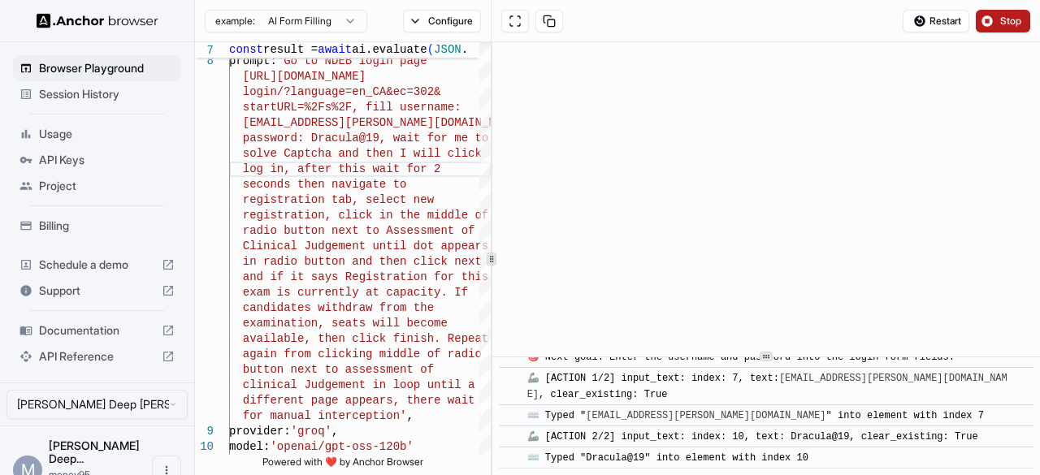
click at [997, 12] on button "Stop" at bounding box center [1003, 21] width 54 height 23
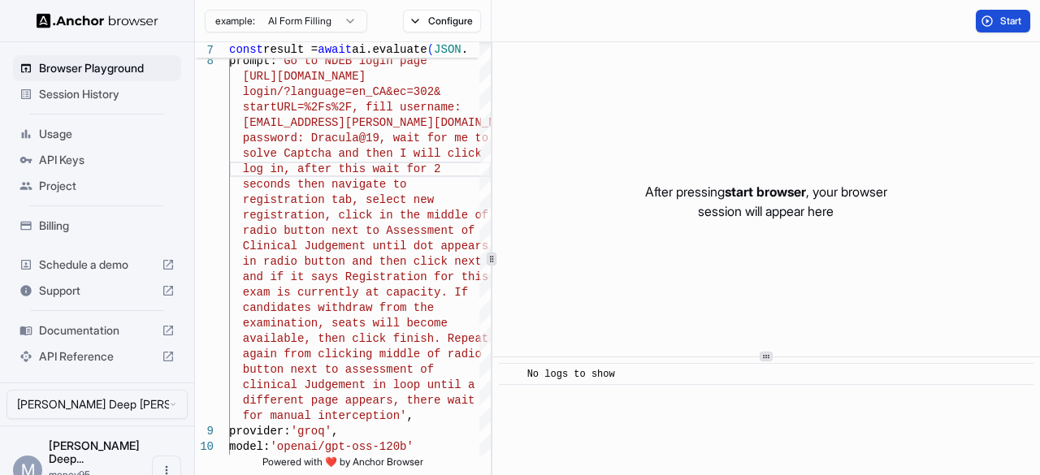
click at [998, 20] on button "Start" at bounding box center [1003, 21] width 54 height 23
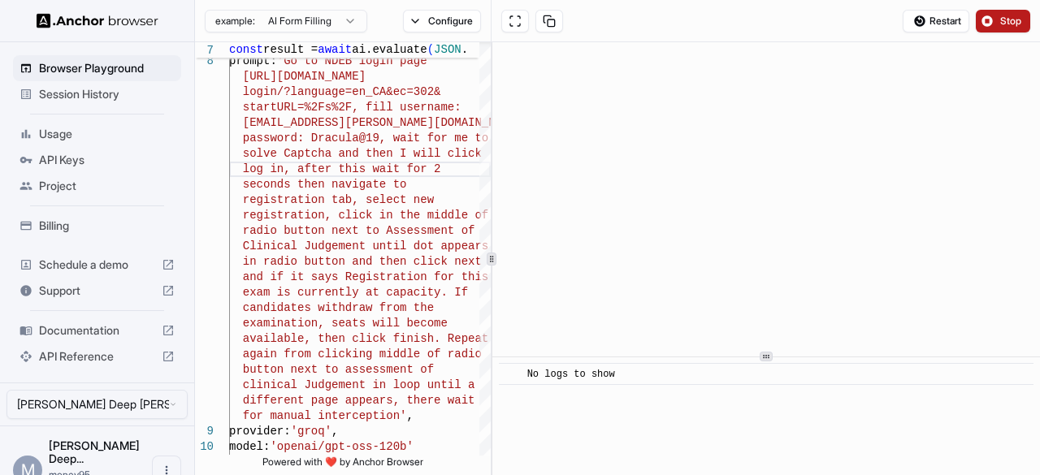
click at [998, 20] on button "Stop" at bounding box center [1003, 21] width 54 height 23
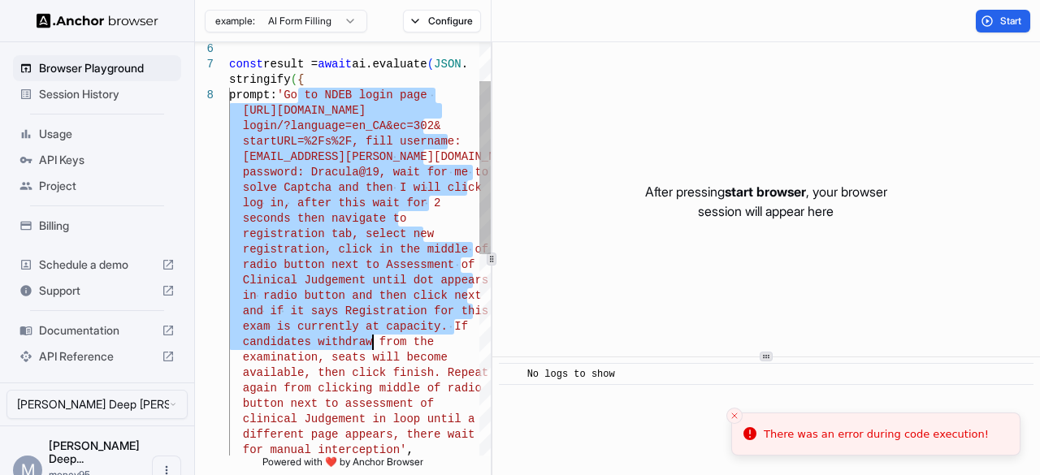
type textarea "**********"
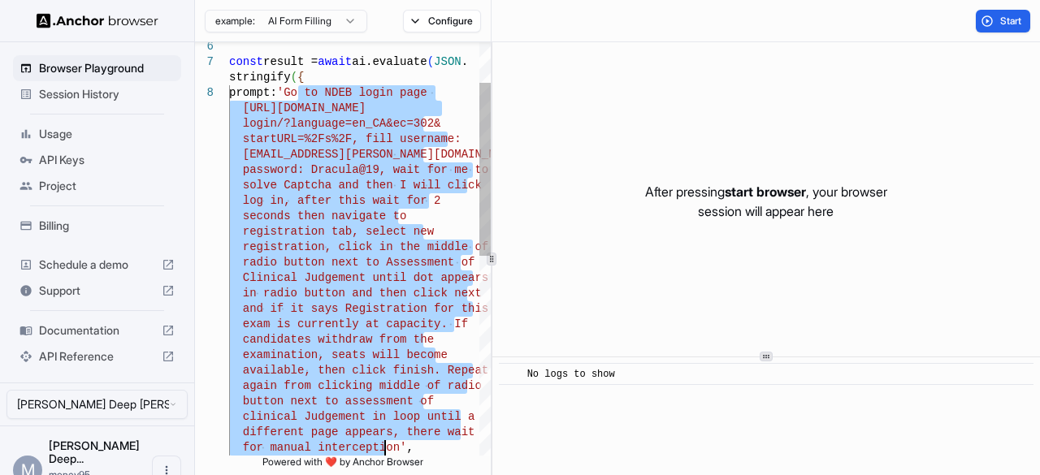
drag, startPoint x: 298, startPoint y: 97, endPoint x: 387, endPoint y: 446, distance: 360.5
click at [387, 446] on div "startURL=%2Fs%2F, fill username: money95.sandhu@gmail.com and password: Dracula…" at bounding box center [360, 438] width 262 height 985
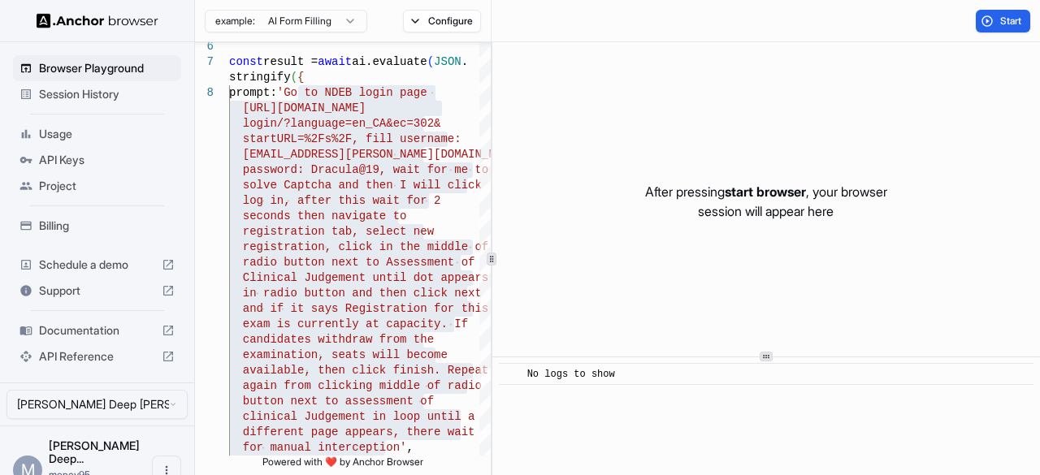
click at [559, 350] on div "After pressing start browser , your browser session will appear here" at bounding box center [766, 202] width 548 height 366
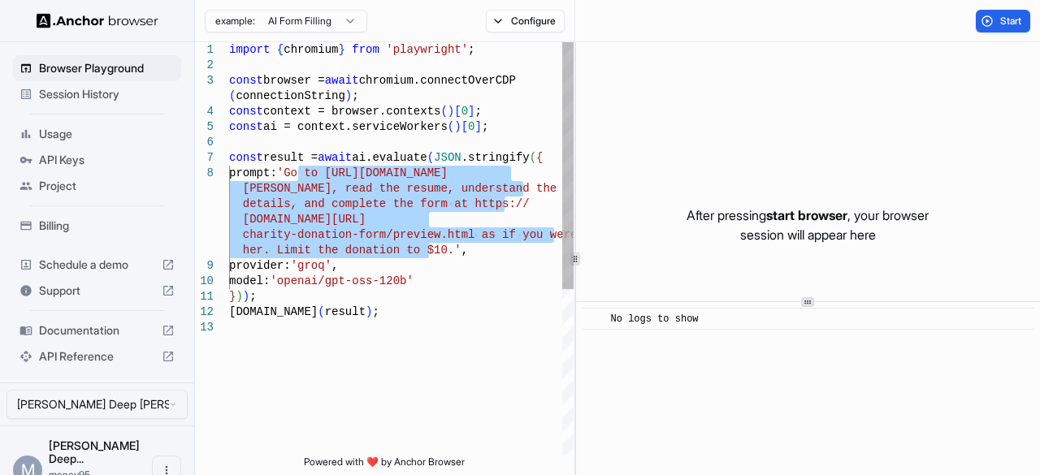
drag, startPoint x: 296, startPoint y: 173, endPoint x: 432, endPoint y: 249, distance: 155.3
click at [432, 249] on div "import { chromium } from 'playwright' ; const browser = await chromium.connectO…" at bounding box center [401, 388] width 345 height 692
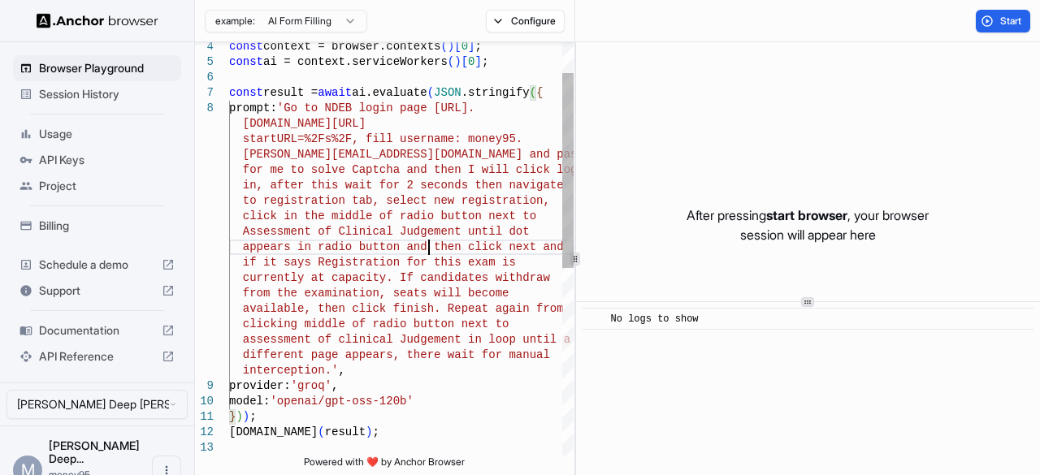
click at [432, 249] on div "const context = browser.contexts ( ) [ 0 ] ; const ai = context.serviceWorkers …" at bounding box center [401, 415] width 345 height 877
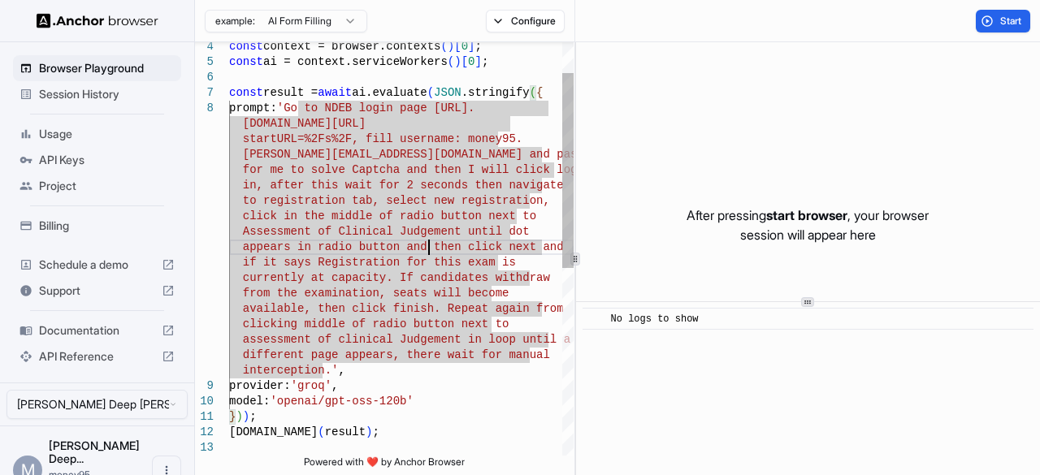
type textarea "**********"
click at [561, 389] on div "const context = browser.contexts ( ) [ 0 ] ; const ai = context.serviceWorkers …" at bounding box center [401, 415] width 345 height 877
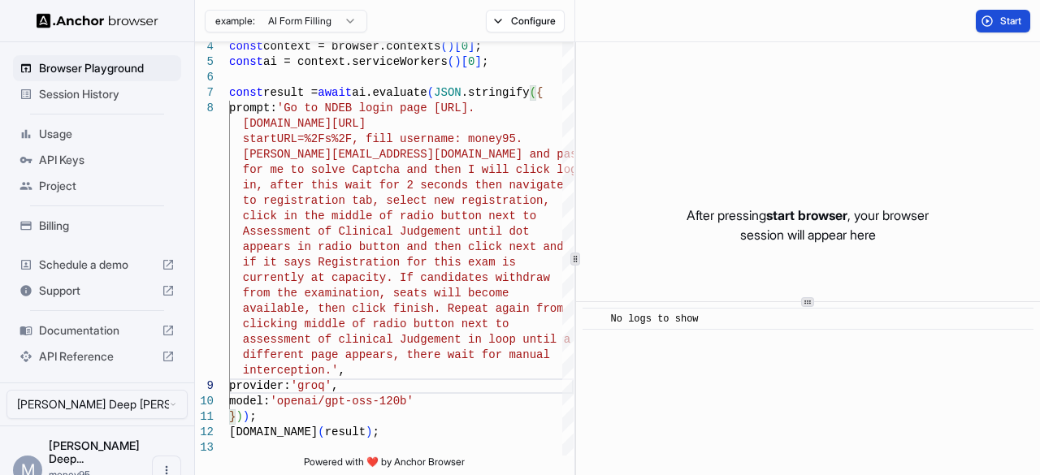
click at [985, 20] on button "Start" at bounding box center [1003, 21] width 54 height 23
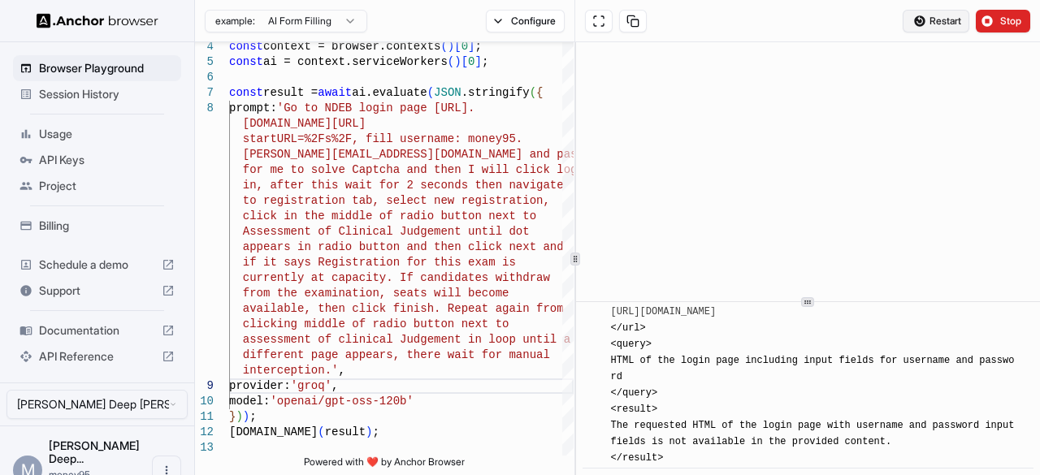
scroll to position [587, 0]
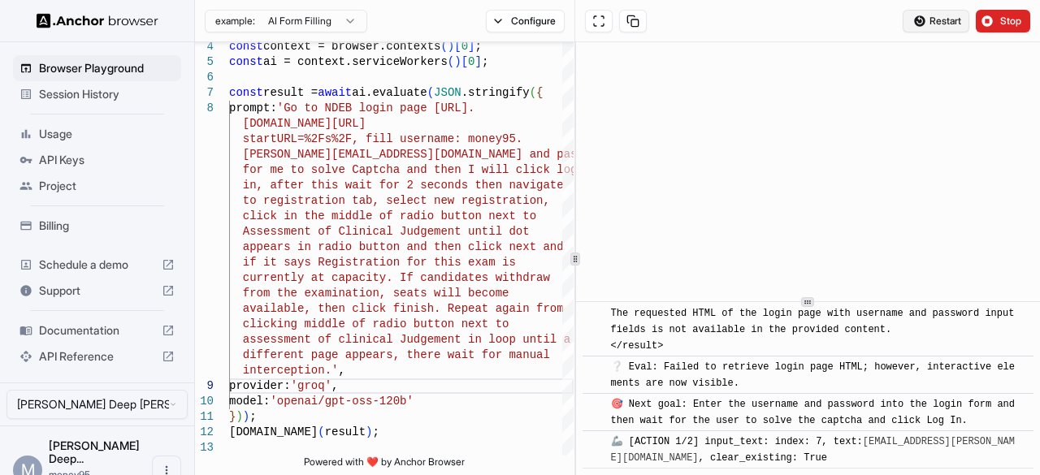
click at [931, 19] on span "Restart" at bounding box center [946, 21] width 32 height 13
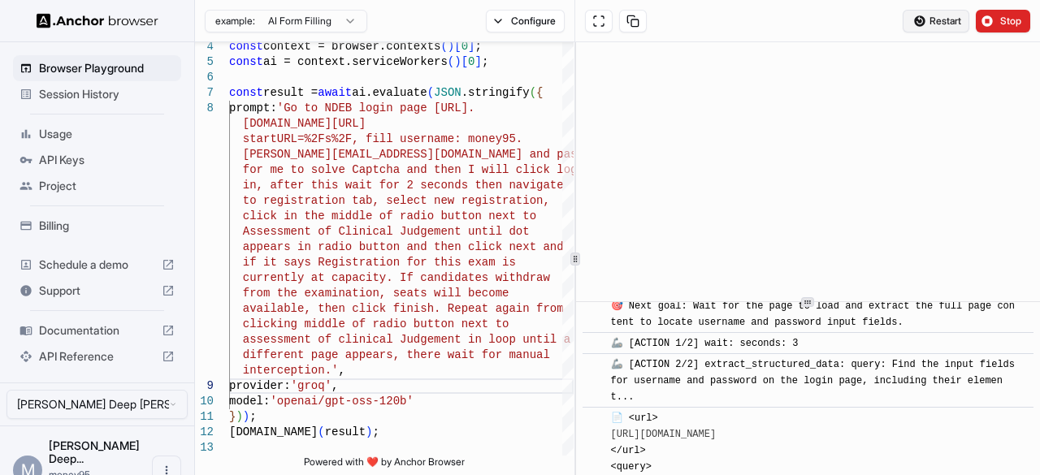
scroll to position [0, 0]
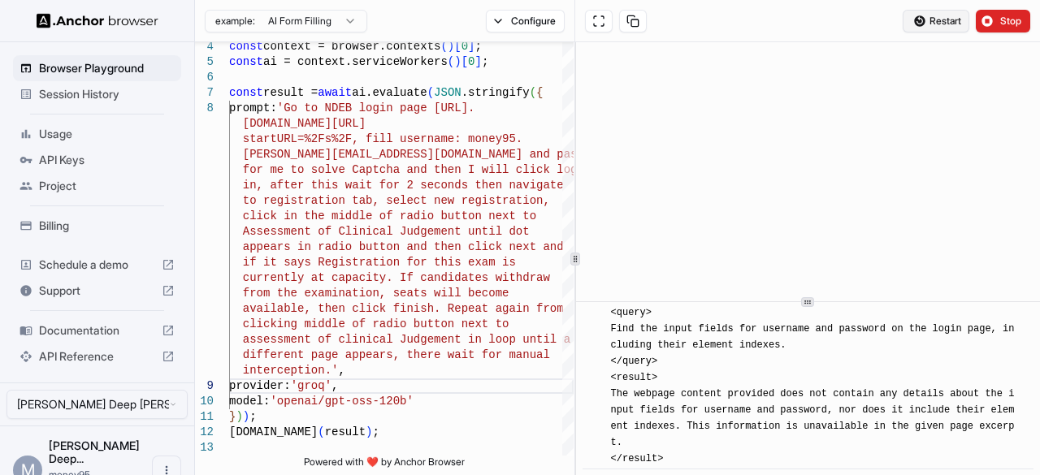
click at [932, 19] on span "Restart" at bounding box center [946, 21] width 32 height 13
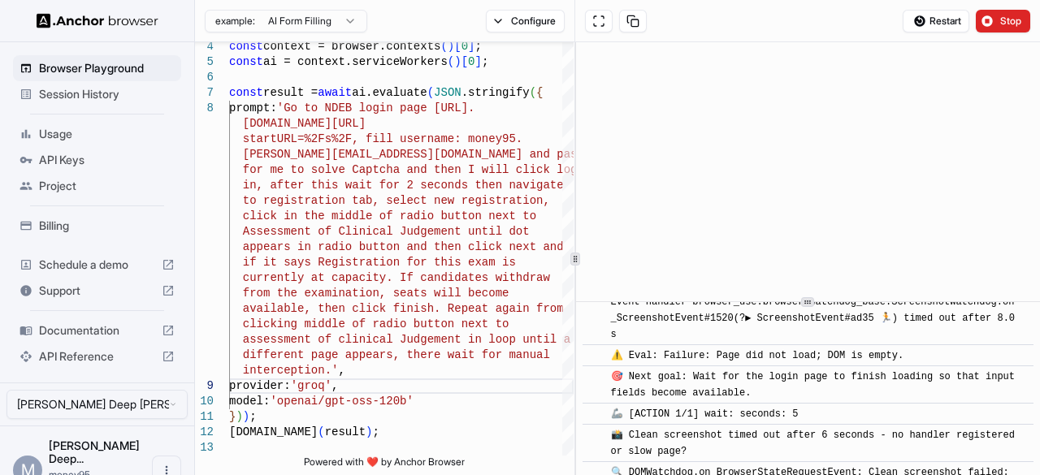
scroll to position [518, 0]
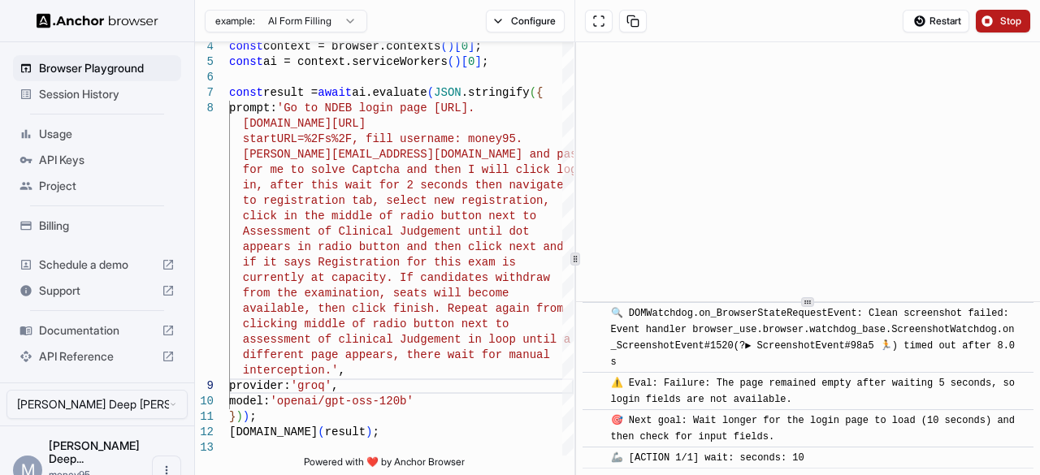
click at [991, 28] on button "Stop" at bounding box center [1003, 21] width 54 height 23
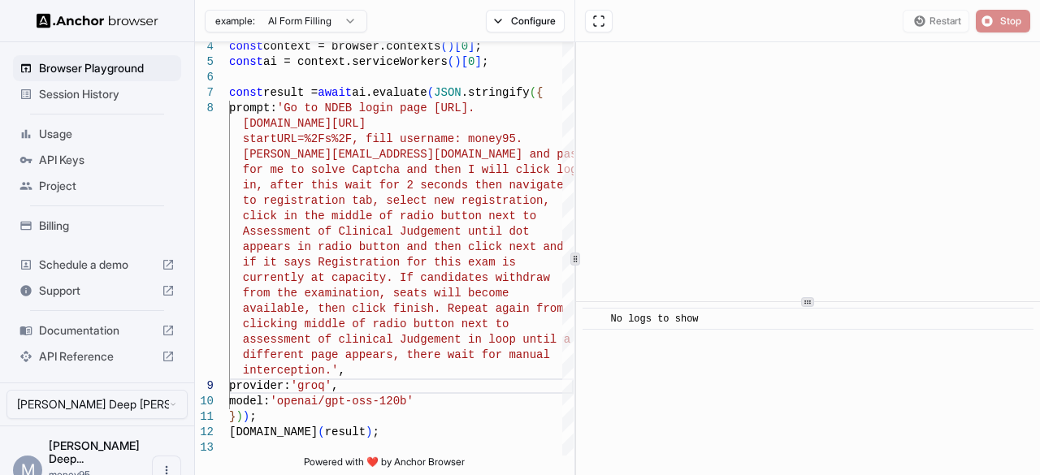
scroll to position [0, 0]
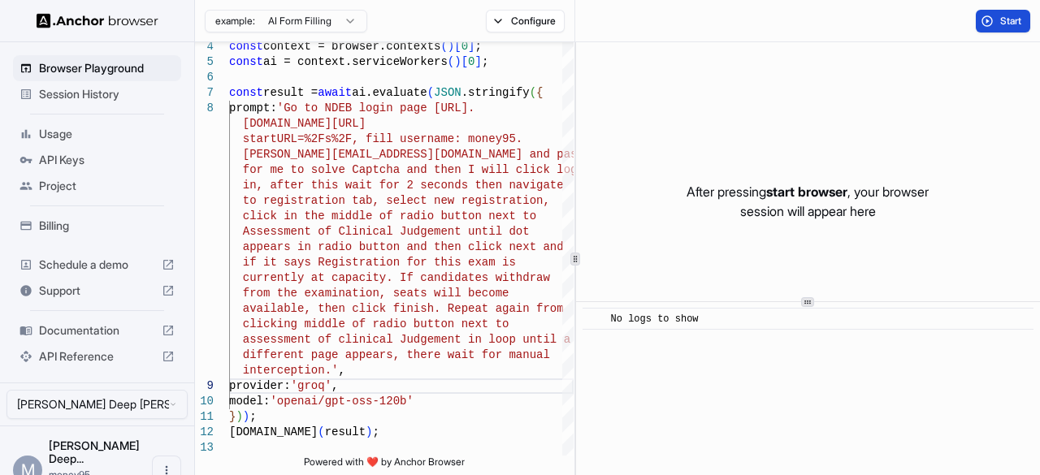
click at [987, 23] on button "Start" at bounding box center [1003, 21] width 54 height 23
click at [983, 24] on button "Start" at bounding box center [1003, 21] width 54 height 23
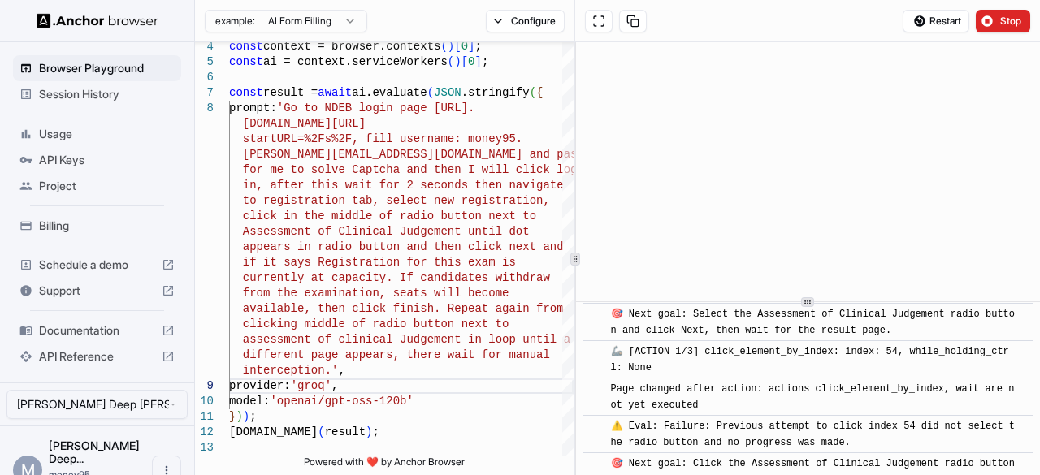
scroll to position [3491, 0]
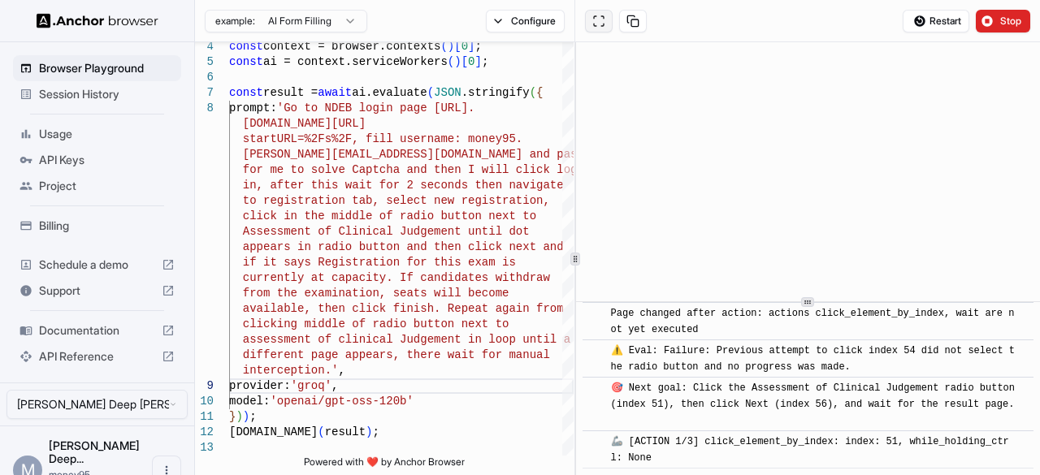
click at [595, 21] on button at bounding box center [599, 21] width 28 height 23
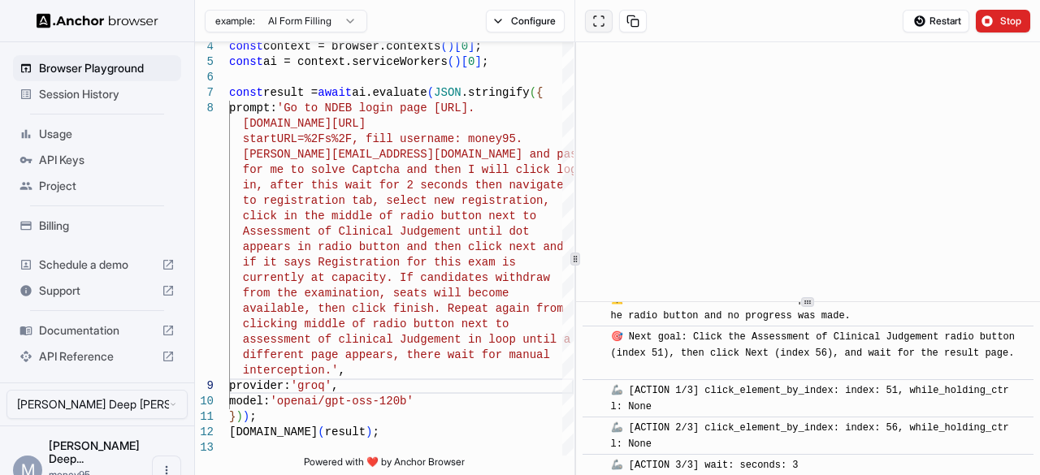
scroll to position [5399, 0]
